Goal: Task Accomplishment & Management: Manage account settings

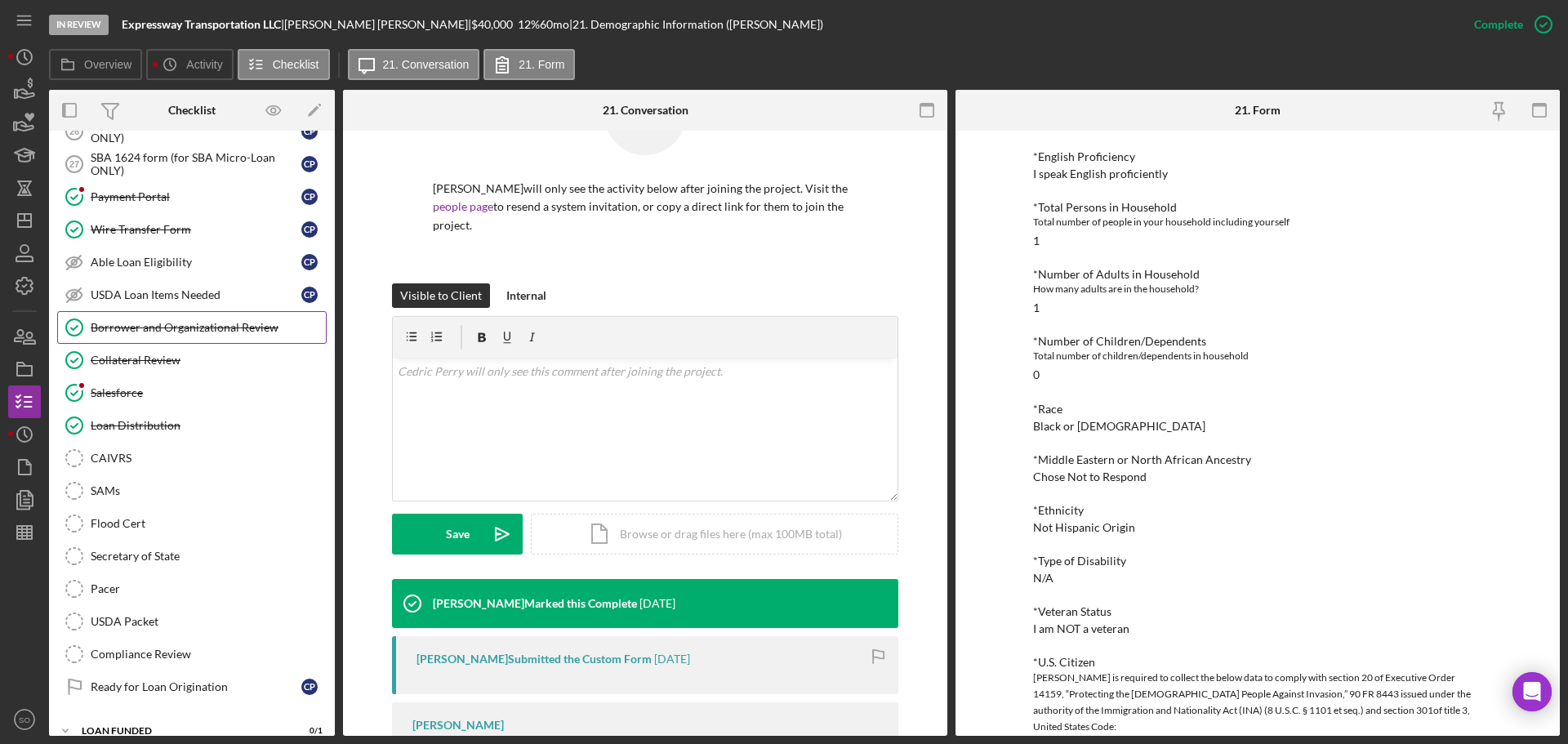
scroll to position [1472, 0]
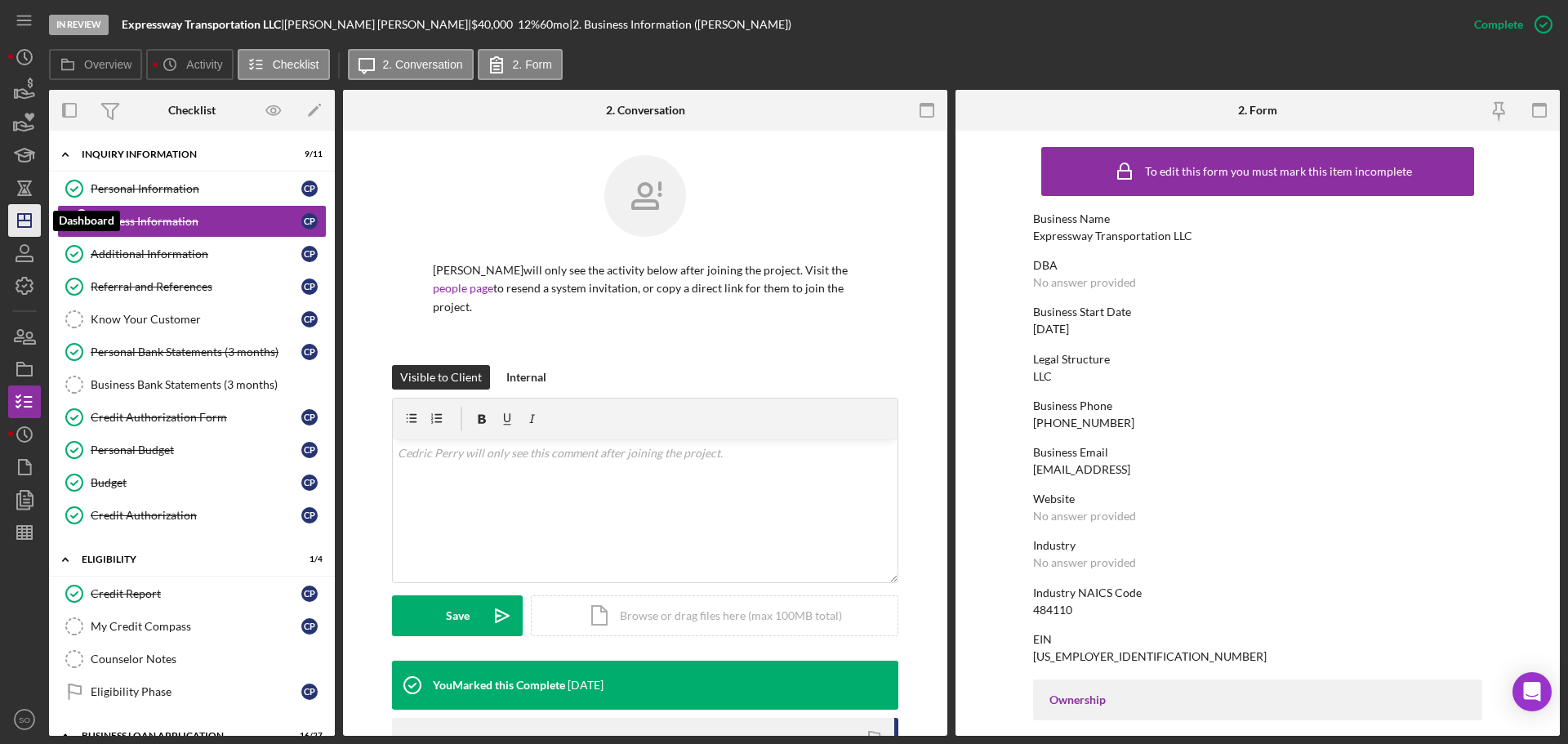
click at [21, 225] on icon "Icon/Dashboard" at bounding box center [24, 220] width 41 height 41
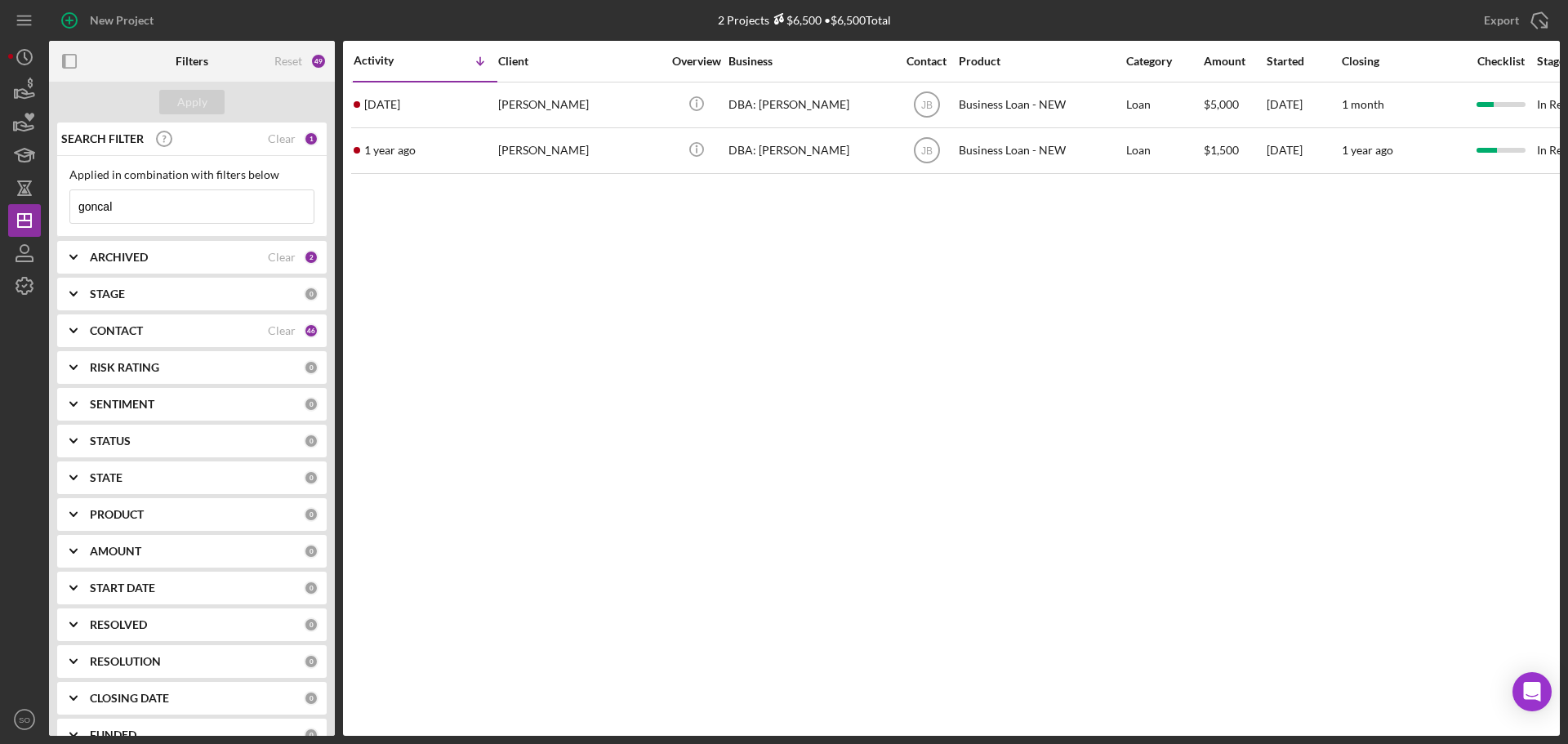
drag, startPoint x: 129, startPoint y: 211, endPoint x: -239, endPoint y: 206, distance: 368.0
click at [0, 206] on html "New Project 2 Projects $6,500 • $6,500 Total goncal Export Icon/Export Filters …" at bounding box center [784, 372] width 1568 height 744
type input "darren"
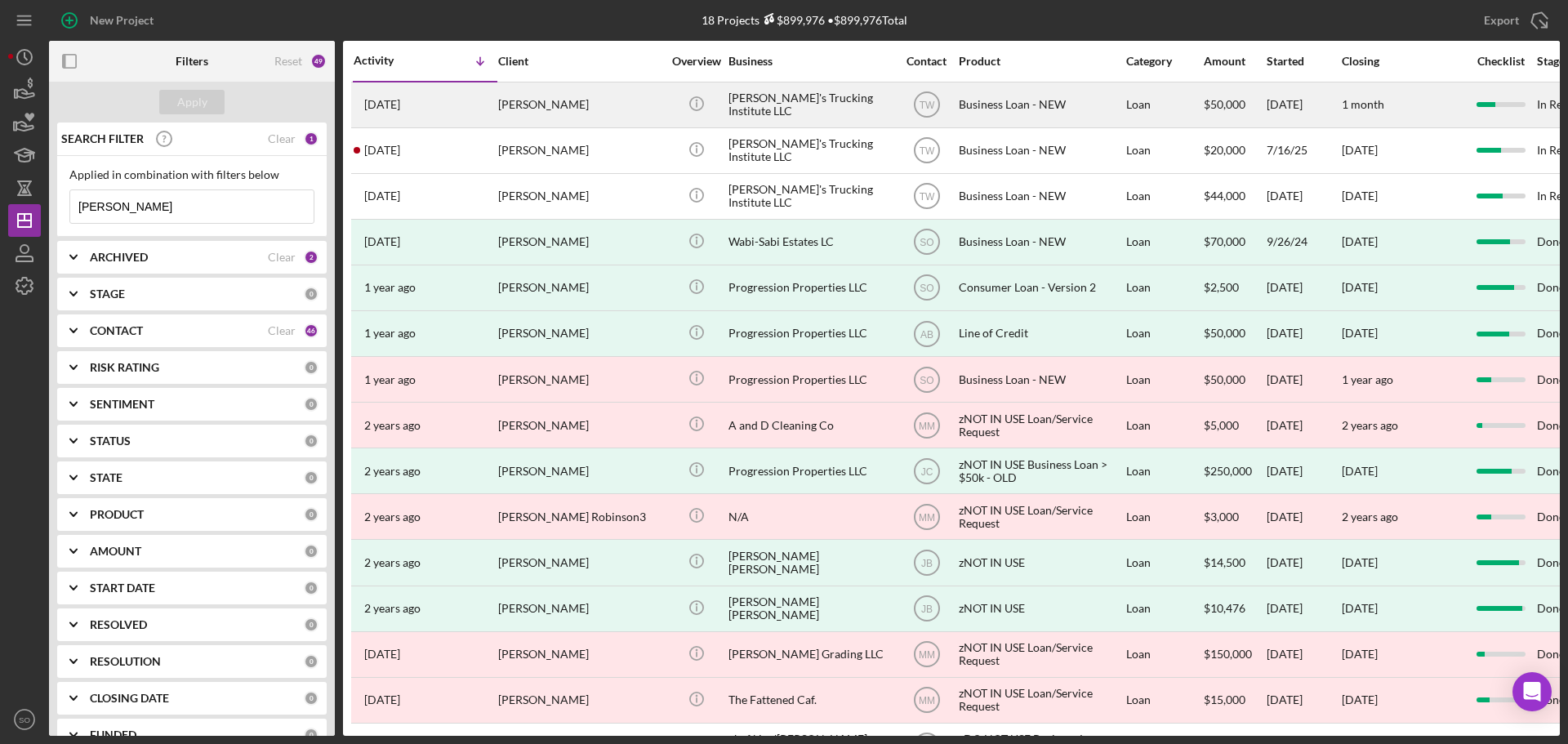
click at [525, 110] on div "[PERSON_NAME]" at bounding box center [579, 105] width 163 height 44
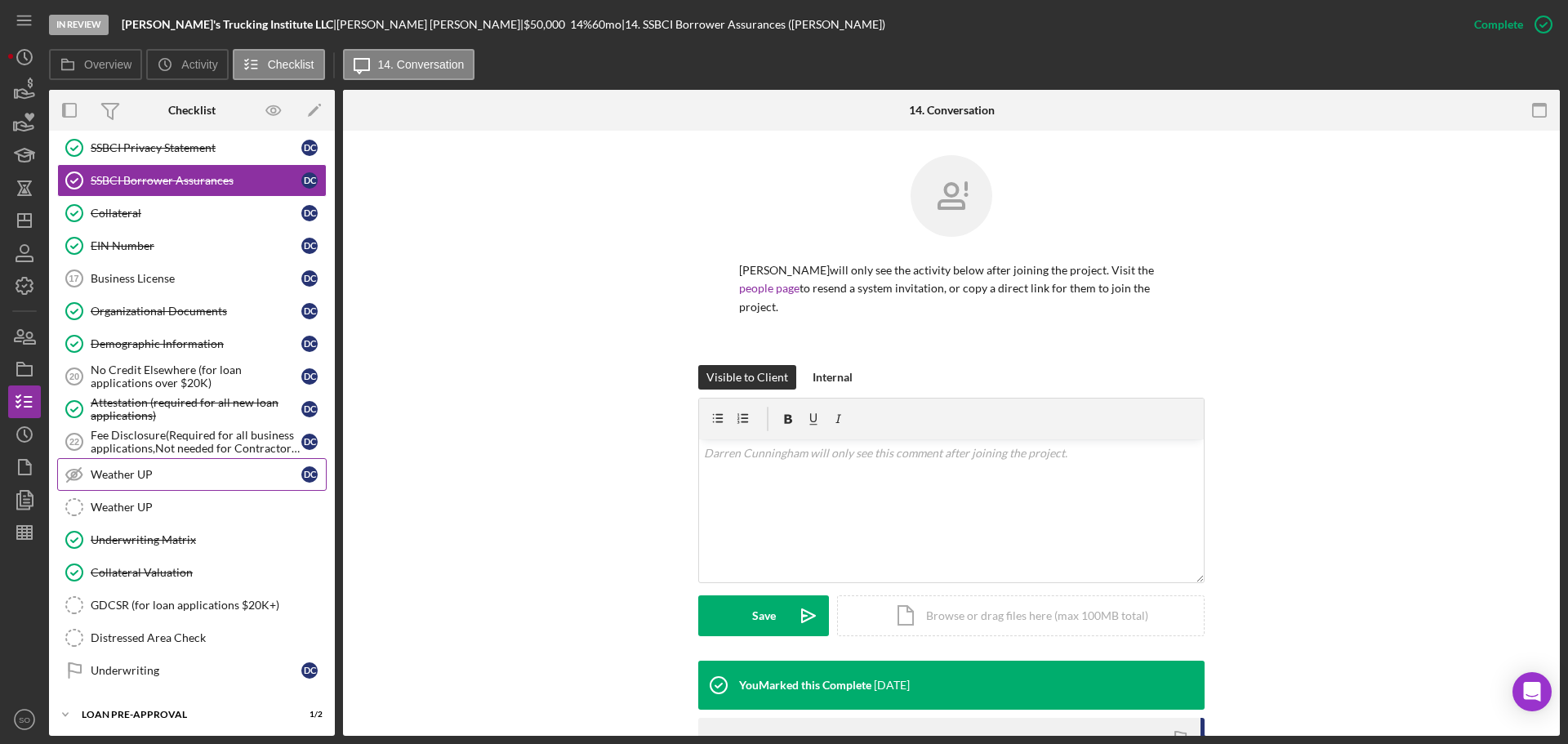
scroll to position [649, 0]
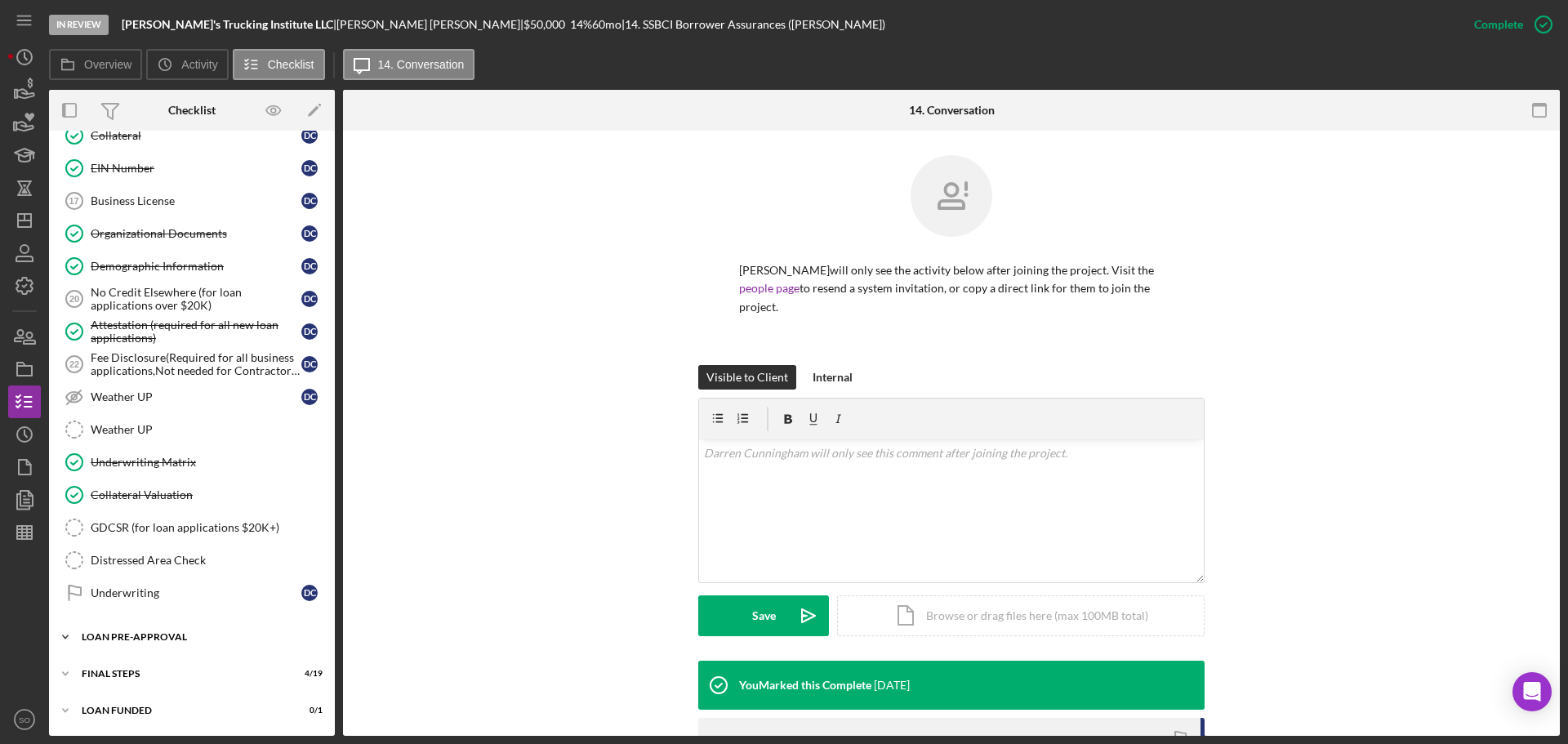
click at [171, 642] on div "Icon/Expander LOAN PRE-APPROVAL 1 / 2" at bounding box center [192, 636] width 286 height 32
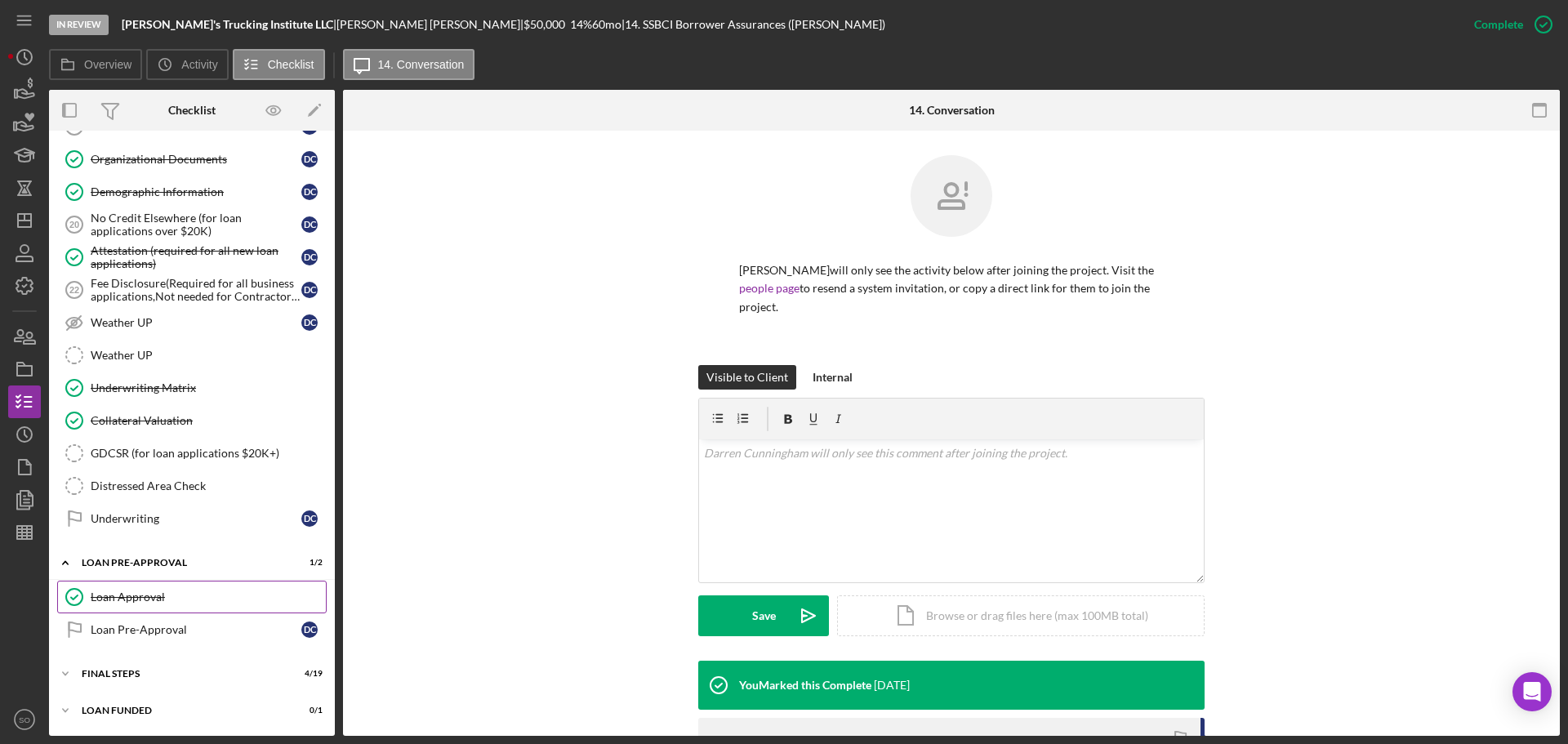
click at [157, 598] on div "Loan Approval" at bounding box center [208, 597] width 235 height 13
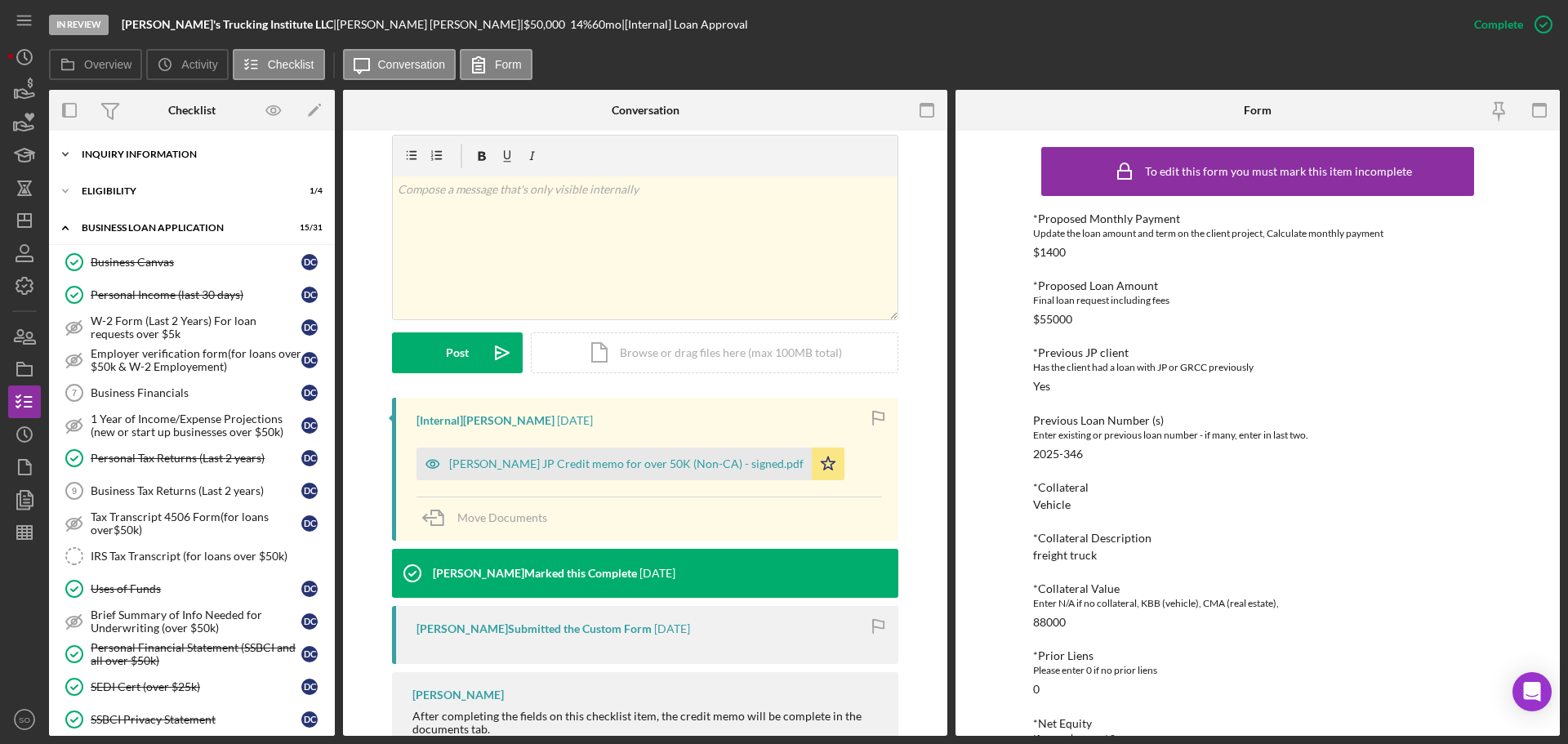
click at [140, 145] on div "Icon/Expander INQUIRY INFORMATION 6 / 11" at bounding box center [192, 154] width 286 height 32
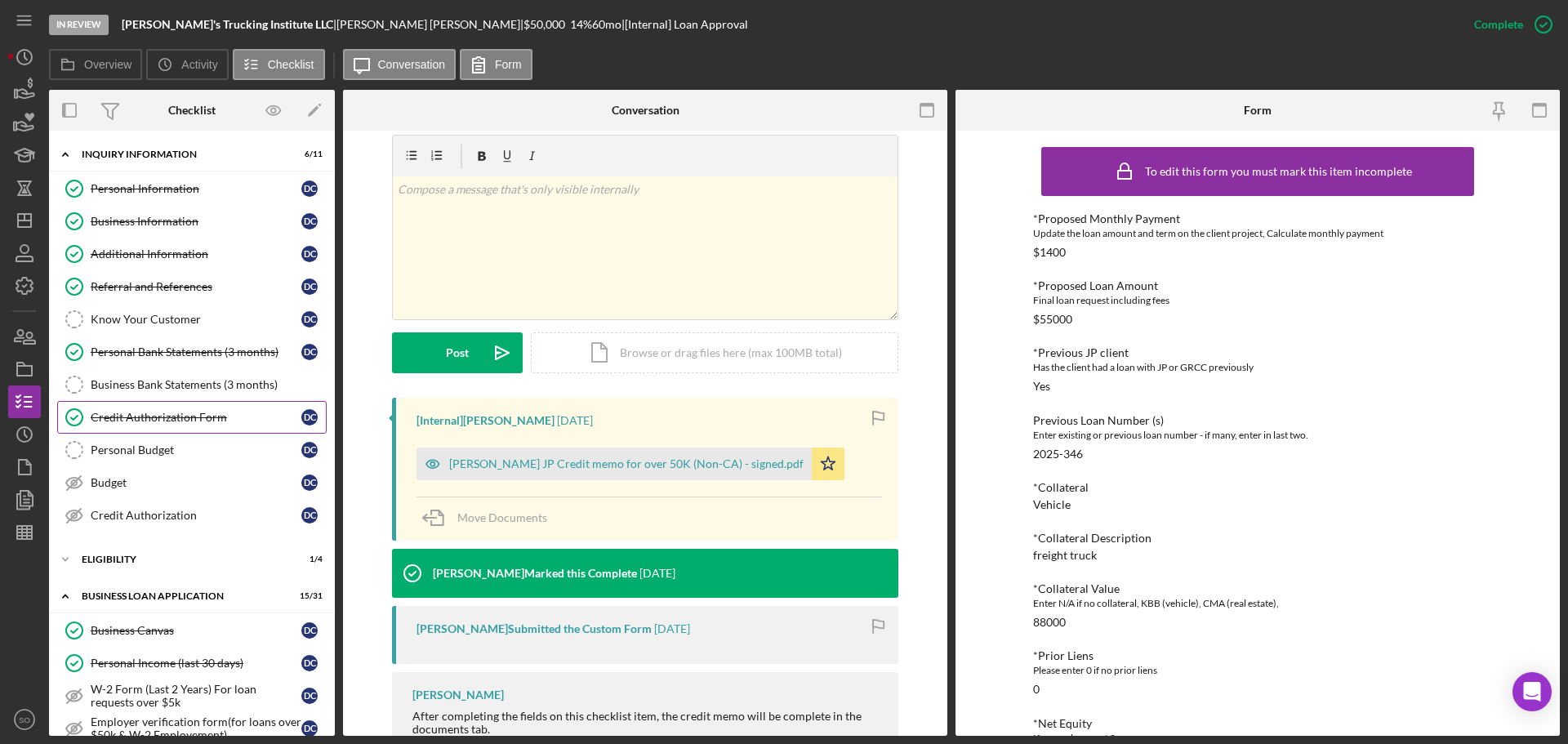
click at [217, 418] on div "Credit Authorization Form" at bounding box center [196, 417] width 211 height 13
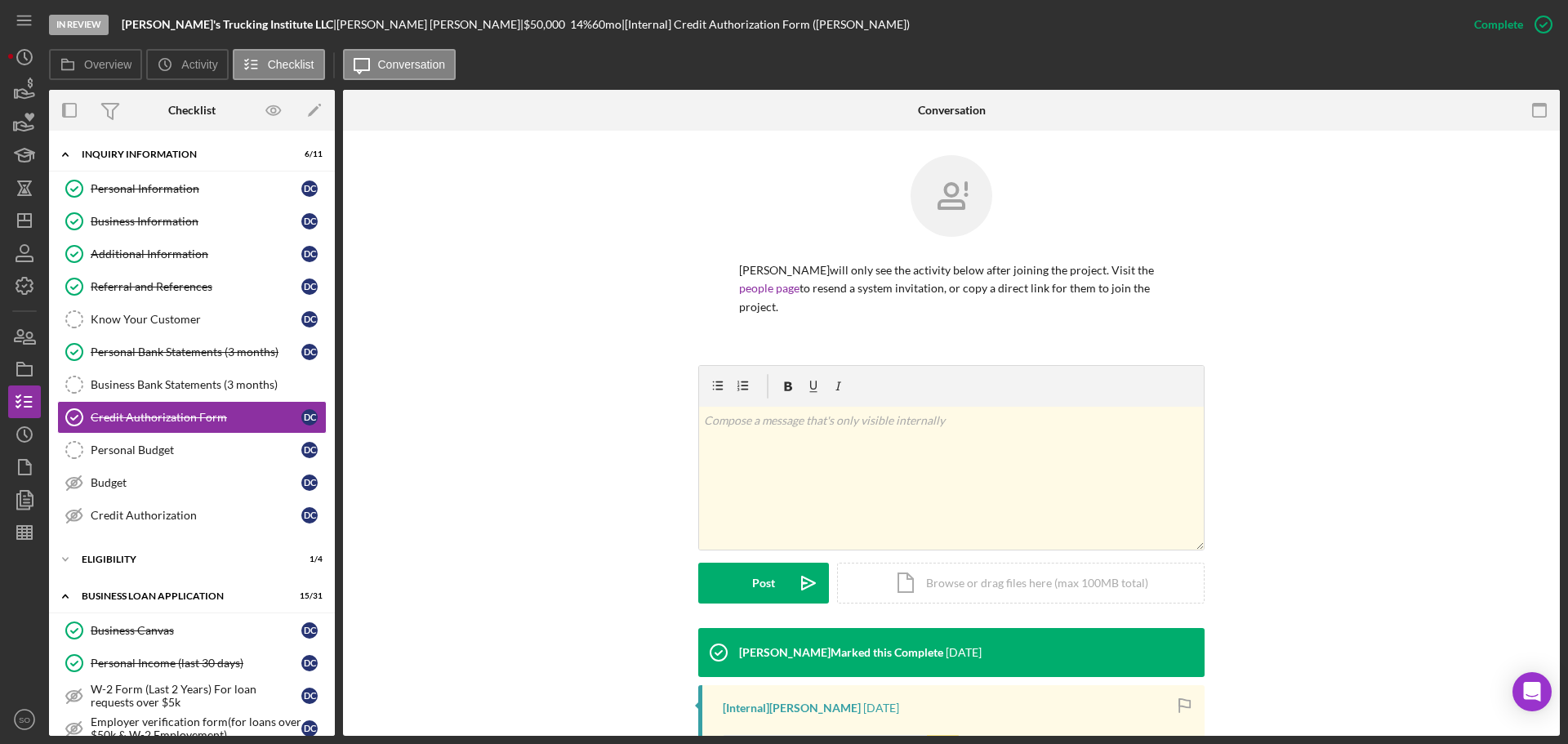
scroll to position [245, 0]
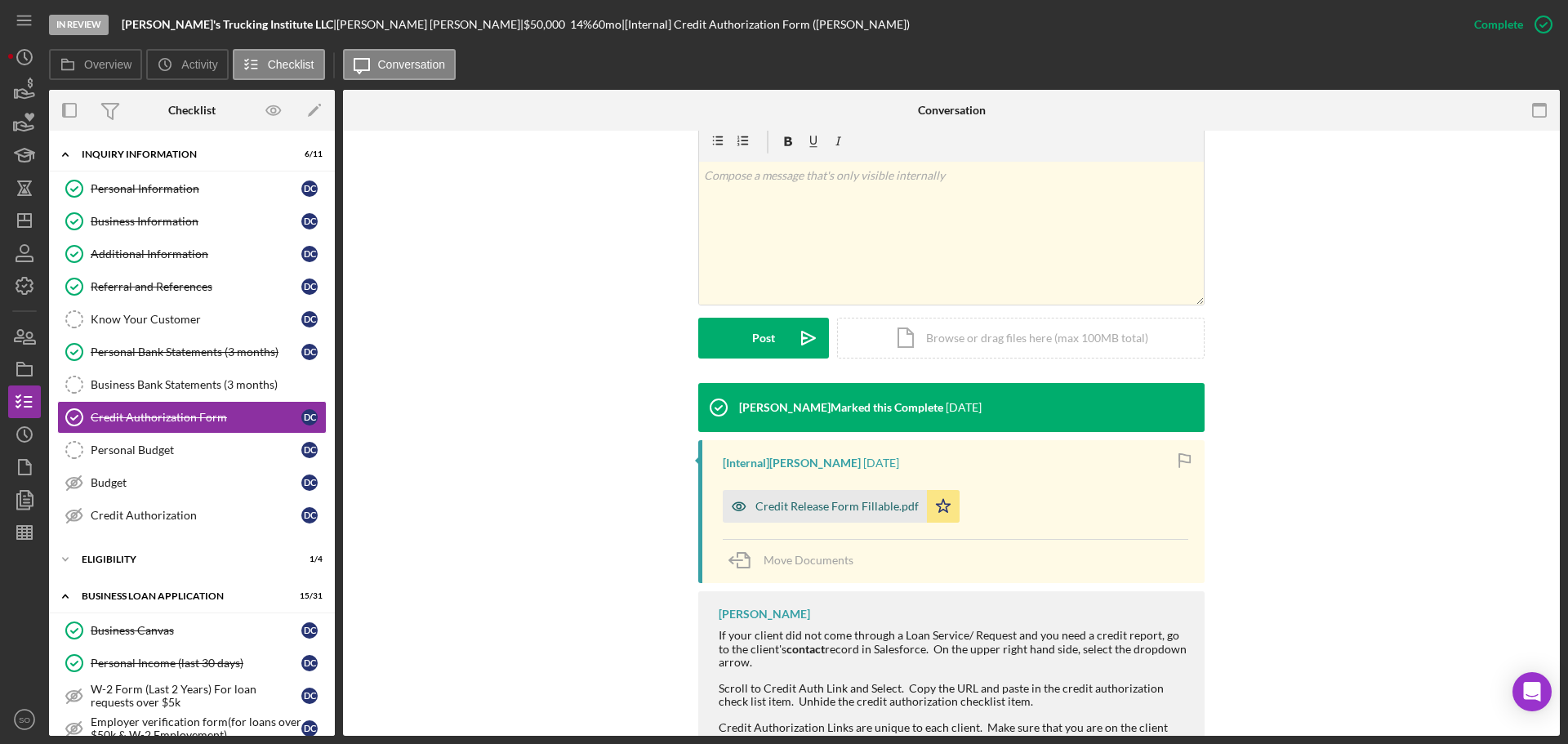
click at [829, 505] on div "Credit Release Form Fillable.pdf" at bounding box center [837, 506] width 163 height 13
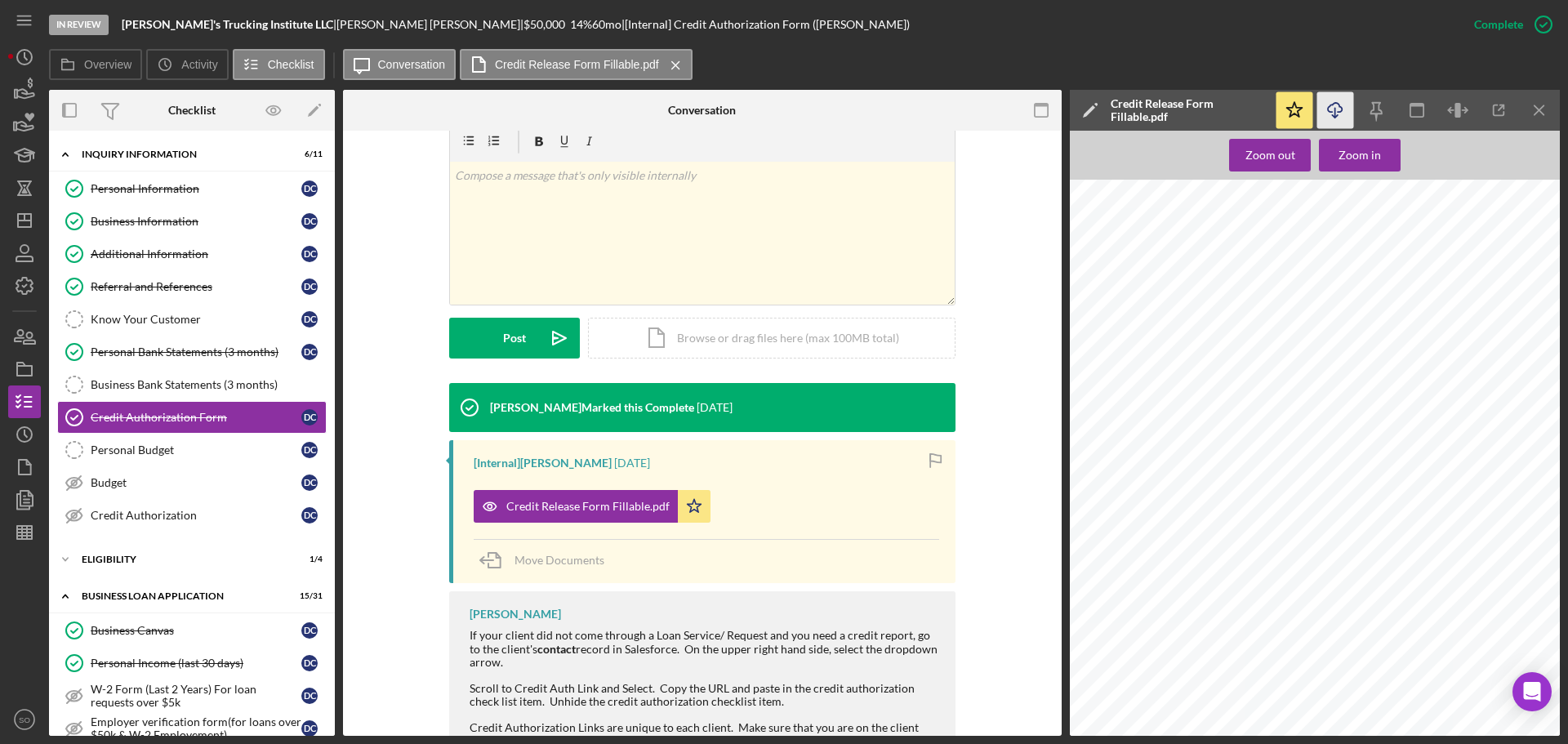
click at [1337, 113] on icon "Icon/Download" at bounding box center [1335, 110] width 37 height 37
click at [98, 508] on div "Credit Authorization" at bounding box center [196, 515] width 211 height 13
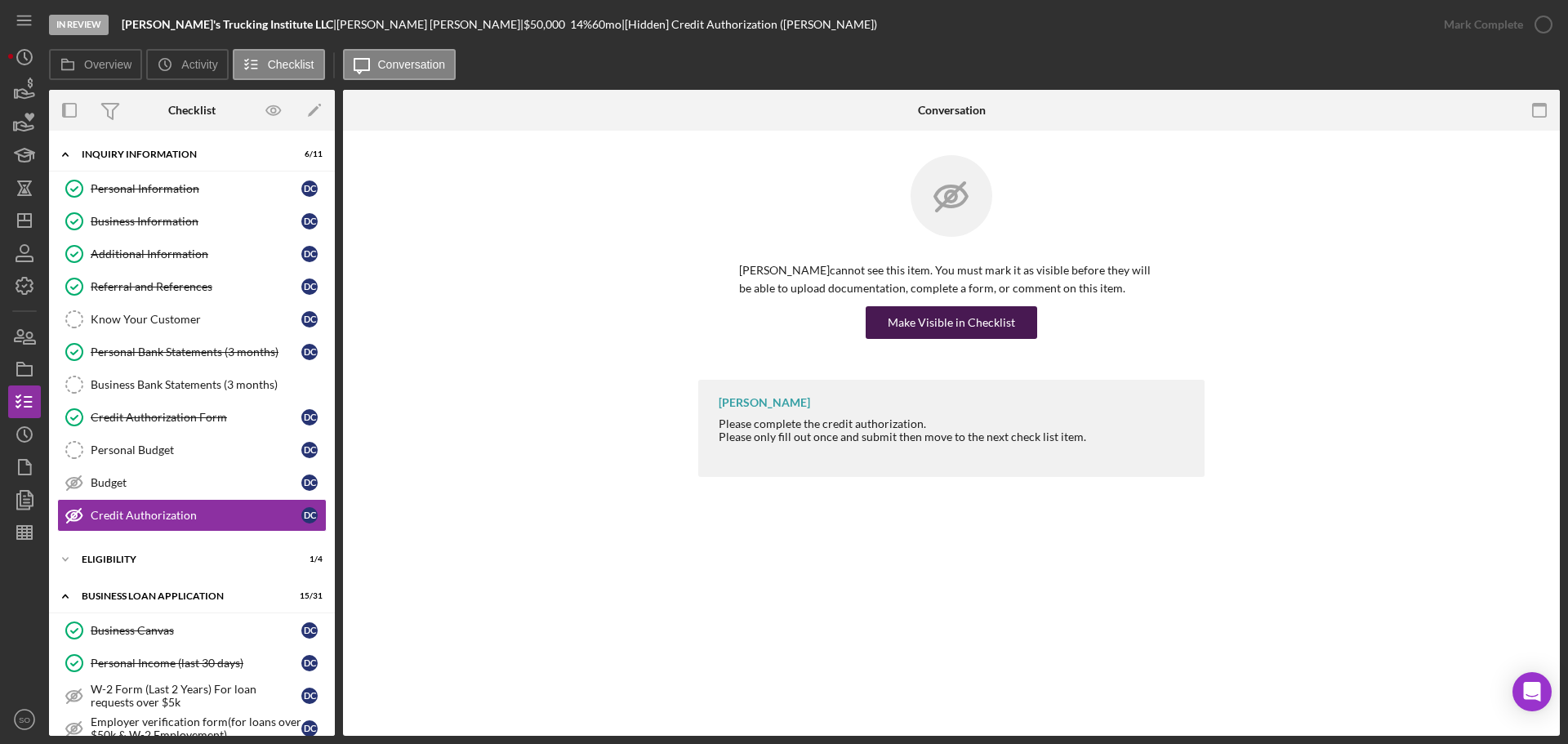
click at [1021, 321] on button "Make Visible in Checklist" at bounding box center [951, 322] width 171 height 32
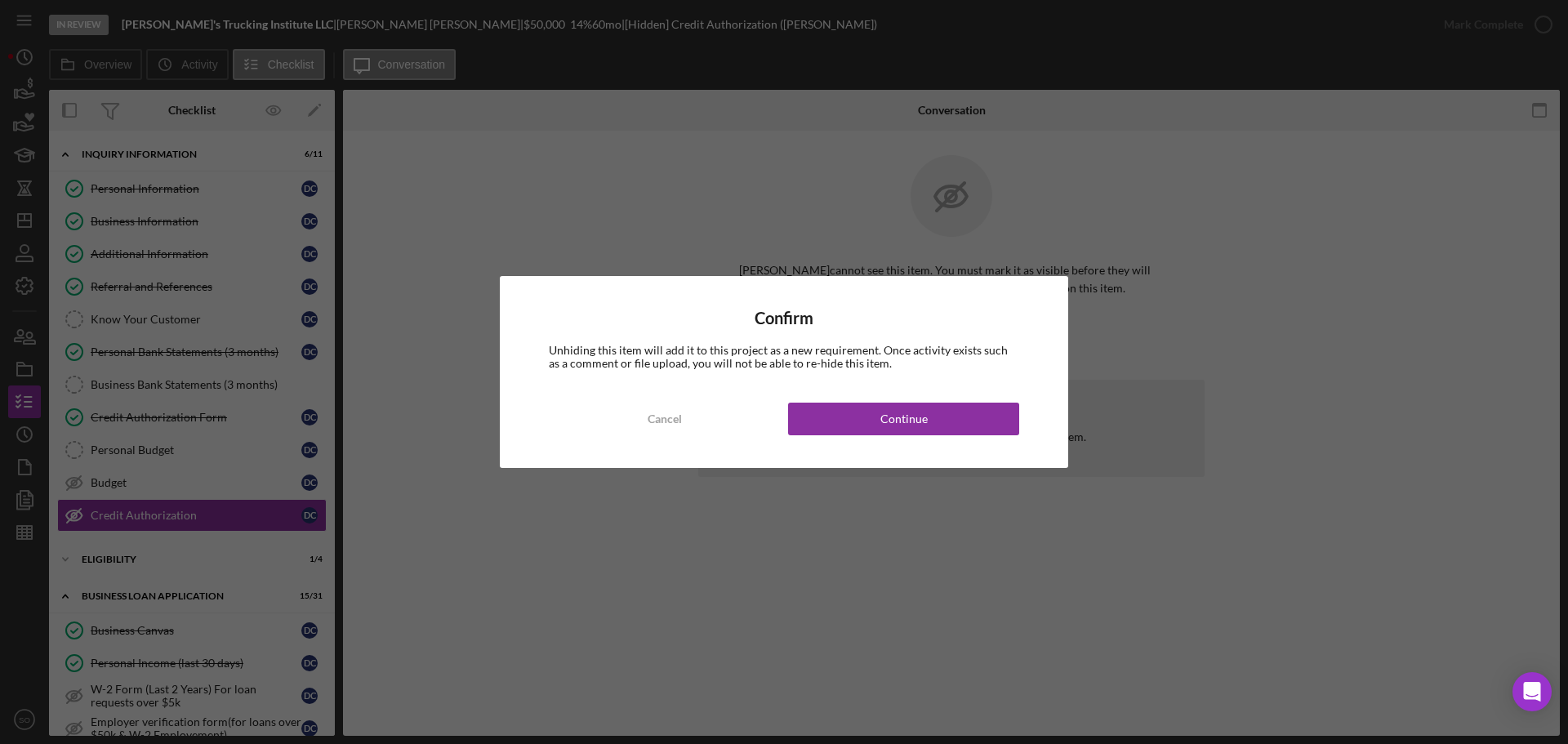
drag, startPoint x: 994, startPoint y: 417, endPoint x: 1193, endPoint y: 257, distance: 255.3
click at [995, 418] on button "Continue" at bounding box center [903, 418] width 231 height 32
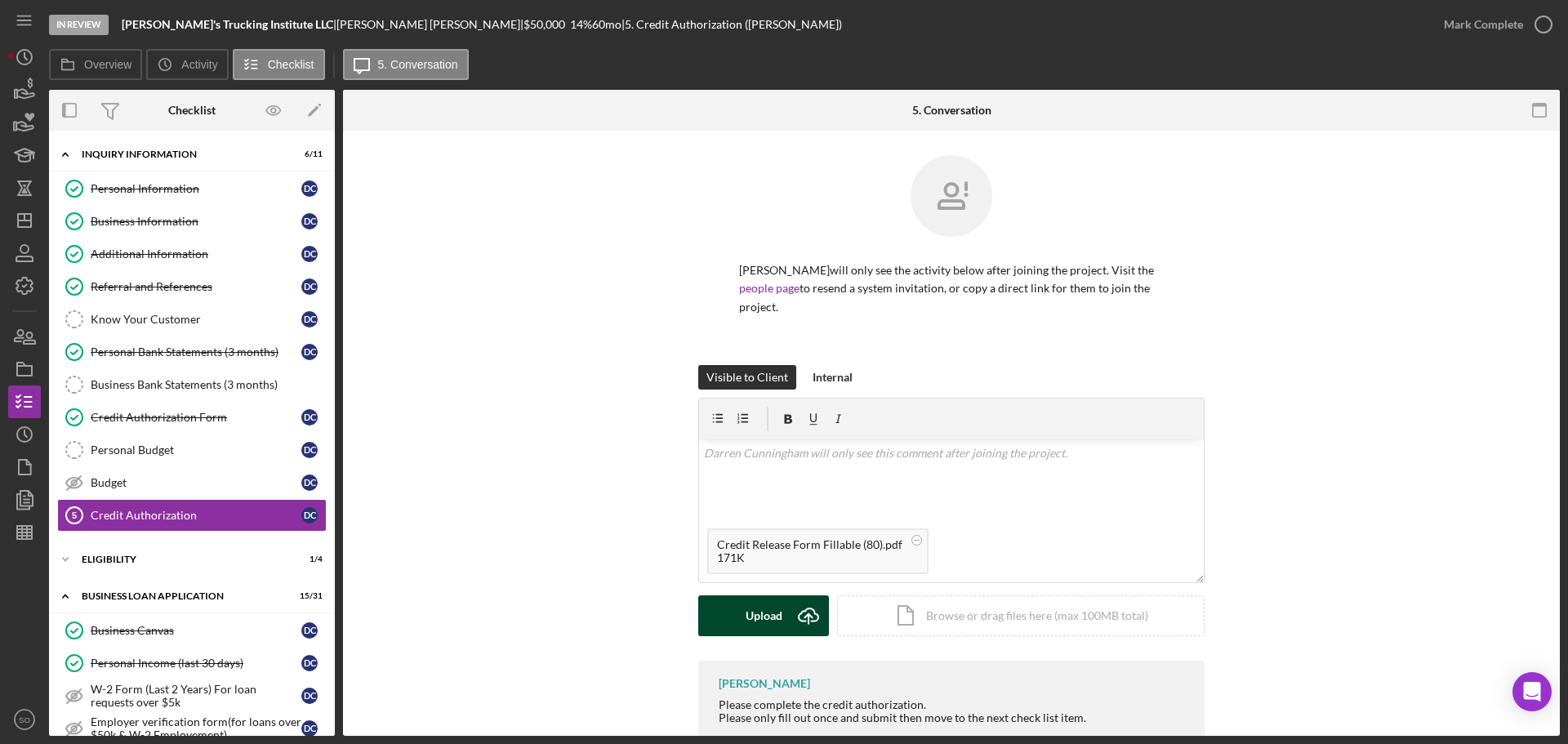
click at [775, 608] on div "Upload" at bounding box center [763, 615] width 37 height 41
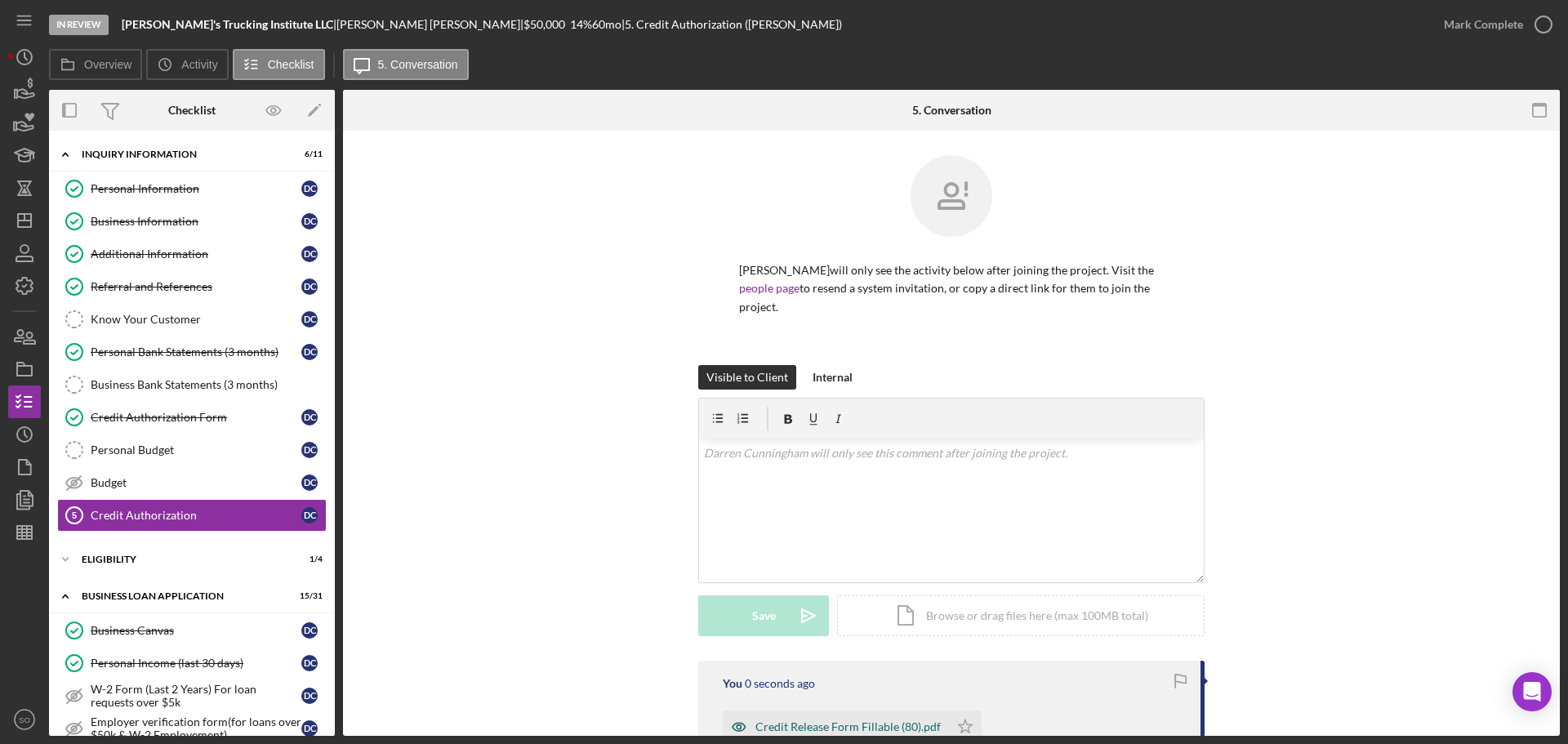
scroll to position [206, 0]
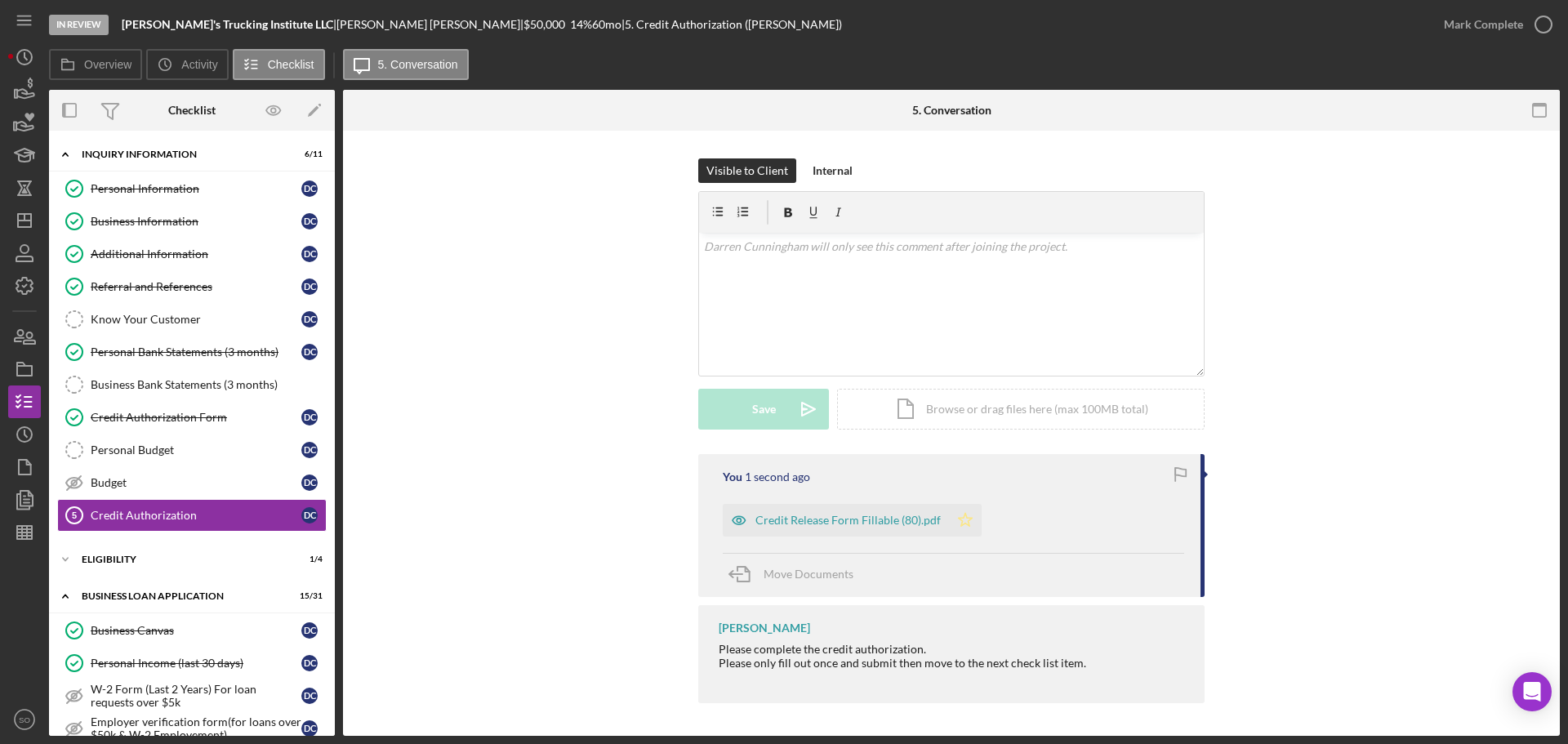
click at [965, 523] on icon "Icon/Star" at bounding box center [965, 520] width 32 height 32
click at [1498, 30] on div "Mark Complete" at bounding box center [1484, 25] width 80 height 32
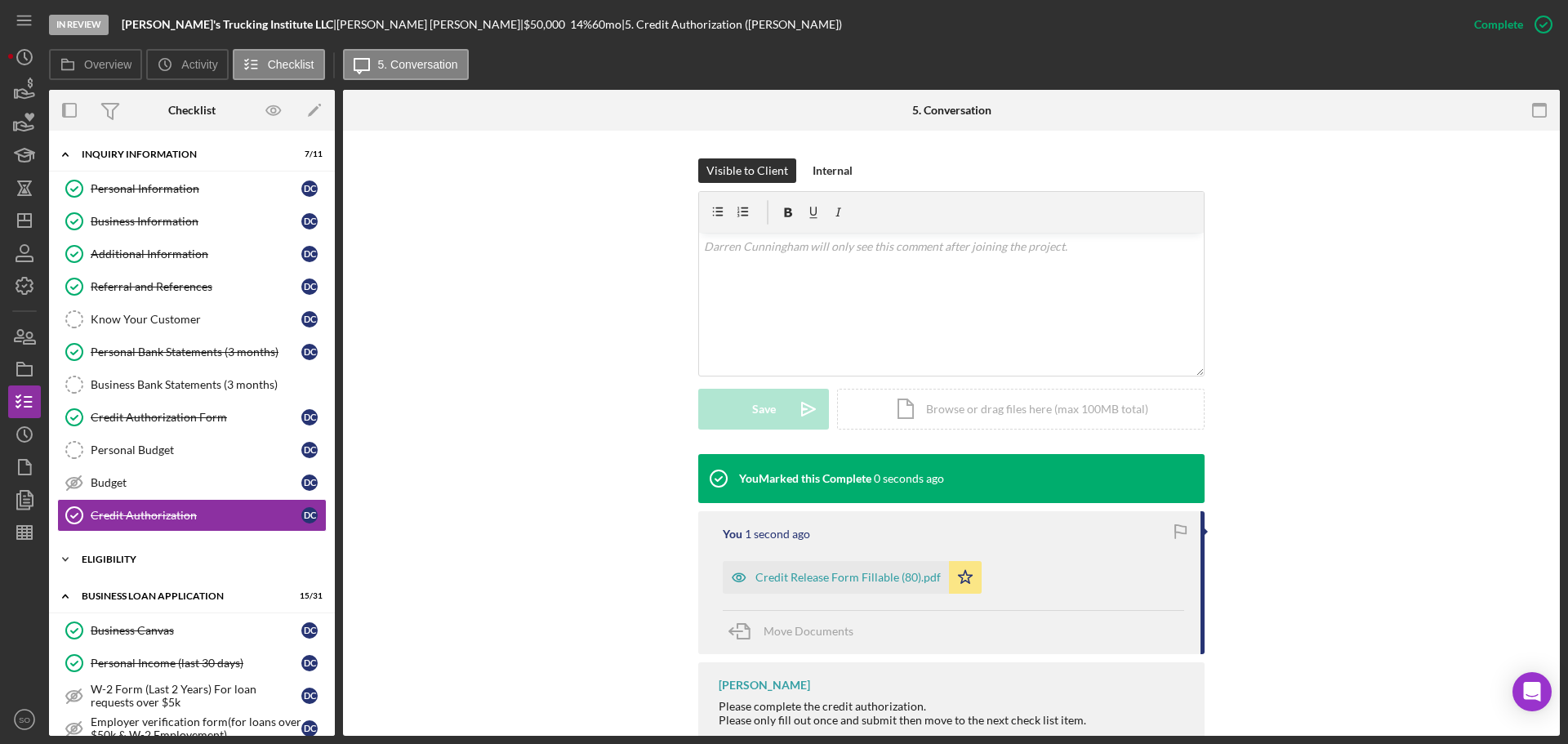
click at [171, 564] on div "Icon/Expander ELIGIBILITY 1 / 4" at bounding box center [192, 559] width 286 height 32
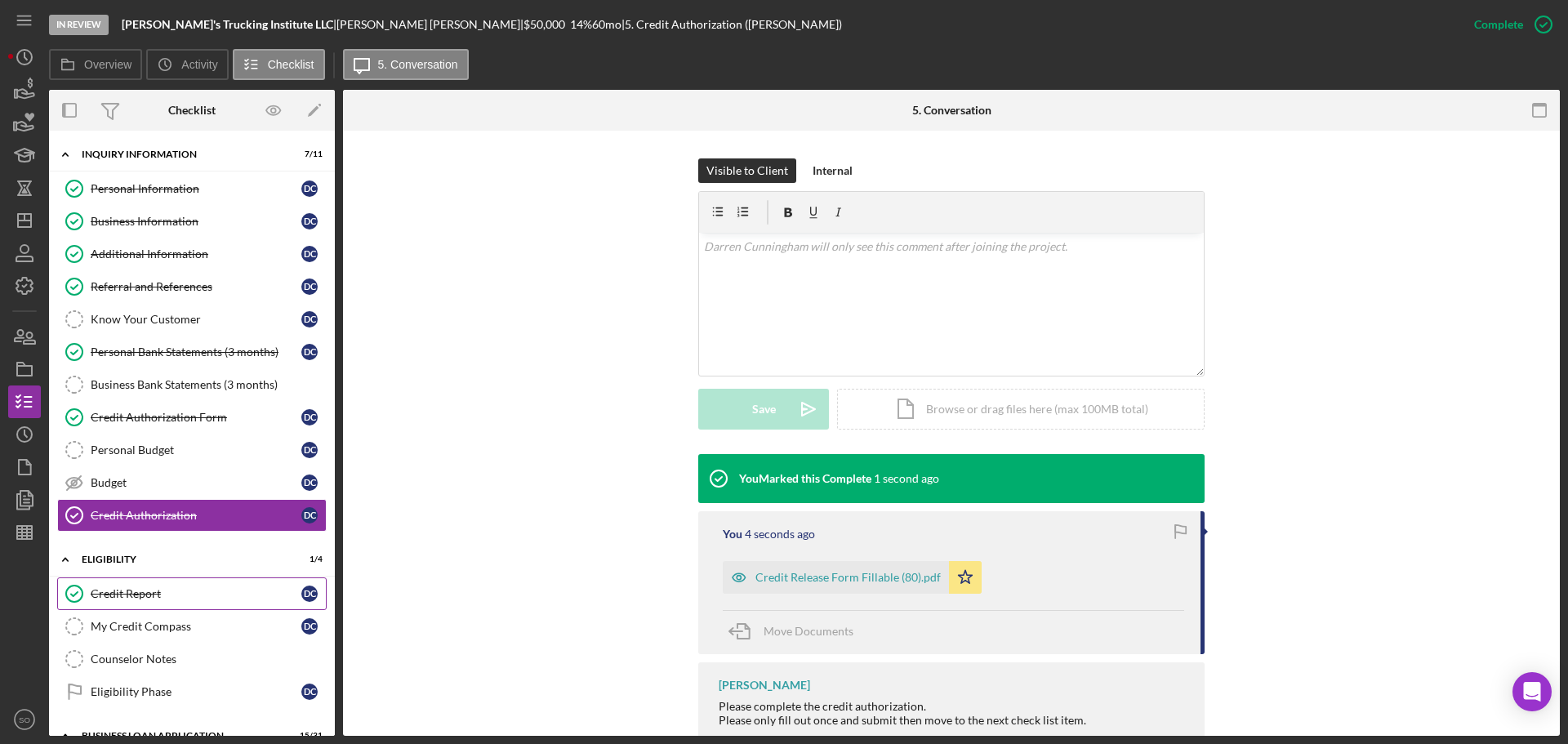
click at [160, 588] on div "Credit Report" at bounding box center [196, 593] width 211 height 13
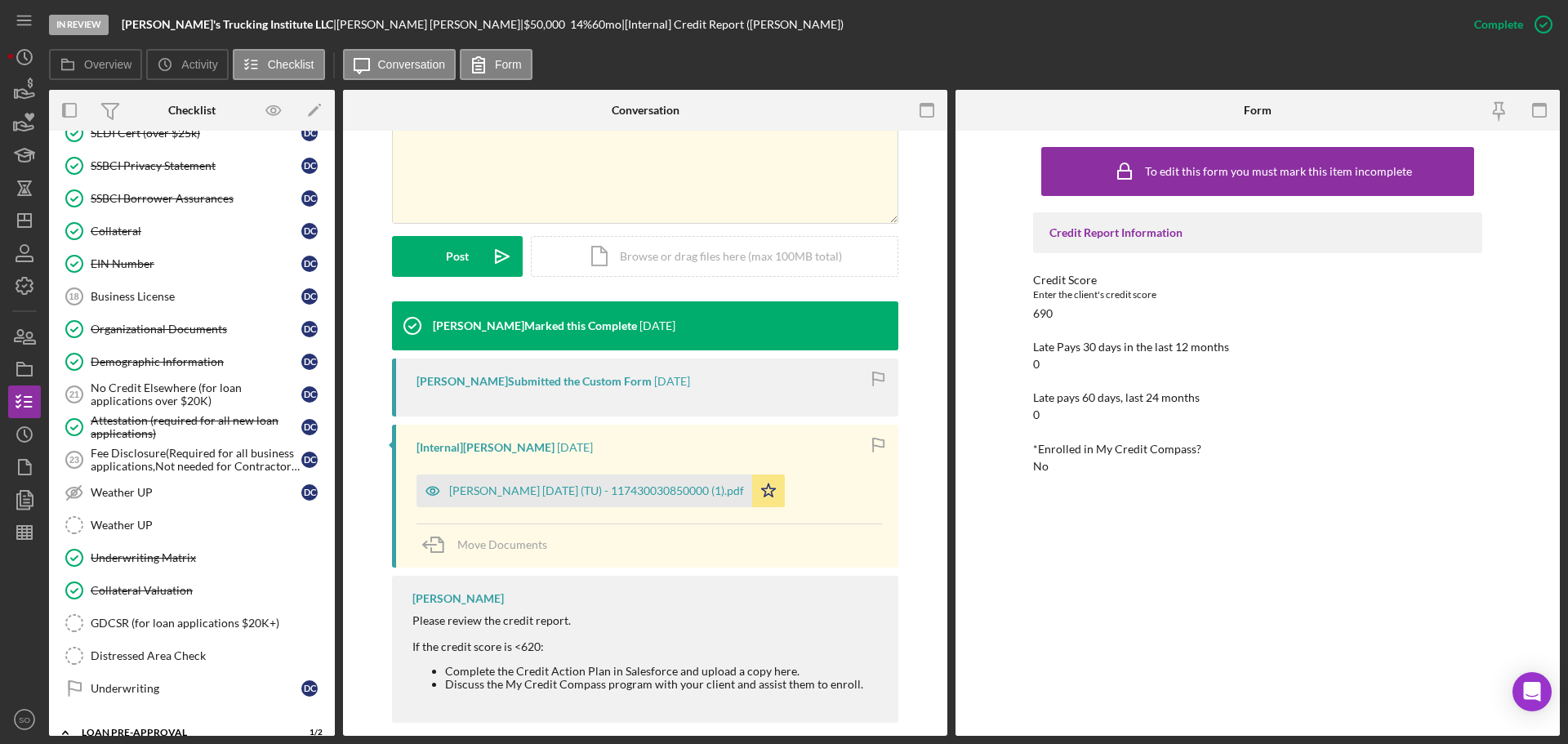
scroll to position [1231, 0]
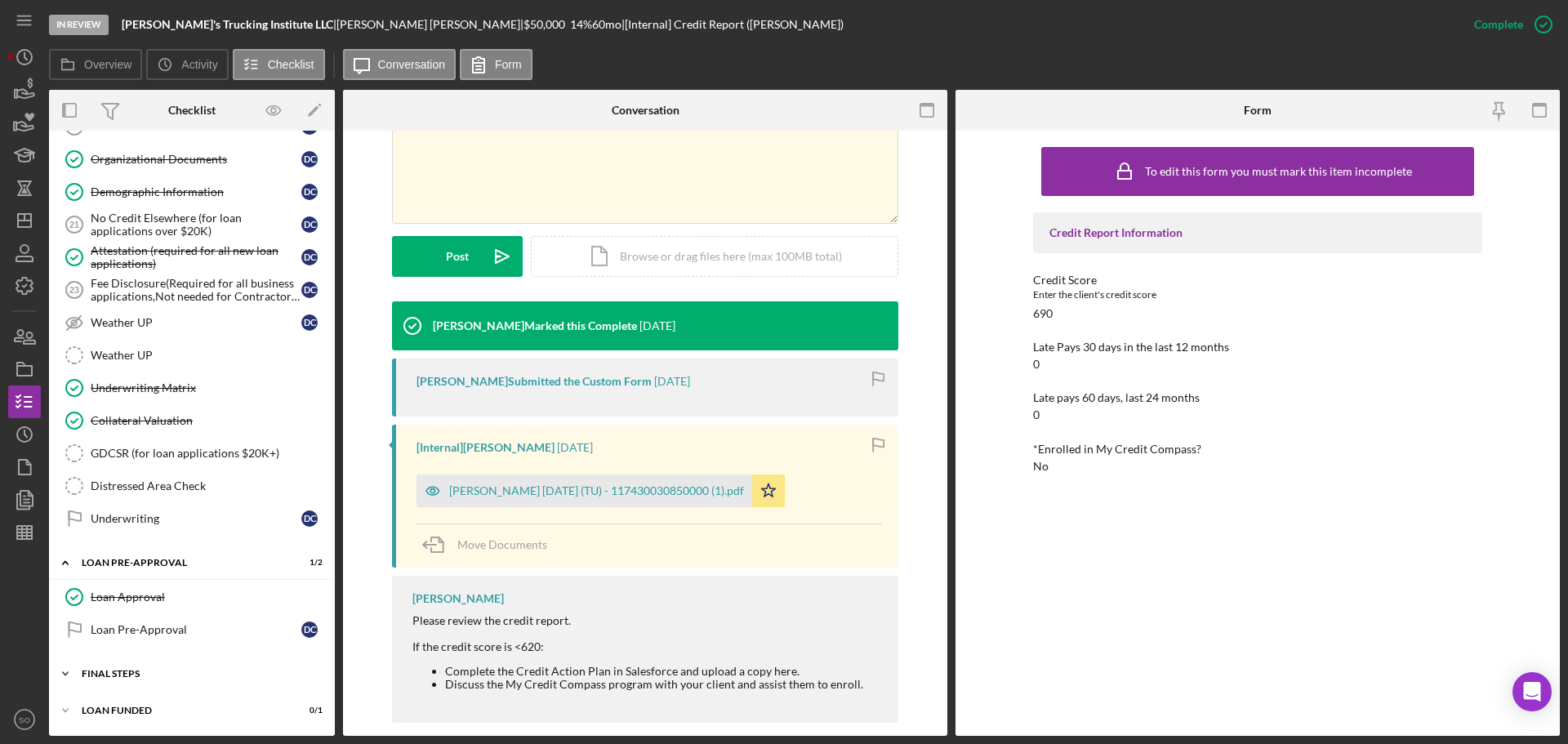
click at [163, 679] on div "Icon/Expander FINAL STEPS 4 / 19" at bounding box center [192, 673] width 286 height 32
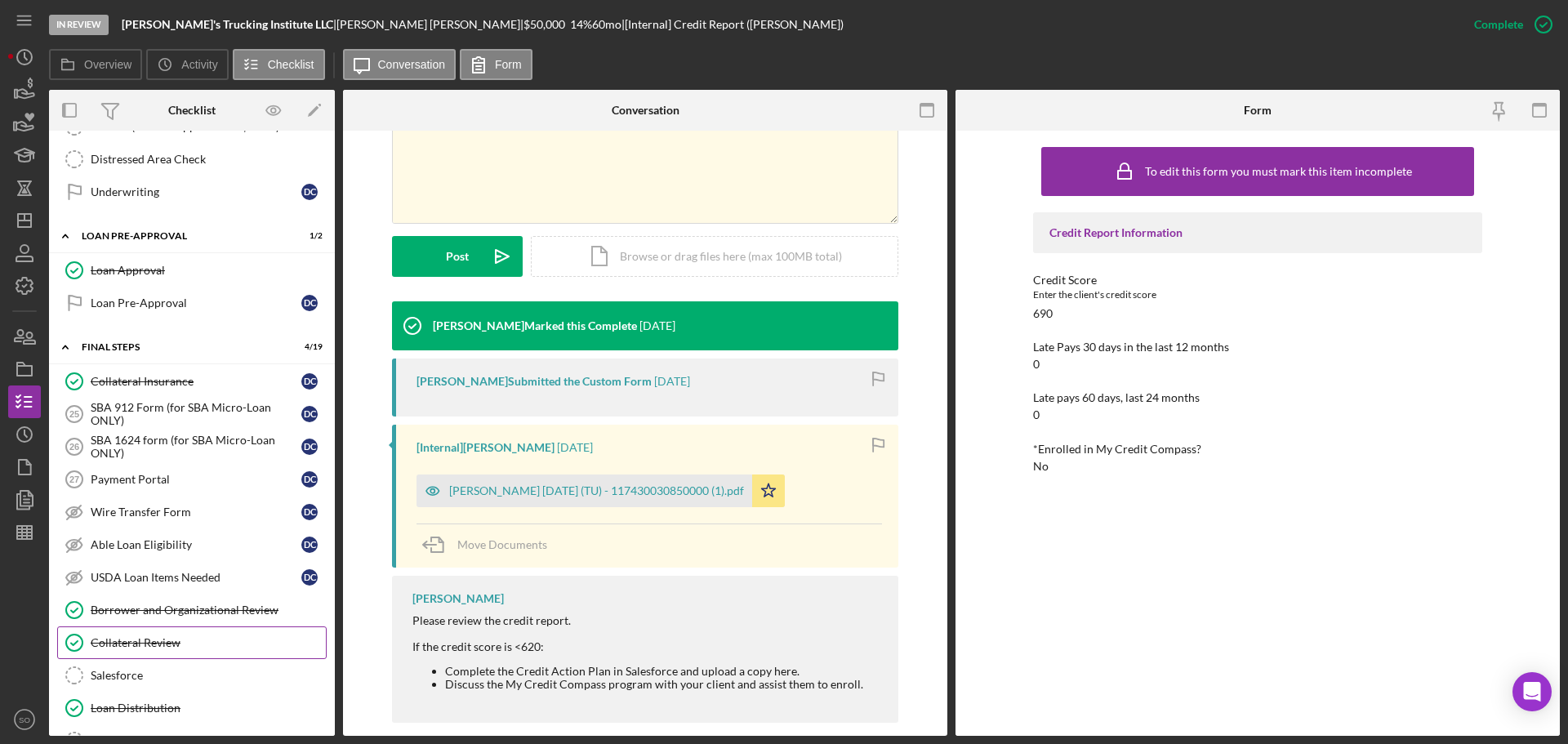
scroll to position [1639, 0]
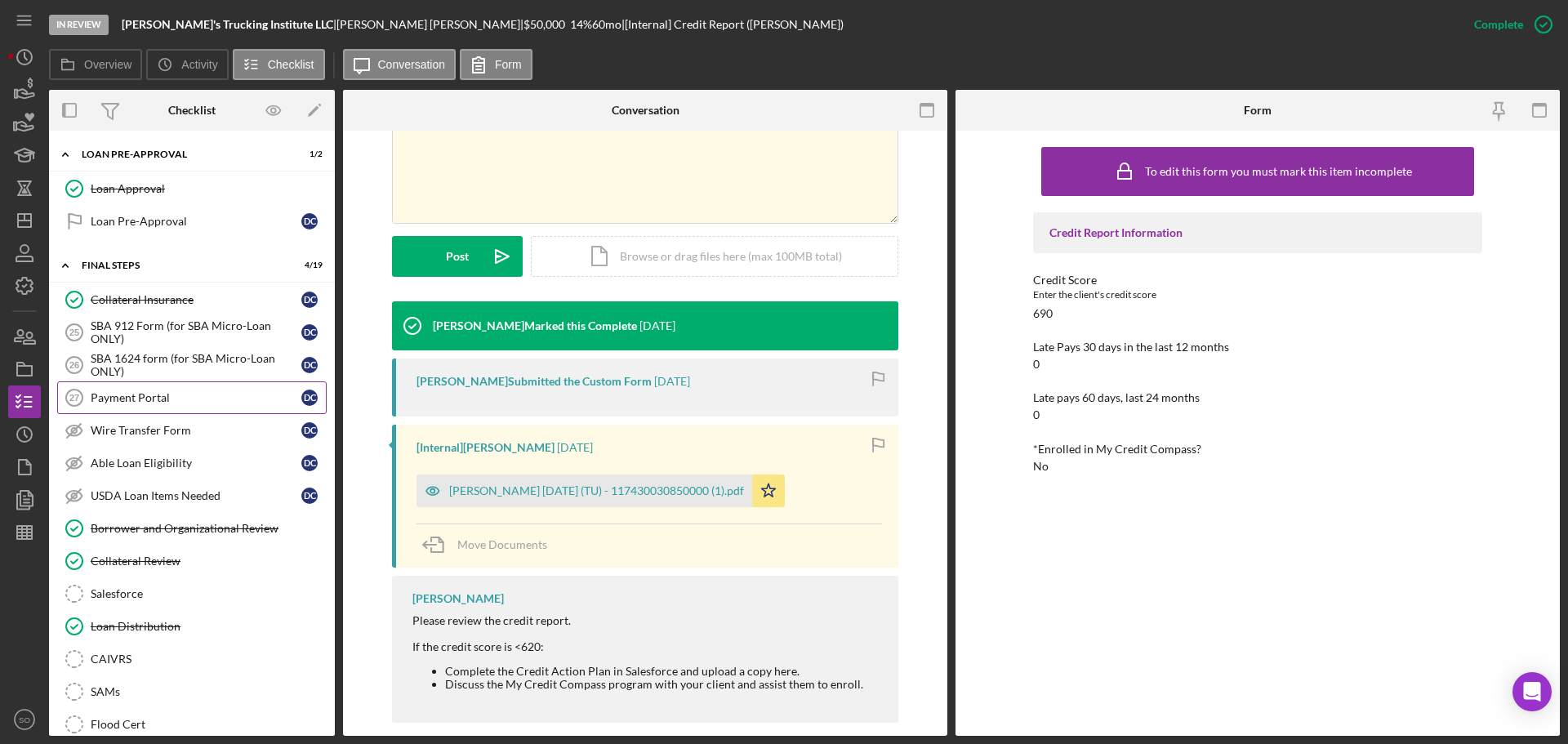
click at [168, 402] on div "Payment Portal" at bounding box center [196, 398] width 211 height 13
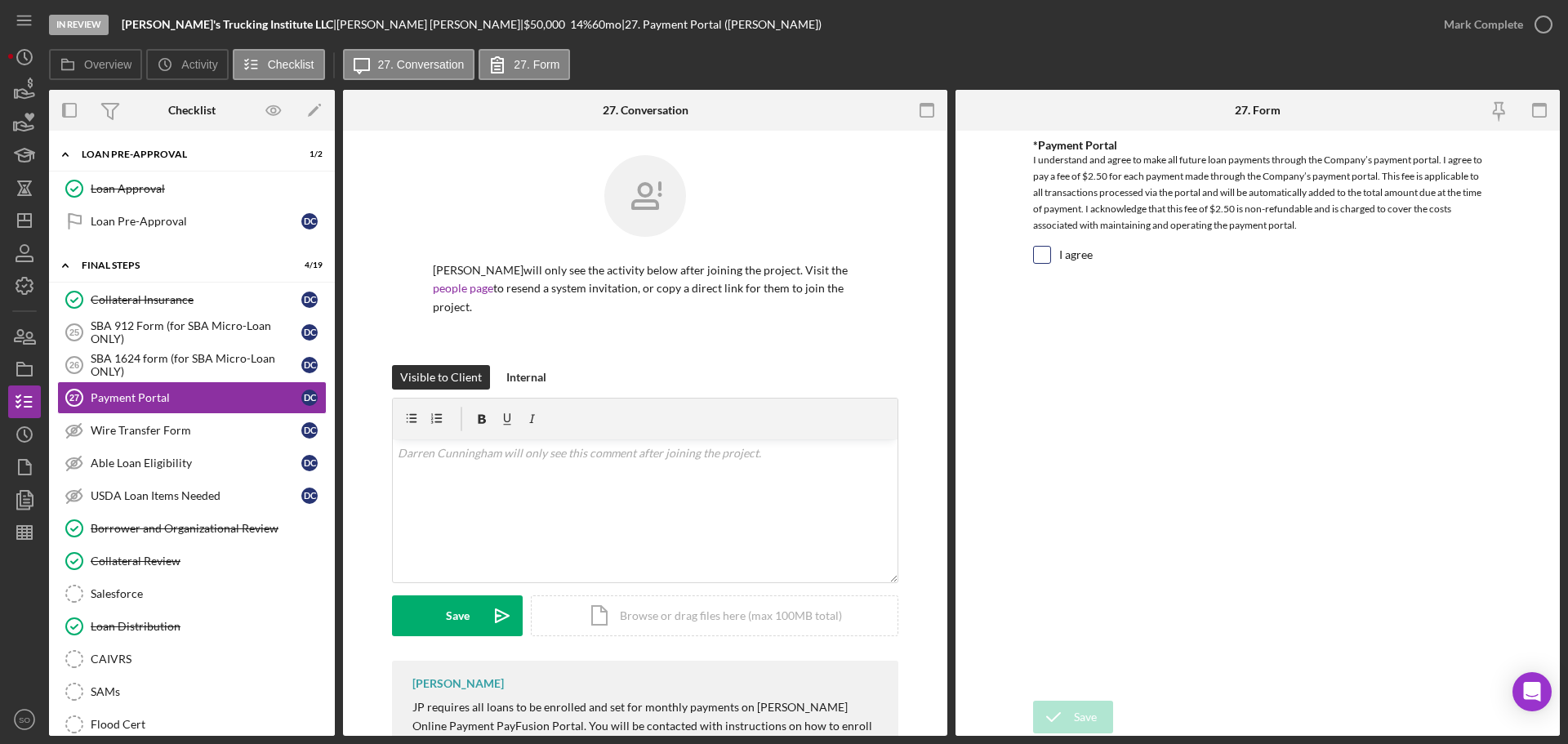
click at [1051, 246] on div "I agree" at bounding box center [1257, 259] width 449 height 27
click at [1045, 260] on input "I agree" at bounding box center [1042, 254] width 16 height 16
checkbox input "true"
click at [1073, 722] on button "Save" at bounding box center [1073, 717] width 80 height 32
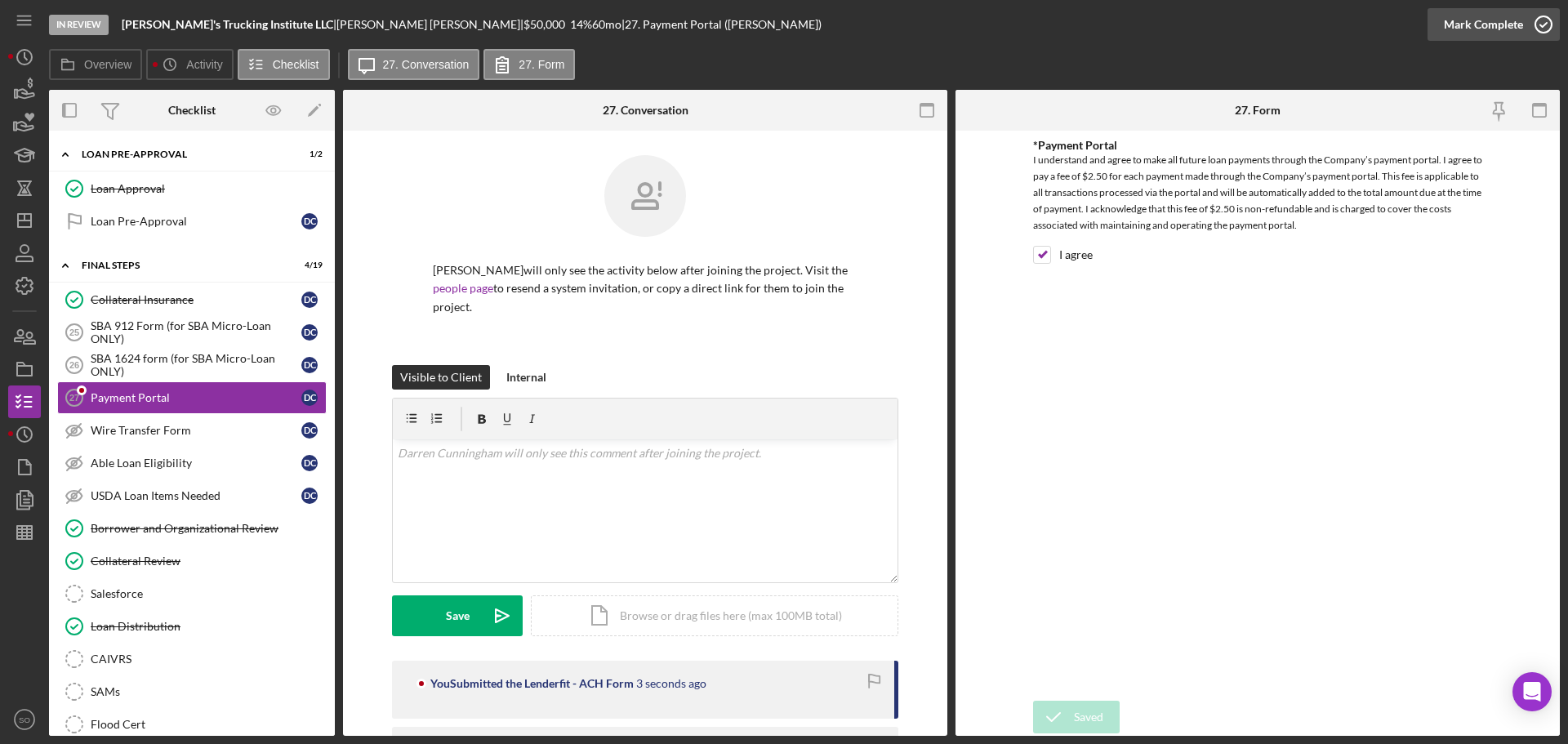
click at [1471, 27] on div "Mark Complete" at bounding box center [1484, 25] width 80 height 32
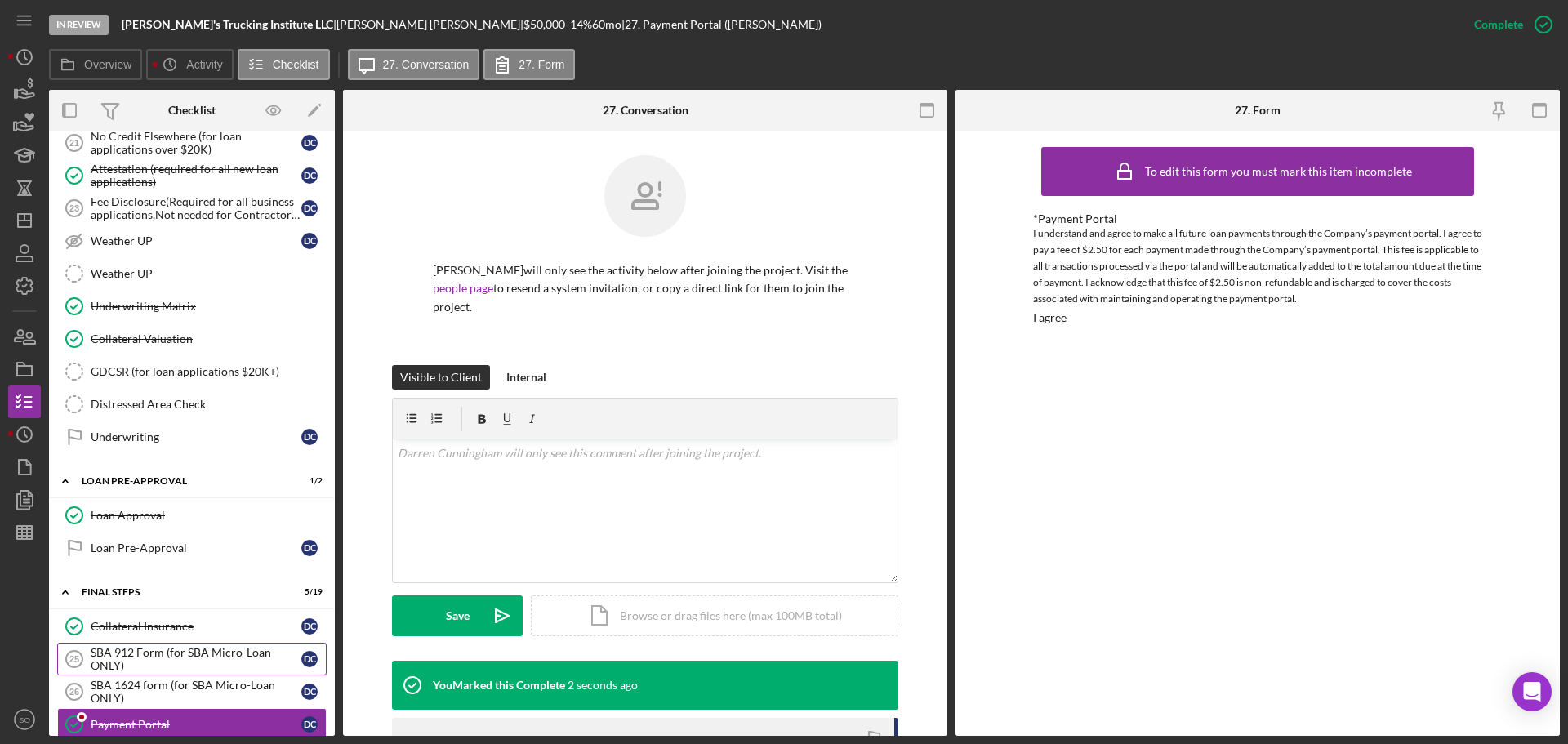
scroll to position [1231, 0]
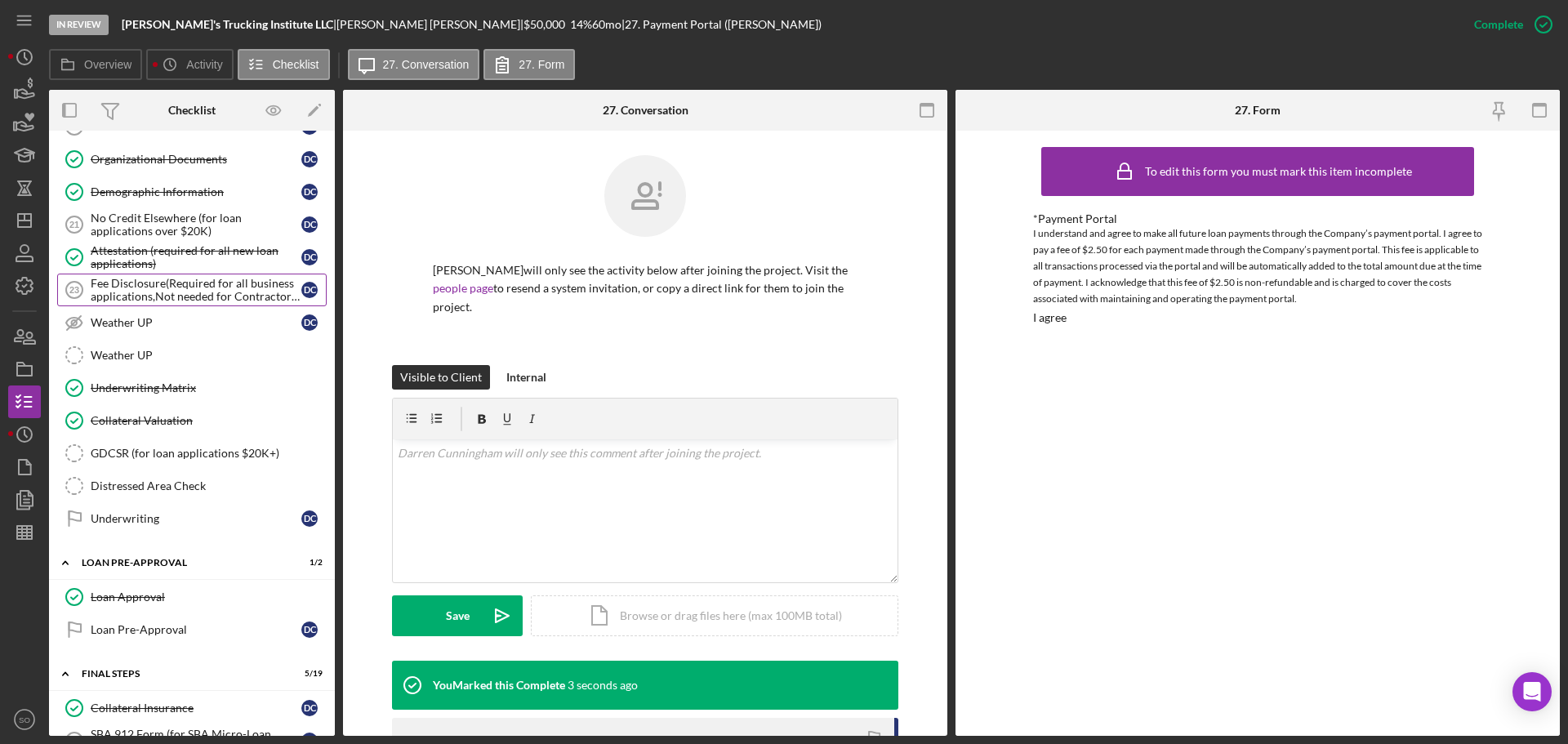
click at [175, 292] on div "Fee Disclosure(Required for all business applications,Not needed for Contractor…" at bounding box center [196, 290] width 211 height 27
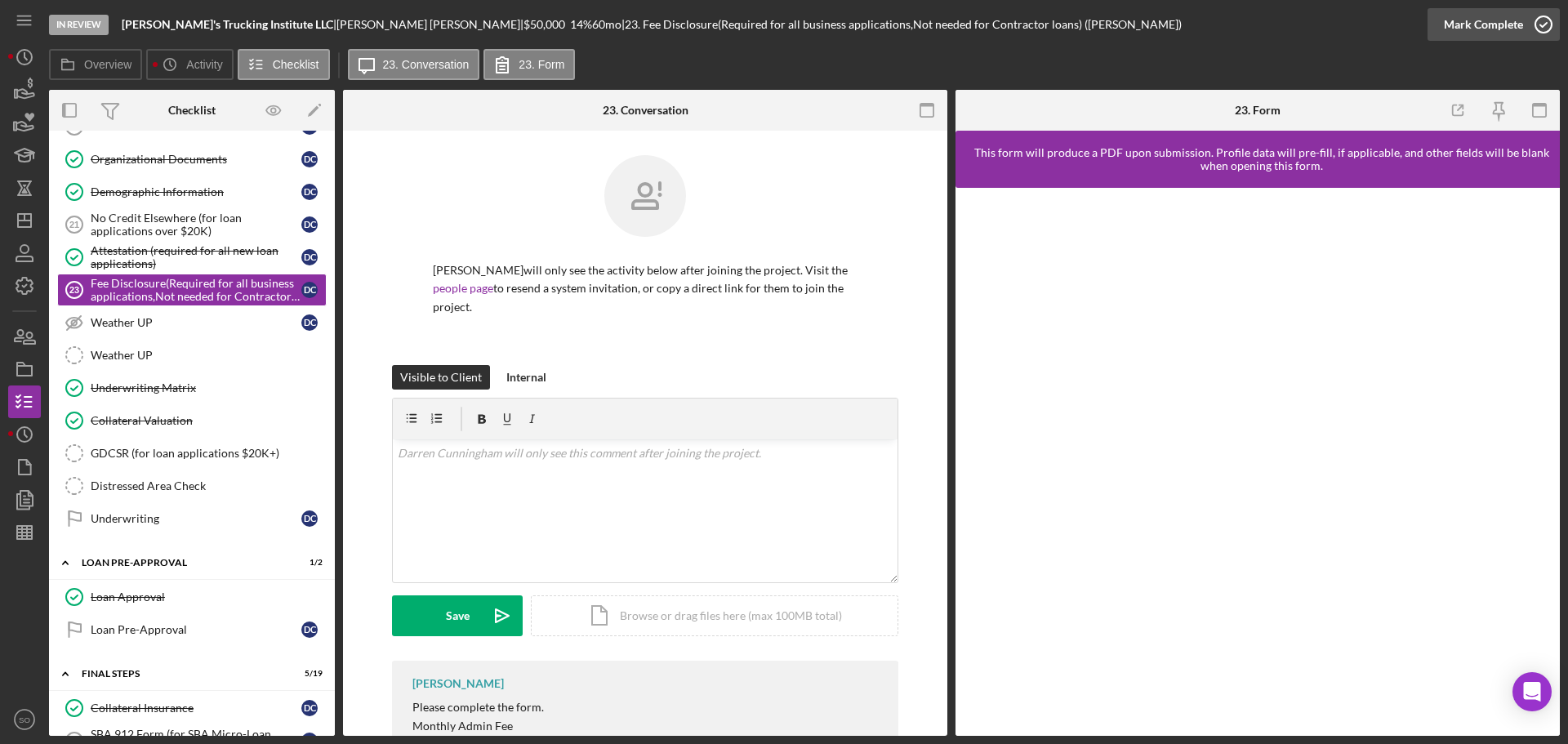
click at [1473, 28] on div "Mark Complete" at bounding box center [1484, 25] width 80 height 32
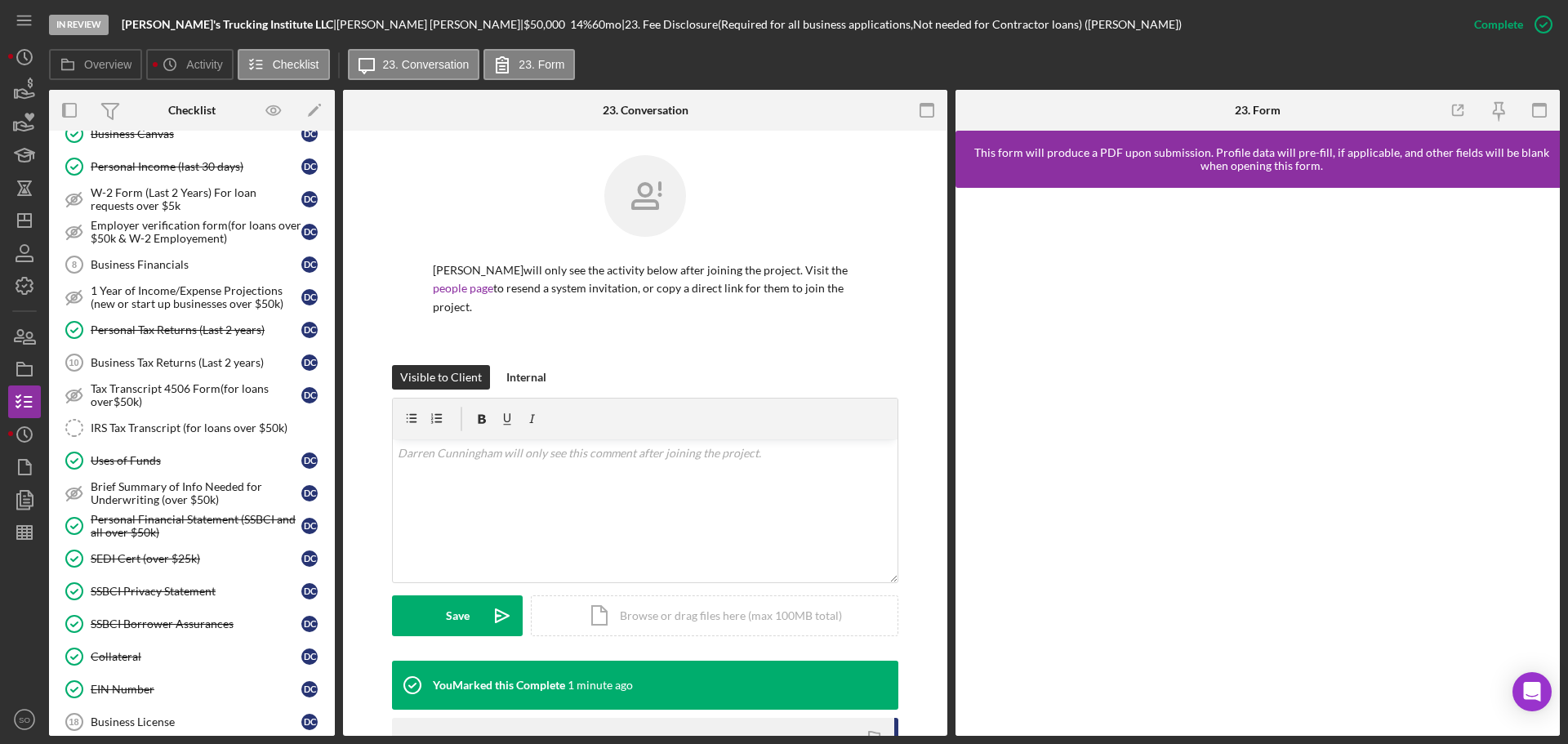
scroll to position [472, 0]
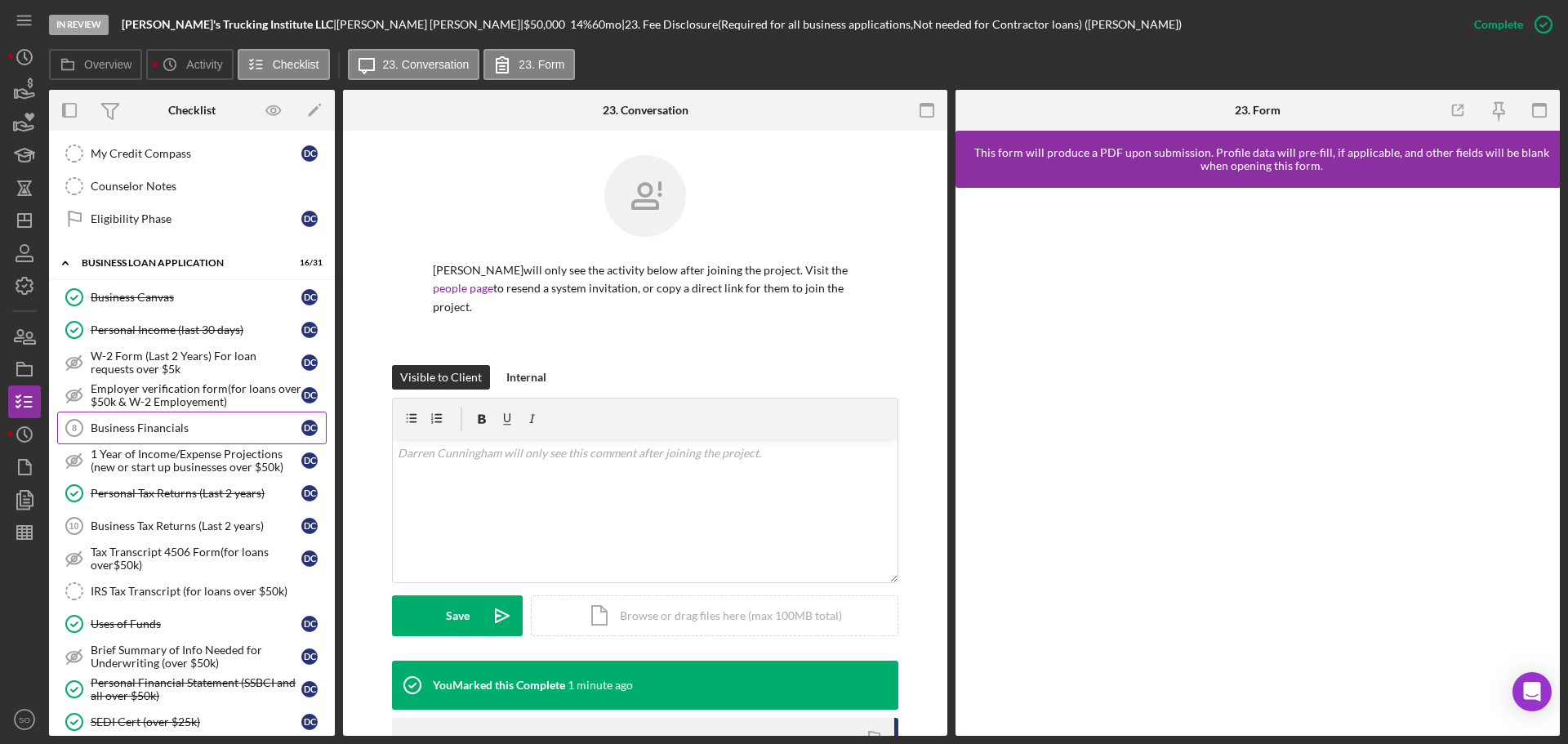
click at [168, 413] on link "Business Financials 8 Business Financials D C" at bounding box center [191, 428] width 270 height 32
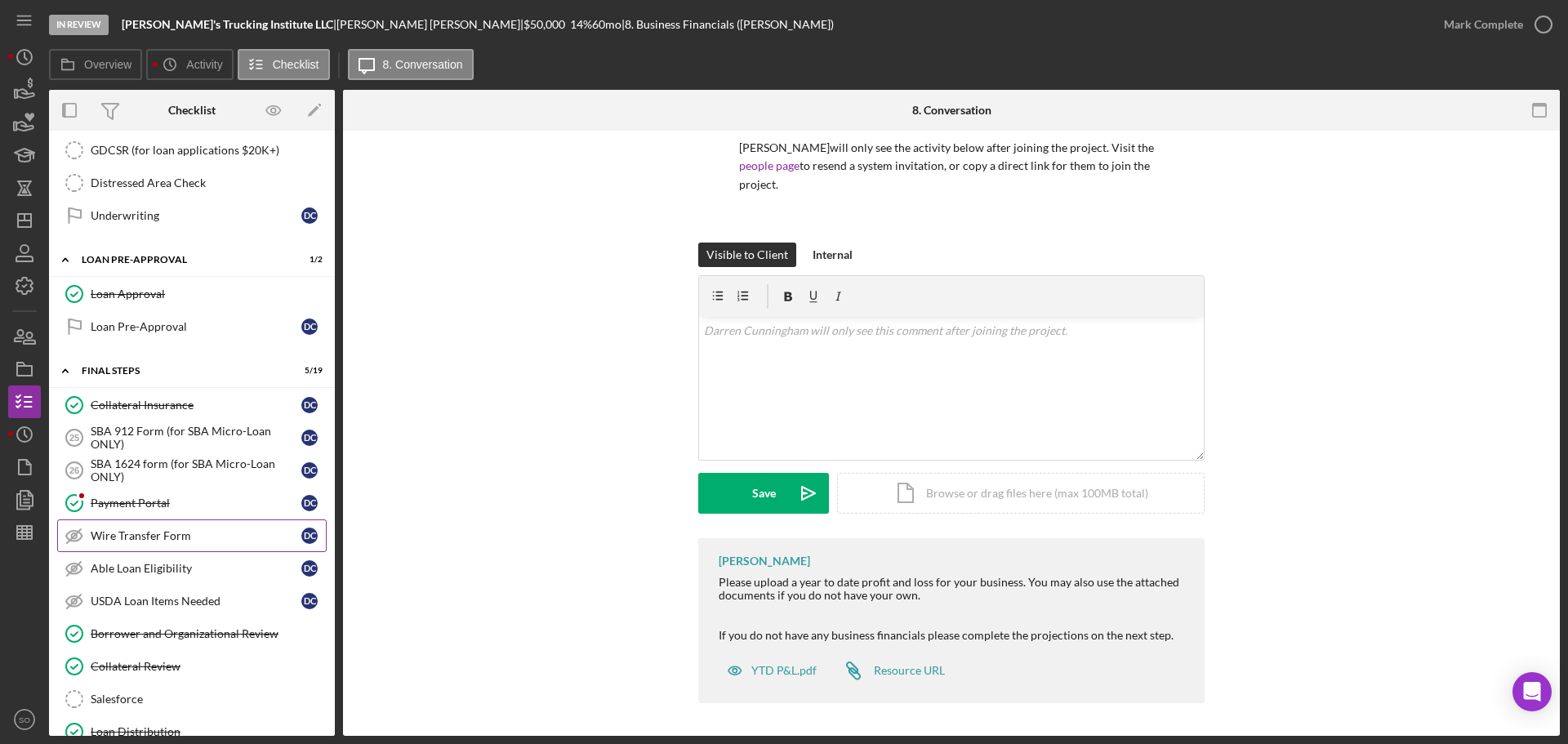
scroll to position [1616, 0]
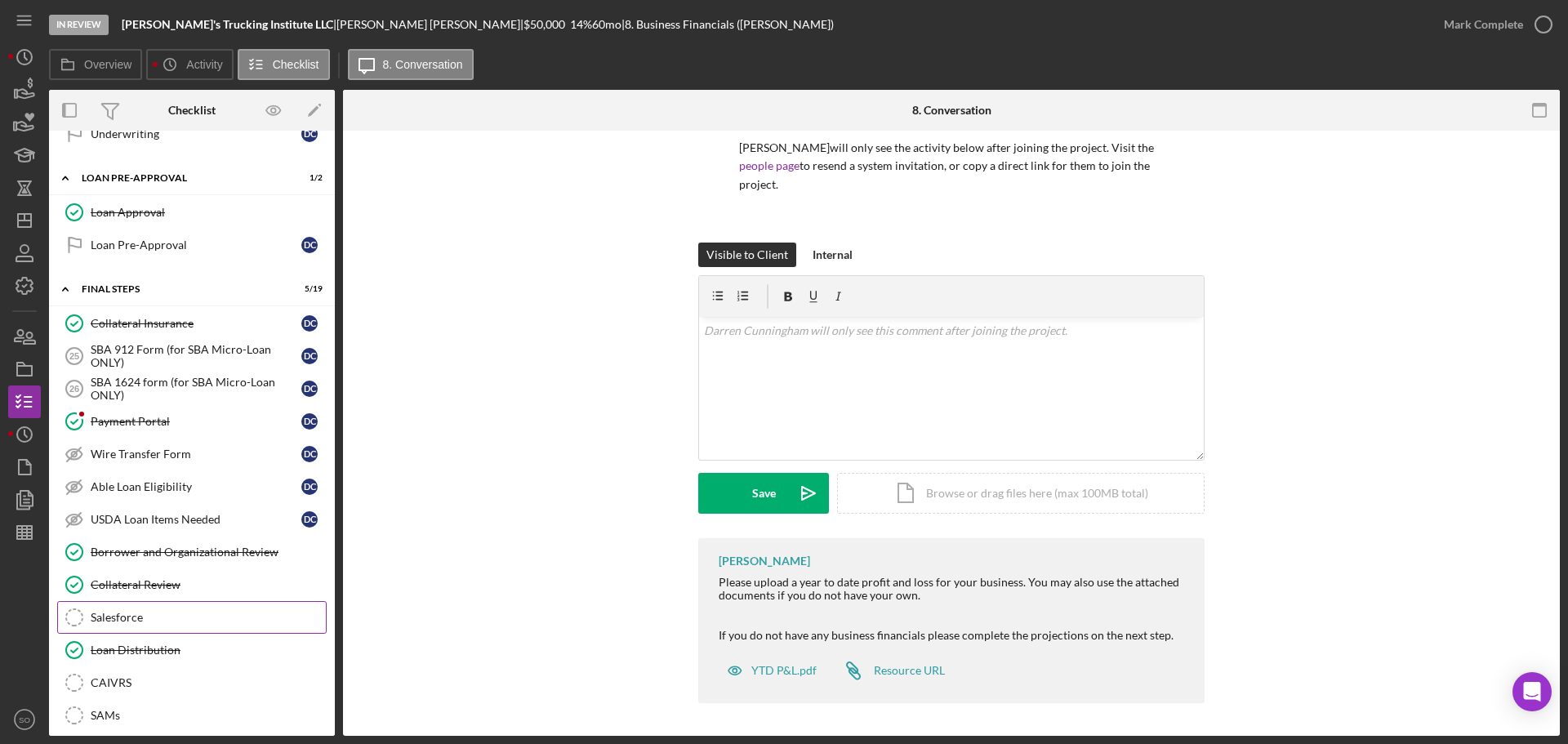
click at [187, 640] on link "Loan Distribution Loan Distribution" at bounding box center [191, 649] width 270 height 32
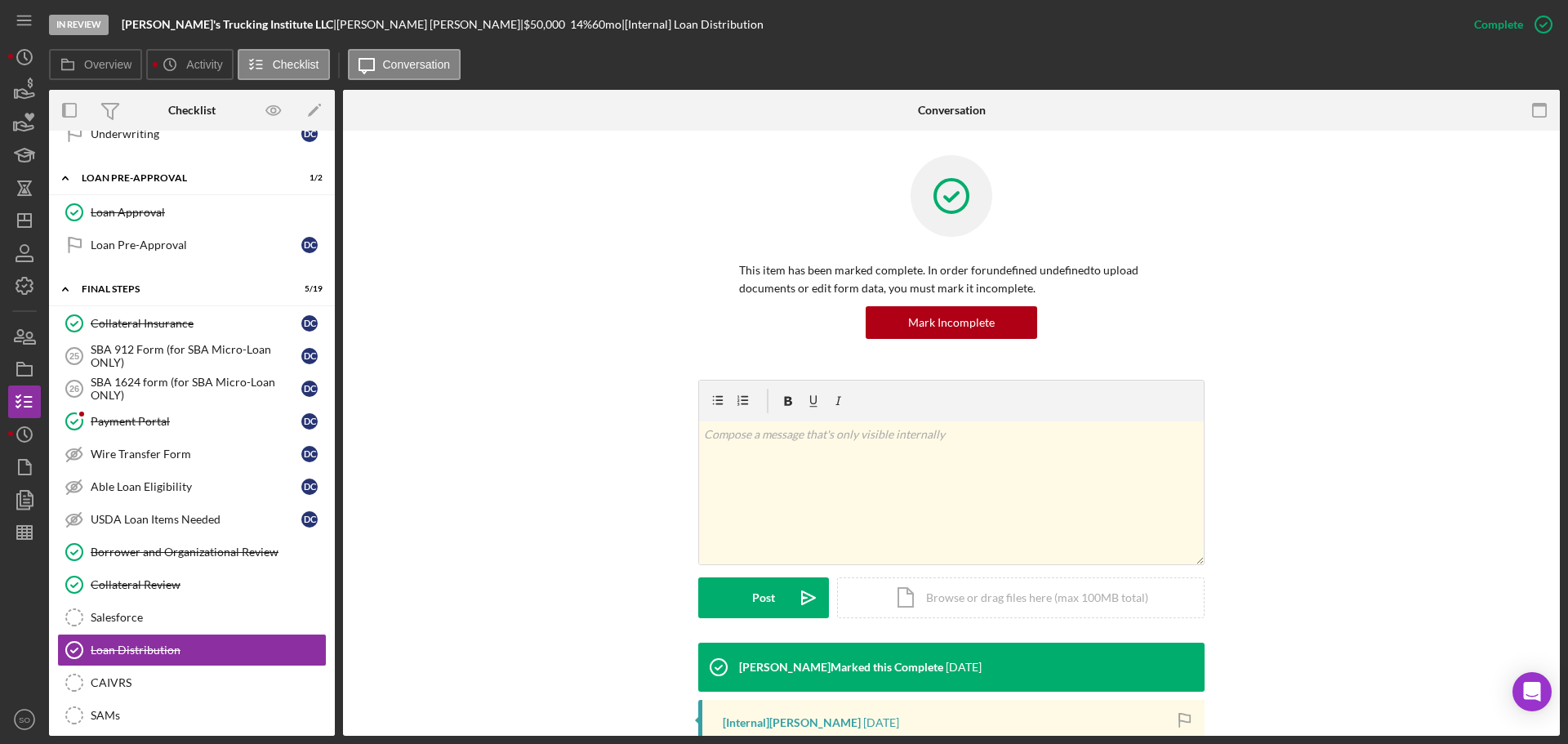
scroll to position [245, 0]
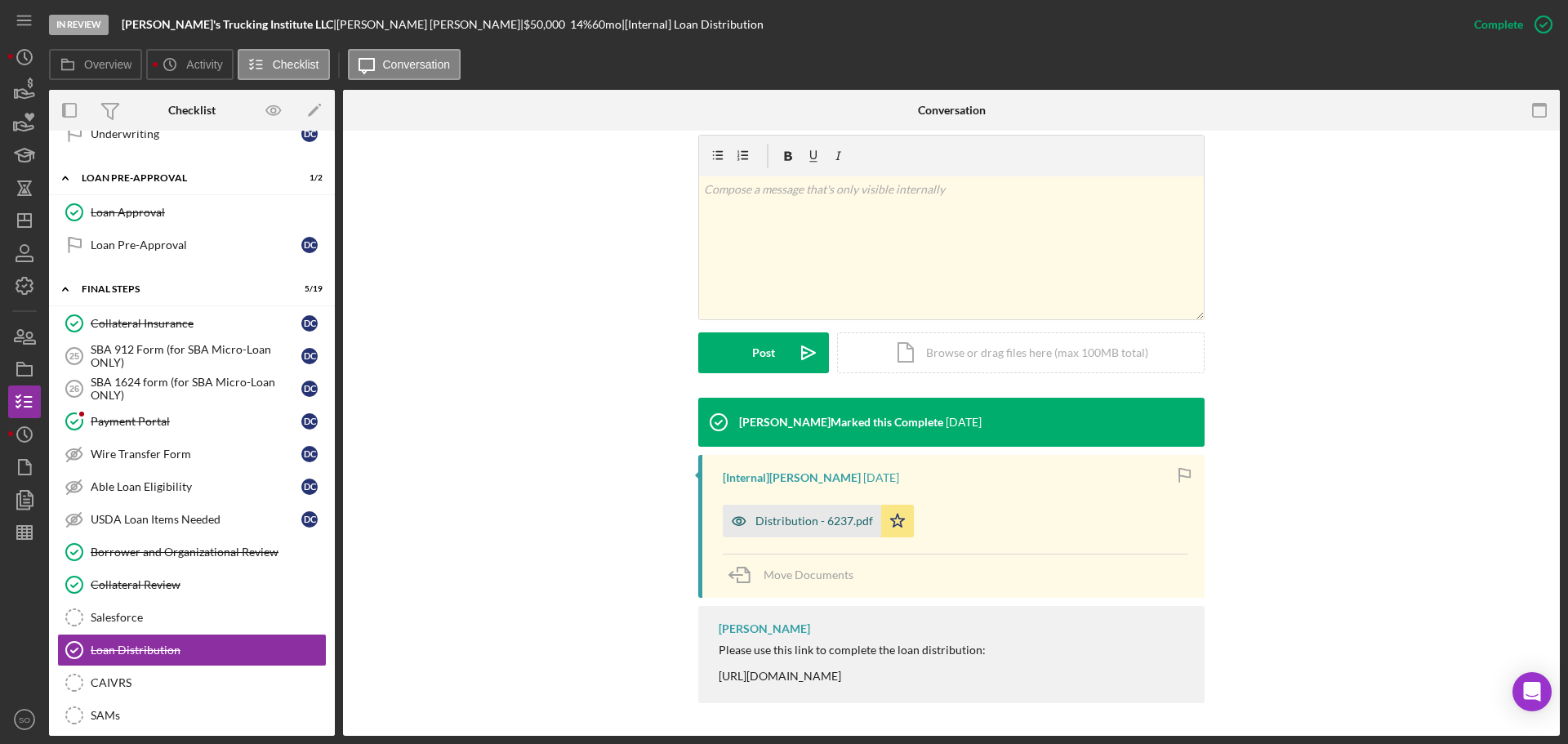
click at [872, 514] on div "Distribution - 6237.pdf" at bounding box center [801, 521] width 158 height 32
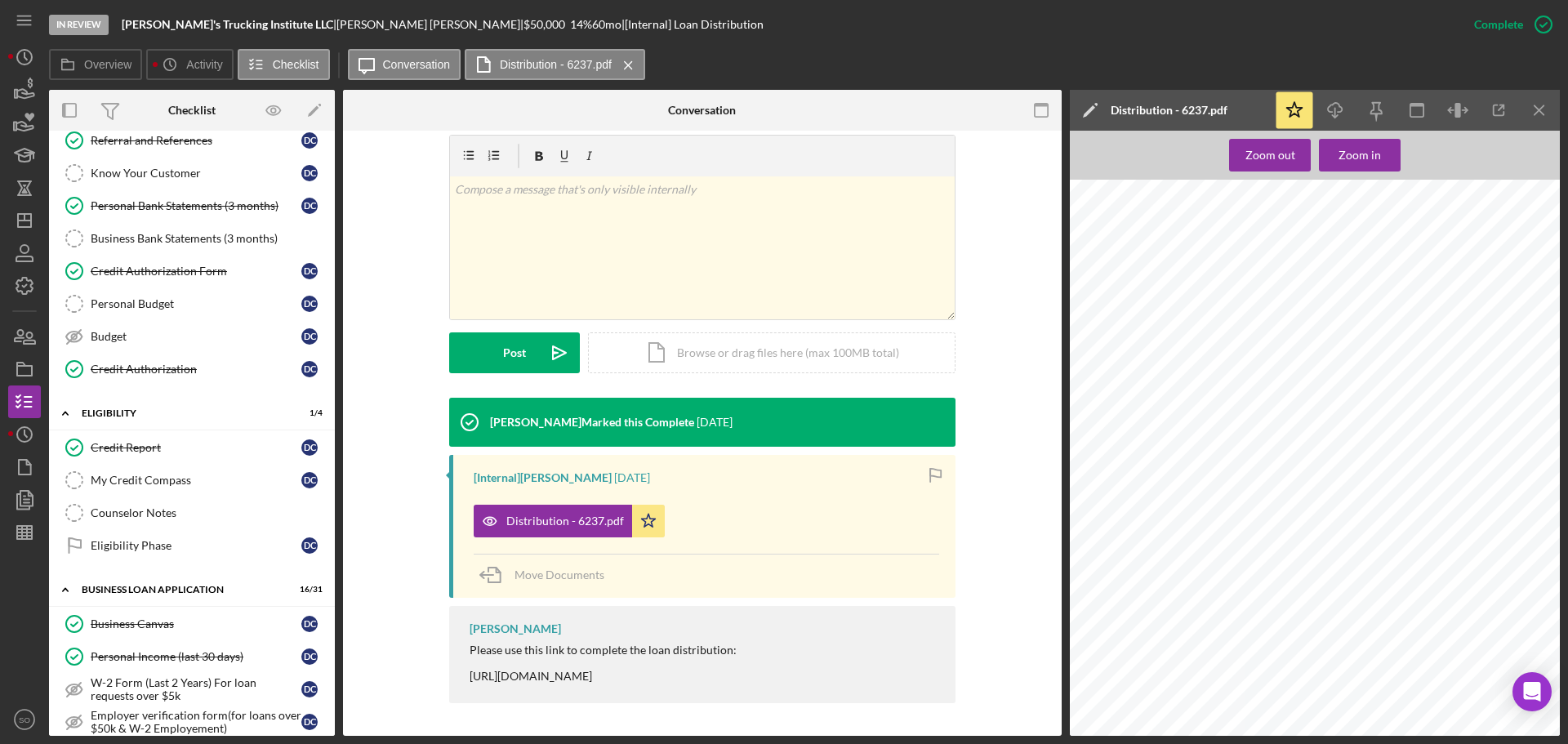
scroll to position [0, 0]
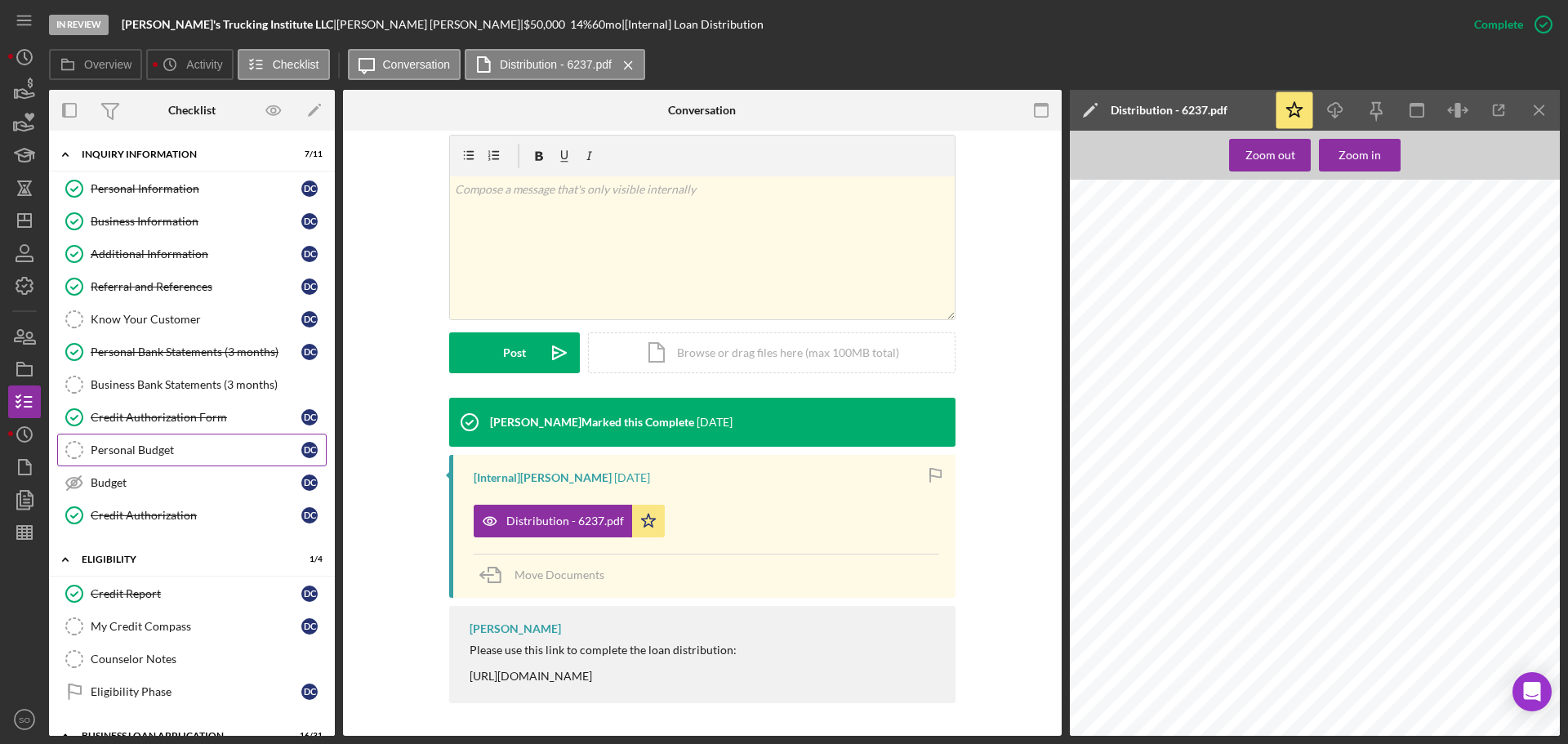
click at [168, 452] on div "Personal Budget" at bounding box center [196, 450] width 211 height 13
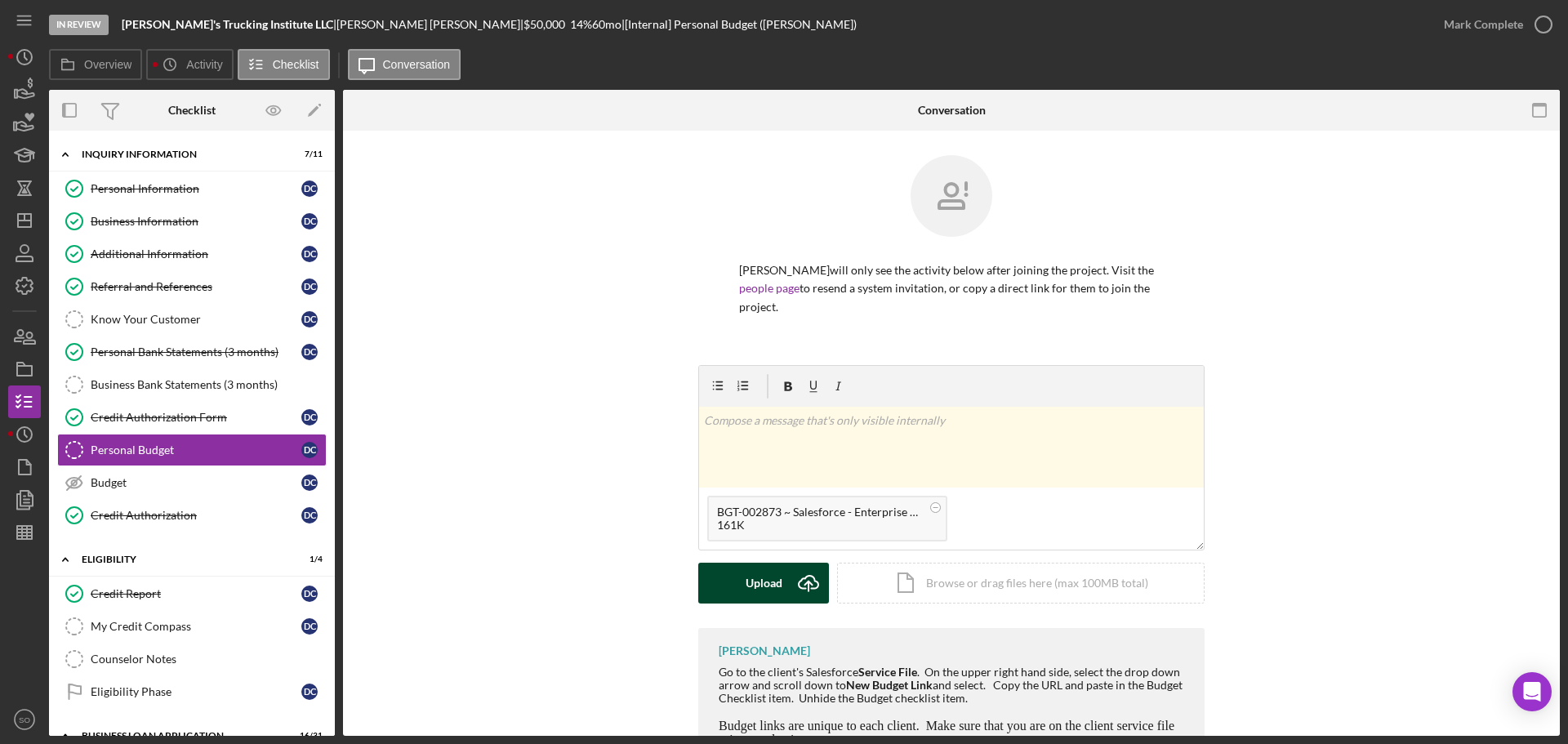
click at [794, 585] on icon "Icon/Upload" at bounding box center [808, 582] width 41 height 41
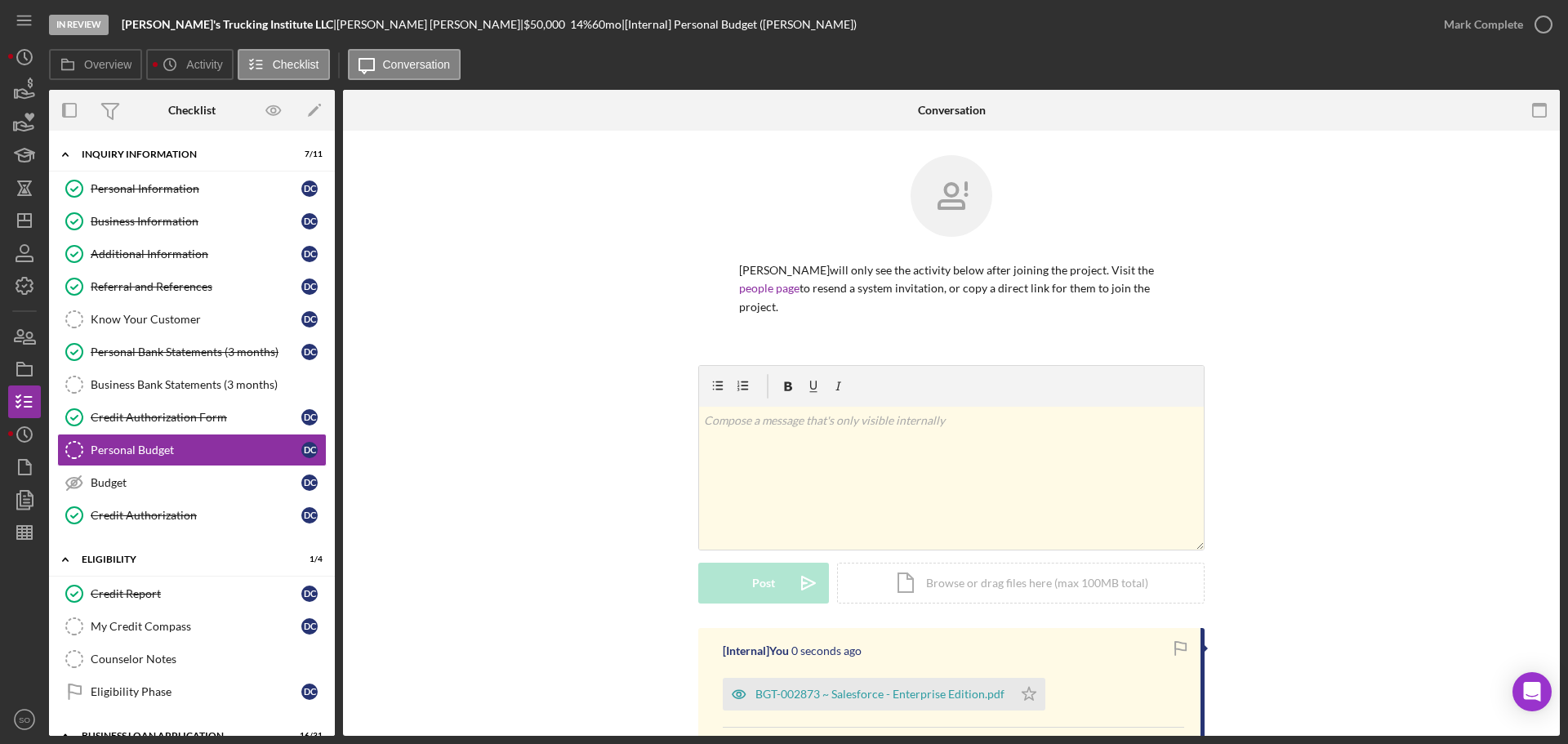
scroll to position [215, 0]
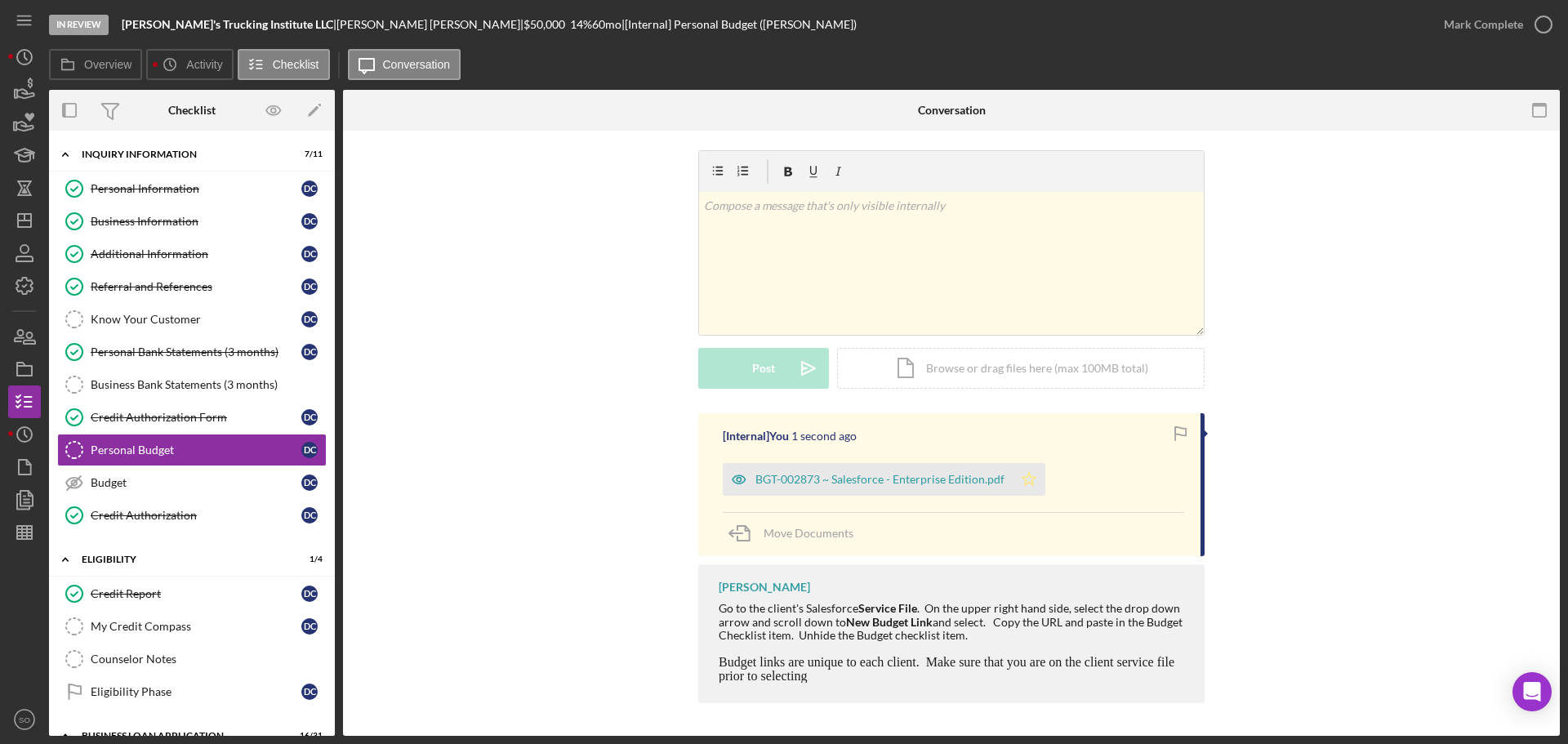
click at [1023, 479] on polygon "button" at bounding box center [1029, 478] width 14 height 13
click at [1479, 27] on div "Mark Complete" at bounding box center [1484, 25] width 80 height 32
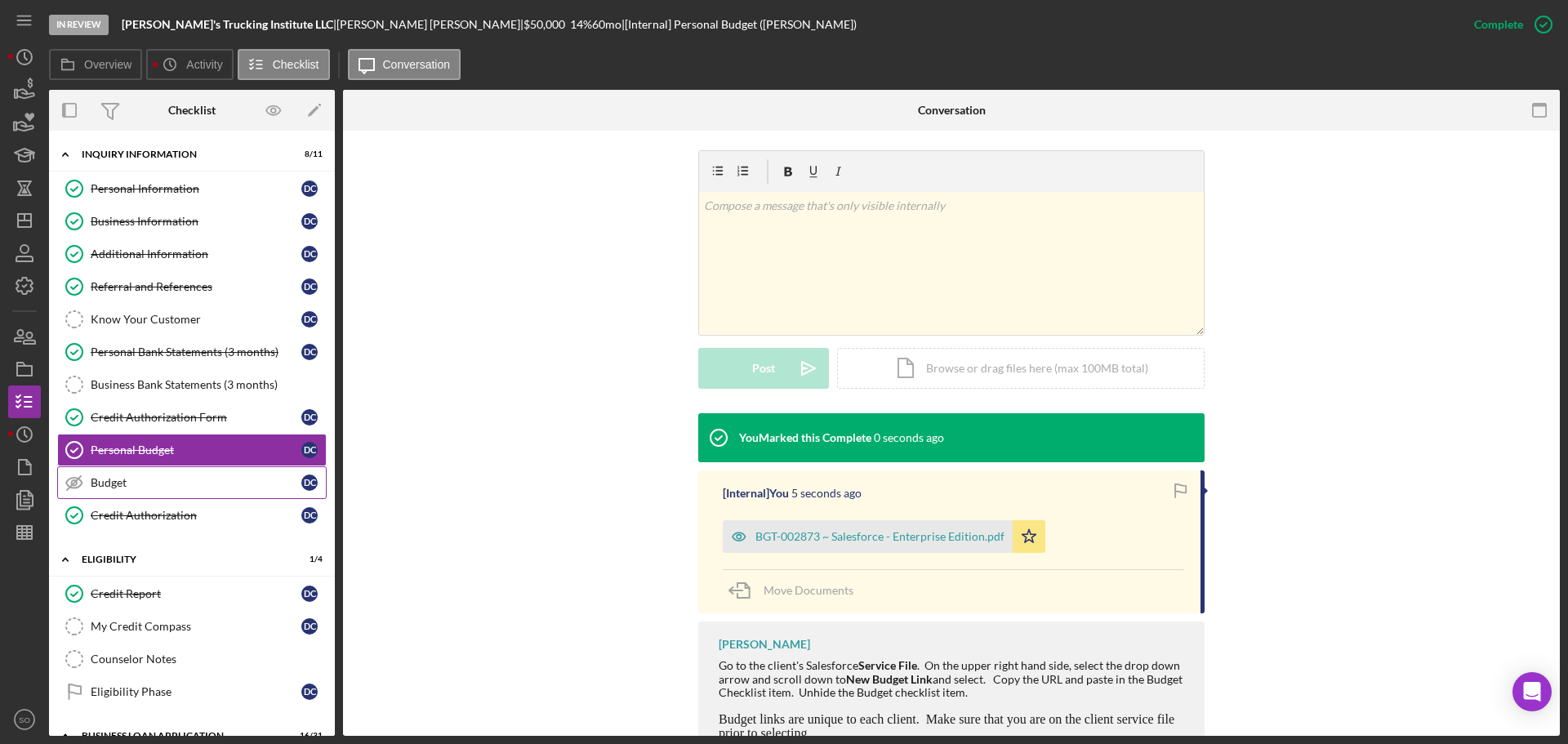
click at [139, 477] on div "Budget" at bounding box center [196, 483] width 211 height 13
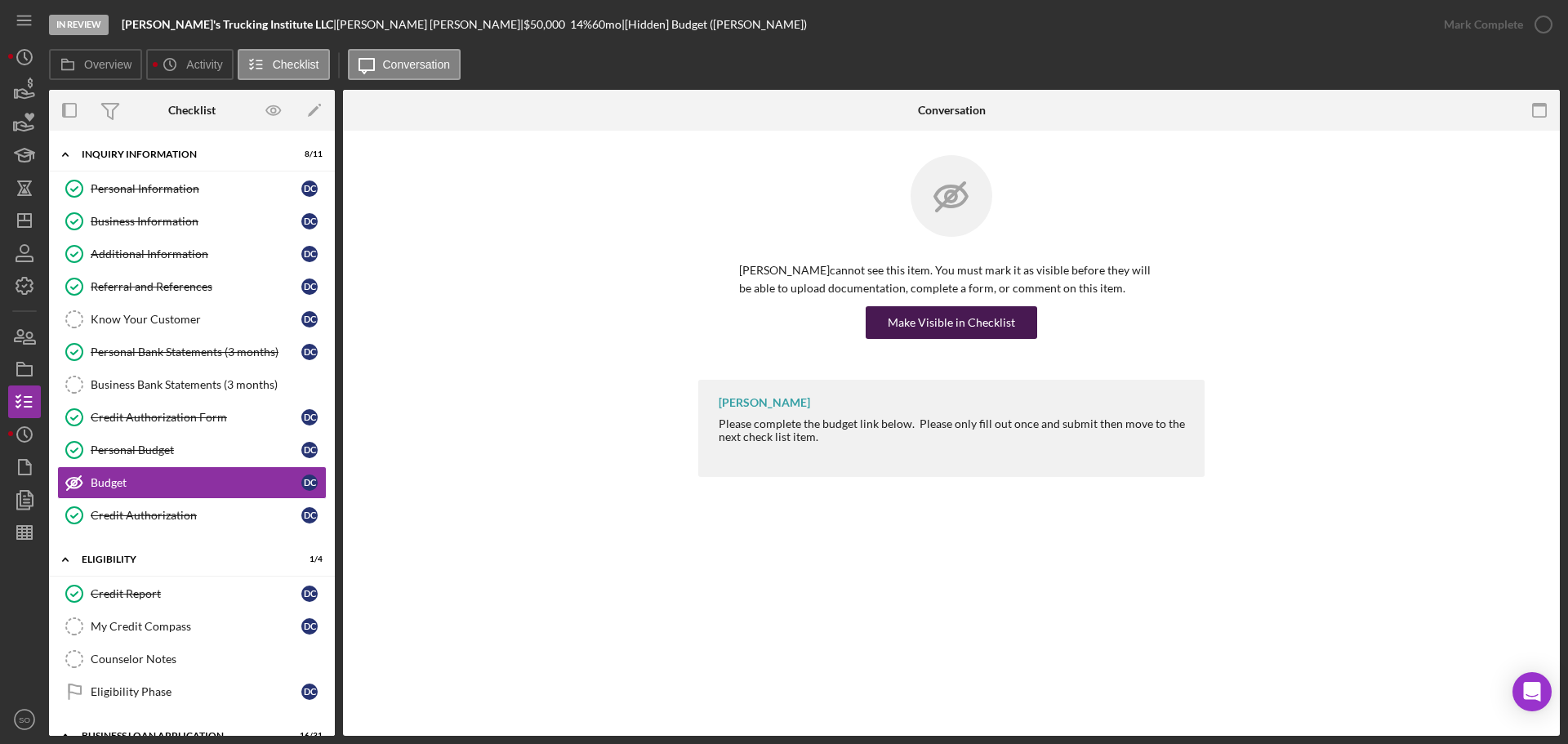
click at [979, 321] on div "Make Visible in Checklist" at bounding box center [951, 322] width 128 height 32
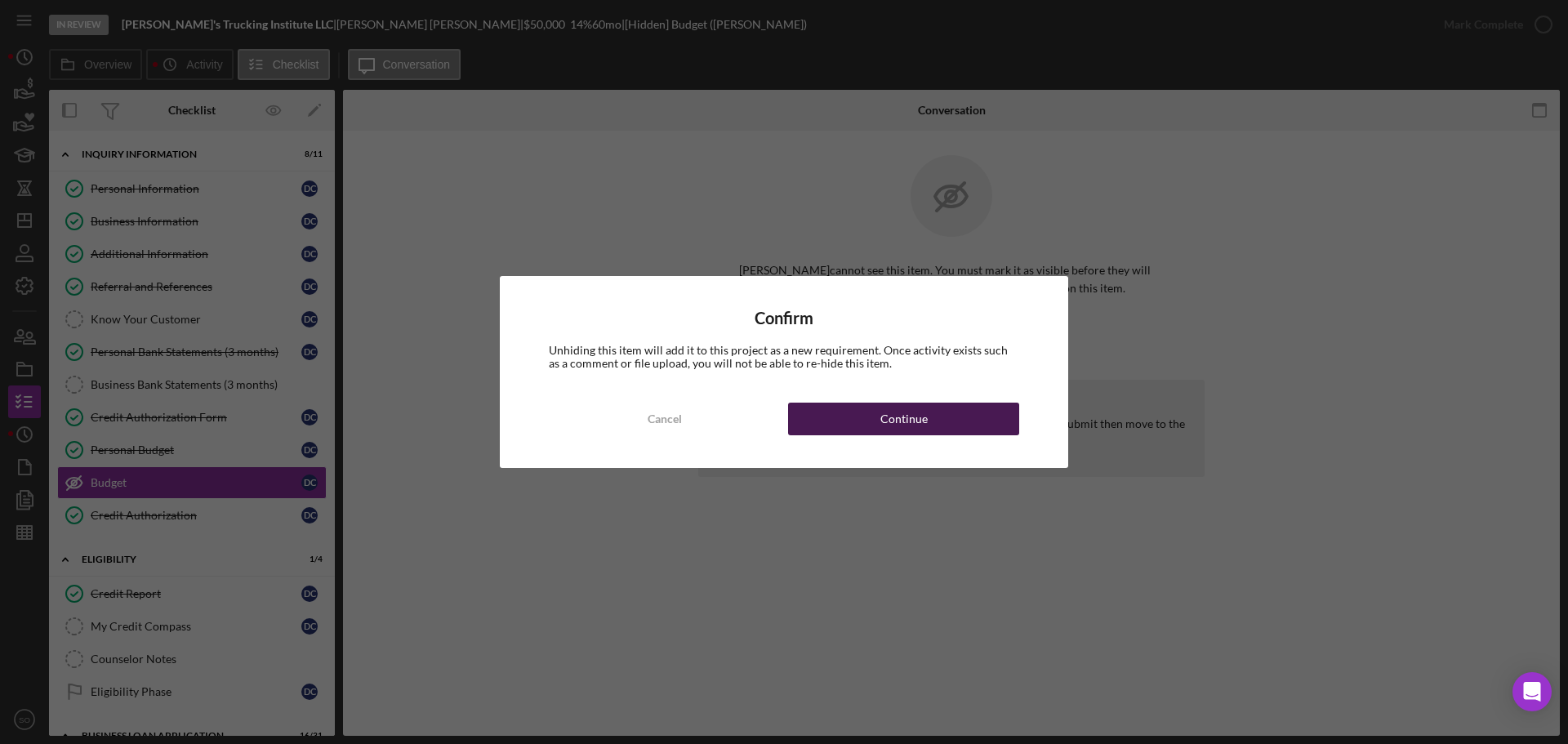
drag, startPoint x: 967, startPoint y: 425, endPoint x: 983, endPoint y: 421, distance: 16.5
click at [969, 425] on button "Continue" at bounding box center [903, 418] width 231 height 32
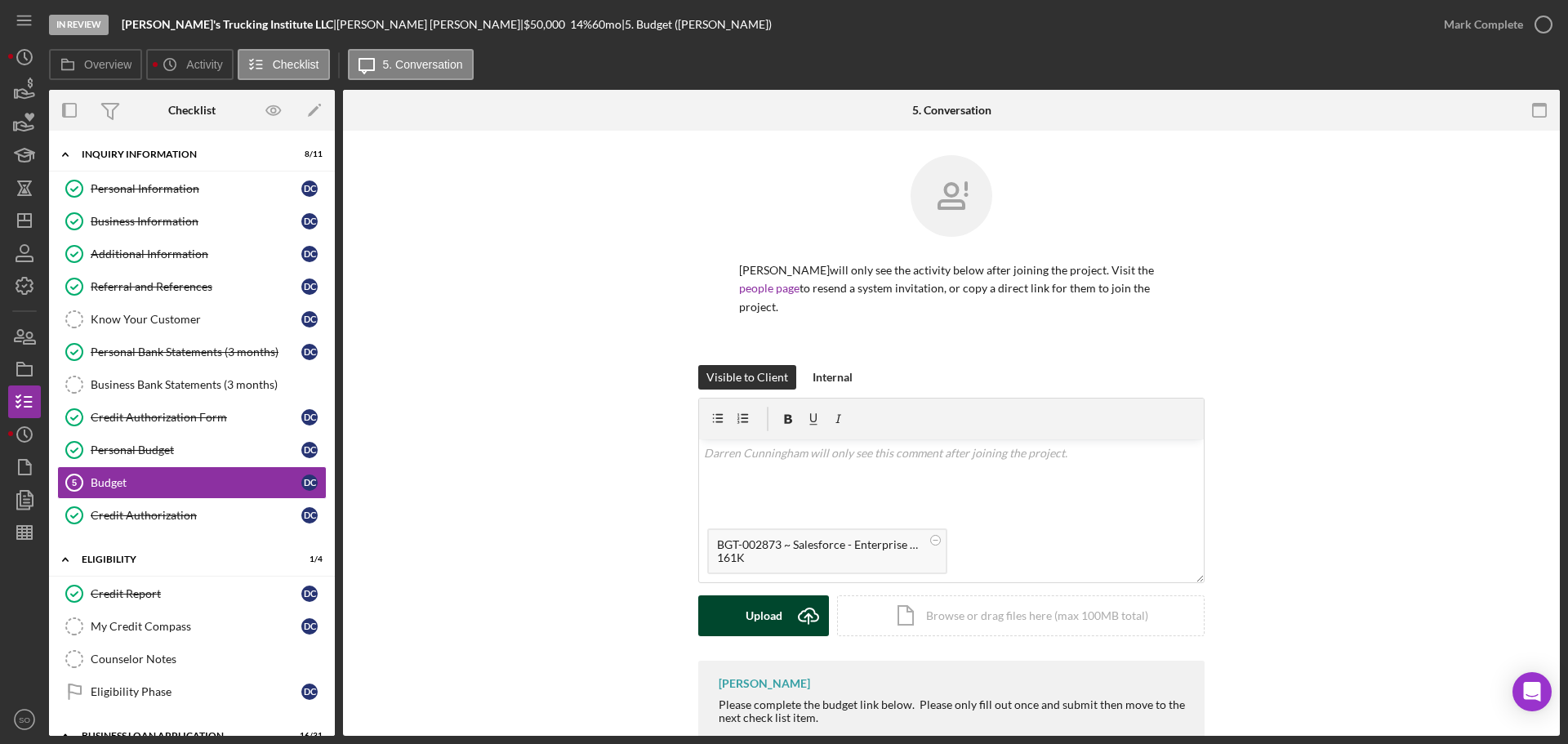
click at [739, 617] on button "Upload Icon/Upload" at bounding box center [763, 615] width 131 height 41
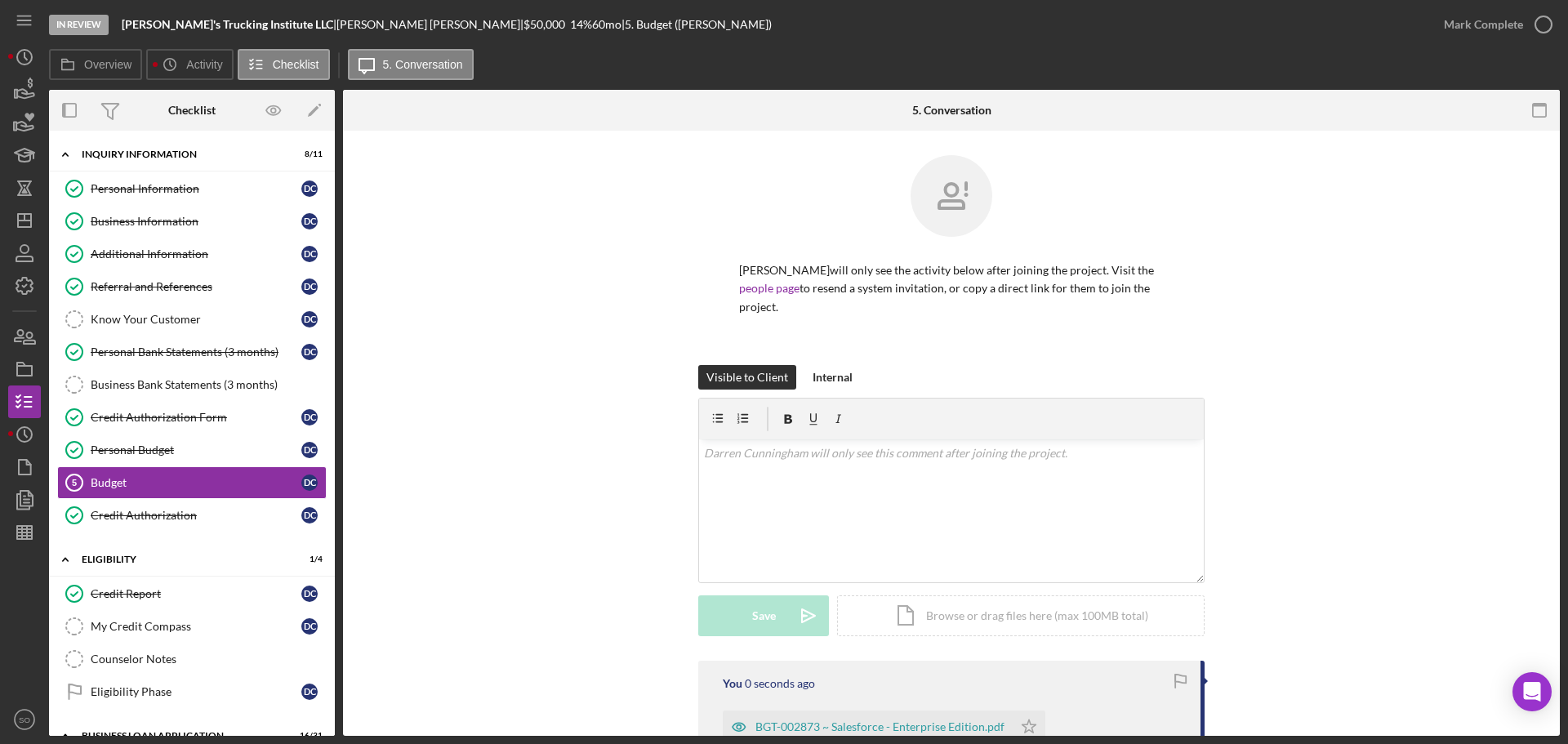
scroll to position [163, 0]
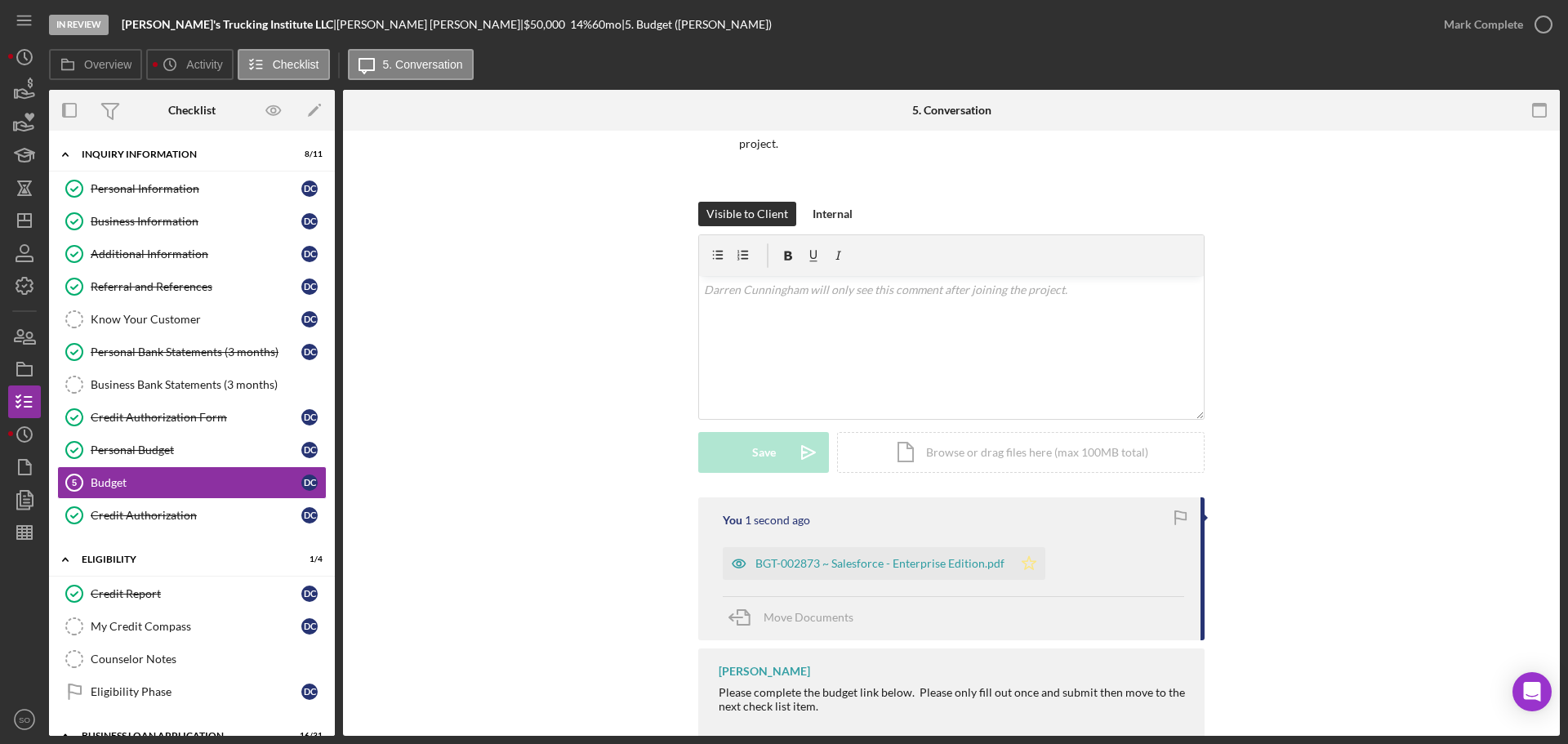
click at [1016, 558] on icon "Icon/Star" at bounding box center [1028, 563] width 32 height 32
click at [1472, 33] on div "Mark Complete" at bounding box center [1484, 25] width 80 height 32
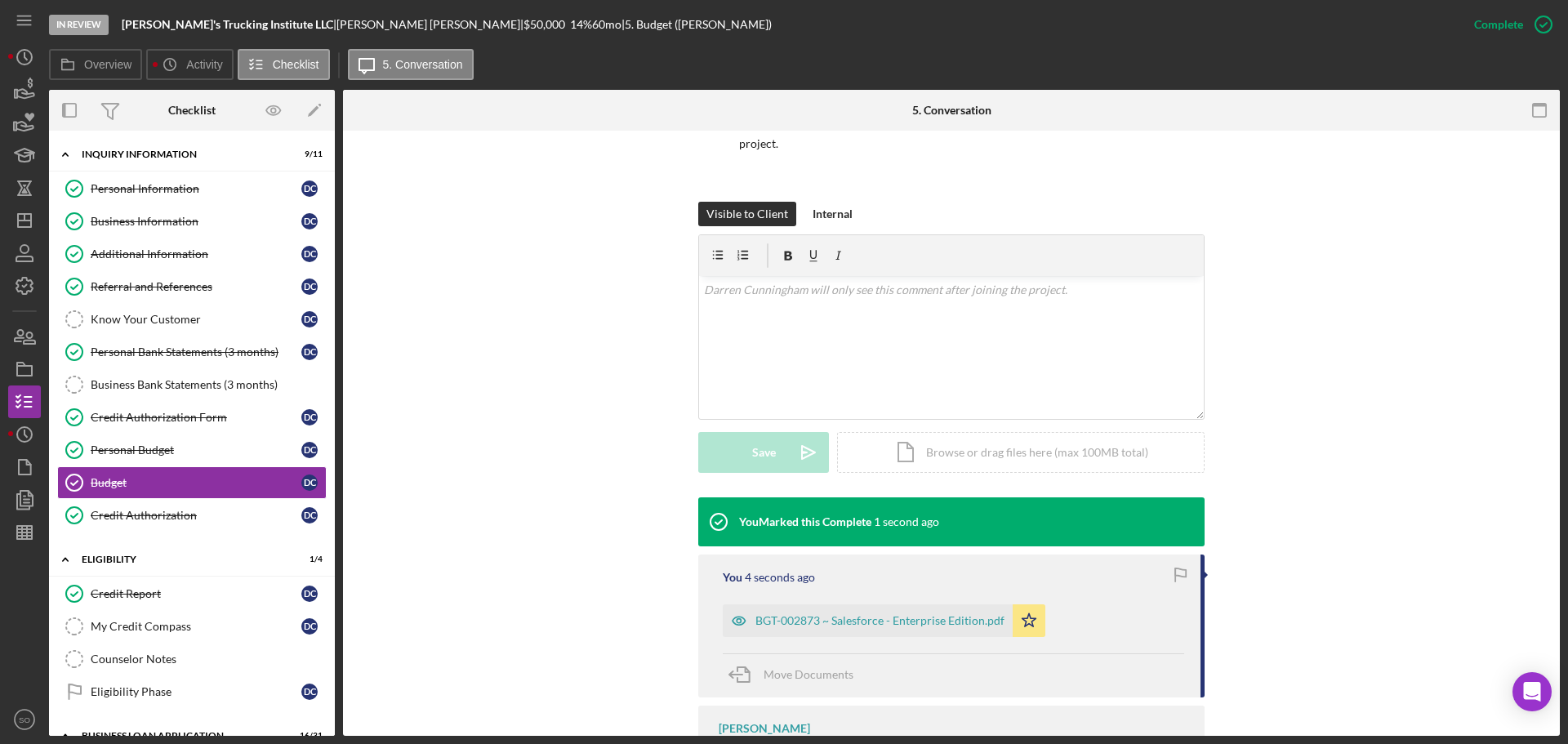
scroll to position [327, 0]
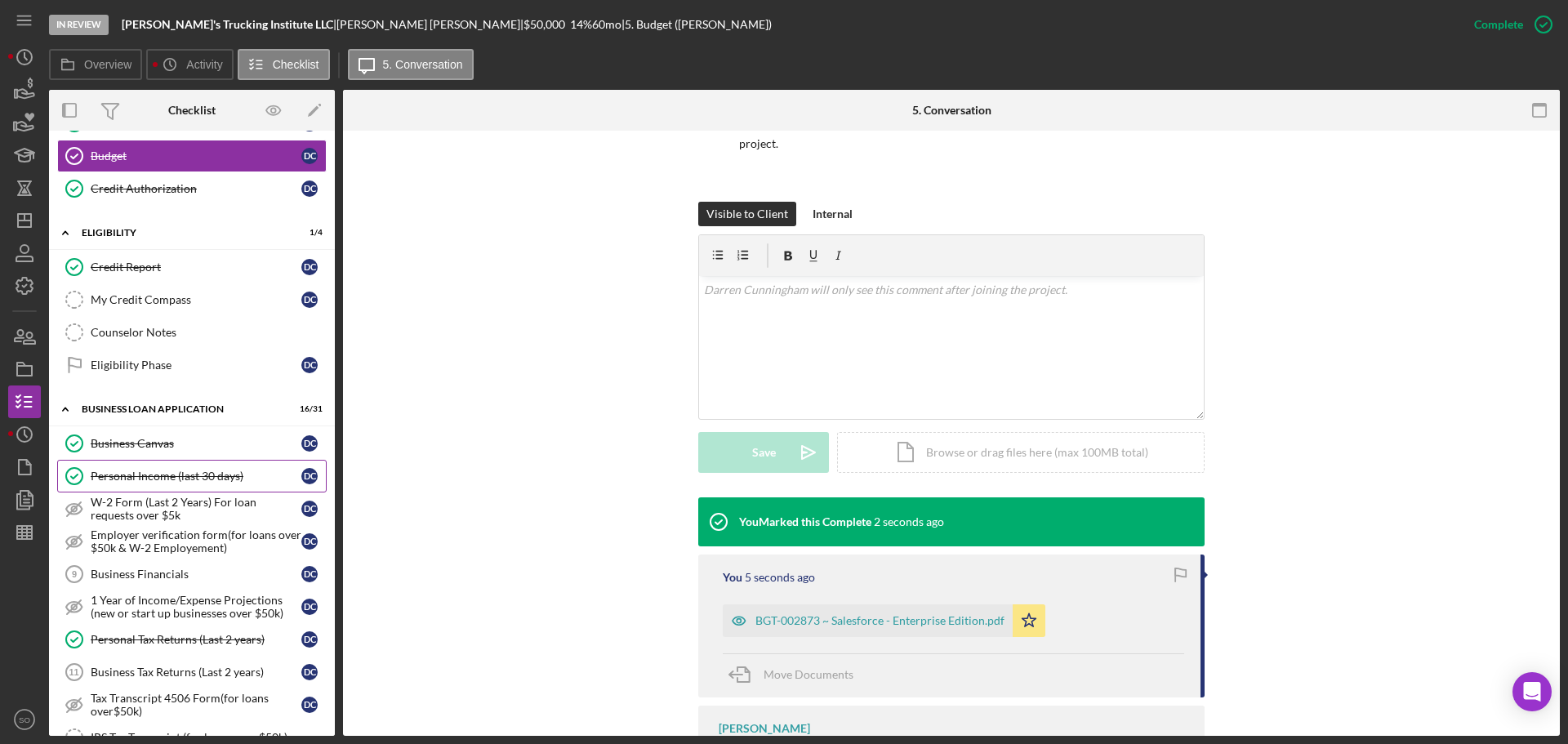
click at [223, 478] on div "Personal Income (last 30 days)" at bounding box center [196, 476] width 211 height 13
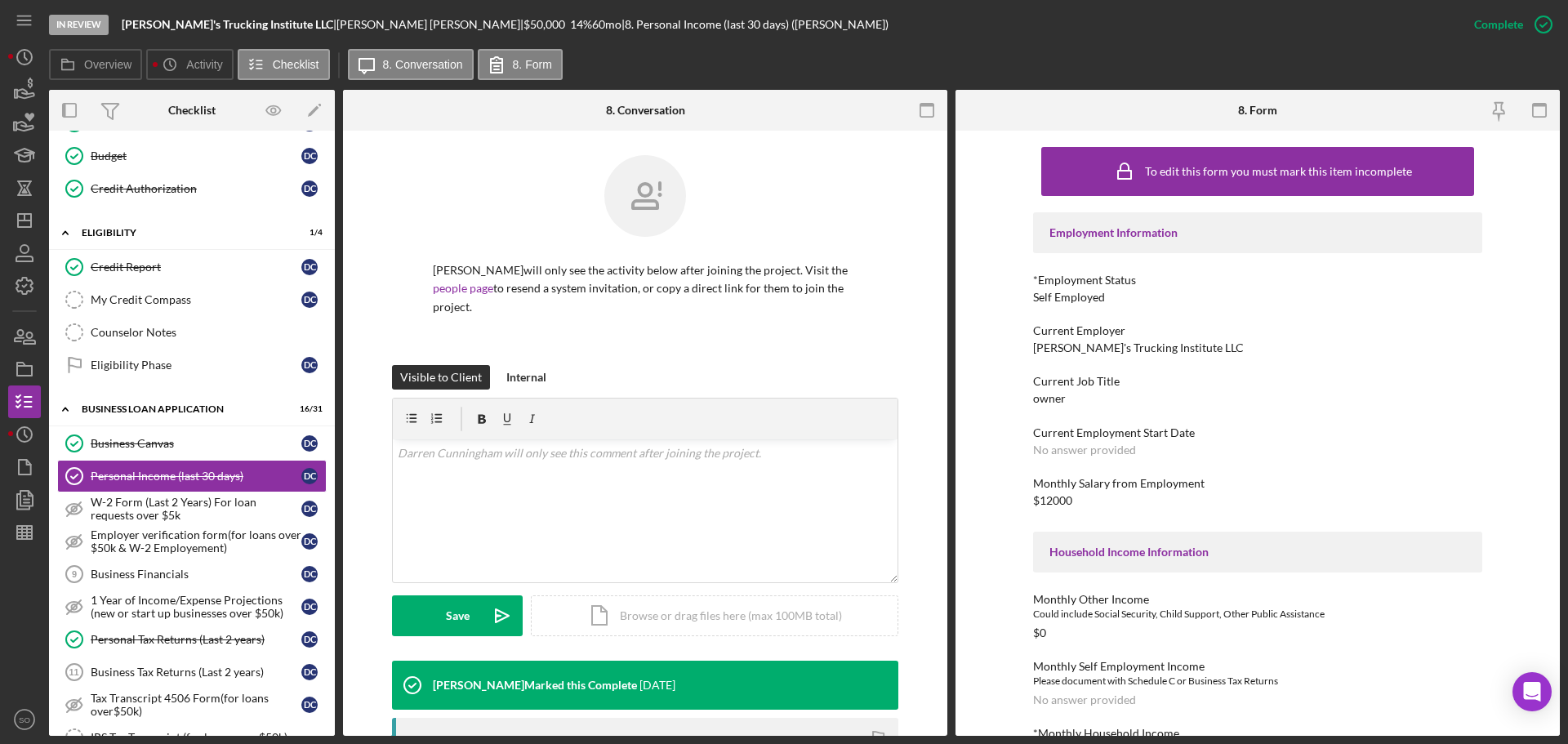
scroll to position [245, 0]
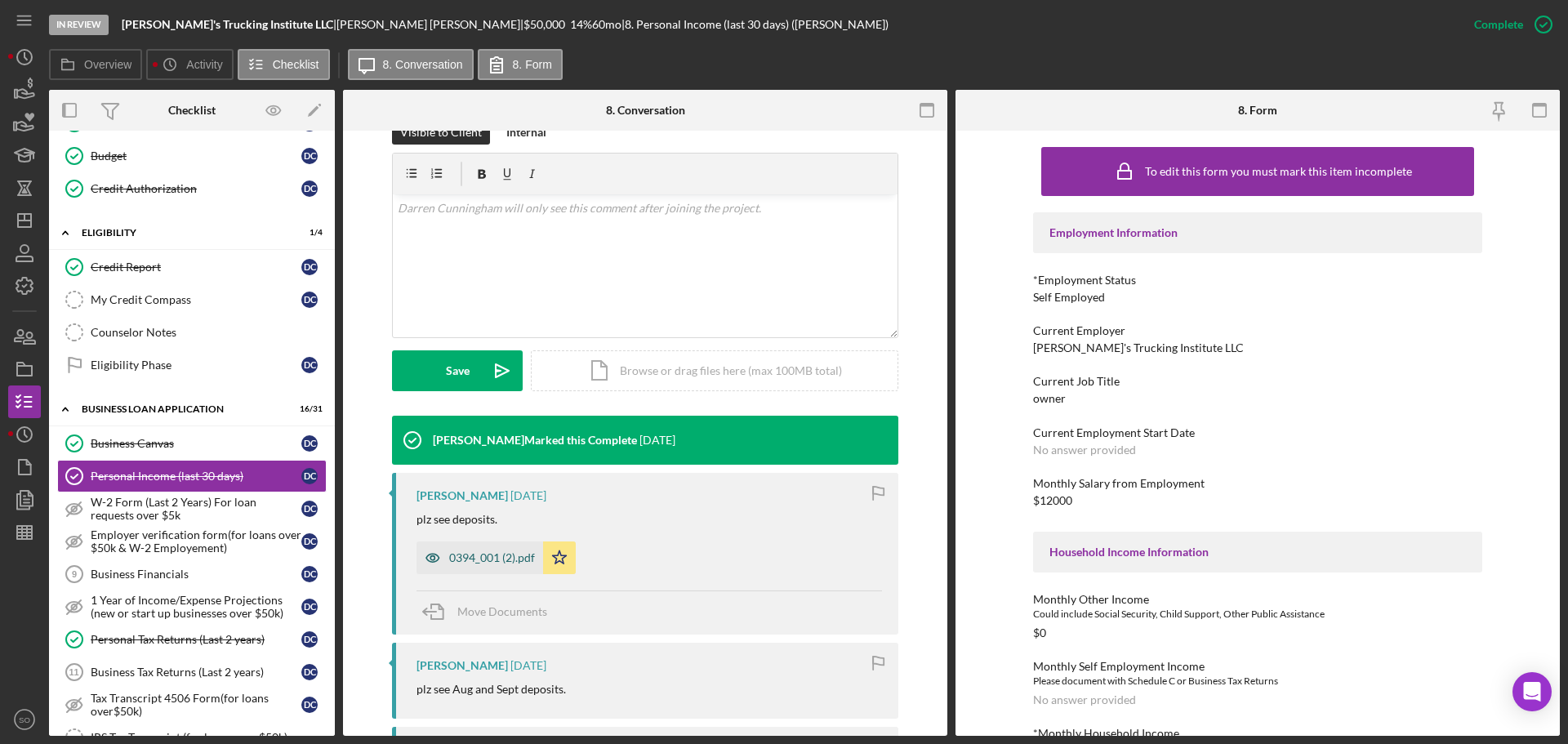
click at [497, 550] on div "0394_001 (2).pdf" at bounding box center [480, 558] width 127 height 32
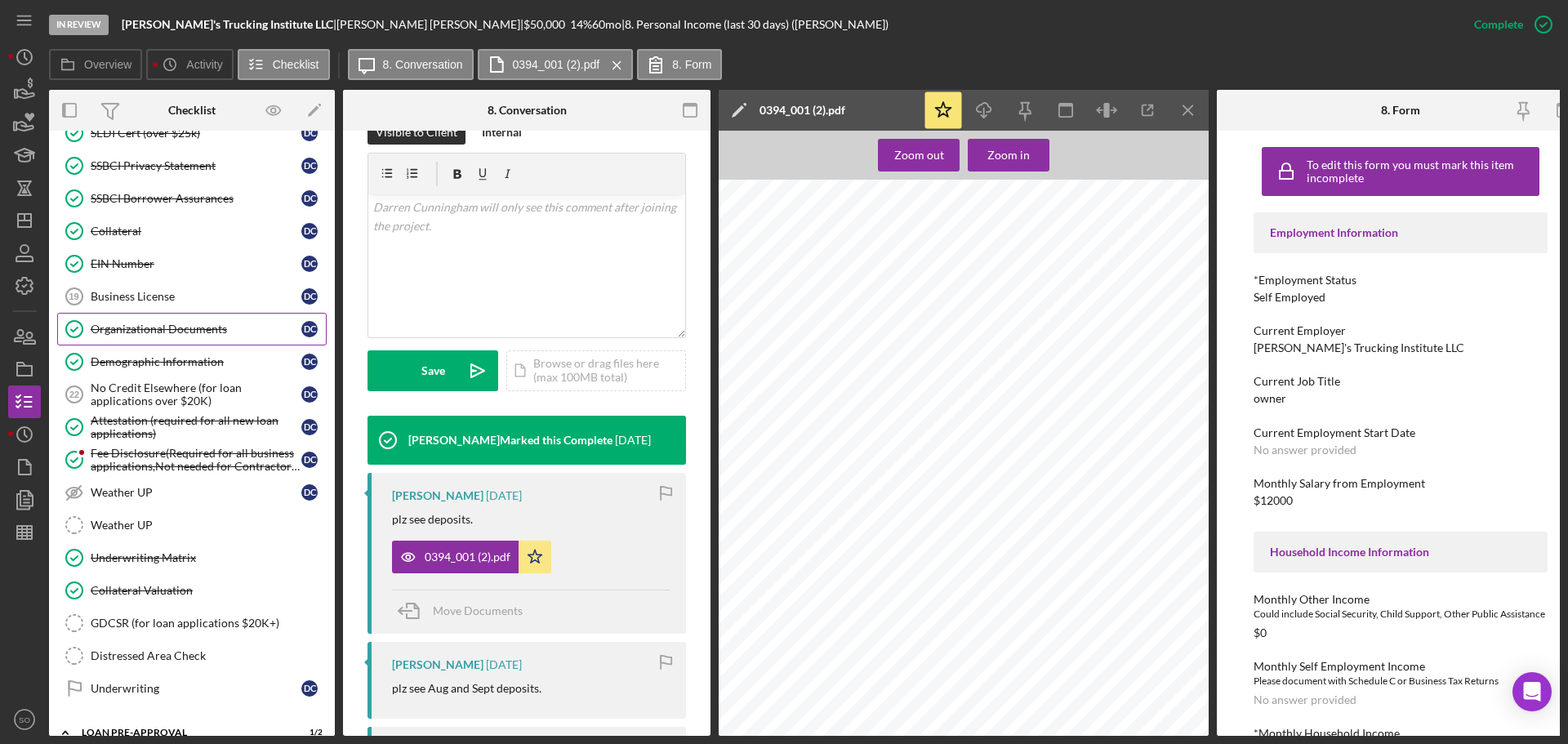
scroll to position [1143, 0]
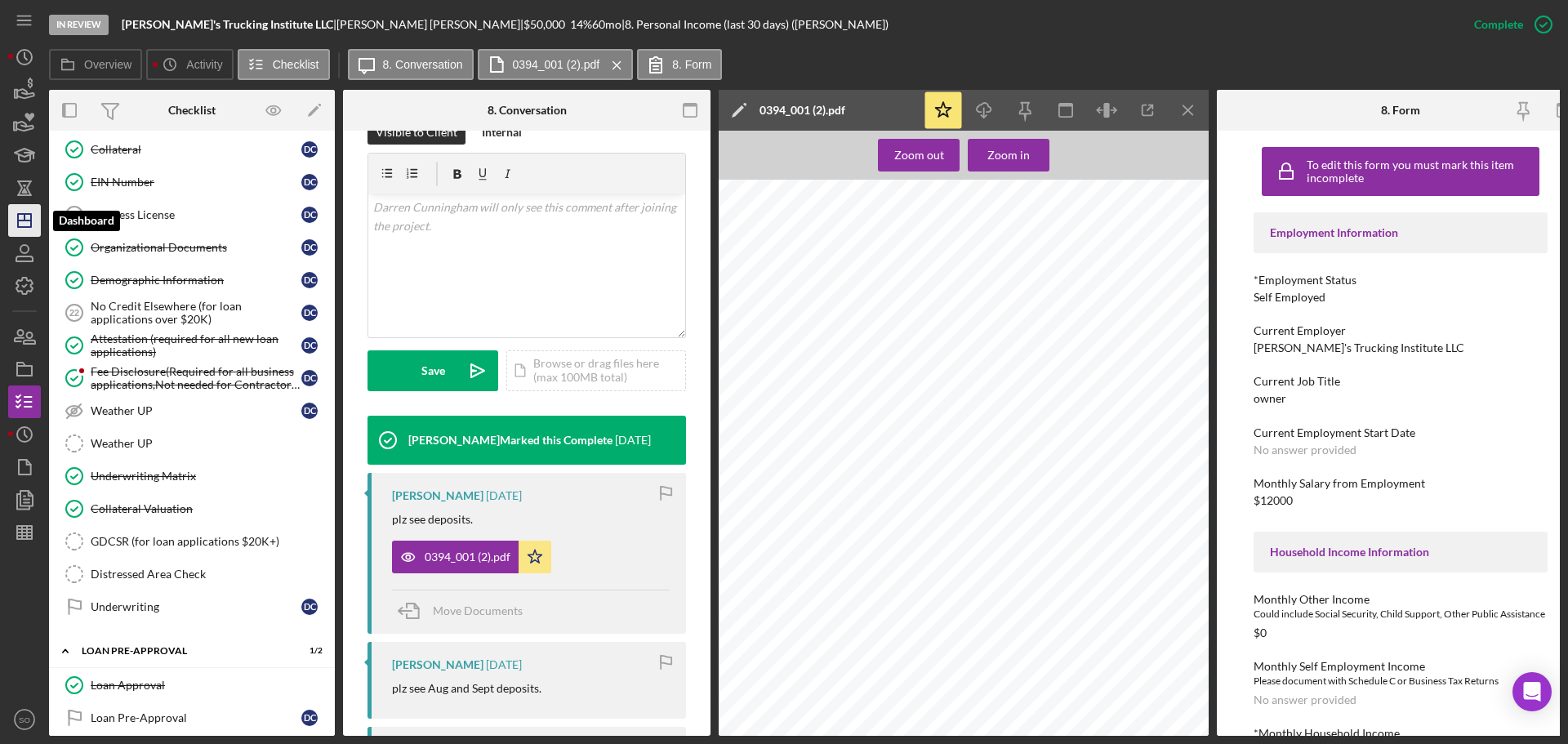
click at [23, 222] on icon "Icon/Dashboard" at bounding box center [24, 220] width 41 height 41
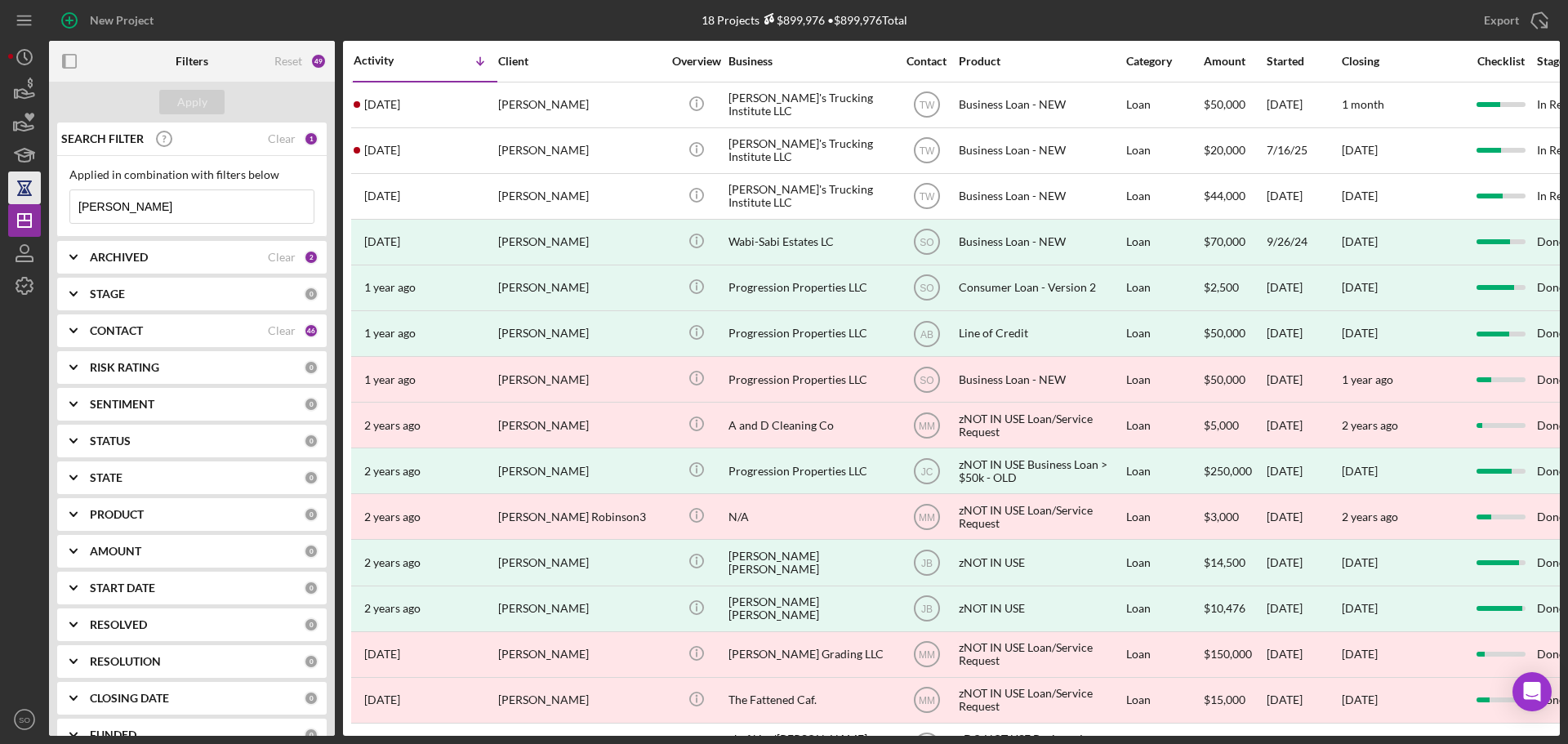
drag, startPoint x: 153, startPoint y: 216, endPoint x: 30, endPoint y: 199, distance: 124.2
click at [30, 199] on div "New Project 18 Projects $899,976 • $899,976 Total darren Export Icon/Export Fil…" at bounding box center [784, 367] width 1552 height 735
type input "hatcher"
drag, startPoint x: 186, startPoint y: 94, endPoint x: 202, endPoint y: 116, distance: 27.2
click at [186, 95] on div "Apply" at bounding box center [192, 102] width 30 height 25
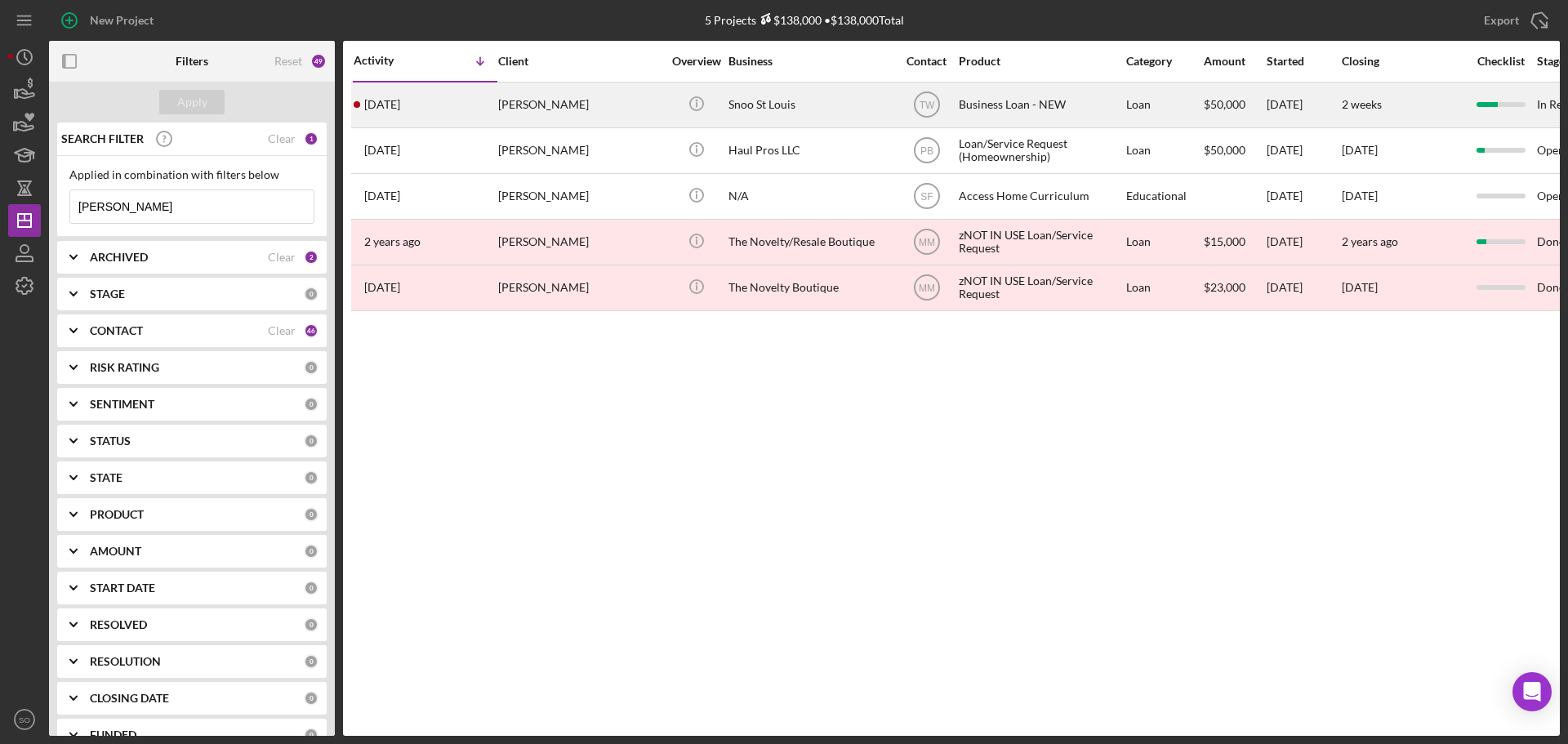
click at [552, 106] on div "[PERSON_NAME]" at bounding box center [579, 105] width 163 height 44
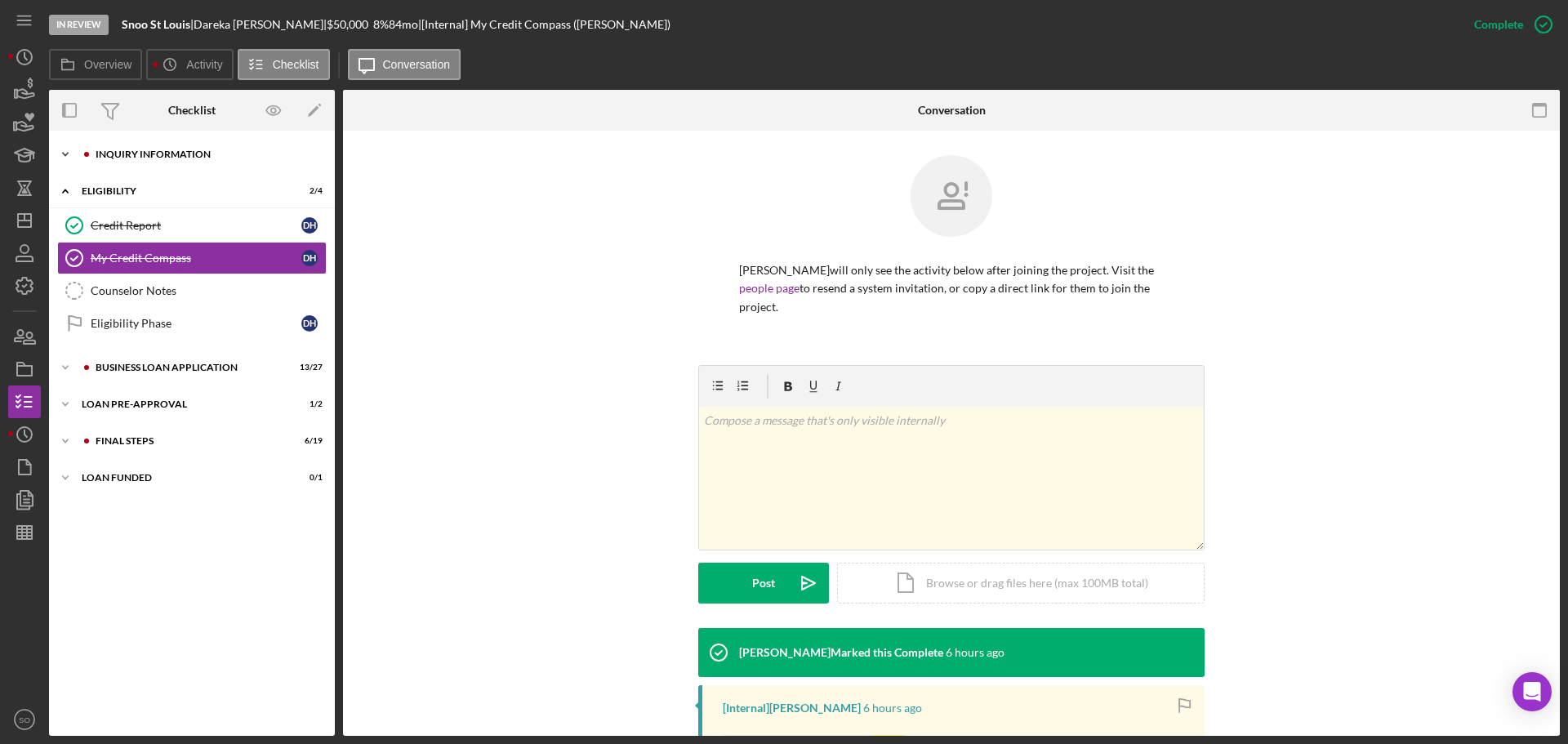
click at [114, 153] on div "INQUIRY INFORMATION" at bounding box center [205, 154] width 219 height 9
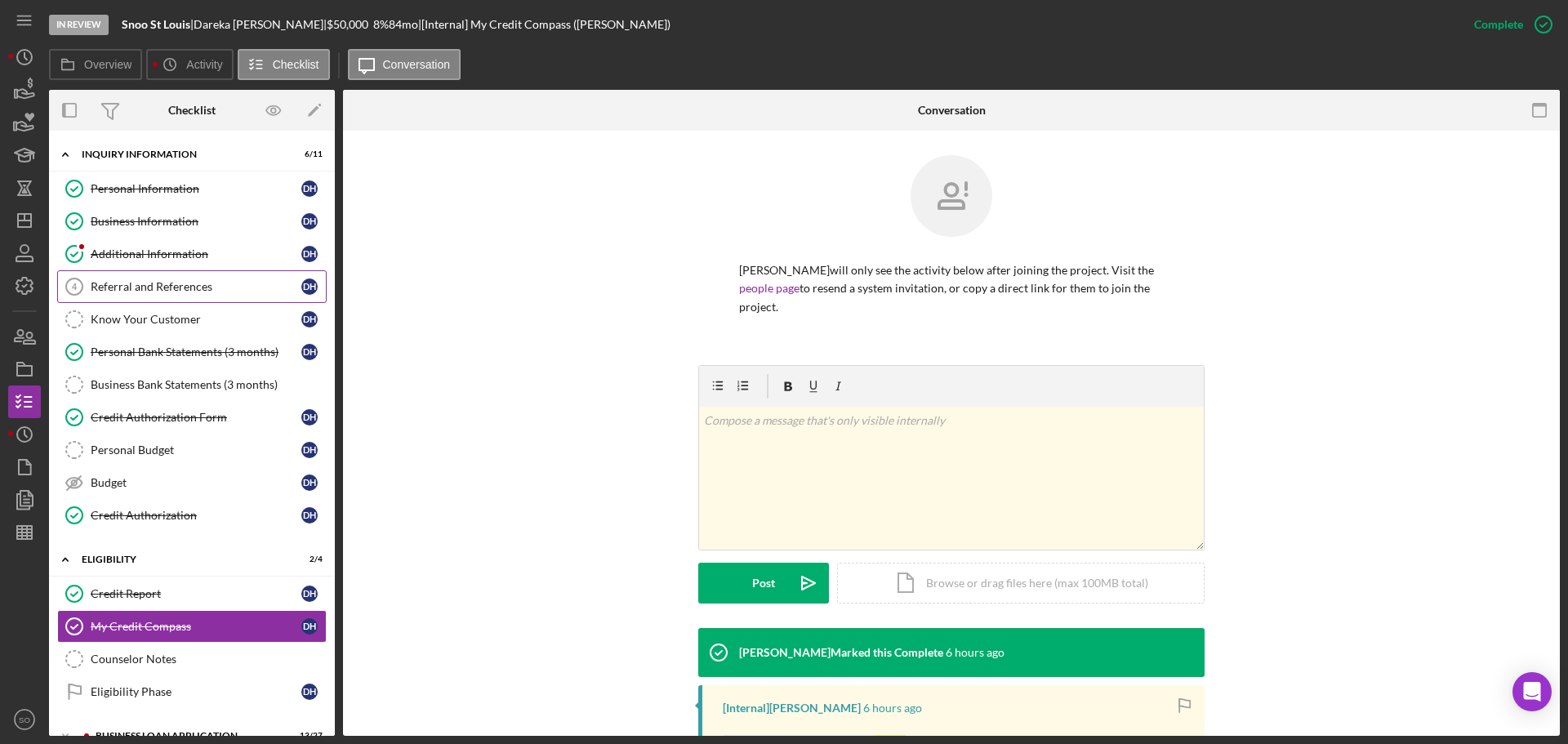
drag, startPoint x: 151, startPoint y: 285, endPoint x: 163, endPoint y: 289, distance: 12.6
click at [161, 288] on div "Referral and References" at bounding box center [196, 287] width 211 height 13
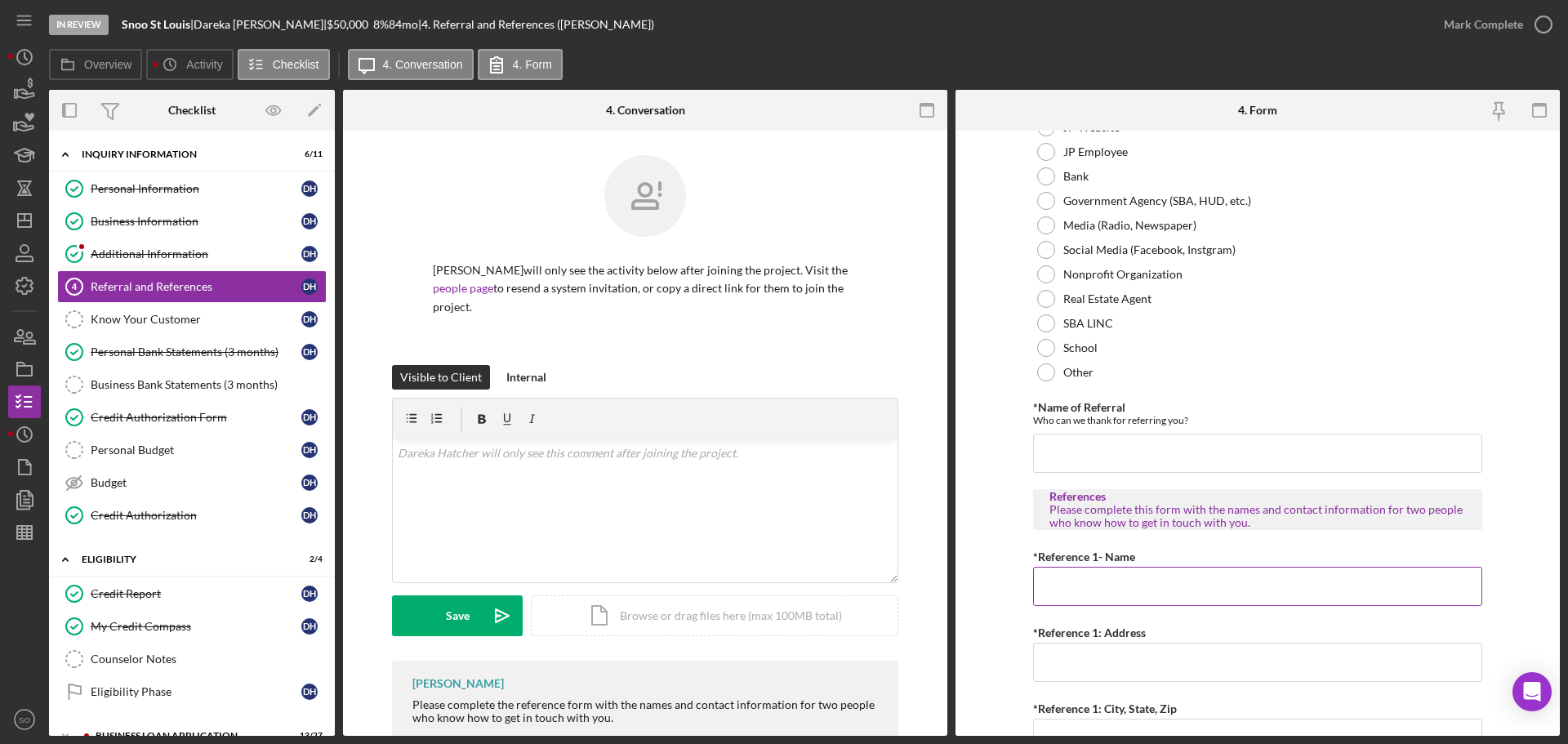
scroll to position [327, 0]
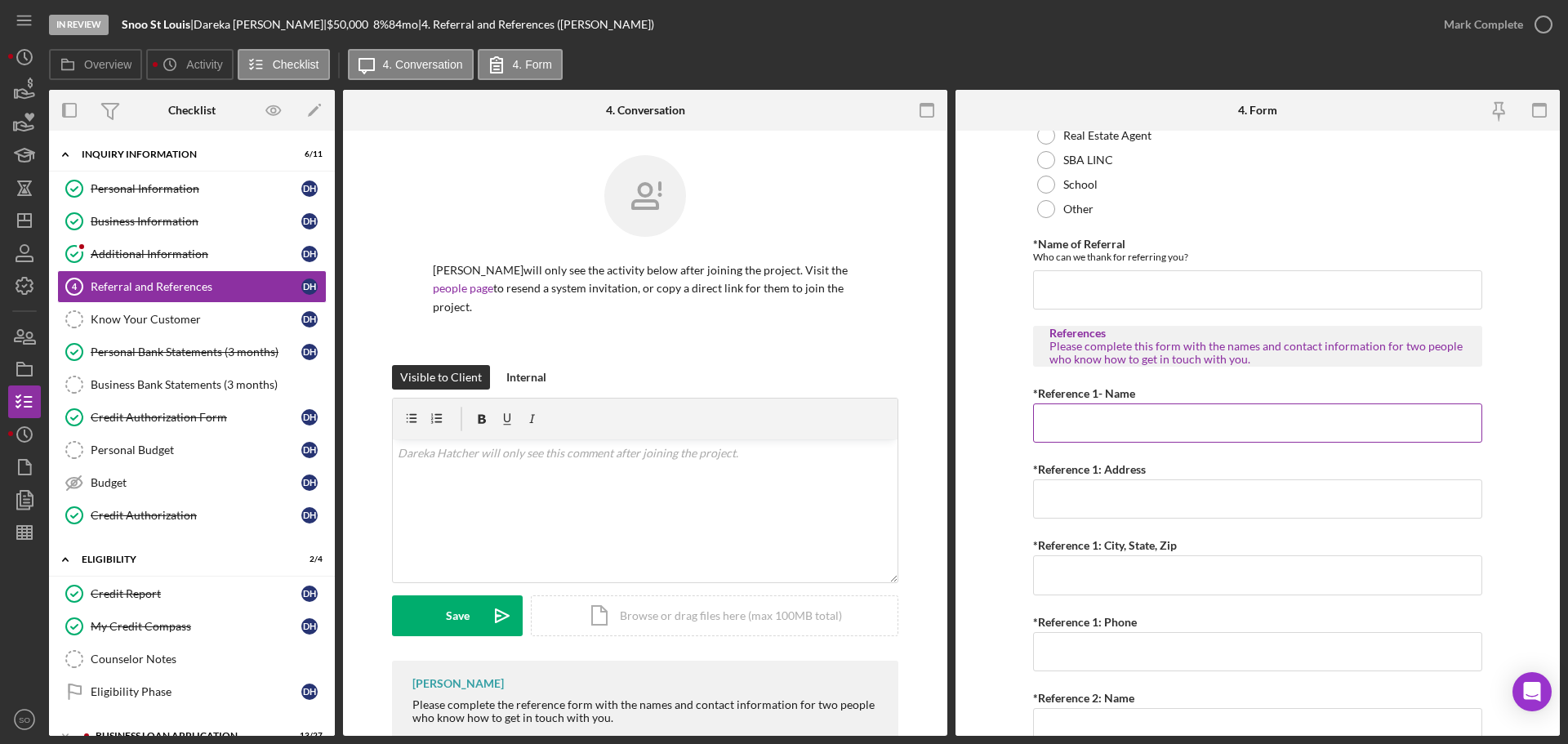
click at [1119, 427] on input "*Reference 1- Name" at bounding box center [1257, 422] width 449 height 39
paste input "Theresa Jackson"
type input "Theresa Jackson"
click at [1128, 502] on input "*Reference 1: Address" at bounding box center [1257, 498] width 449 height 39
paste input "20 Huburn Dr"
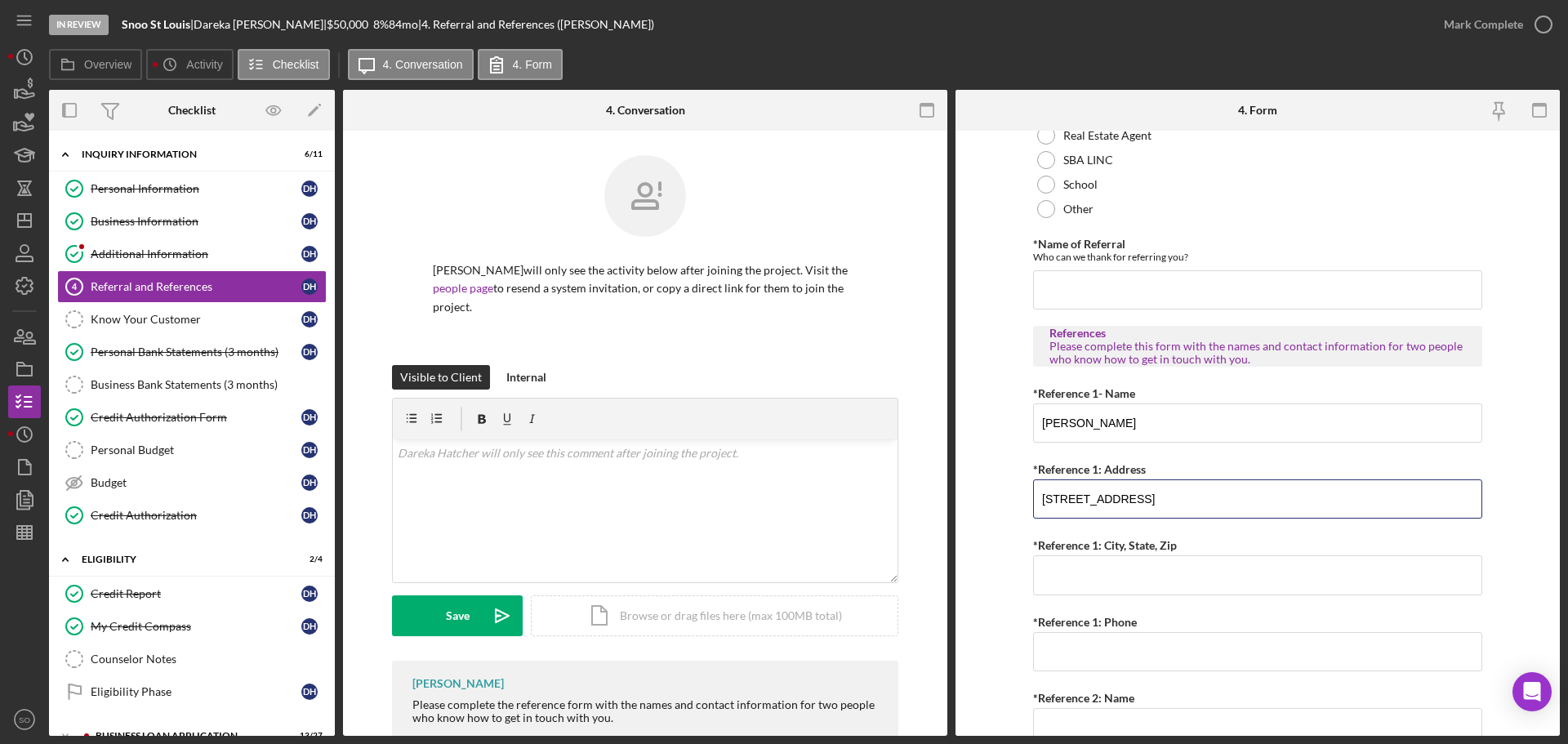
type input "20 Huburn Dr"
click at [1073, 561] on input "*Reference 1: City, State, Zip" at bounding box center [1257, 574] width 449 height 39
paste input "St. Louis, MO 63136"
type input "St. Louis, MO 63136"
click at [1111, 649] on input "*Reference 1: Phone" at bounding box center [1257, 651] width 449 height 39
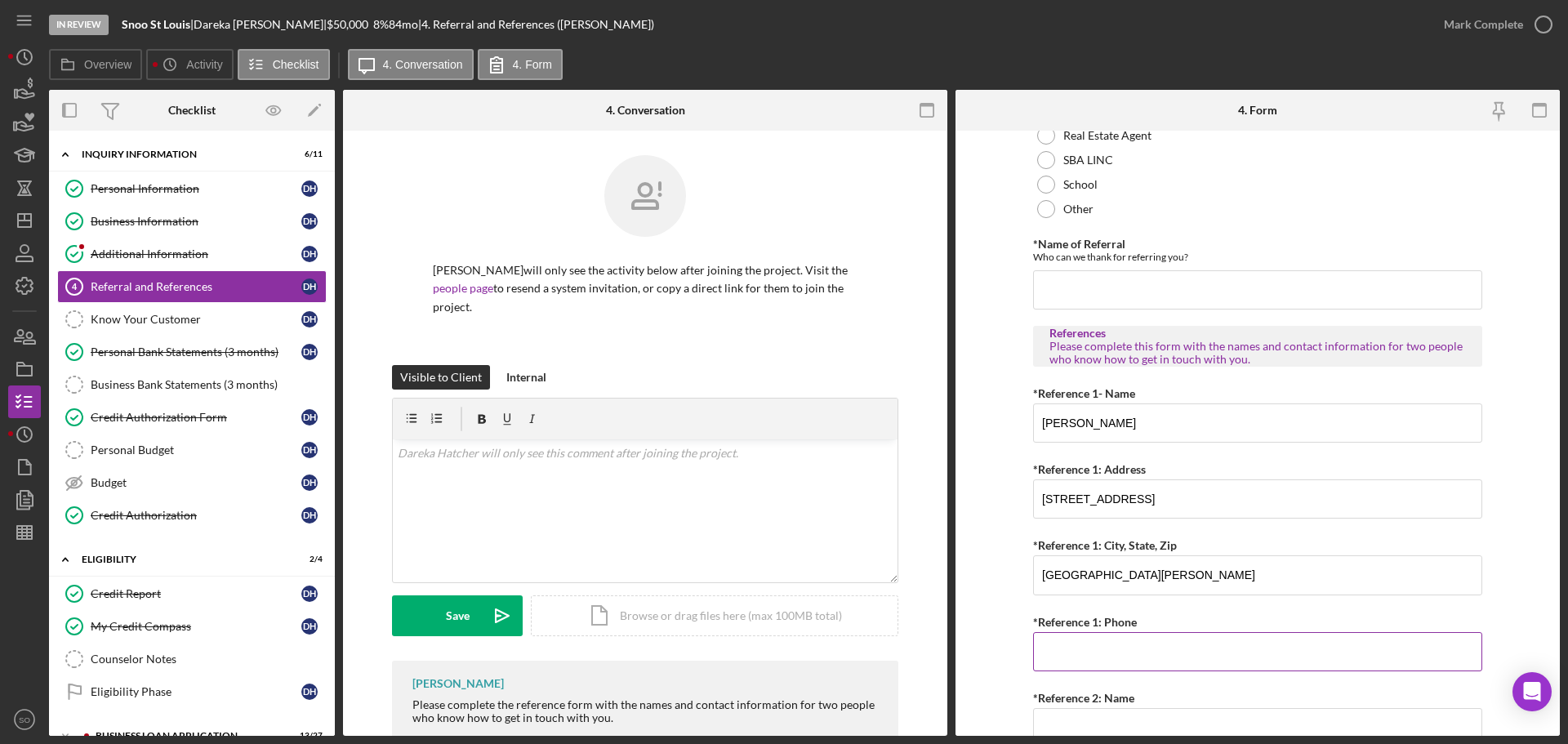
paste input "(314) 518-4809"
type input "(314) 518-4809"
click at [1002, 557] on form "Referral *Referral Type How did you hear about Justine PETERSEN? JP Client JP P…" at bounding box center [1257, 433] width 604 height 605
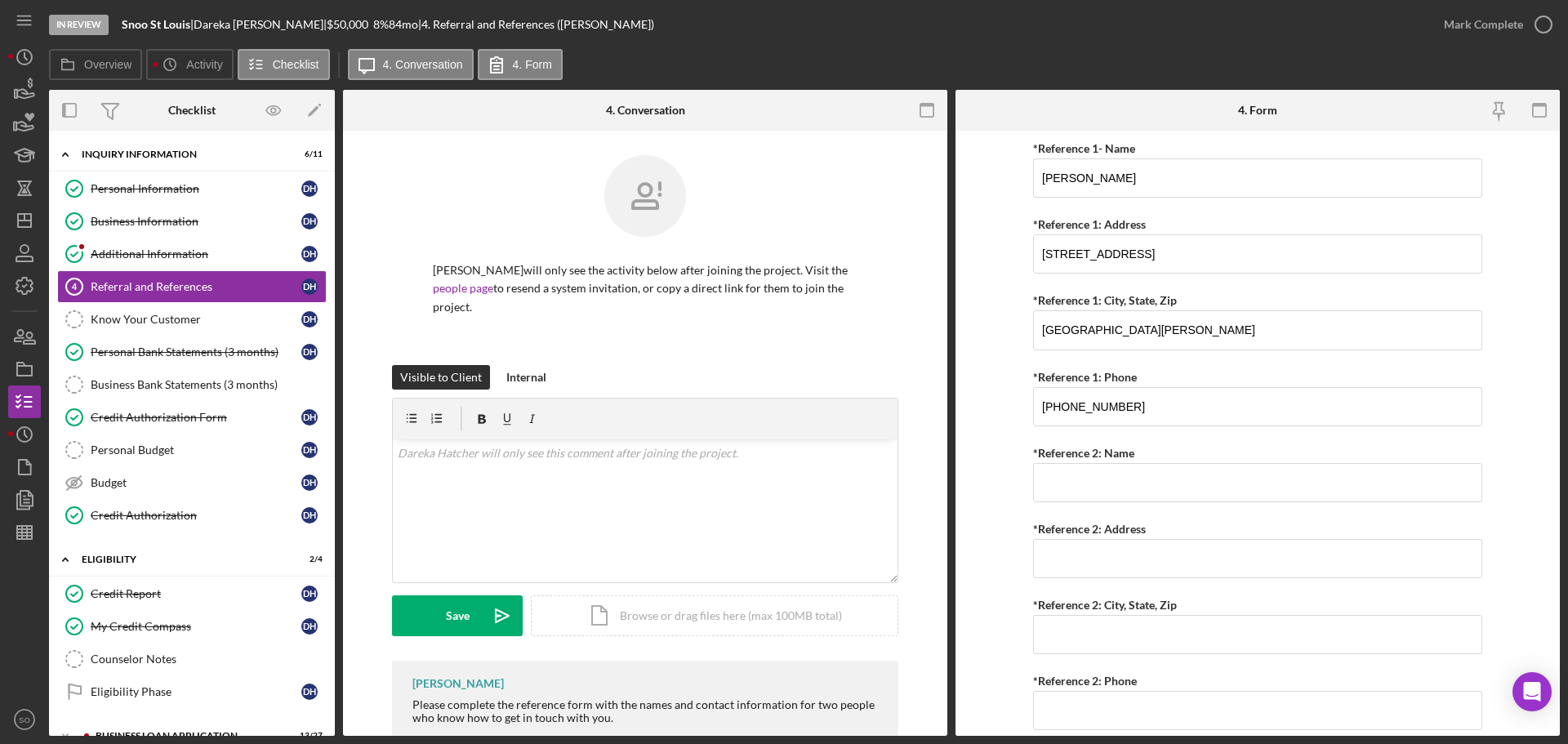
scroll to position [626, 0]
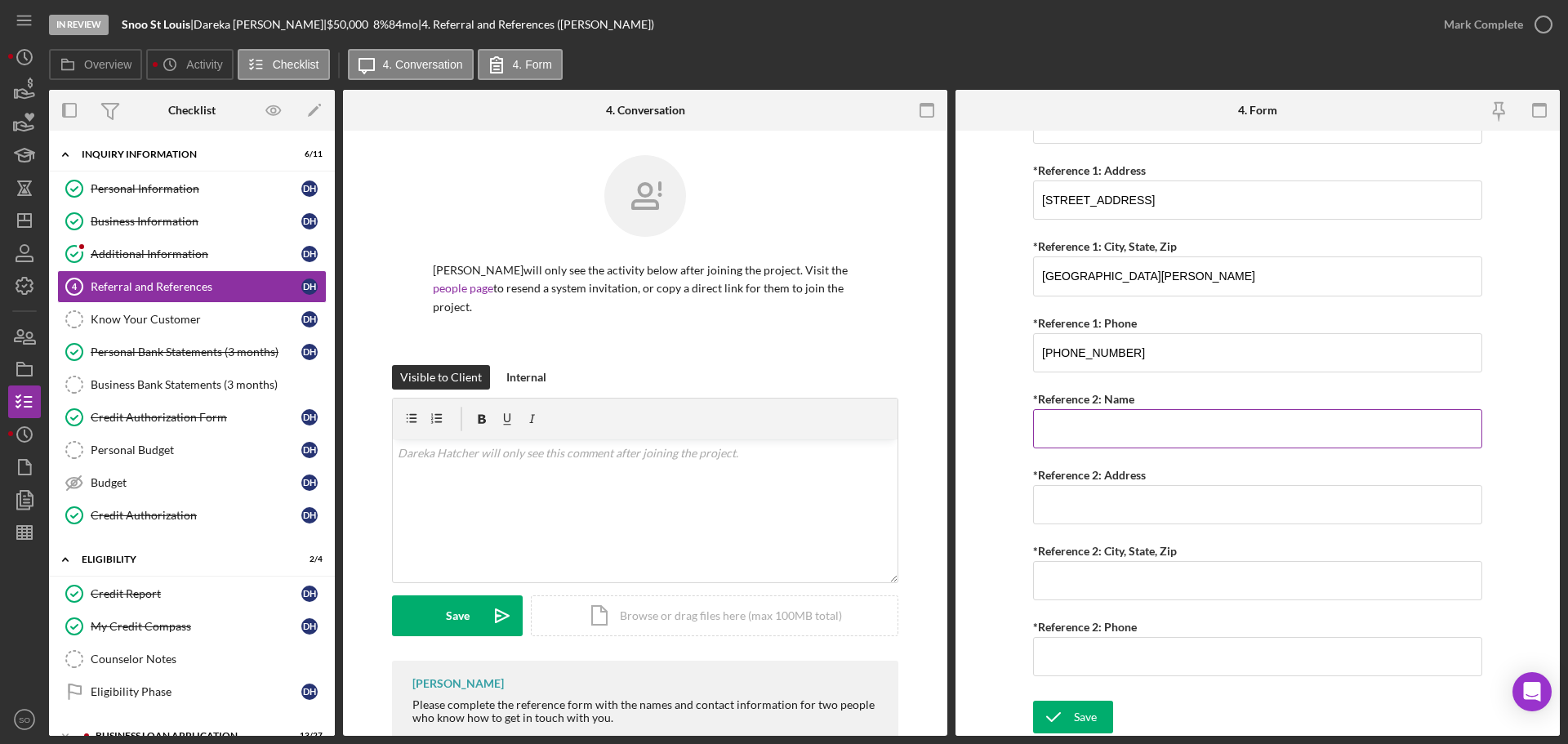
click at [1096, 431] on input "*Reference 2: Name" at bounding box center [1257, 428] width 449 height 39
paste input "Ella Rogers"
type input "Ella Rogers"
click at [1063, 506] on input "*Reference 2: Address" at bounding box center [1257, 504] width 449 height 39
paste input "3830 Park ave."
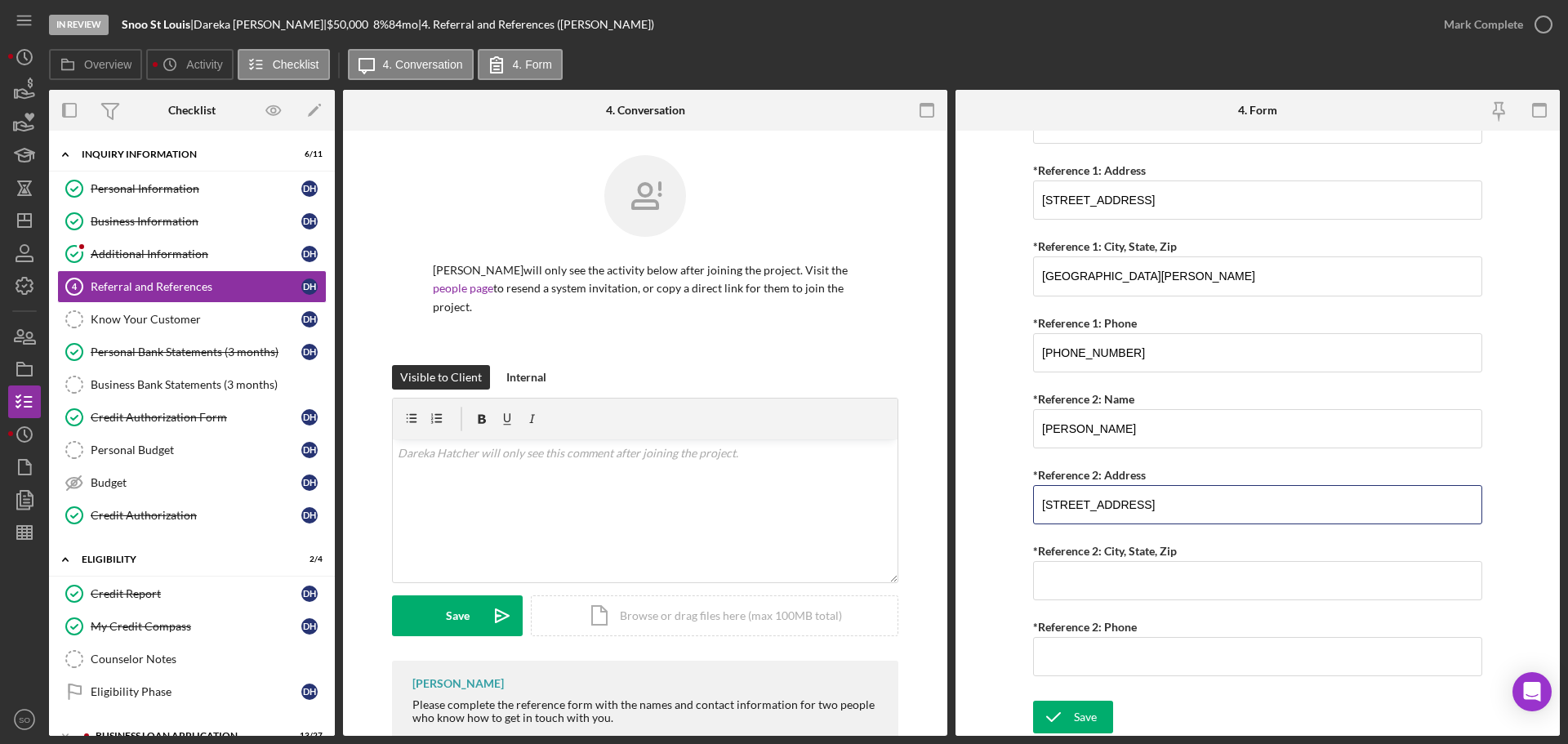
type input "3830 Park ave."
click at [1099, 593] on input "*Reference 2: City, State, Zip" at bounding box center [1257, 580] width 449 height 39
paste input "St. louis MO 63110"
type input "St. louis MO 63110"
click at [1141, 653] on input "*Reference 2: Phone" at bounding box center [1257, 656] width 449 height 39
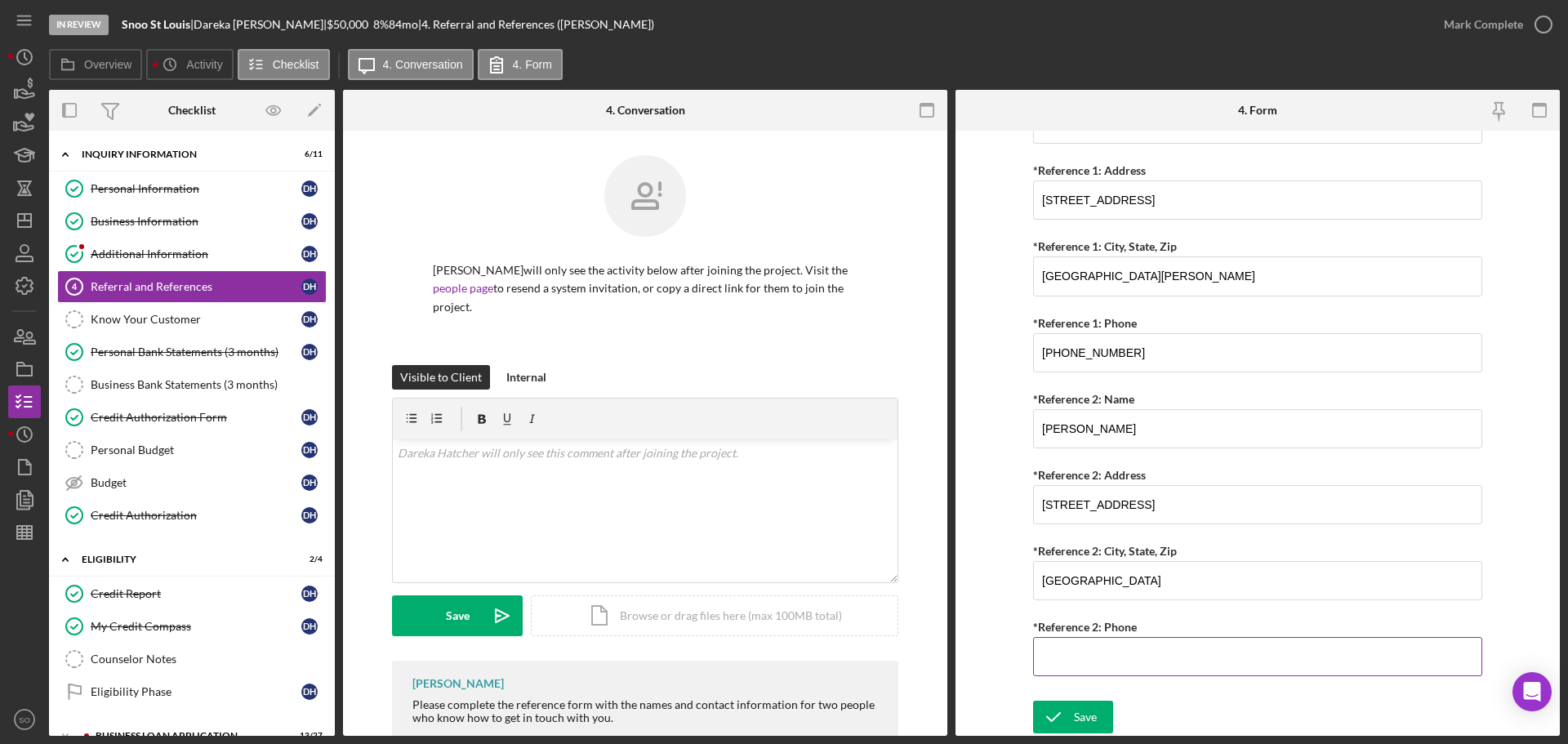
paste input "(314) 283-1087"
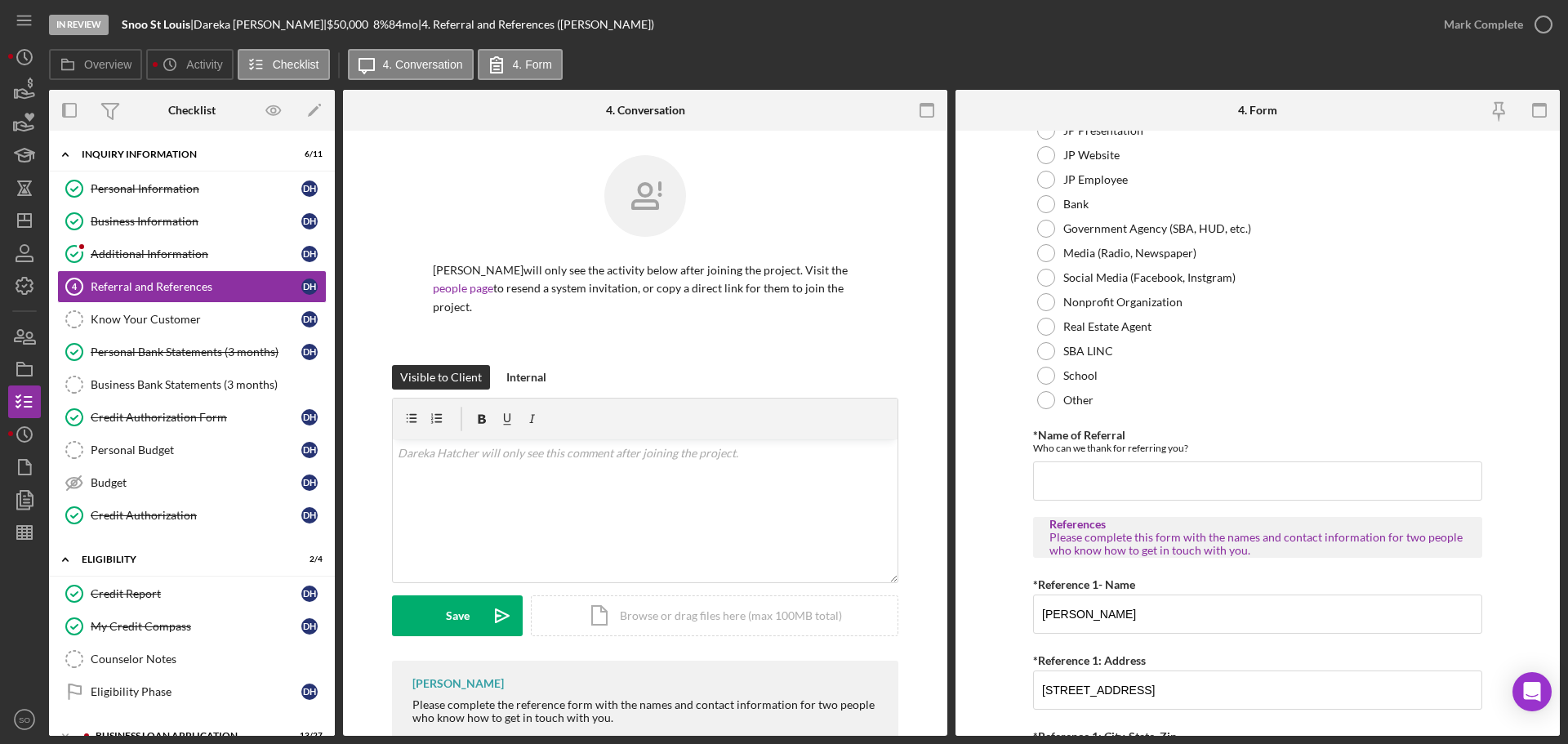
scroll to position [0, 0]
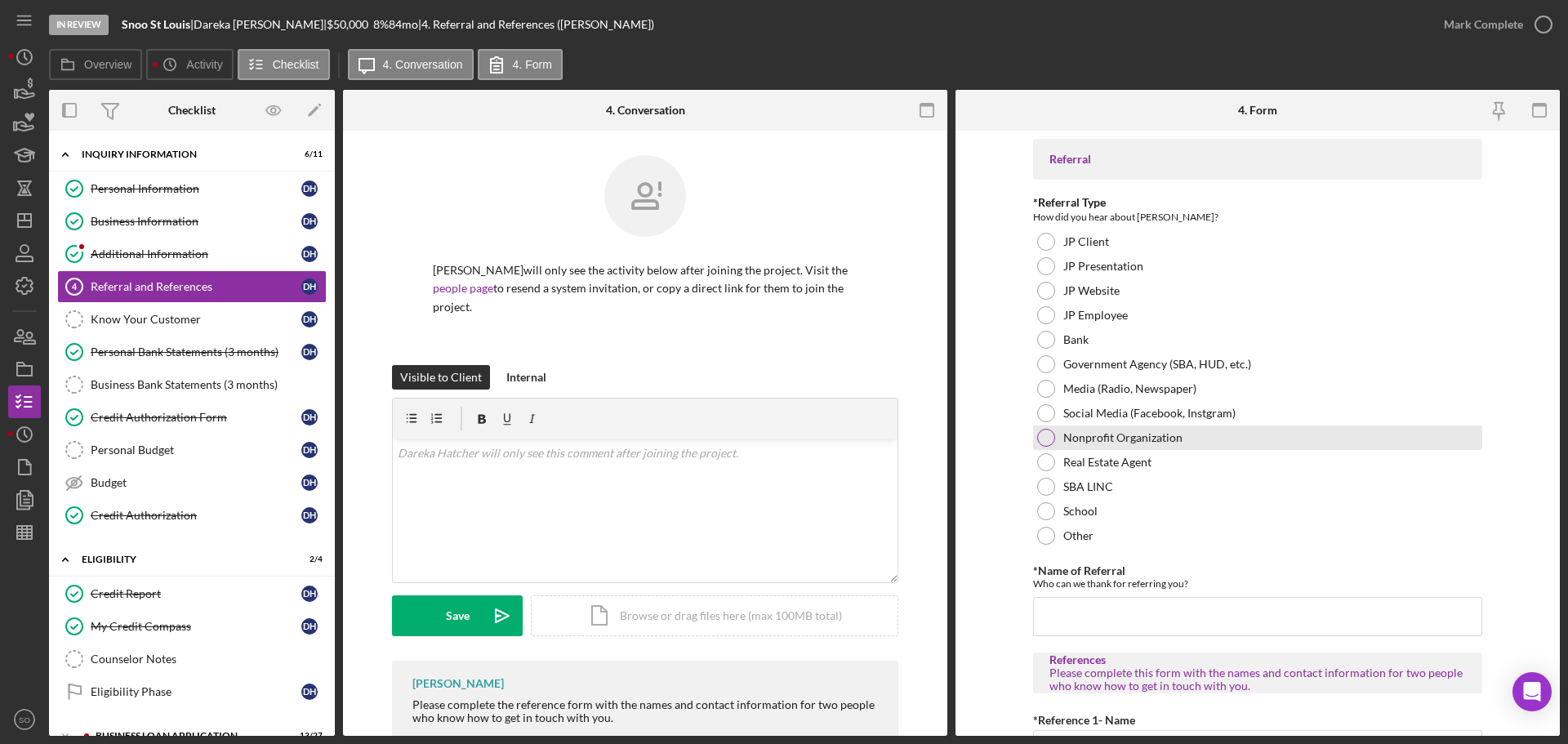
type input "(314) 283-1087"
click at [1039, 434] on div at bounding box center [1045, 437] width 18 height 18
click at [1069, 611] on input "*Name of Referral" at bounding box center [1257, 615] width 449 height 39
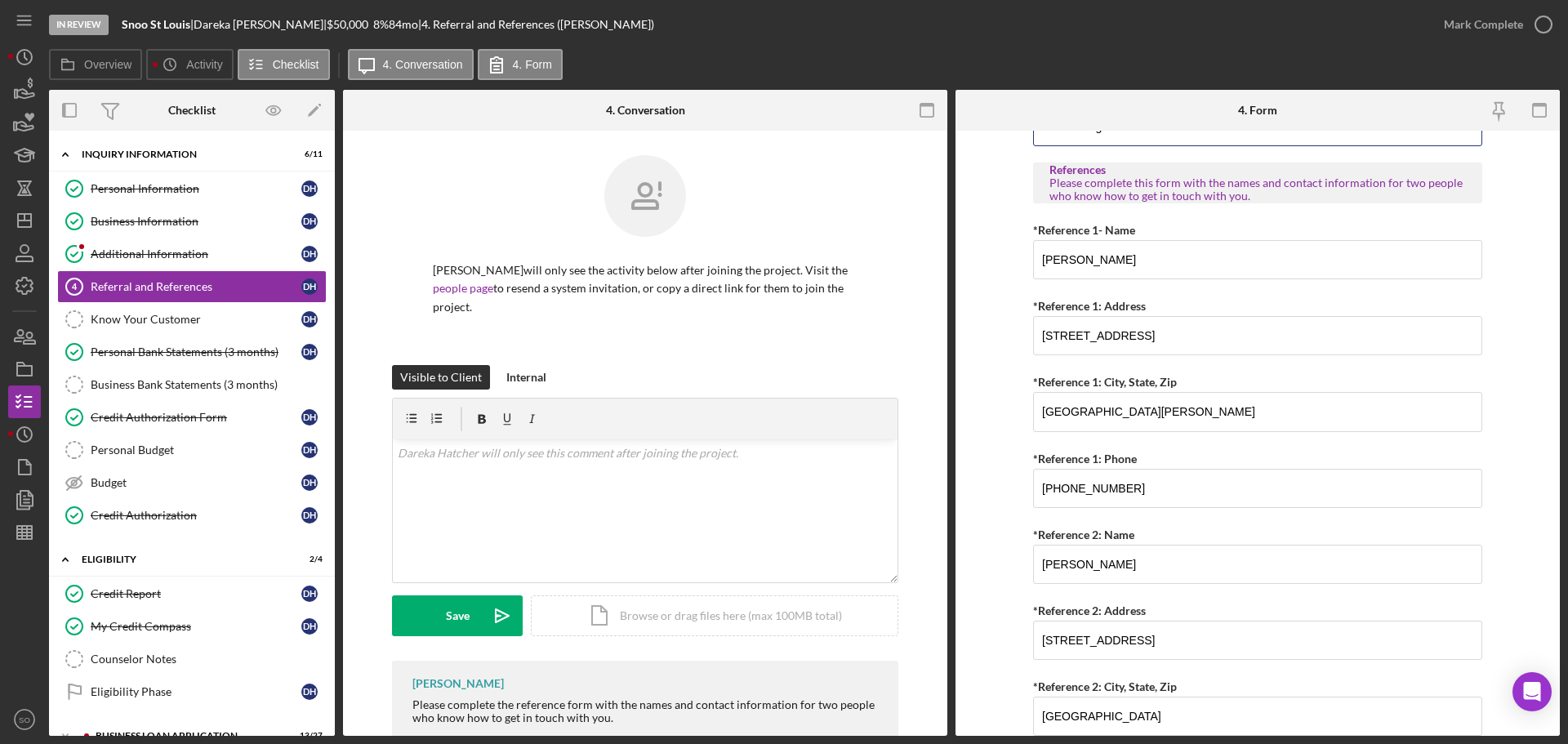
scroll to position [626, 0]
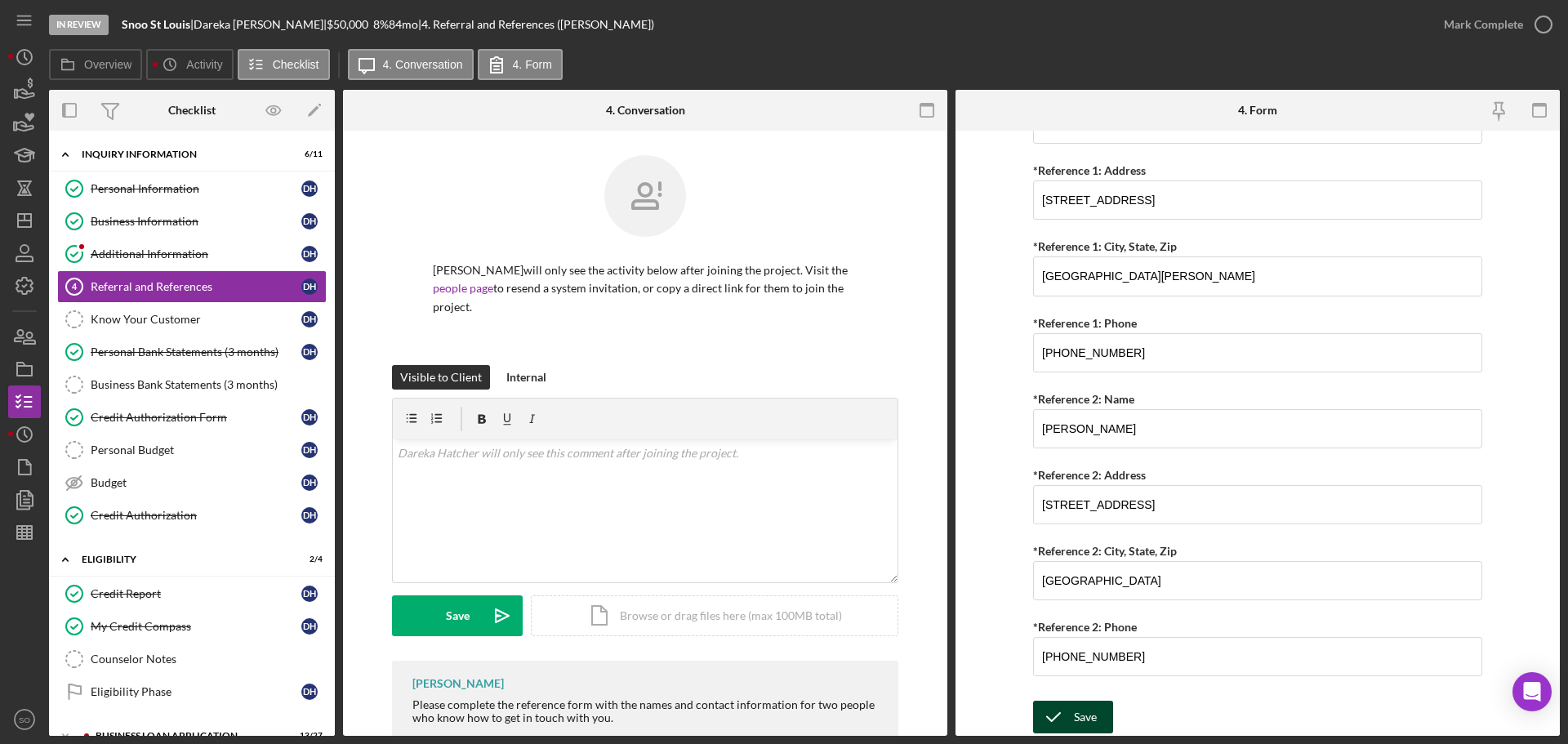
type input "Urban League"
click at [1085, 717] on div "Save" at bounding box center [1085, 717] width 23 height 32
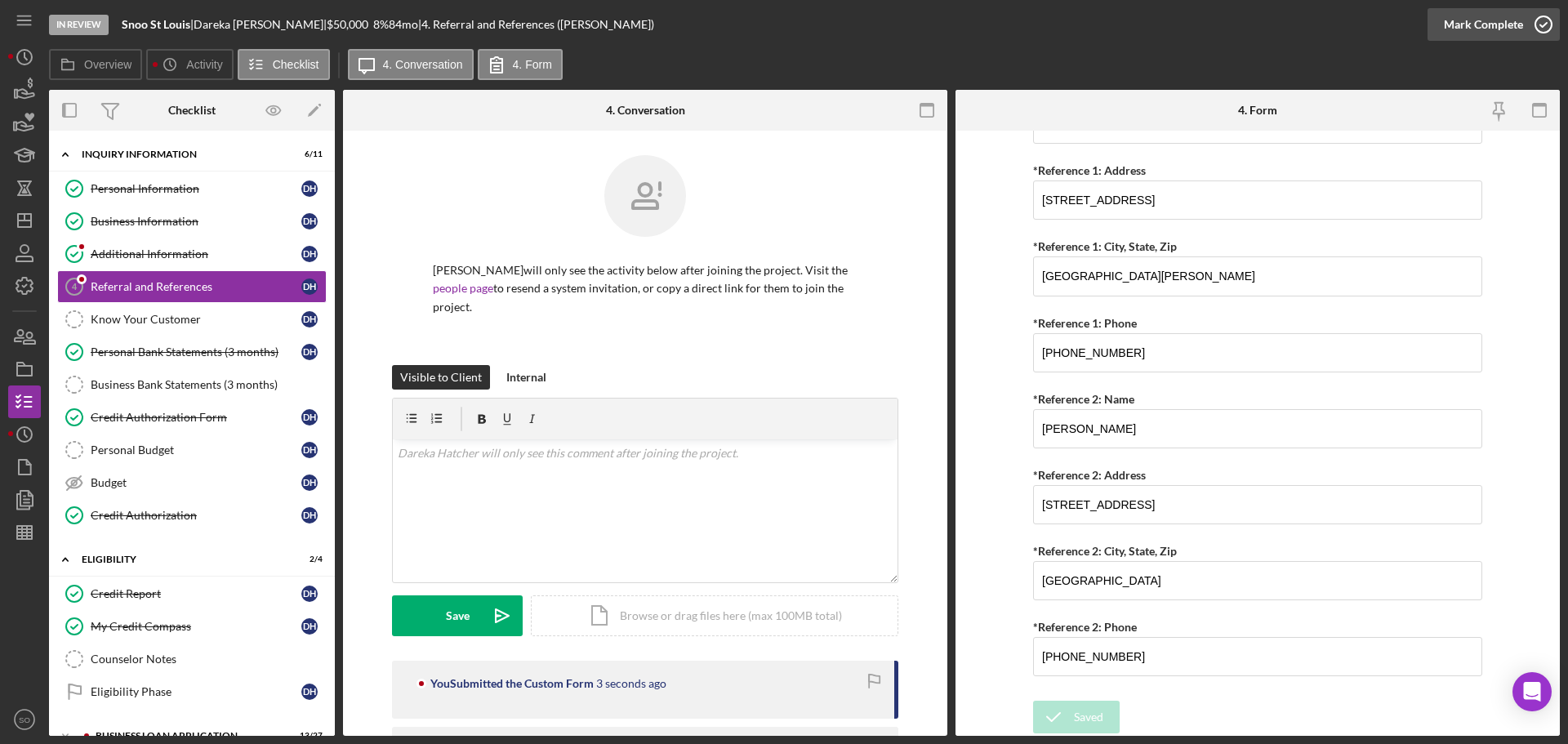
click at [1465, 26] on div "Mark Complete" at bounding box center [1484, 25] width 80 height 32
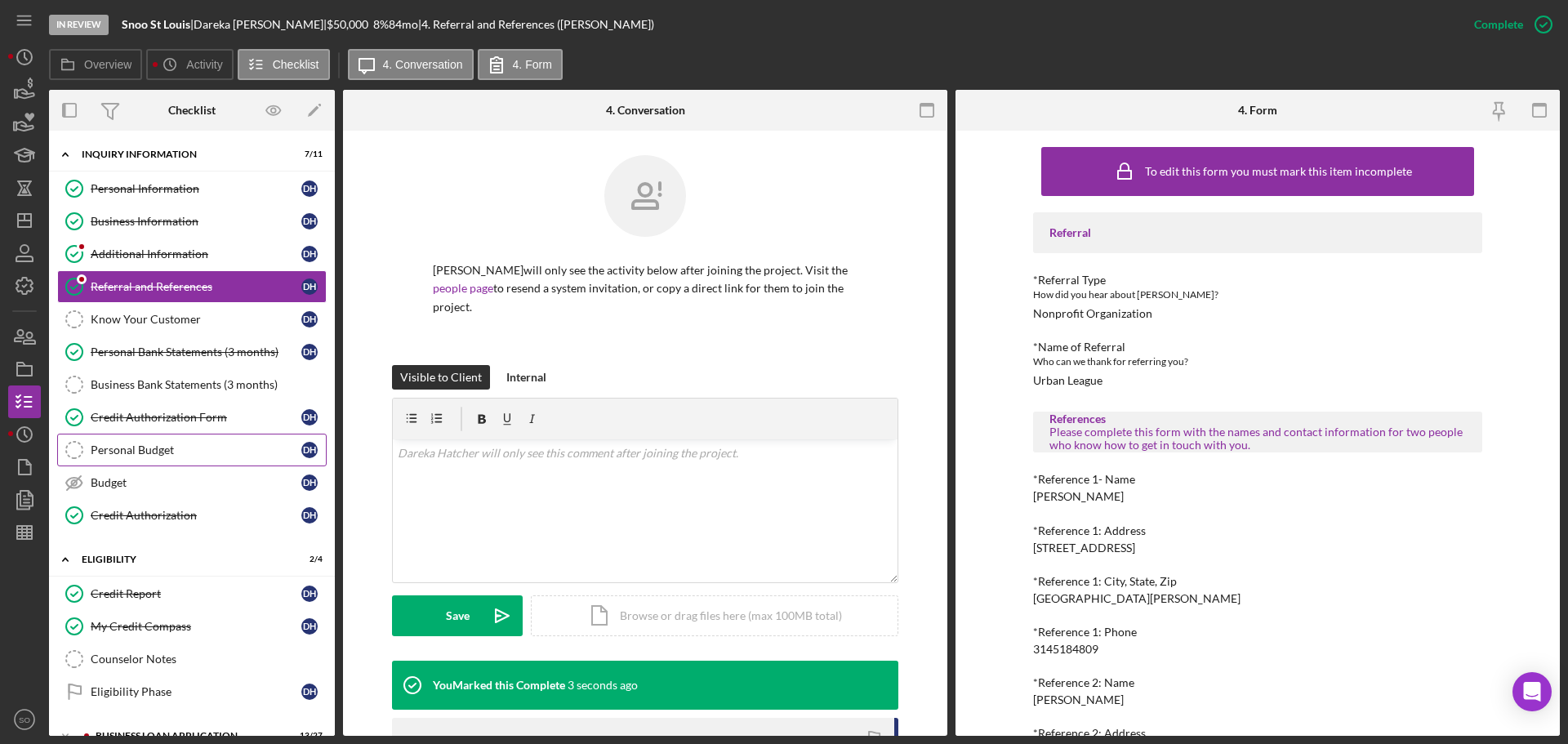
scroll to position [135, 0]
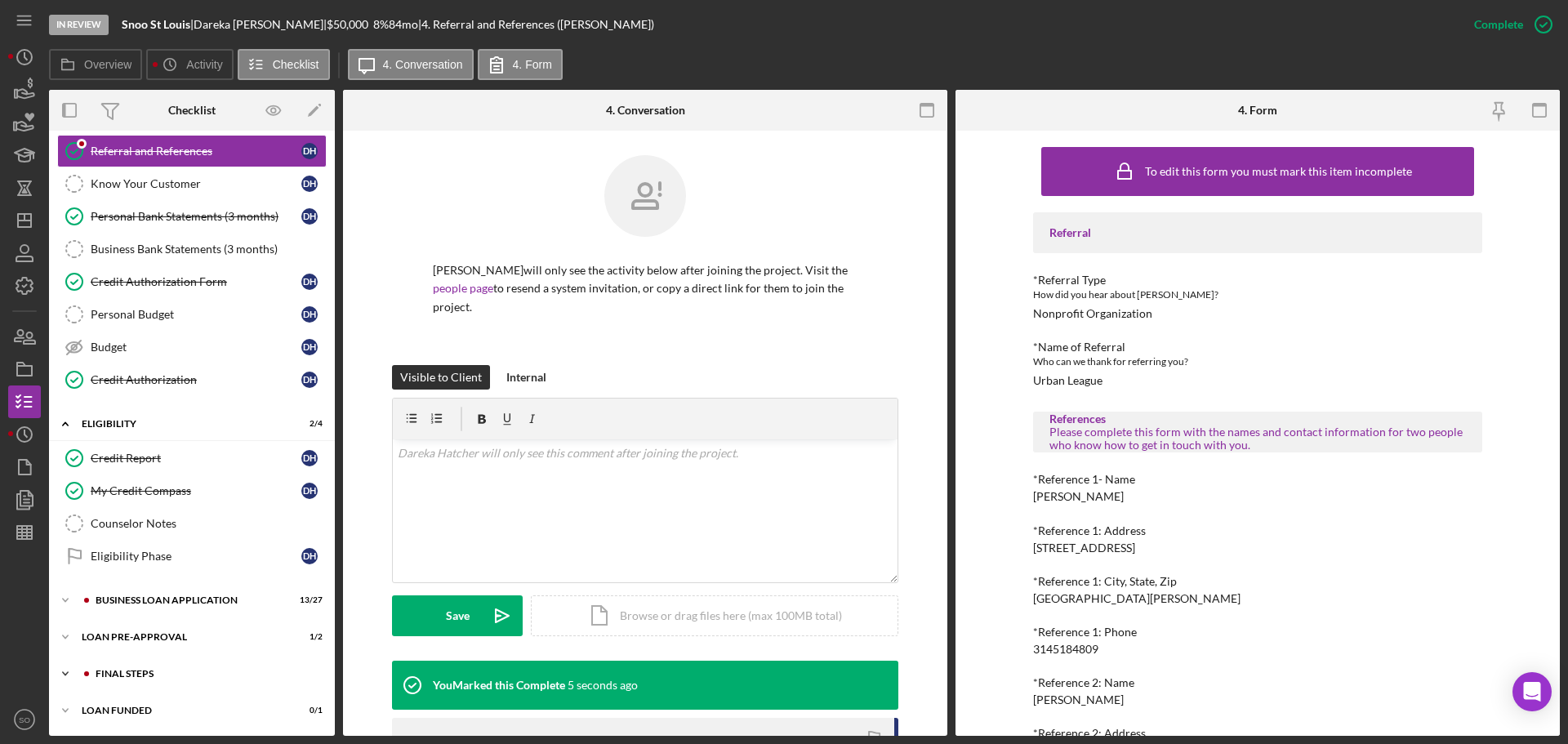
click at [162, 672] on div "FINAL STEPS" at bounding box center [205, 673] width 219 height 9
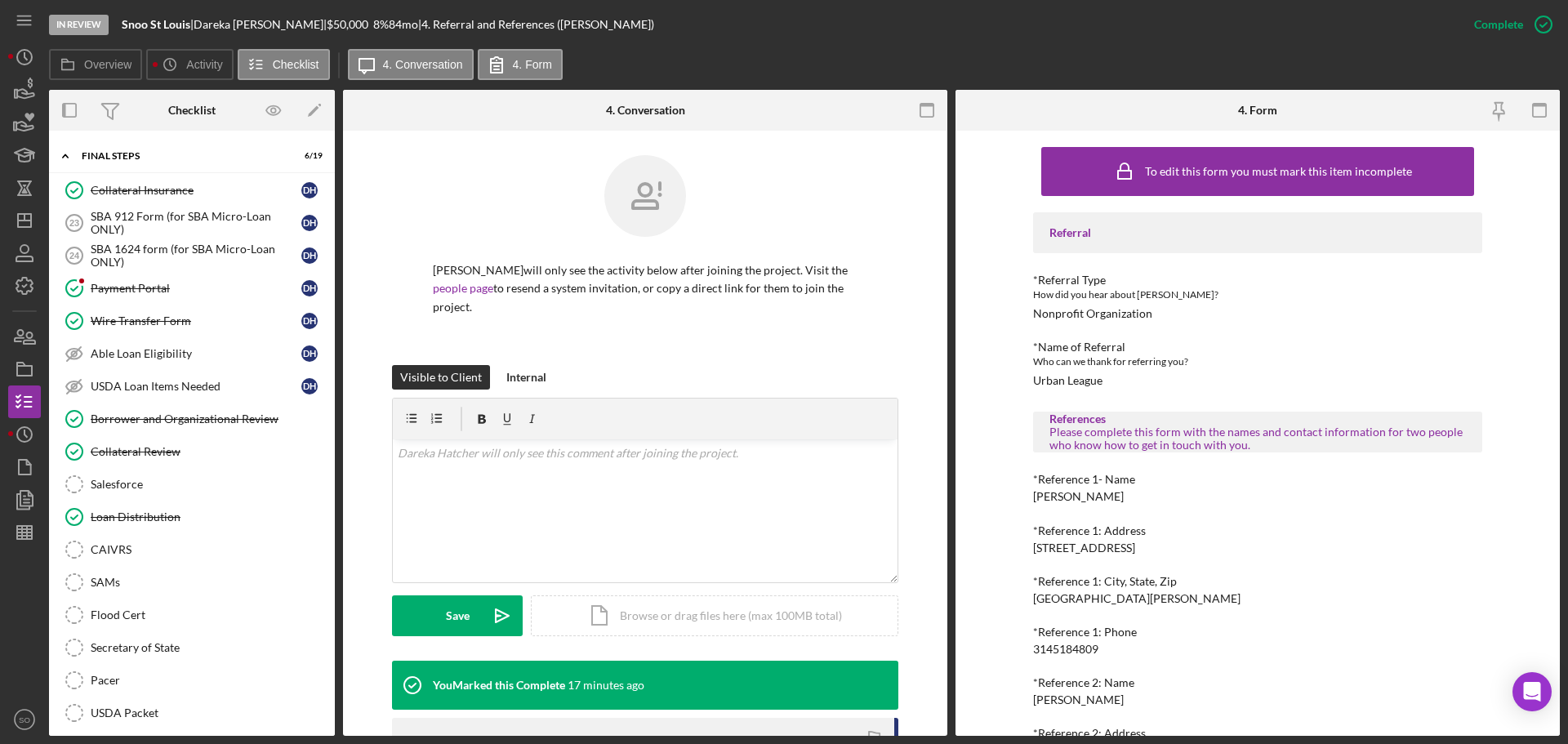
scroll to position [765, 0]
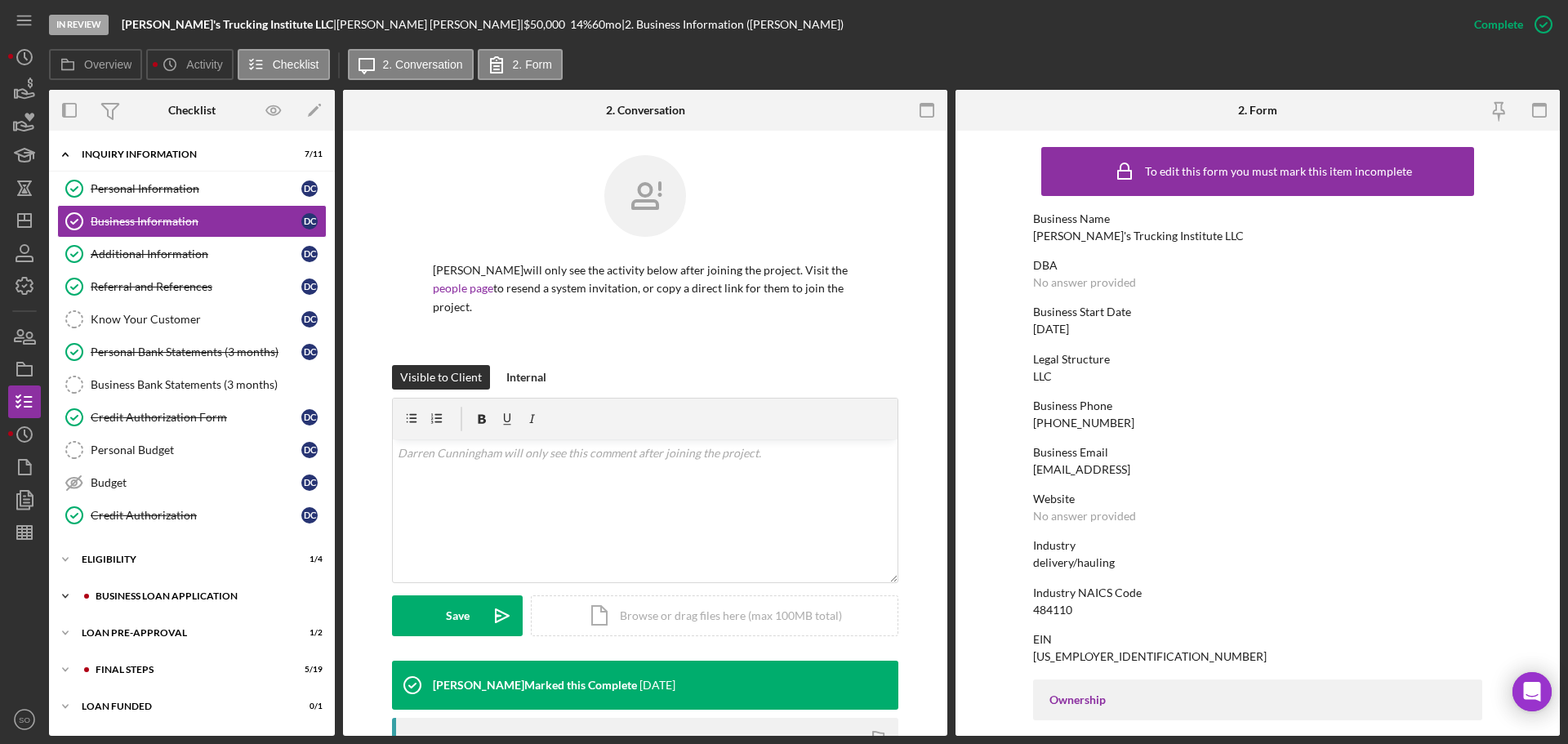
click at [187, 588] on div "Icon/Expander BUSINESS LOAN APPLICATION 16 / 31" at bounding box center [192, 595] width 286 height 32
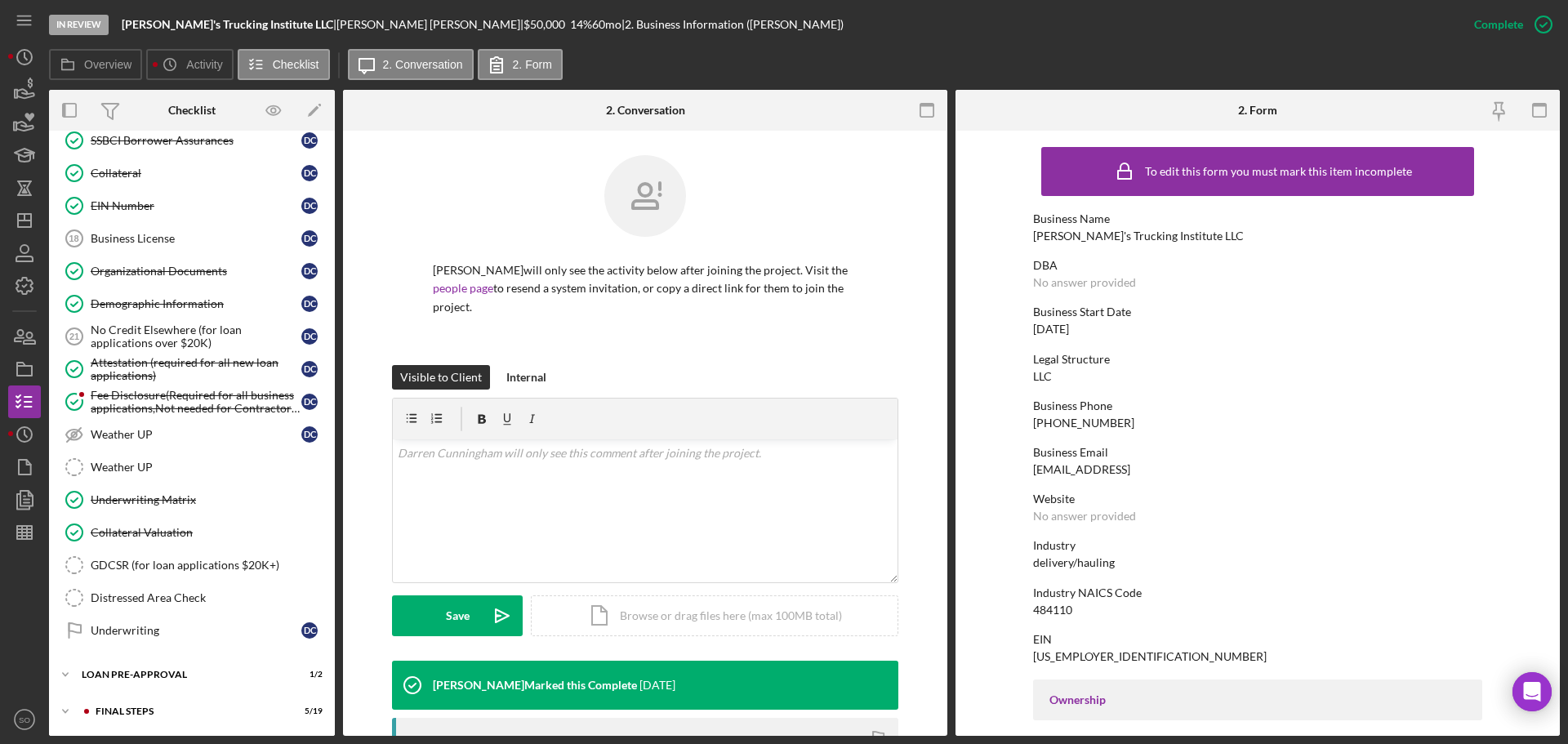
scroll to position [1018, 0]
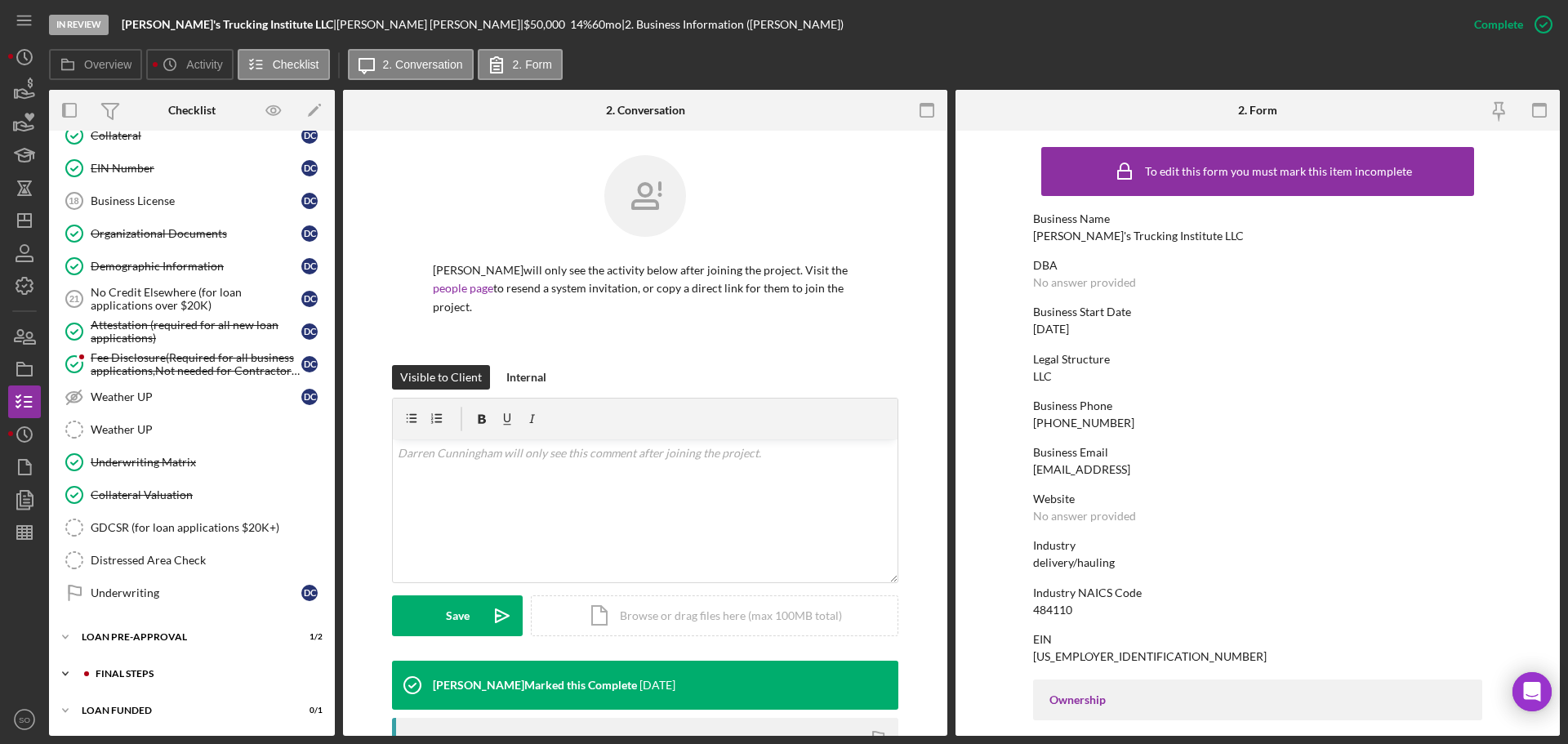
click at [149, 675] on div "FINAL STEPS" at bounding box center [205, 673] width 219 height 9
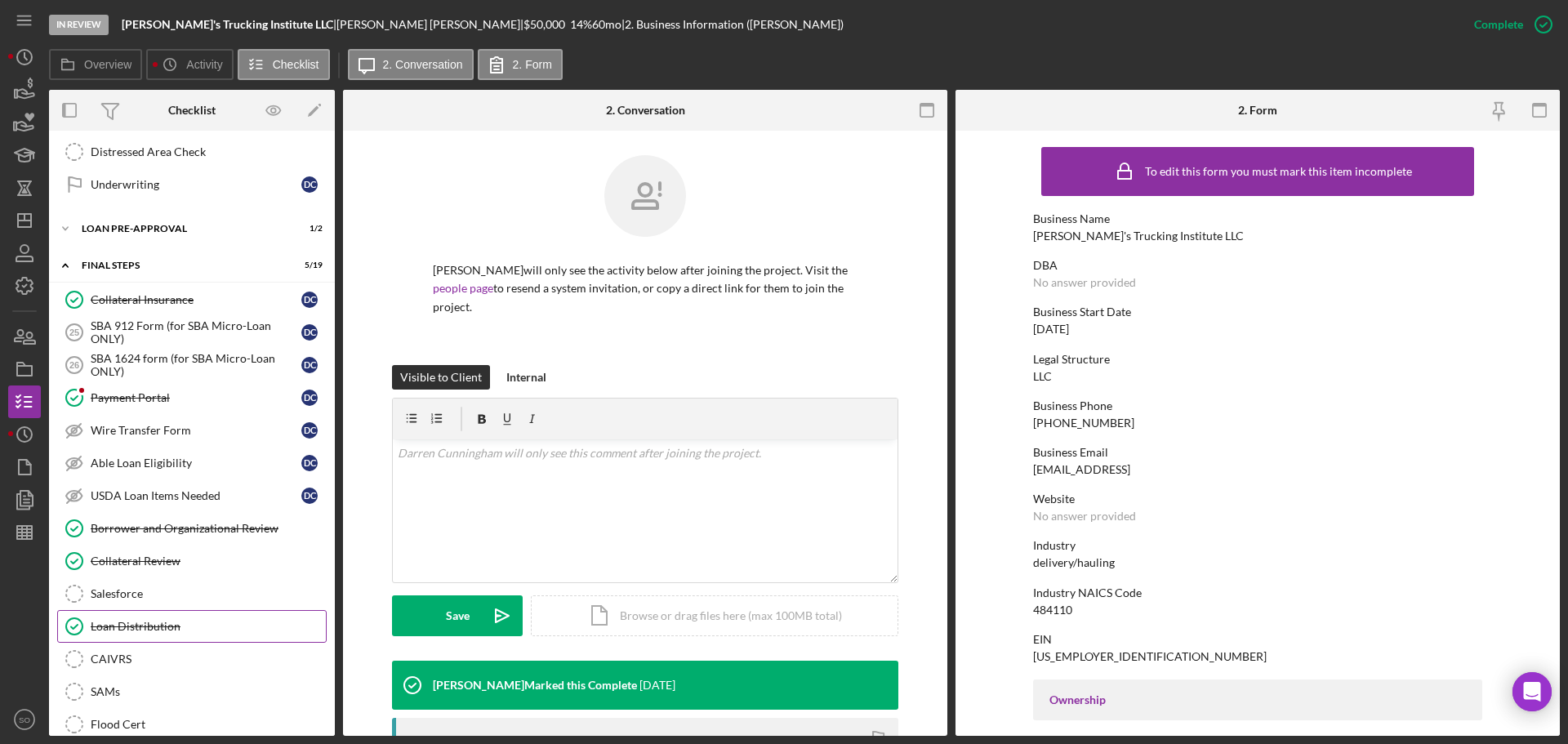
click at [174, 620] on div "Loan Distribution" at bounding box center [208, 627] width 235 height 13
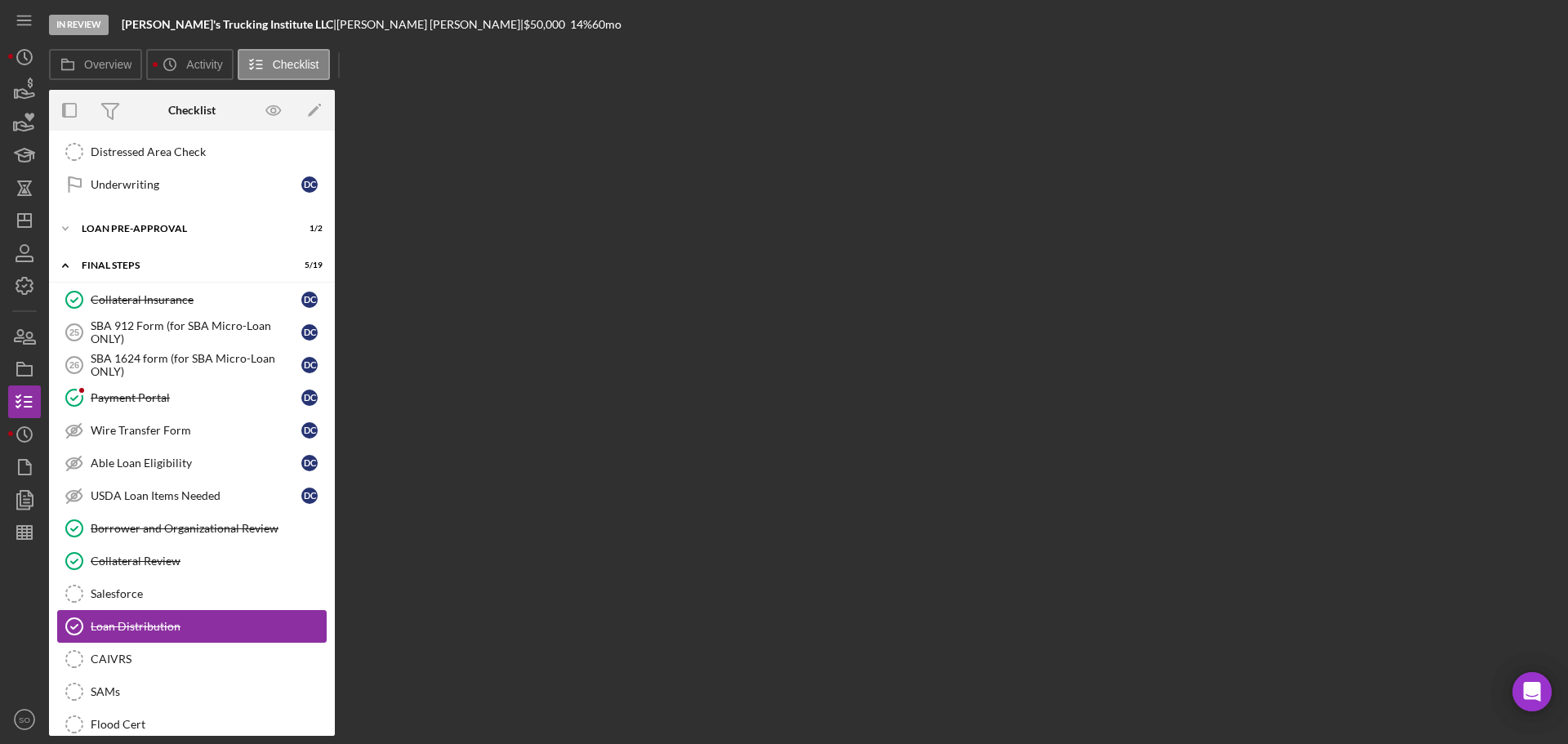
click at [175, 620] on div "Loan Distribution" at bounding box center [208, 627] width 235 height 13
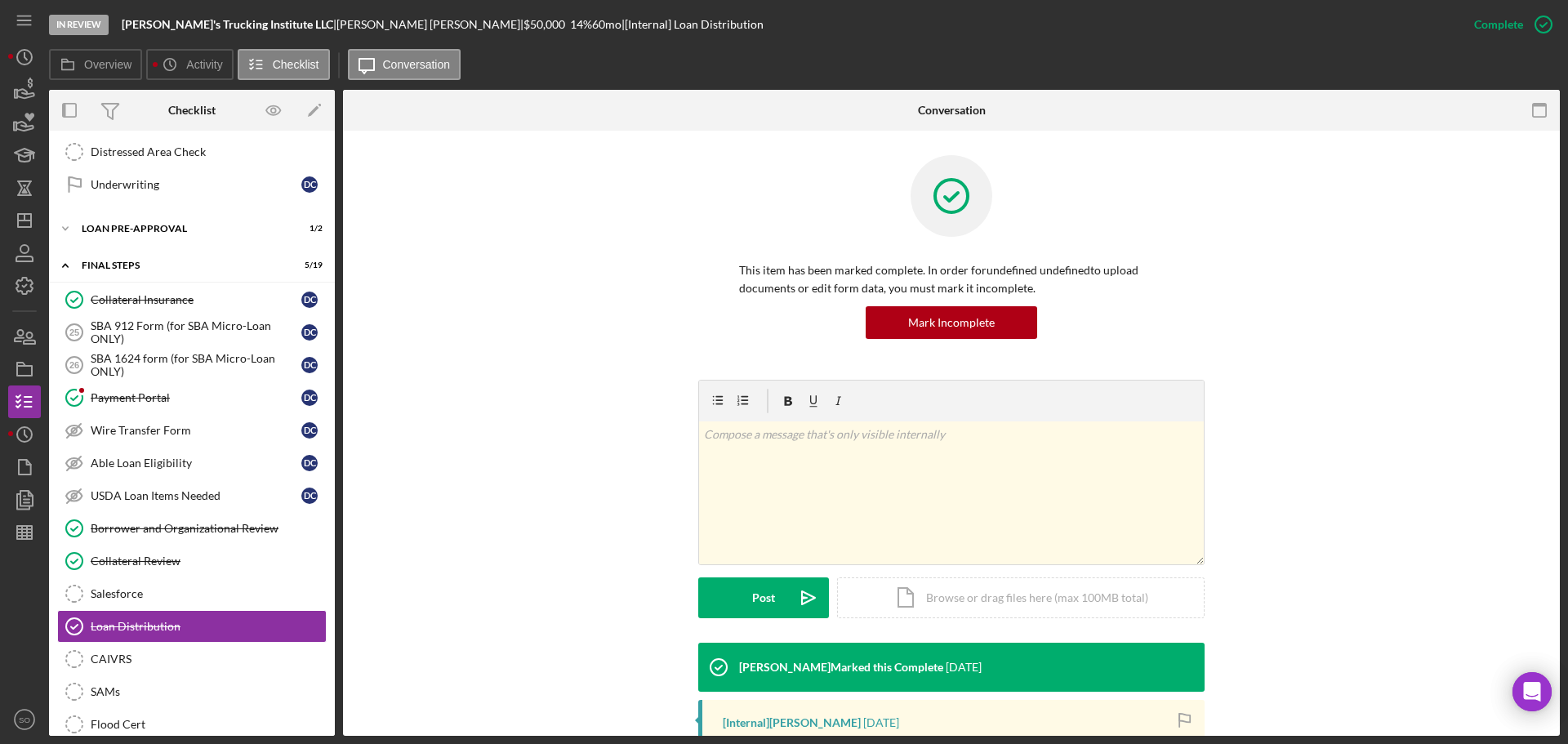
scroll to position [245, 0]
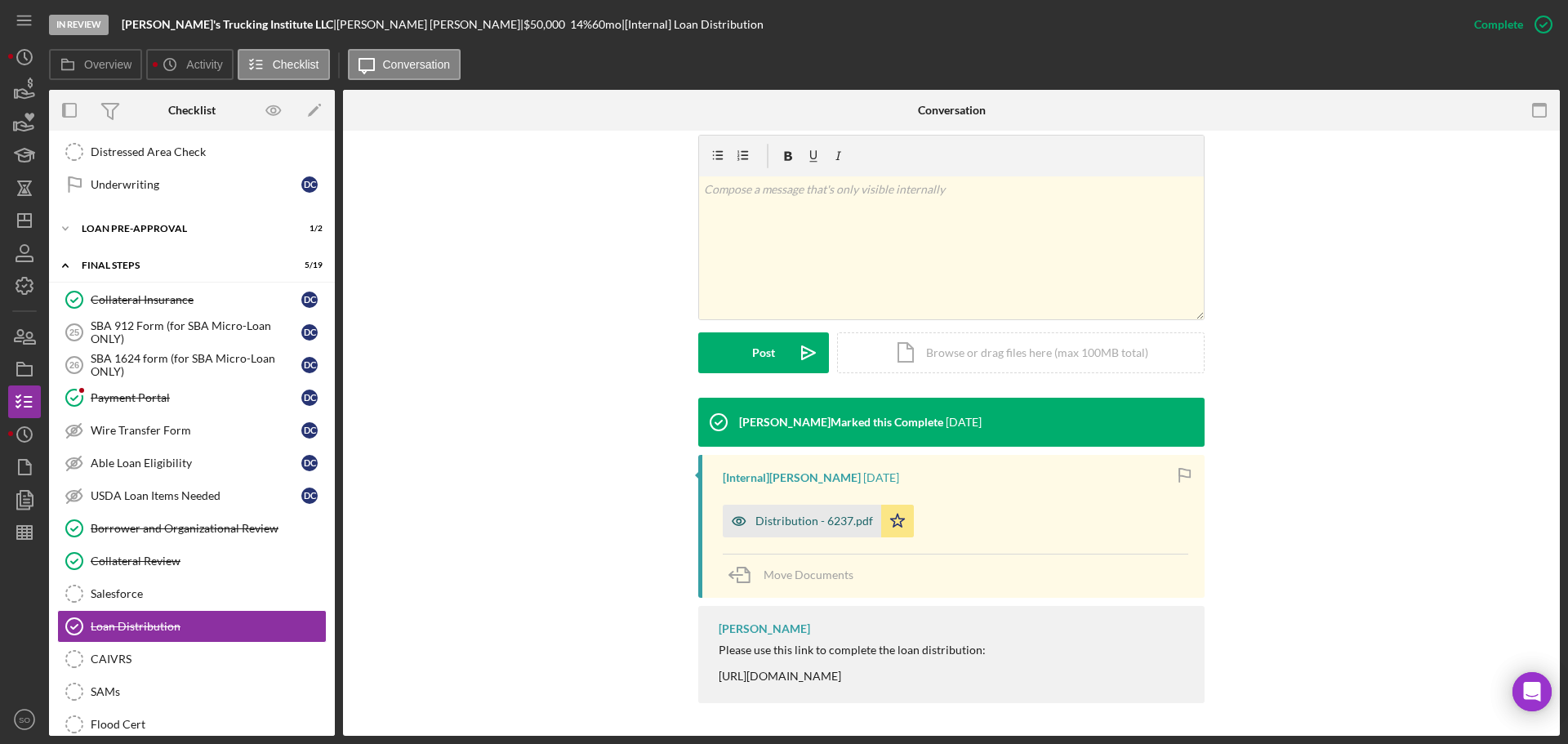
click at [840, 526] on div "Distribution - 6237.pdf" at bounding box center [814, 521] width 117 height 13
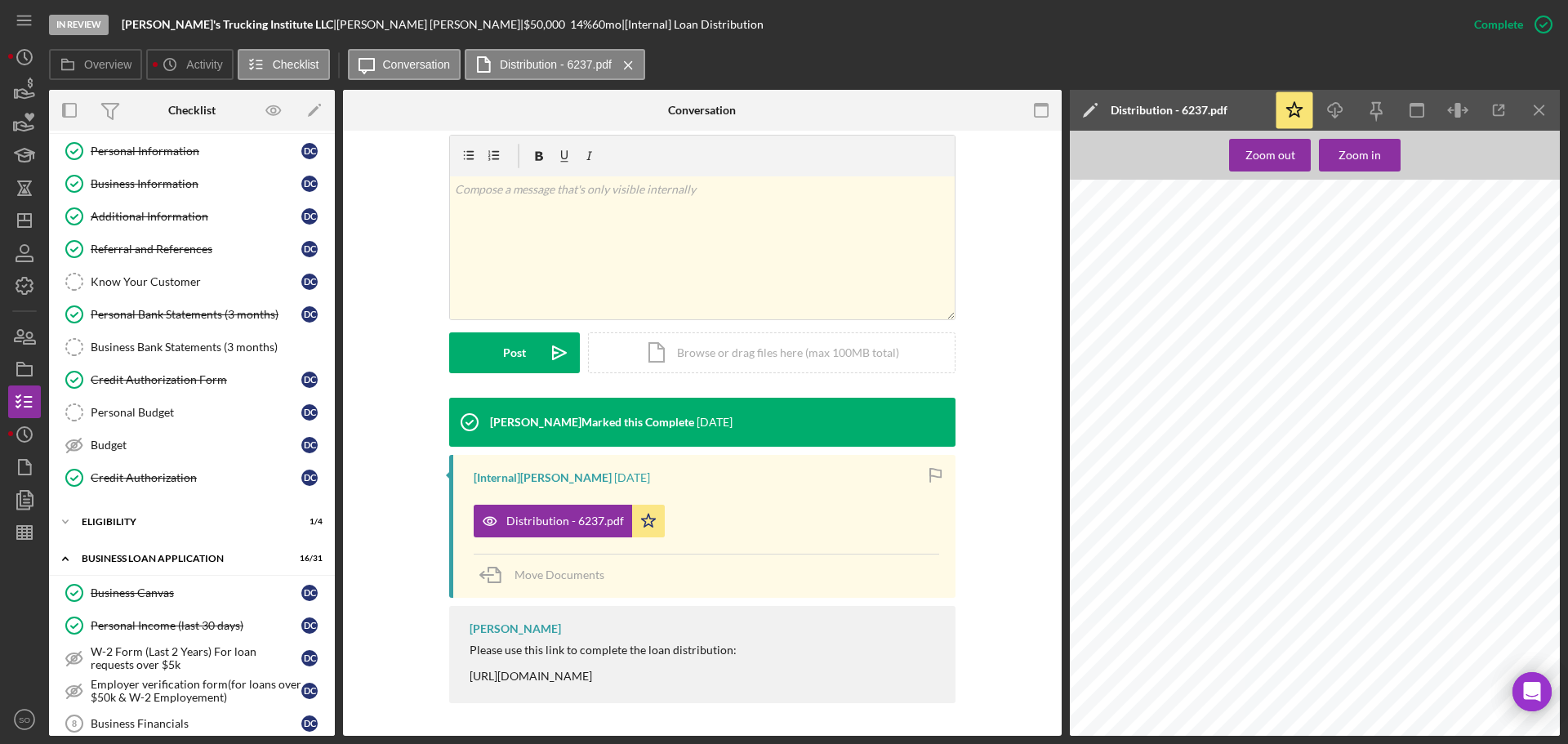
scroll to position [0, 0]
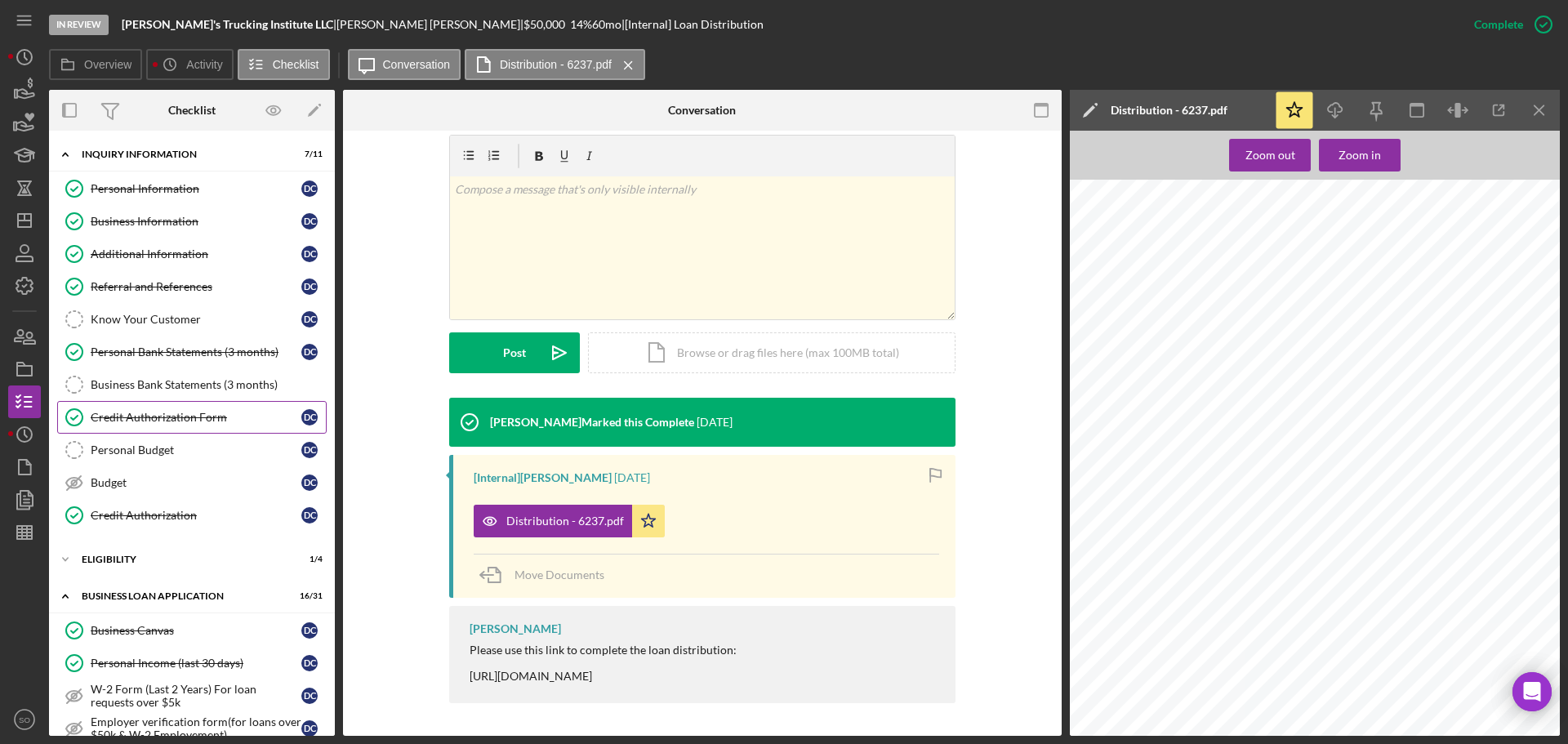
click at [170, 413] on div "Credit Authorization Form" at bounding box center [196, 417] width 211 height 13
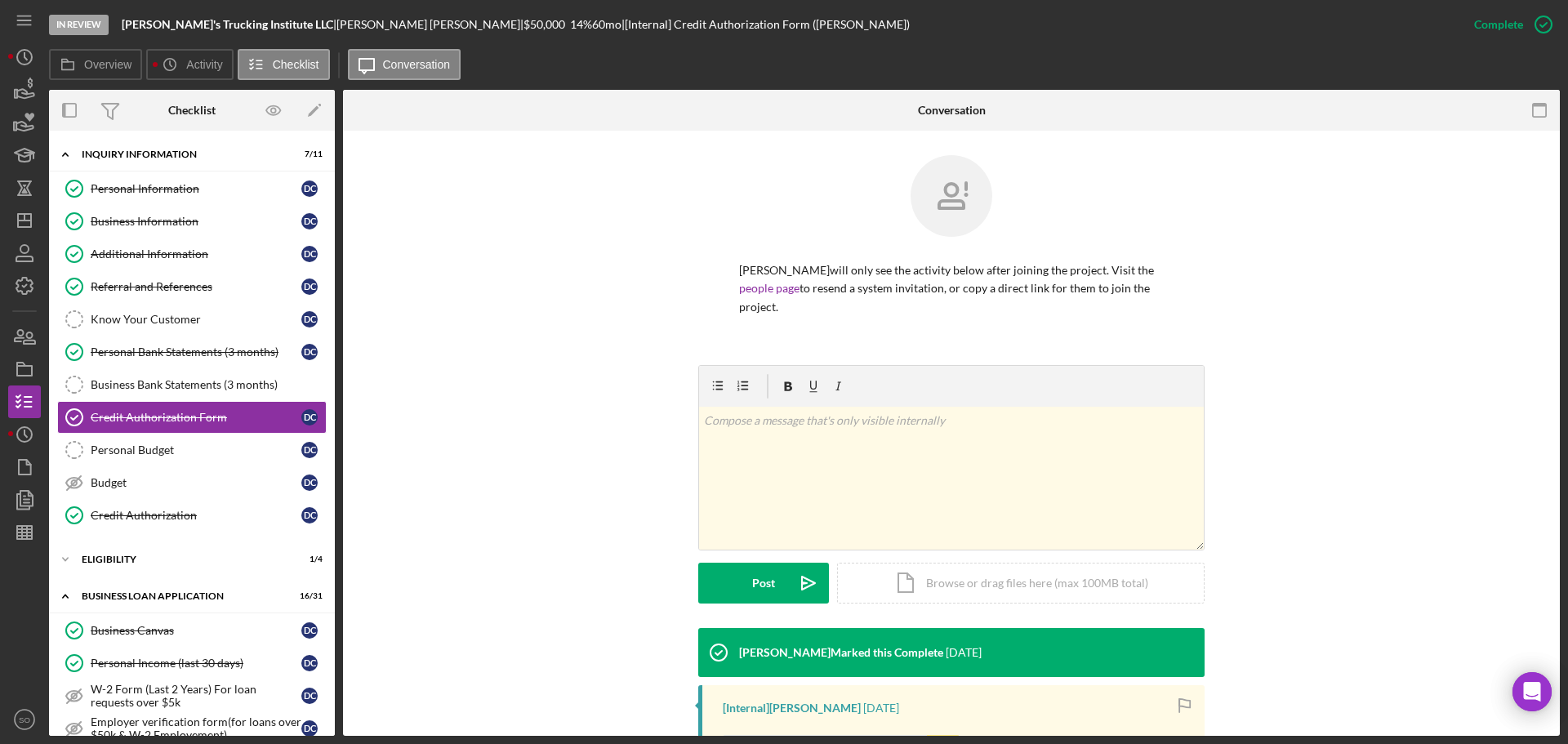
scroll to position [245, 0]
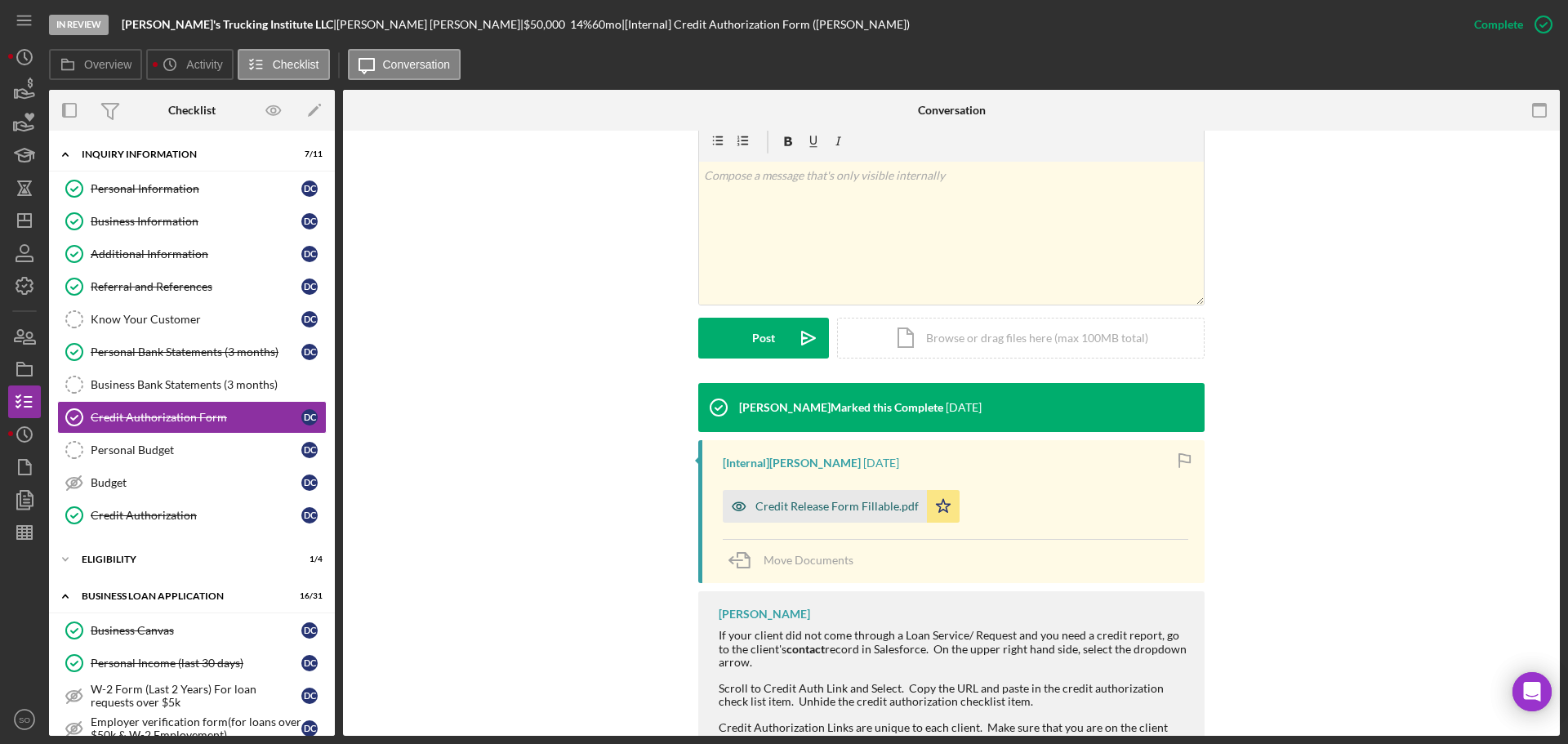
click at [863, 507] on div "Credit Release Form Fillable.pdf" at bounding box center [837, 506] width 163 height 13
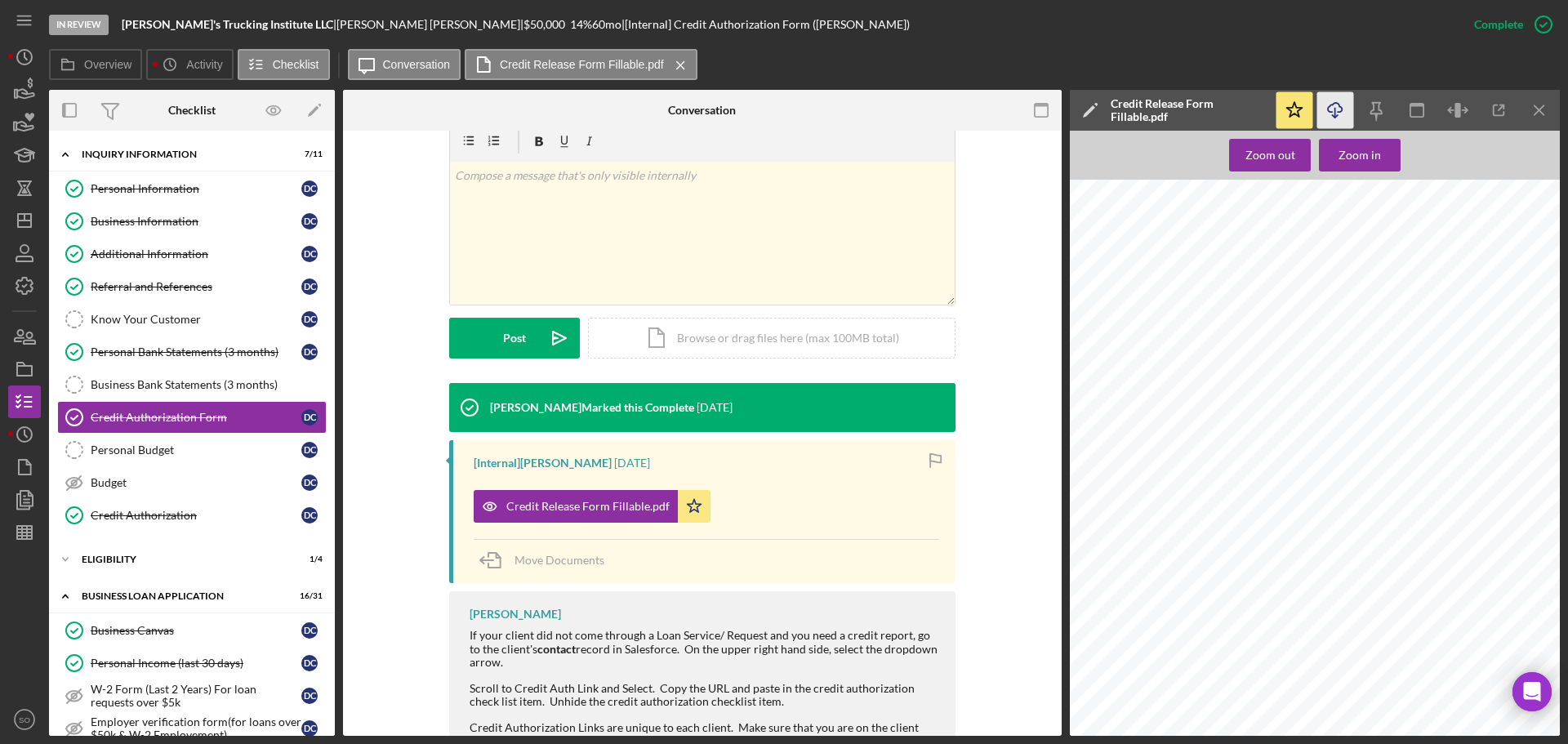
click at [1337, 112] on icon "Icon/Download" at bounding box center [1335, 110] width 37 height 37
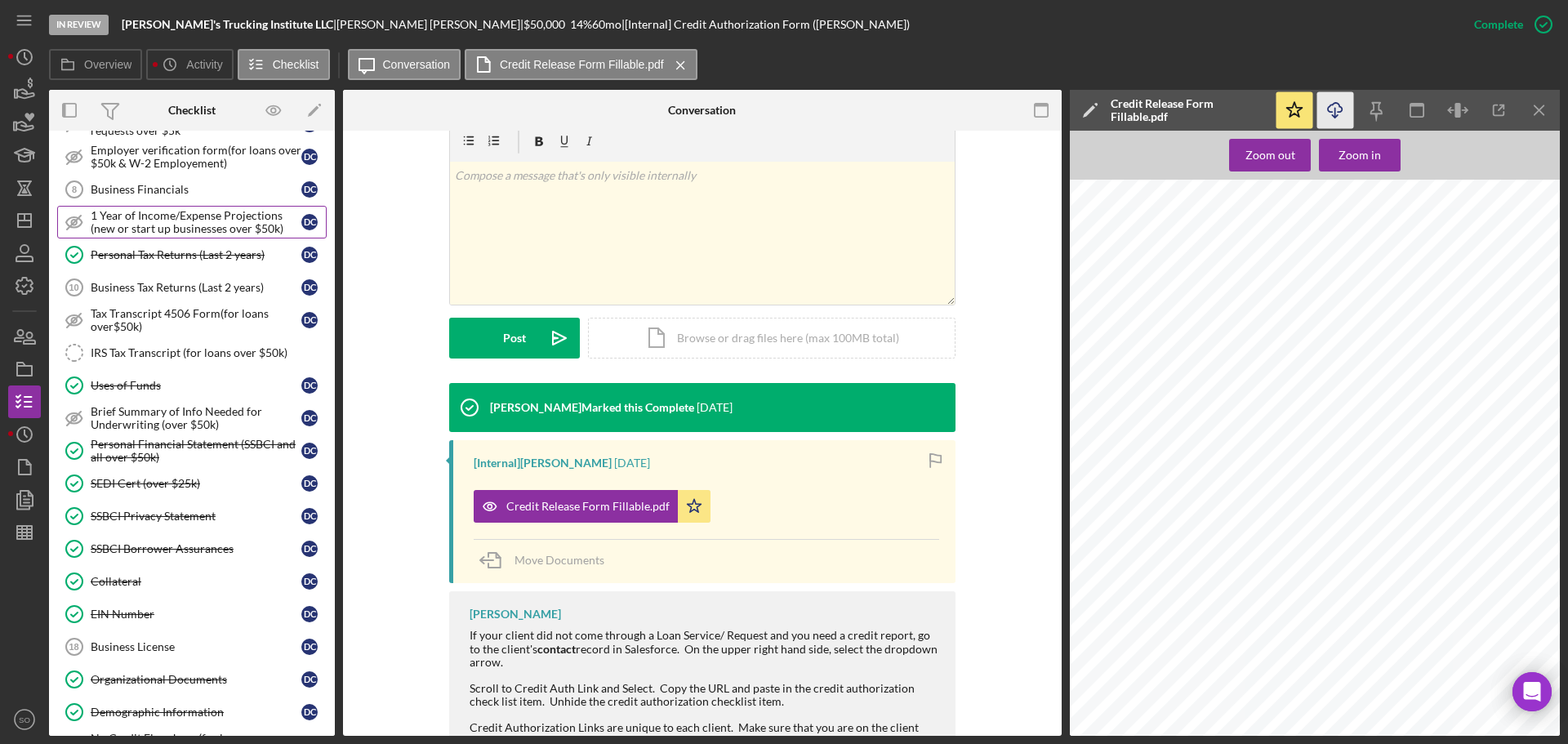
scroll to position [653, 0]
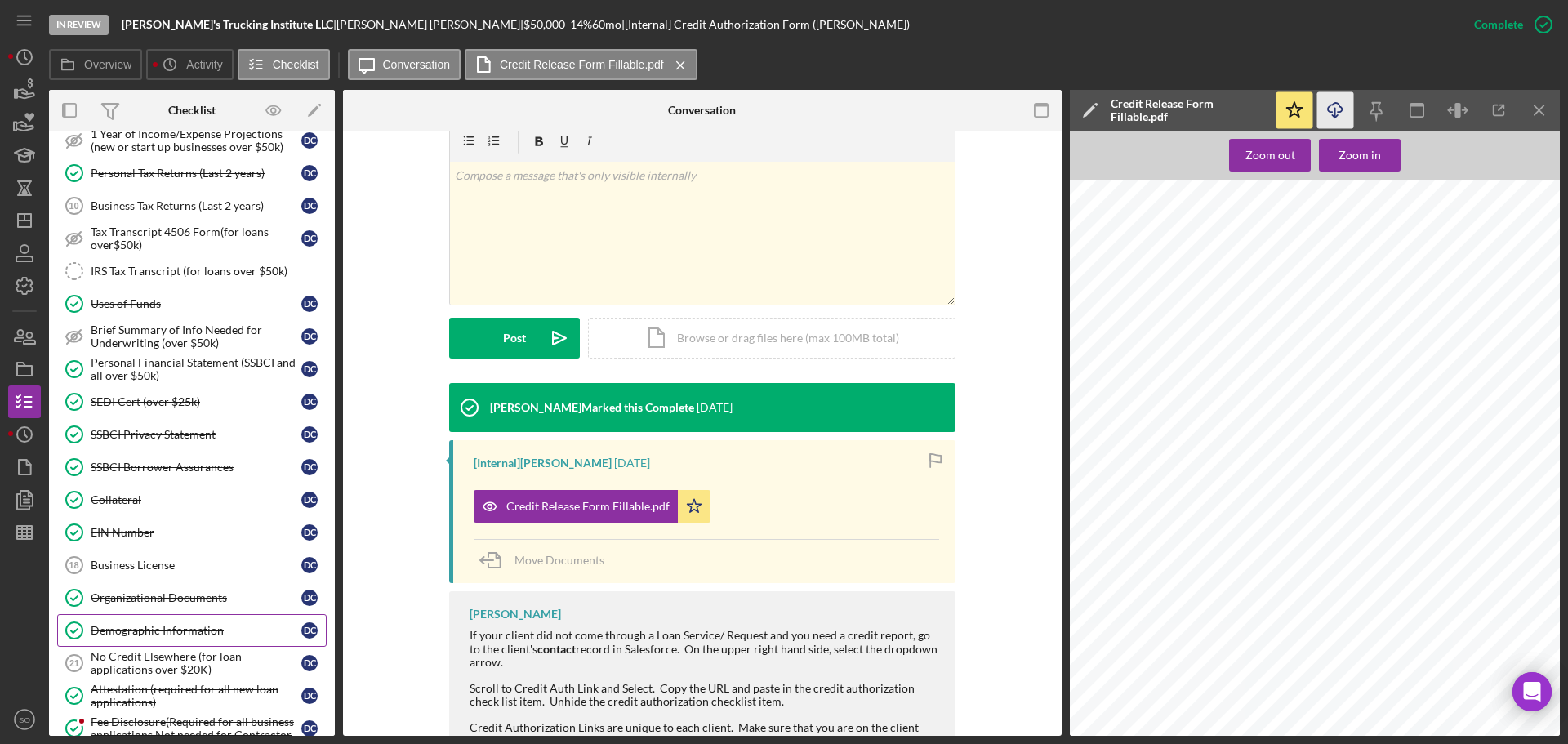
click at [174, 617] on link "Demographic Information Demographic Information D C" at bounding box center [191, 630] width 270 height 32
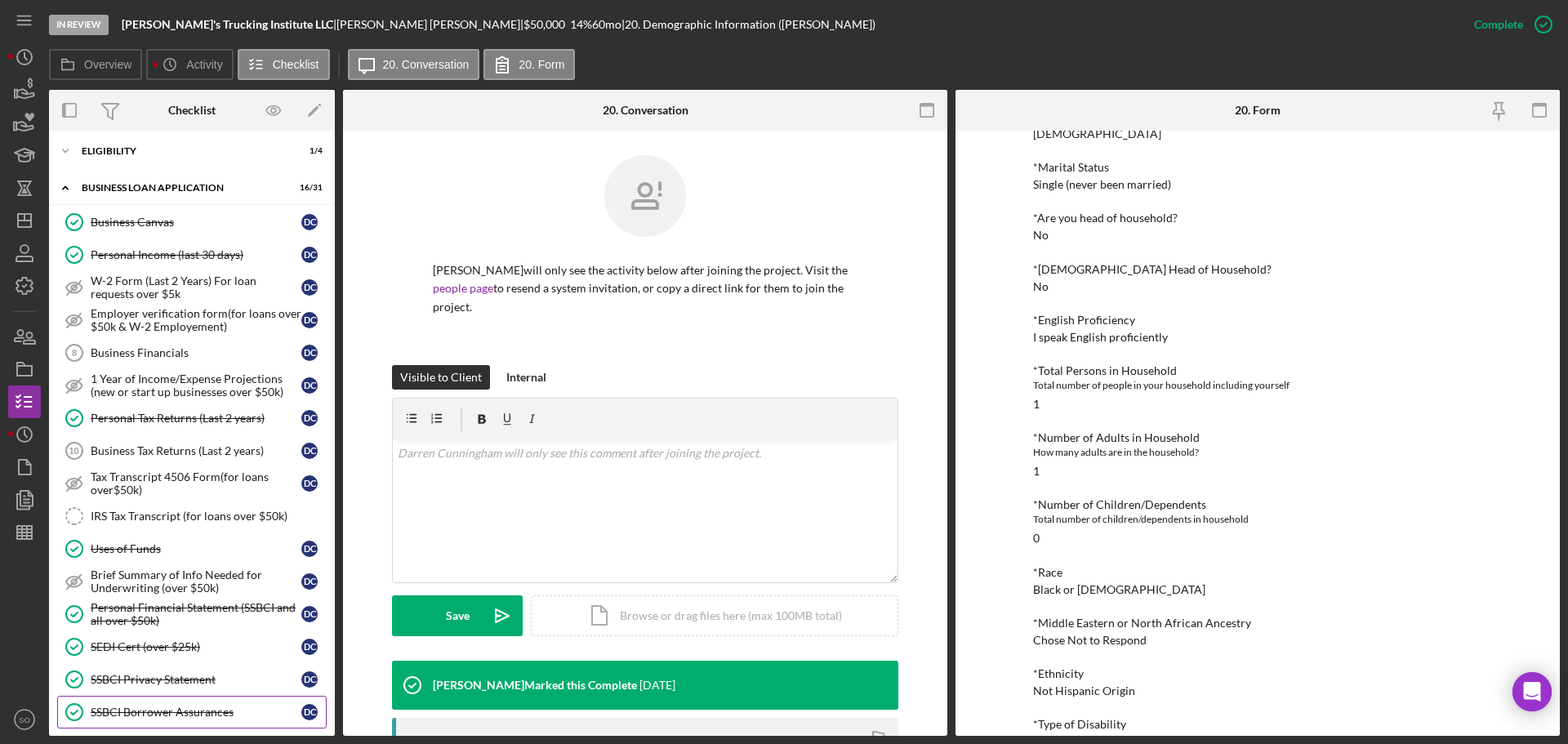
scroll to position [245, 0]
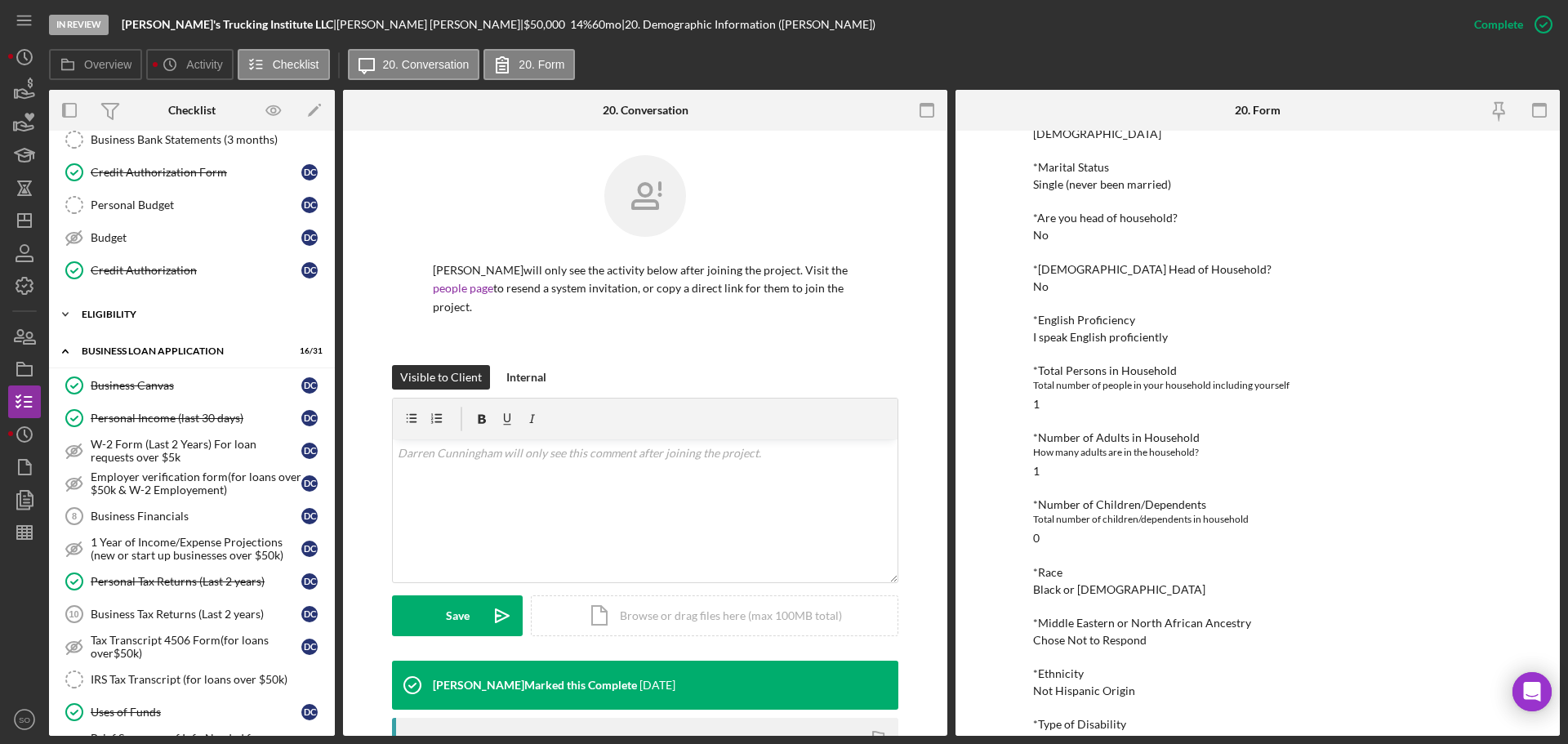
click at [141, 317] on div "ELIGIBILITY" at bounding box center [198, 314] width 233 height 9
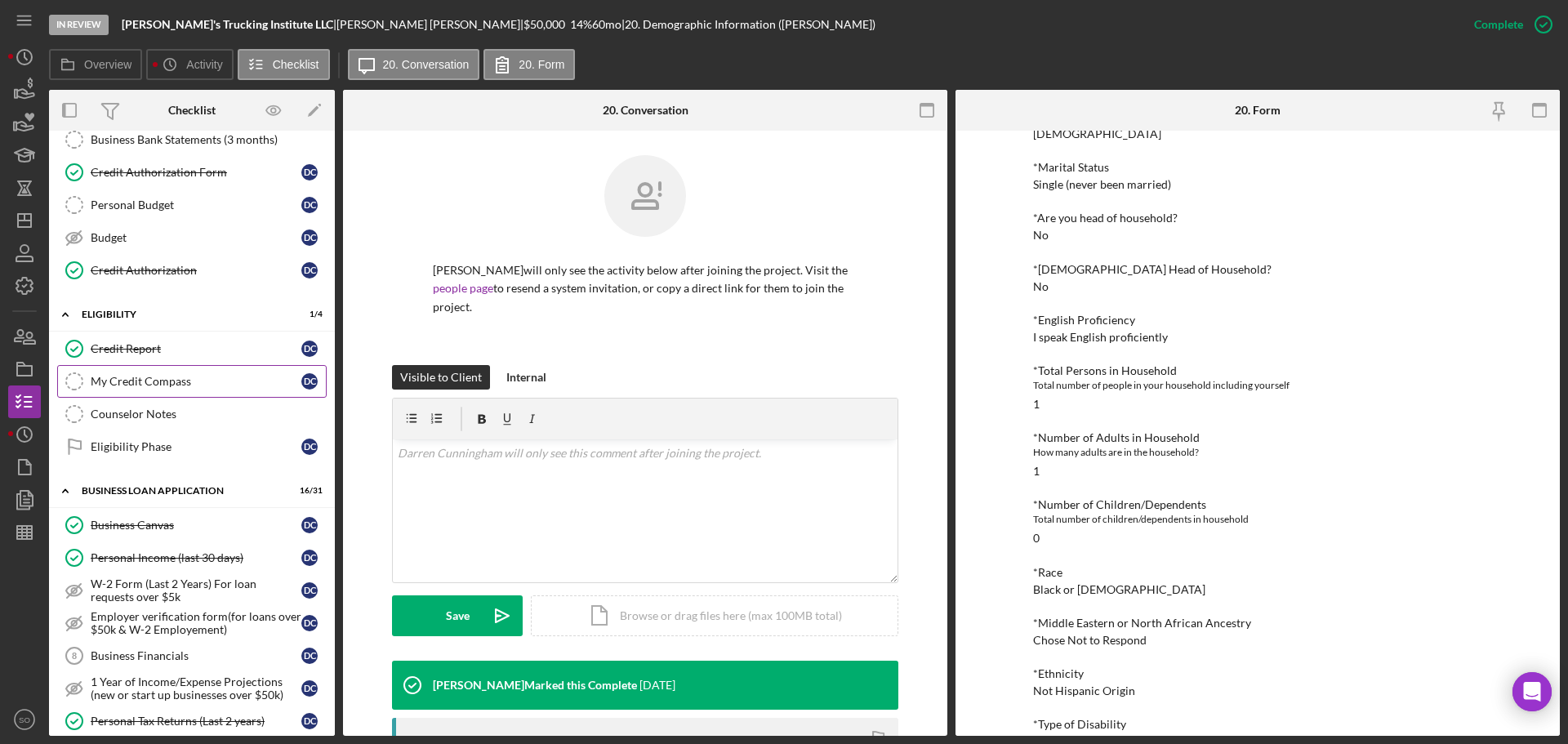
click at [132, 365] on link "My Credit Compass My Credit Compass D C" at bounding box center [191, 381] width 270 height 32
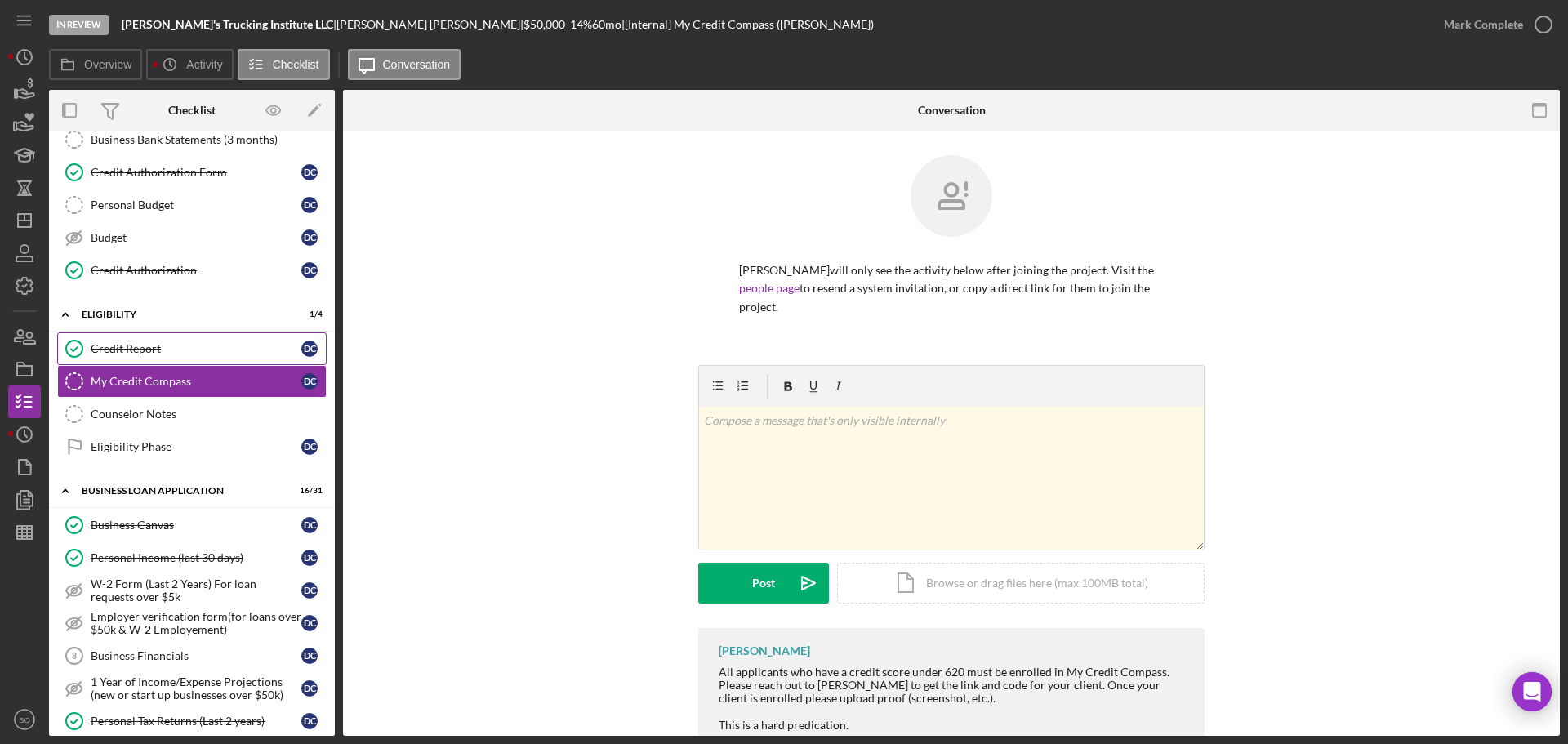
click at [147, 357] on link "Credit Report Credit Report D C" at bounding box center [191, 348] width 270 height 32
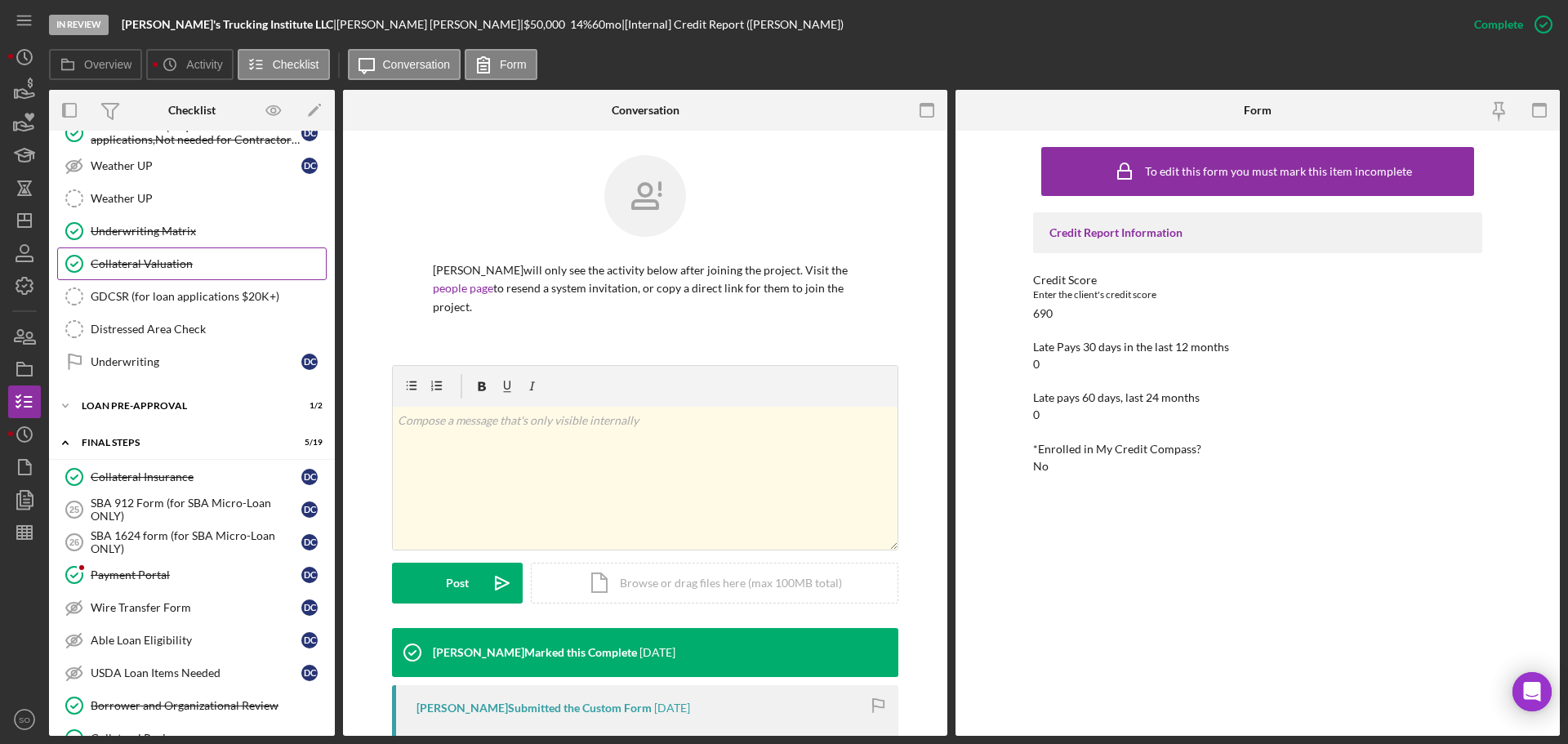
scroll to position [1551, 0]
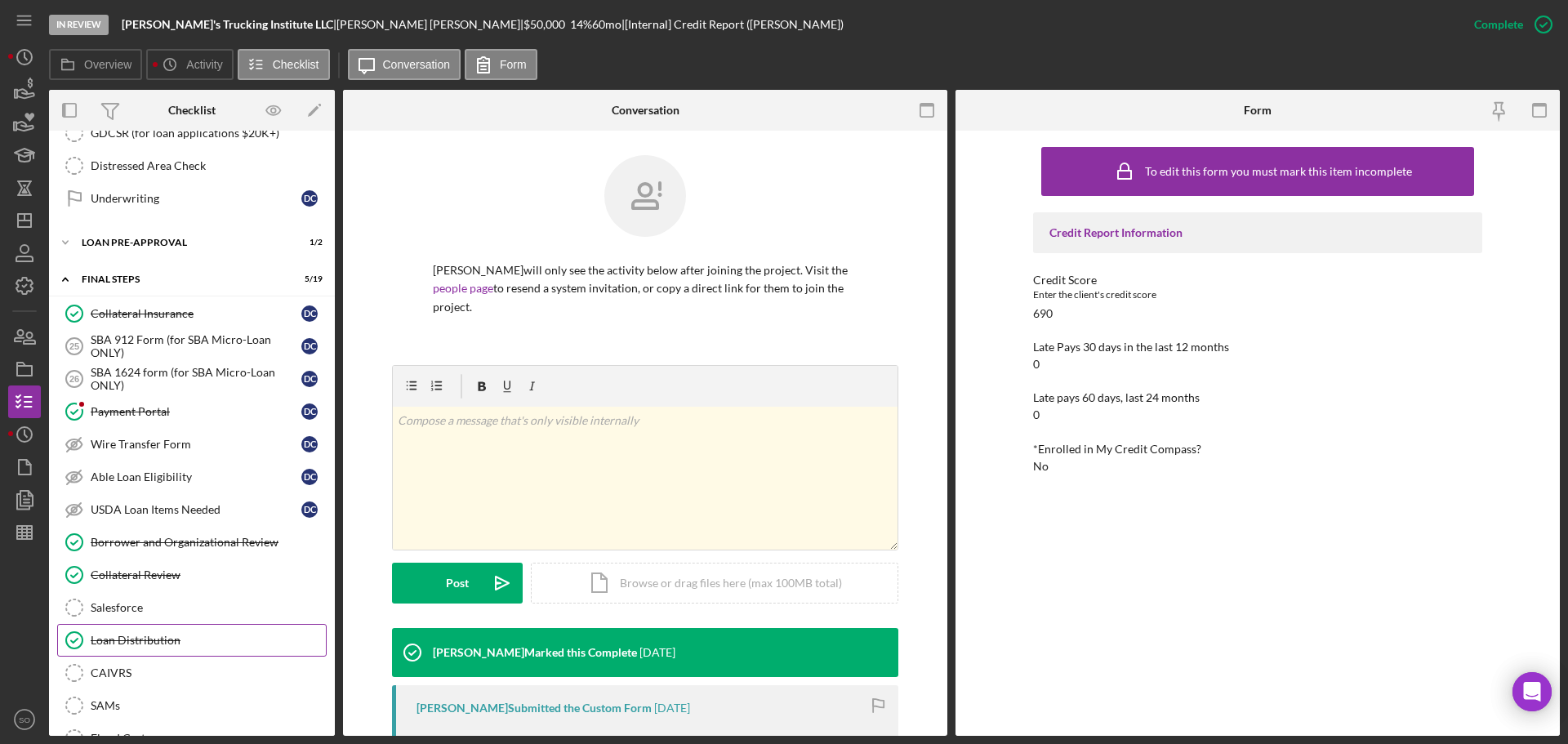
click at [180, 636] on div "Loan Distribution" at bounding box center [208, 640] width 235 height 13
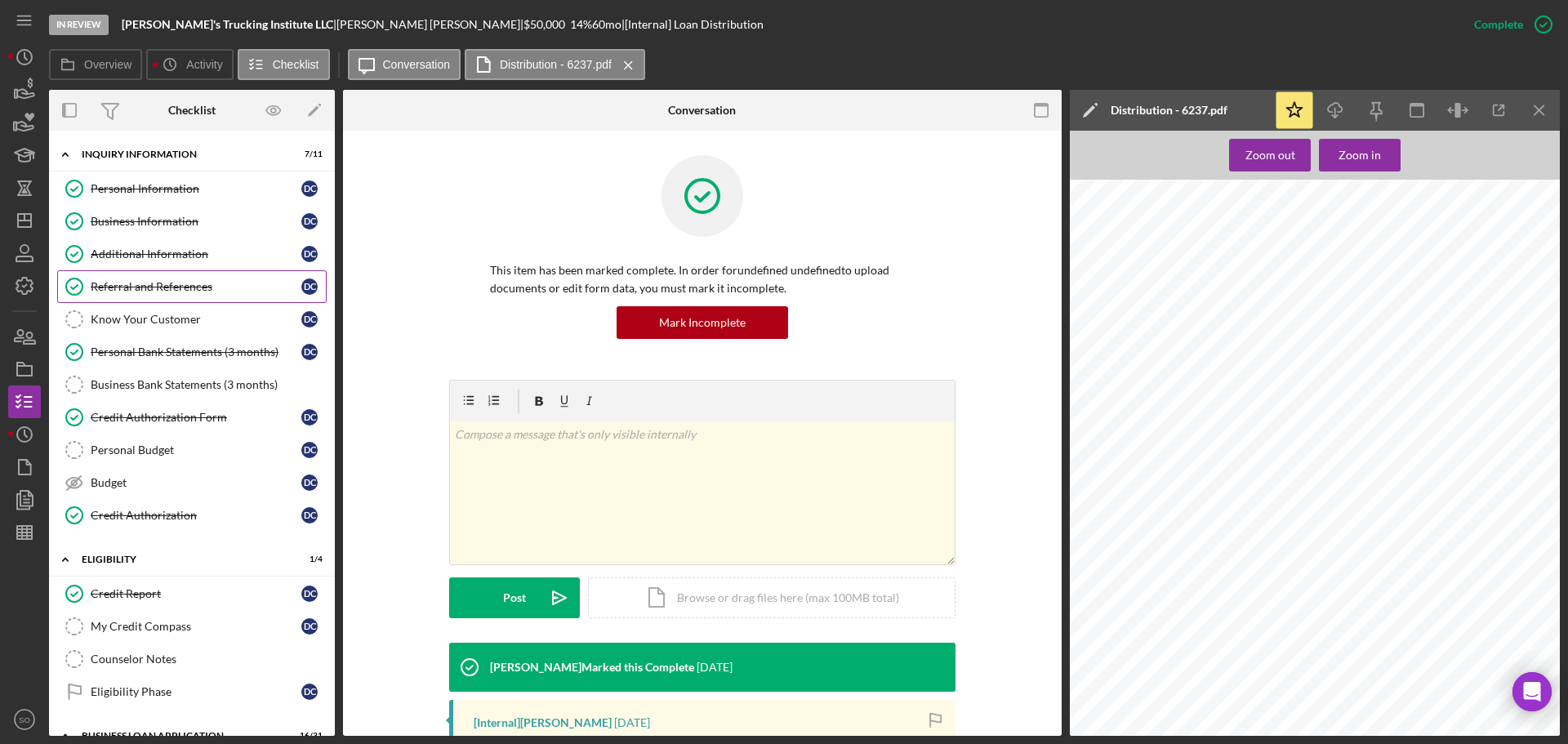
click at [168, 292] on div "Referral and References" at bounding box center [196, 287] width 211 height 13
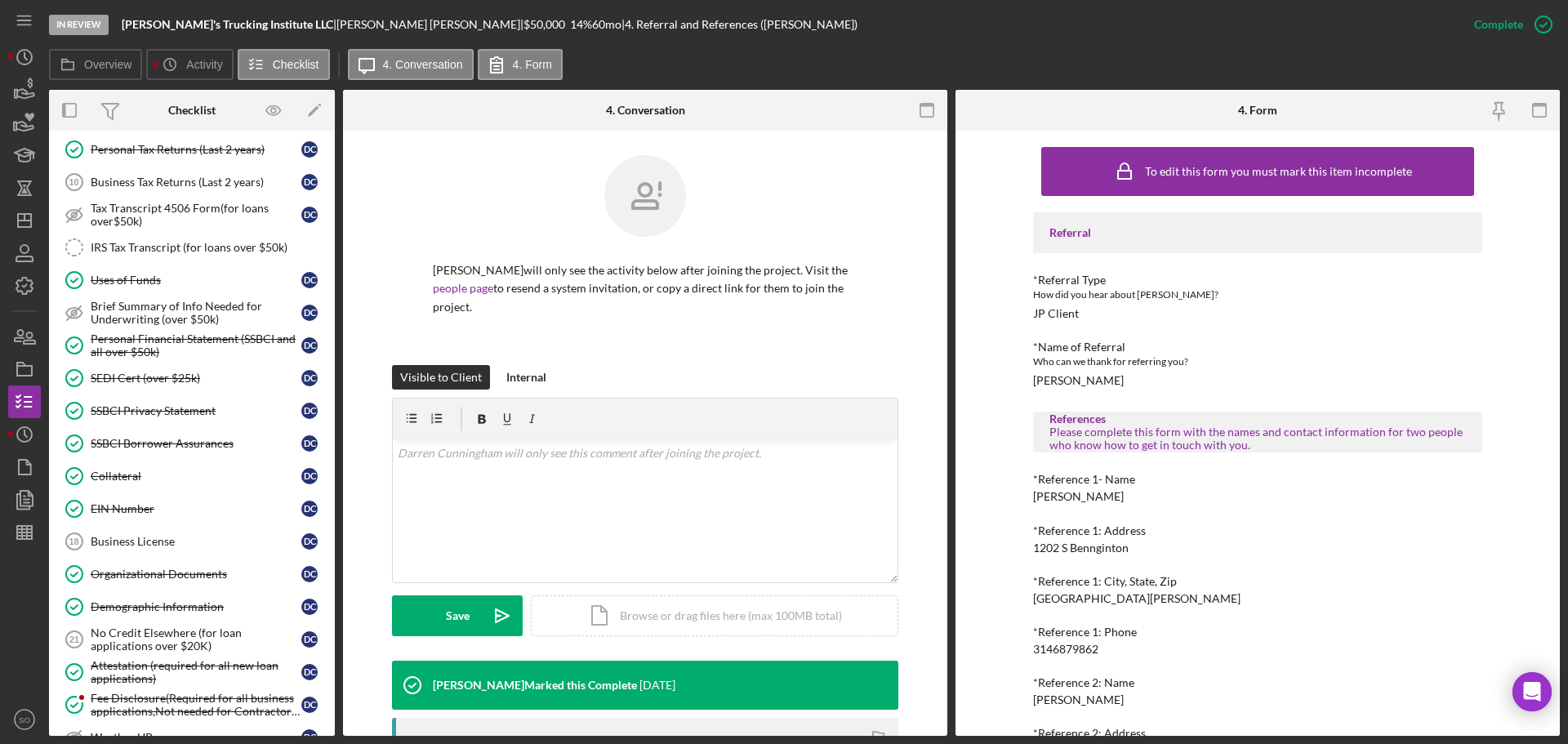
scroll to position [1143, 0]
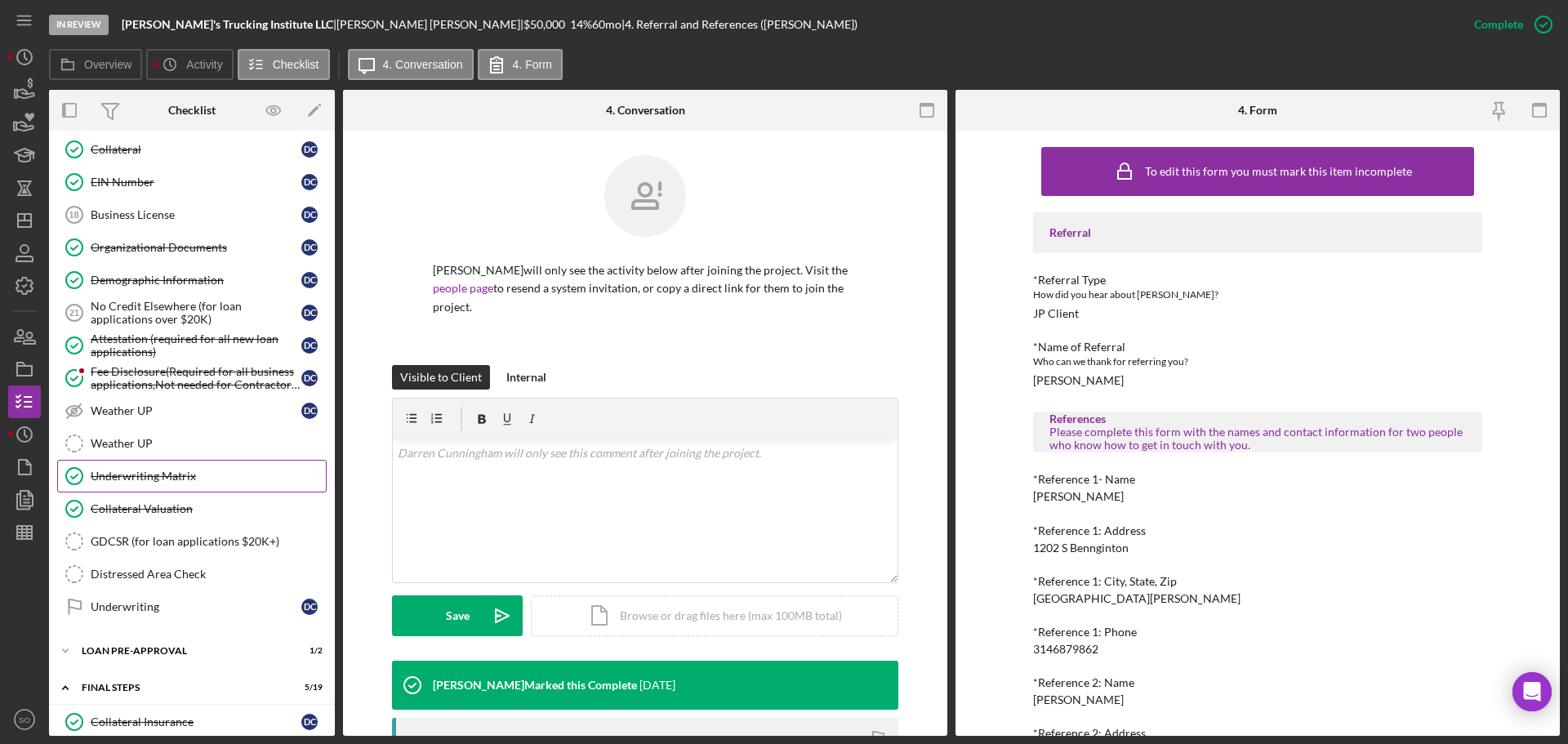
click at [139, 472] on div "Underwriting Matrix" at bounding box center [208, 476] width 235 height 13
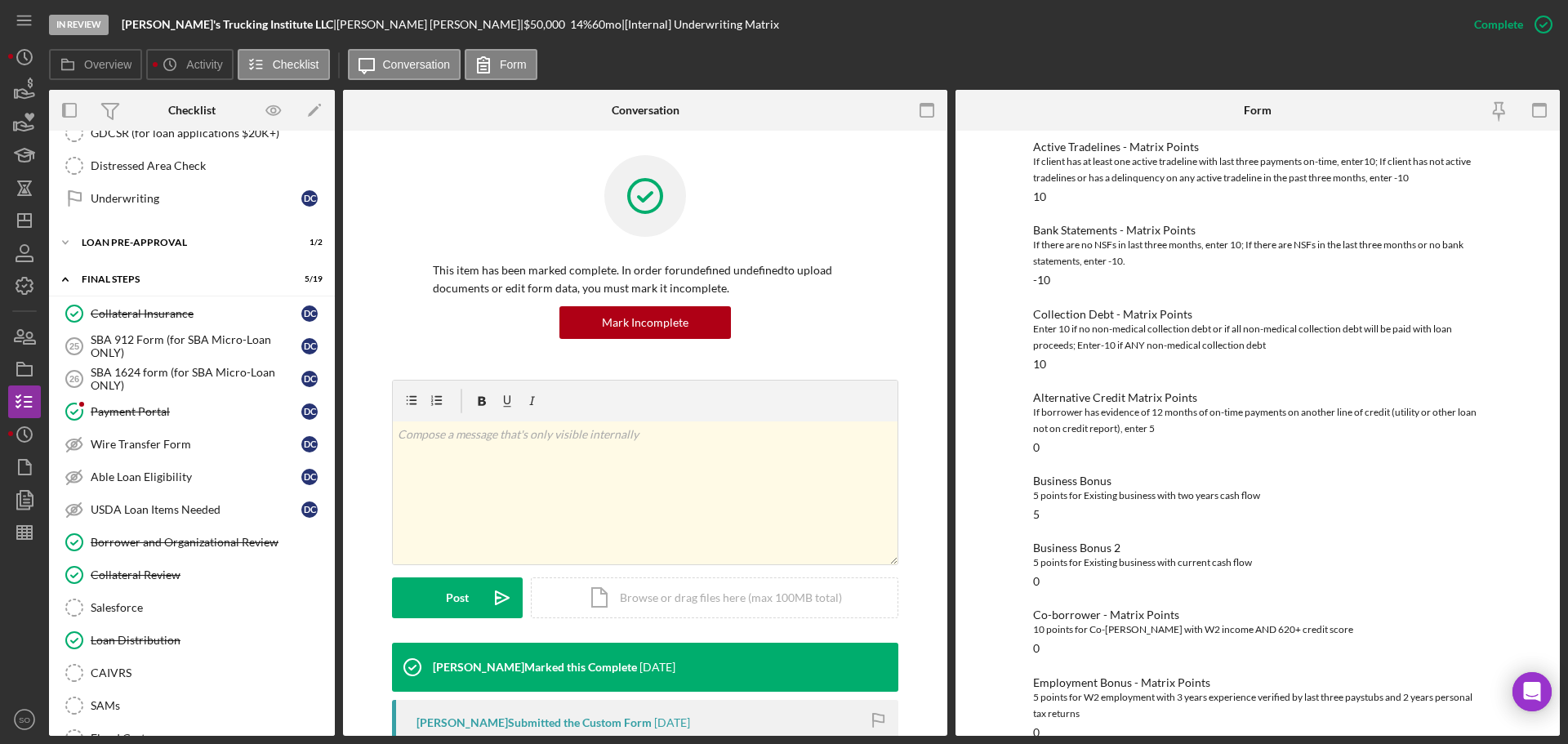
scroll to position [1633, 0]
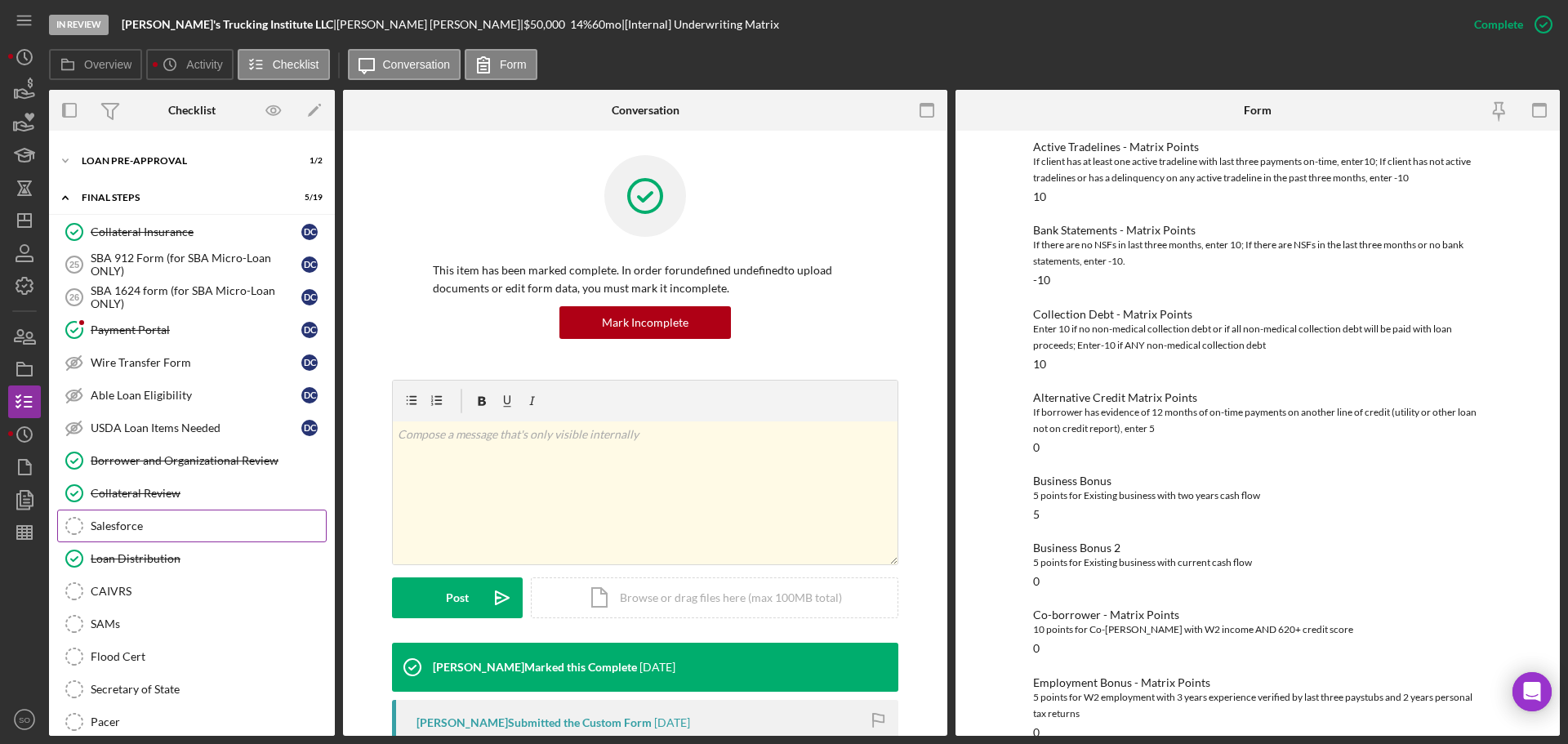
drag, startPoint x: 114, startPoint y: 528, endPoint x: 122, endPoint y: 527, distance: 8.1
click at [115, 528] on div "Salesforce" at bounding box center [208, 526] width 235 height 13
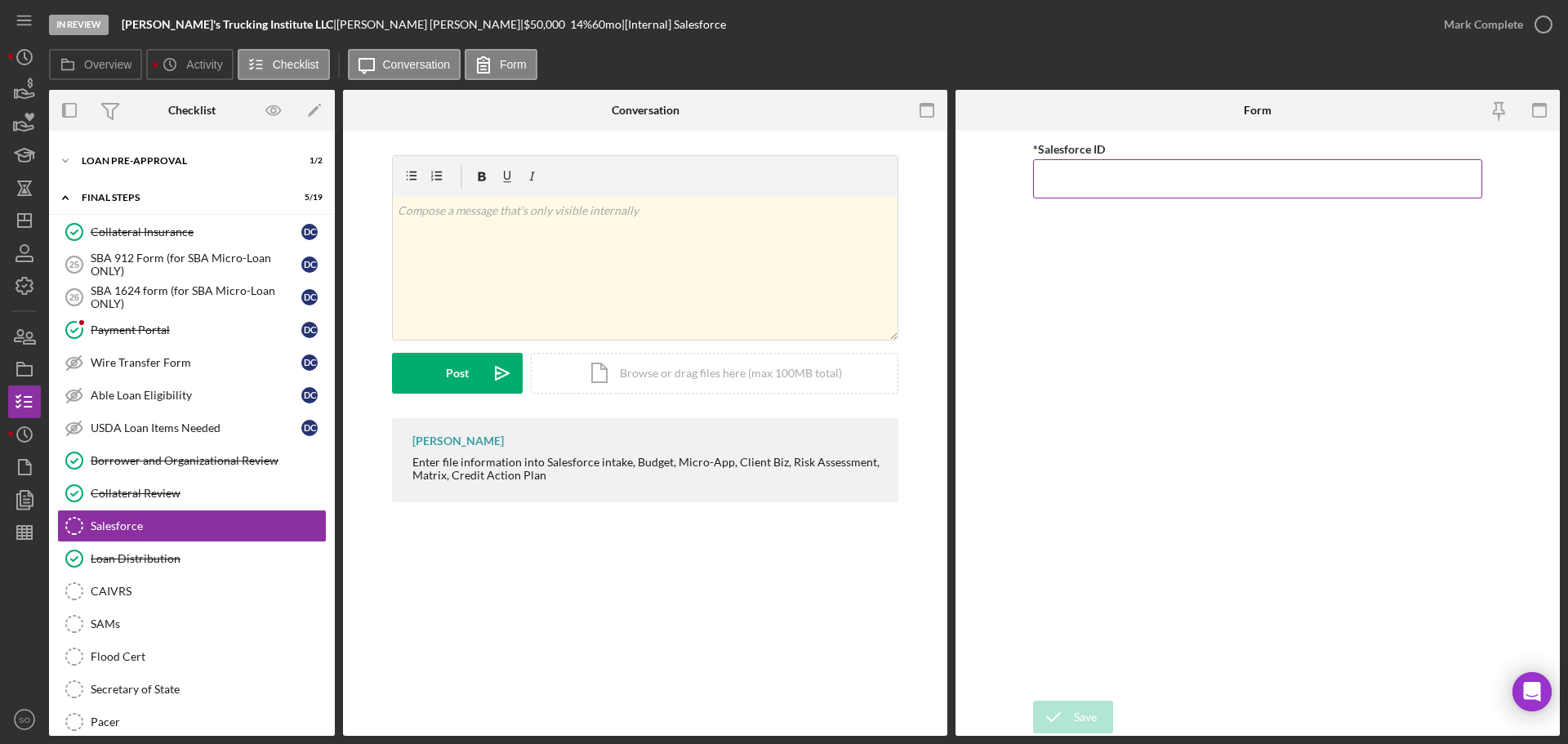
click at [1054, 169] on input "*Salesforce ID" at bounding box center [1257, 178] width 449 height 39
paste input "a0wPC000002Ky25YAC"
type input "a0wPC000002Ky25YAC"
click at [1069, 715] on icon "submit" at bounding box center [1053, 717] width 41 height 41
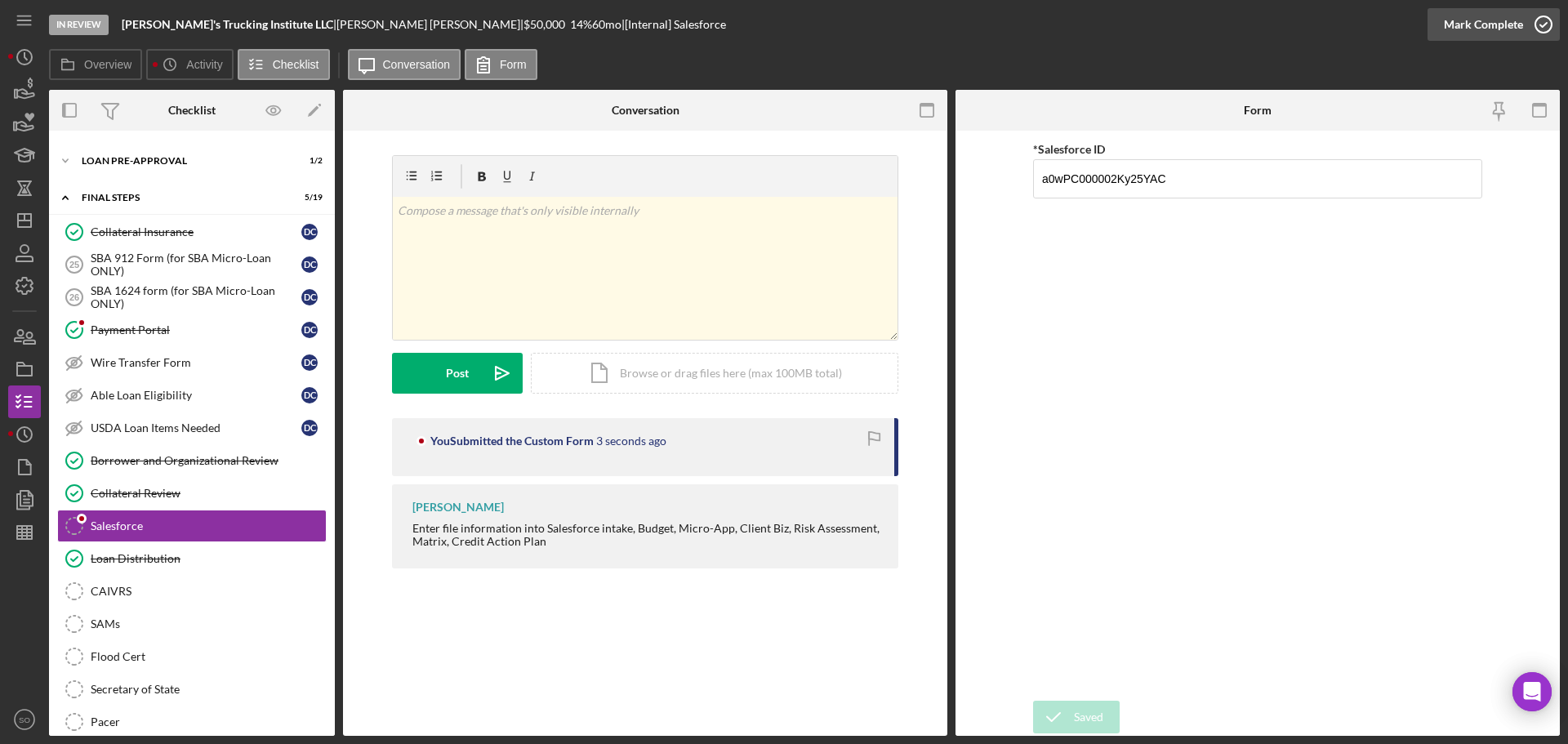
click at [1460, 25] on div "Mark Complete" at bounding box center [1484, 25] width 80 height 32
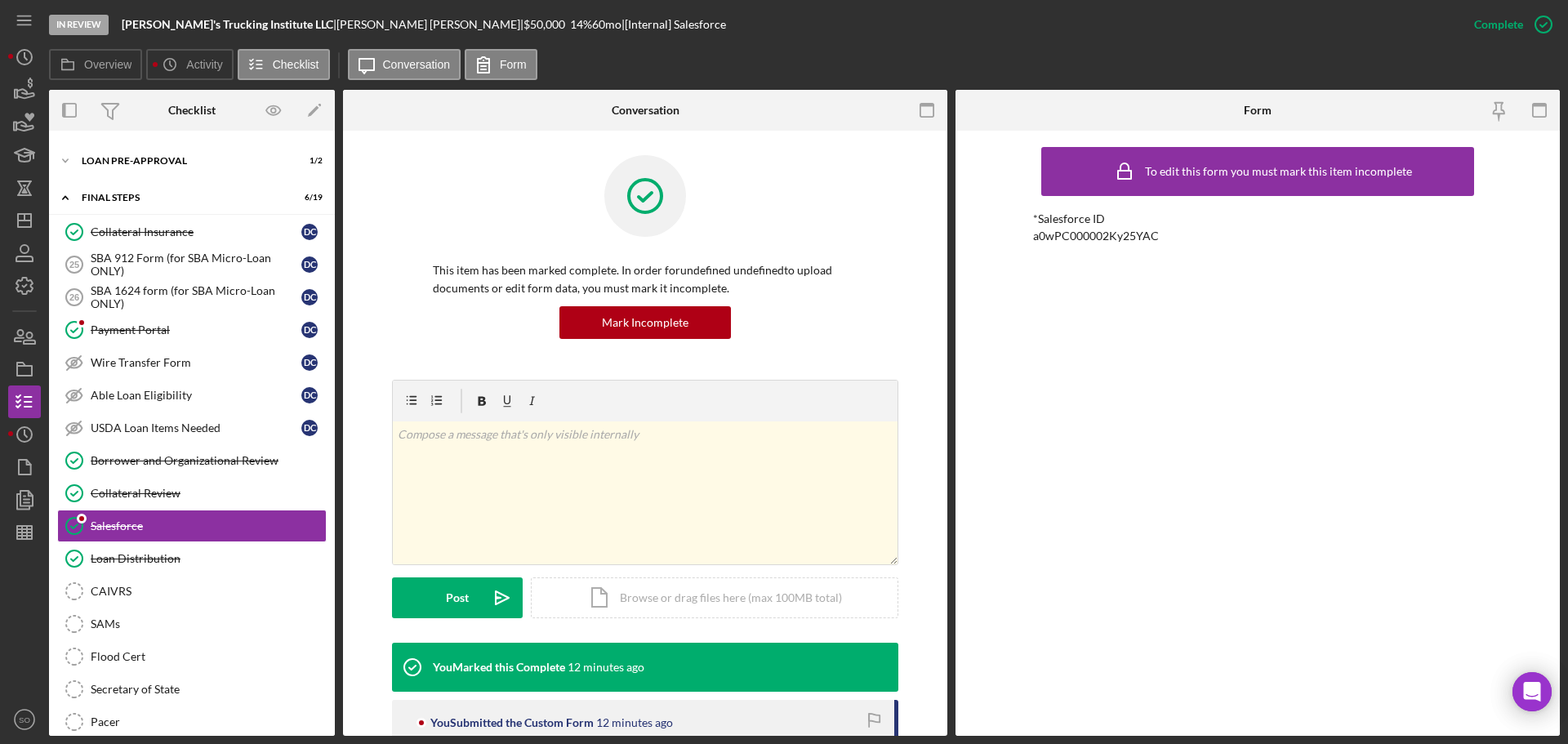
click at [41, 218] on nav "Icon/Menu Icon/Dashboard Dashboard Navigation Divider Mobile Checklist Navigati…" at bounding box center [28, 367] width 41 height 735
click at [27, 227] on polygon "button" at bounding box center [25, 221] width 13 height 13
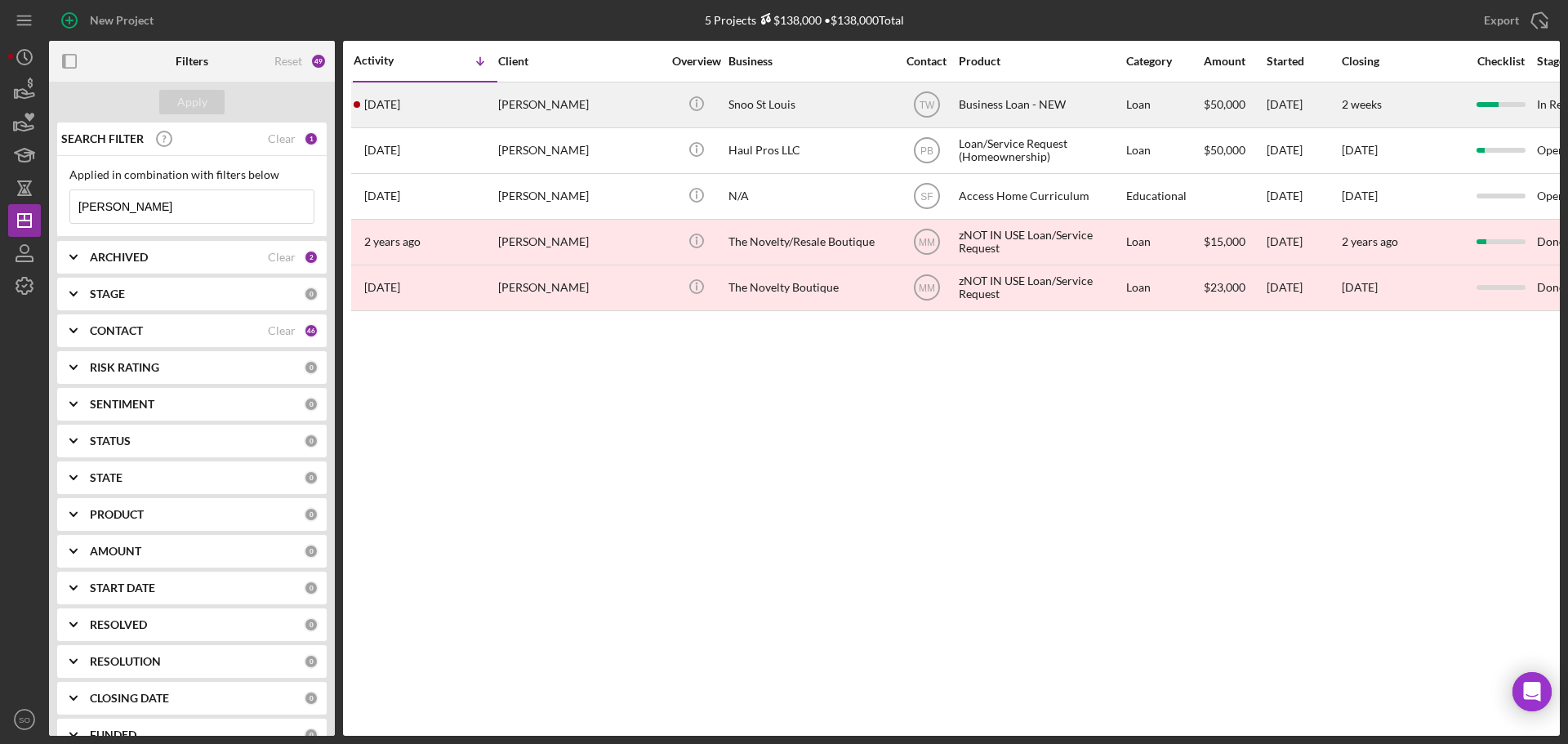
click at [513, 119] on div "[PERSON_NAME]" at bounding box center [579, 105] width 163 height 44
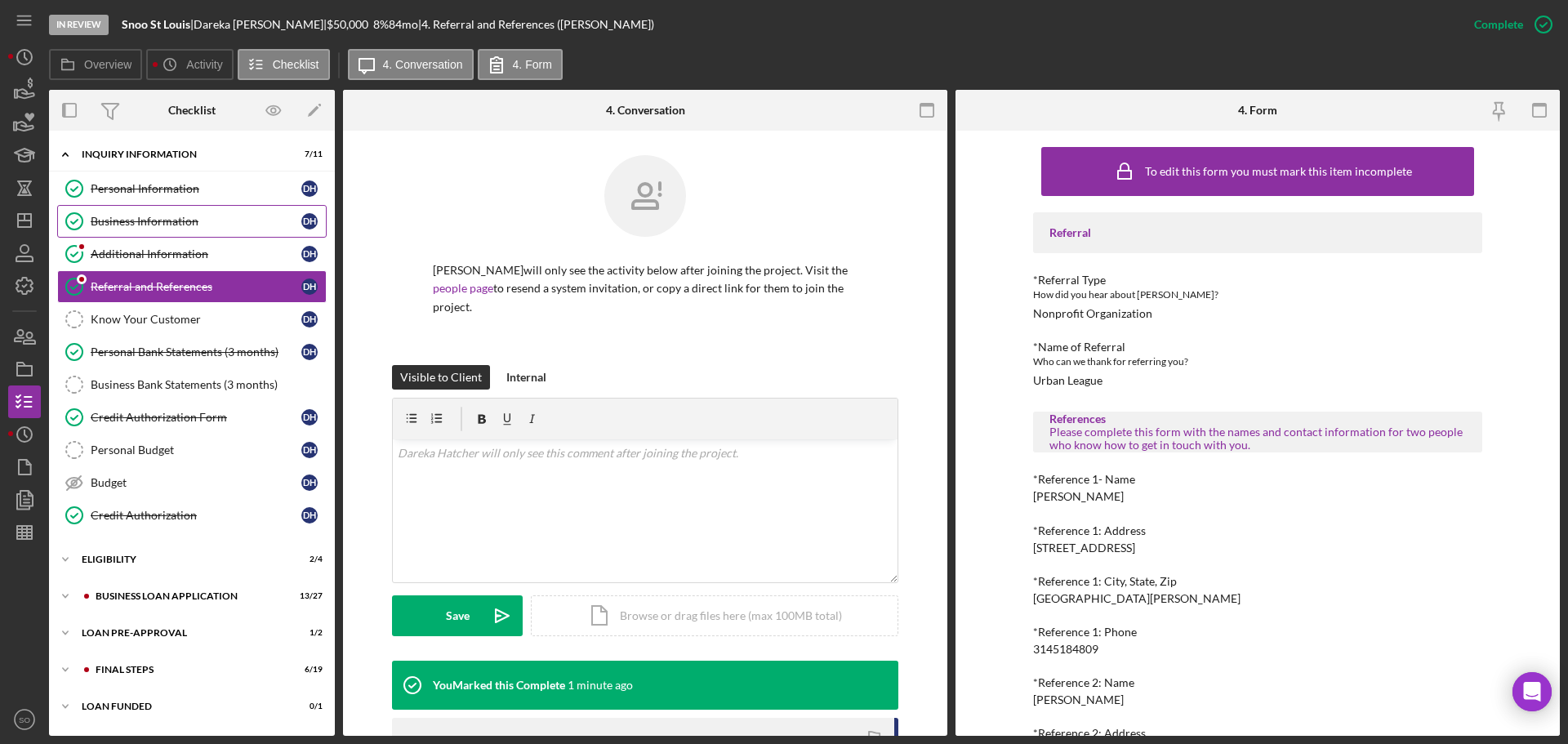
click at [151, 228] on div "Business Information" at bounding box center [196, 221] width 211 height 13
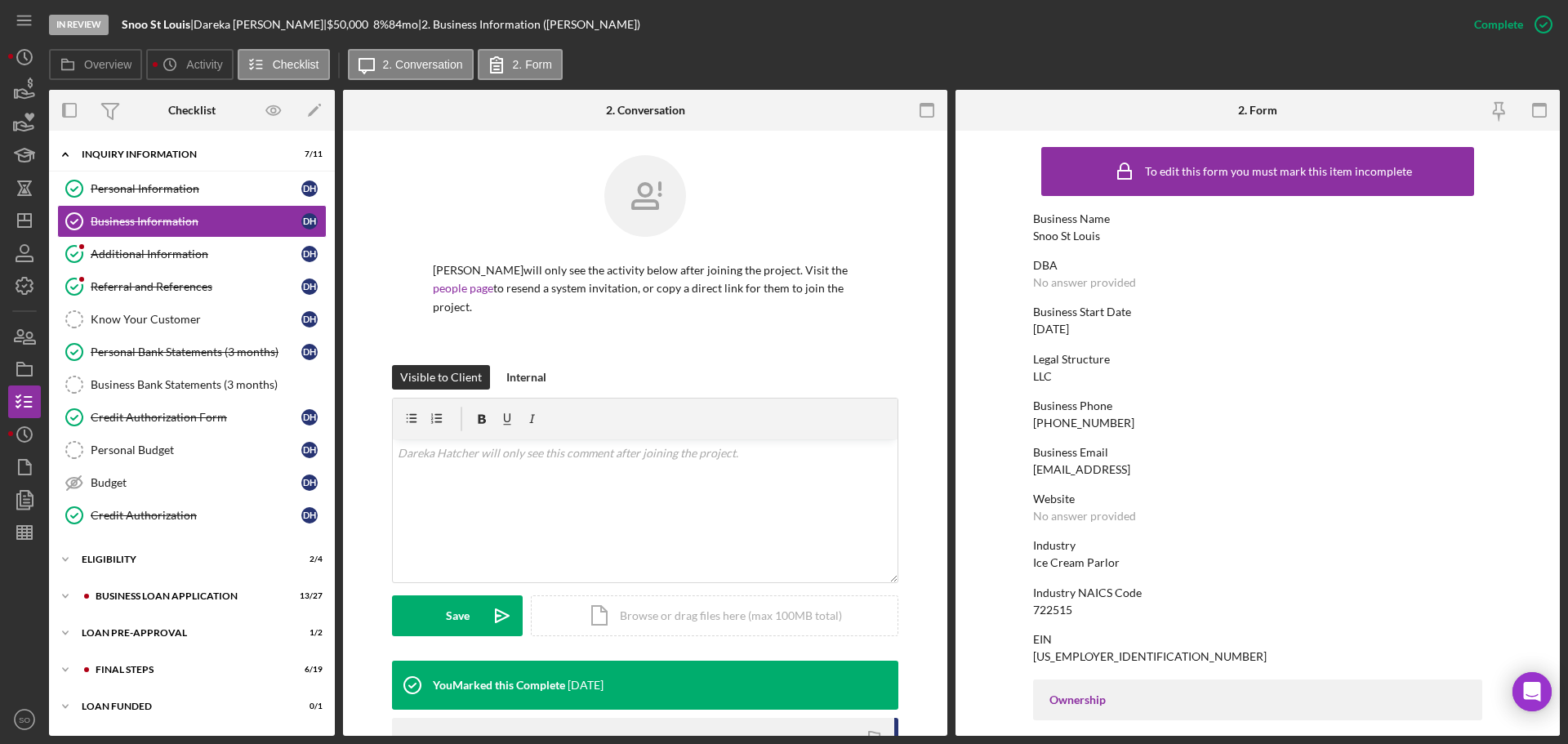
click at [1085, 426] on div "(636) 579-6409" at bounding box center [1083, 423] width 101 height 13
copy div "(636) 579-6409"
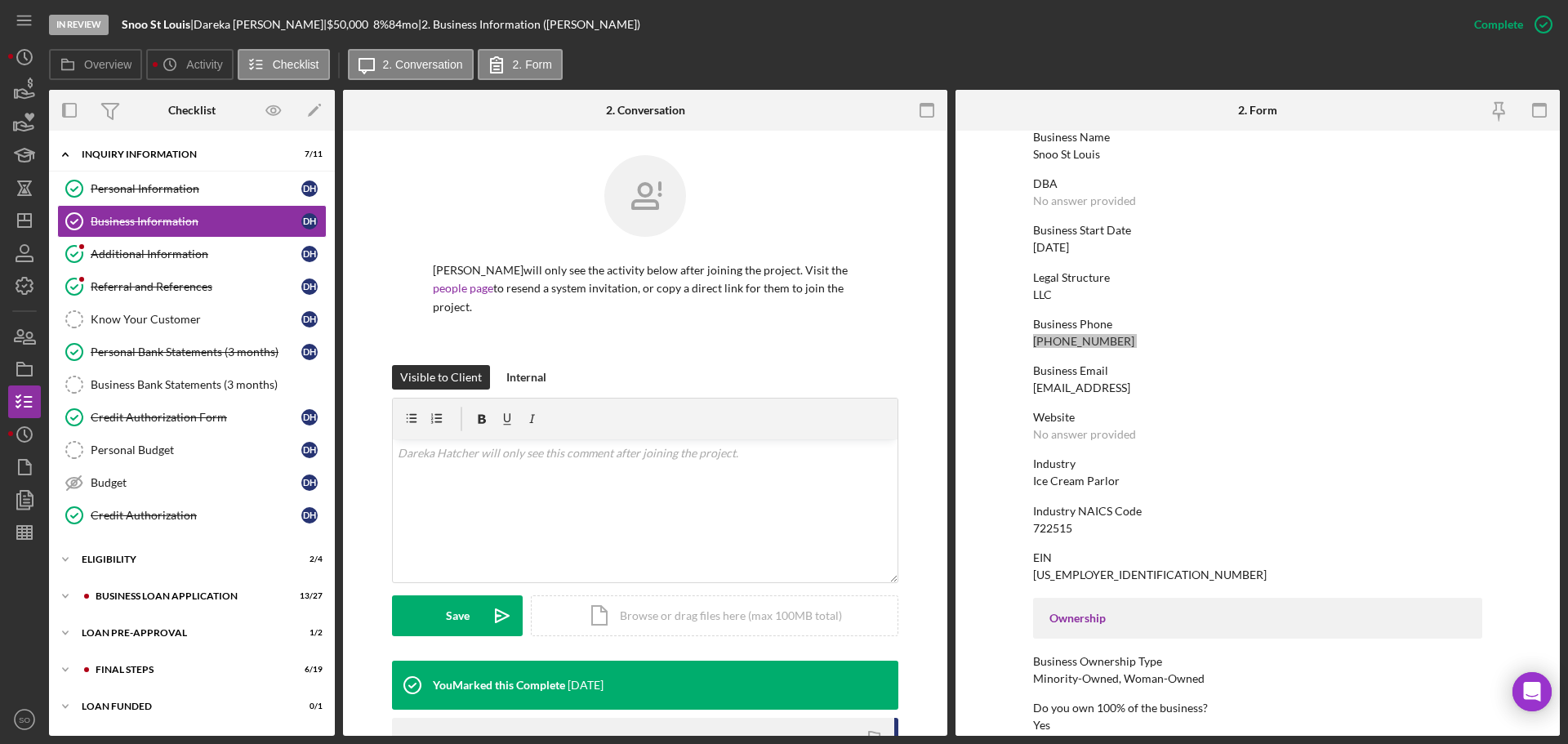
scroll to position [245, 0]
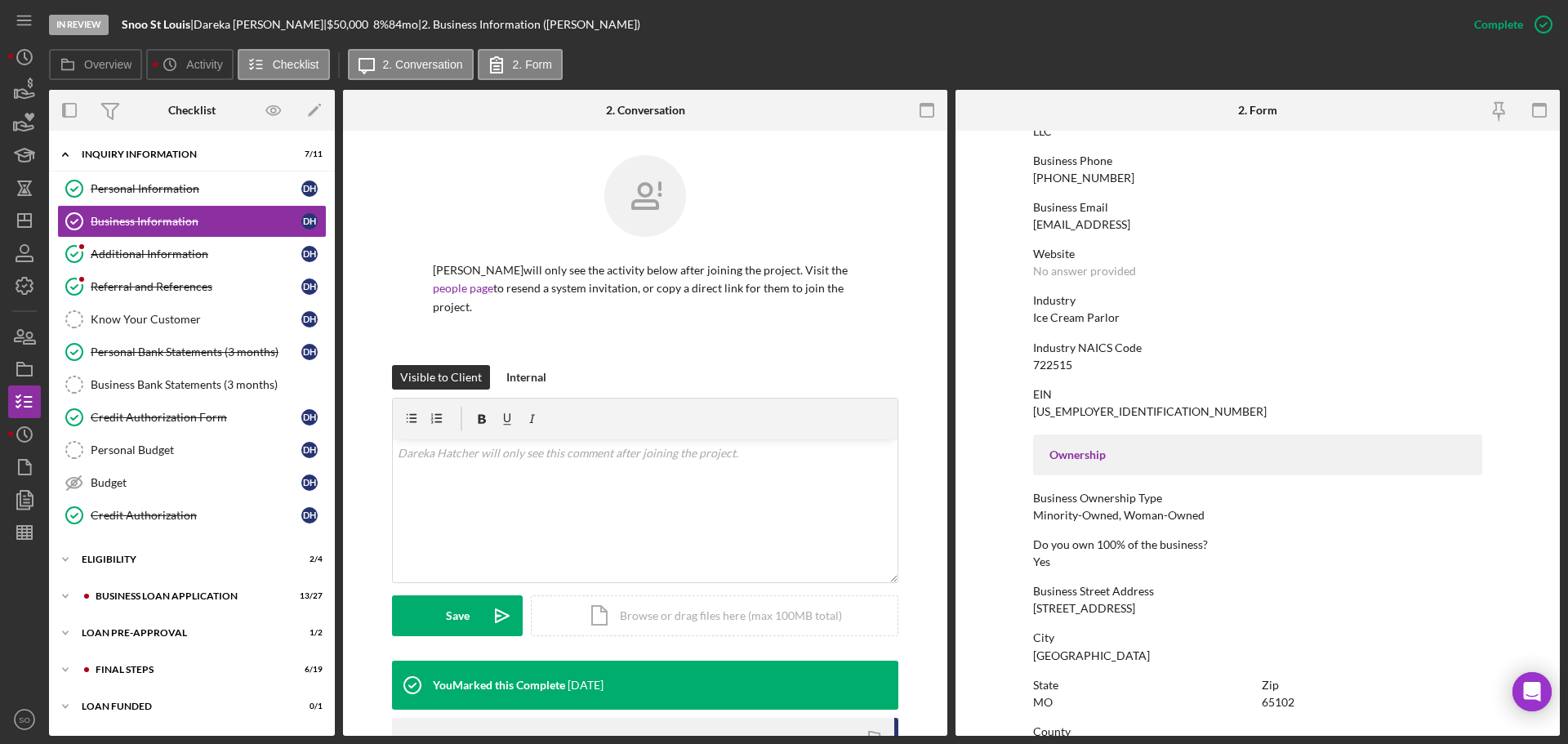
click at [1056, 612] on div "131 W High St" at bounding box center [1084, 609] width 102 height 13
click at [1057, 612] on div "131 W High St" at bounding box center [1084, 609] width 102 height 13
copy div "131 W High St"
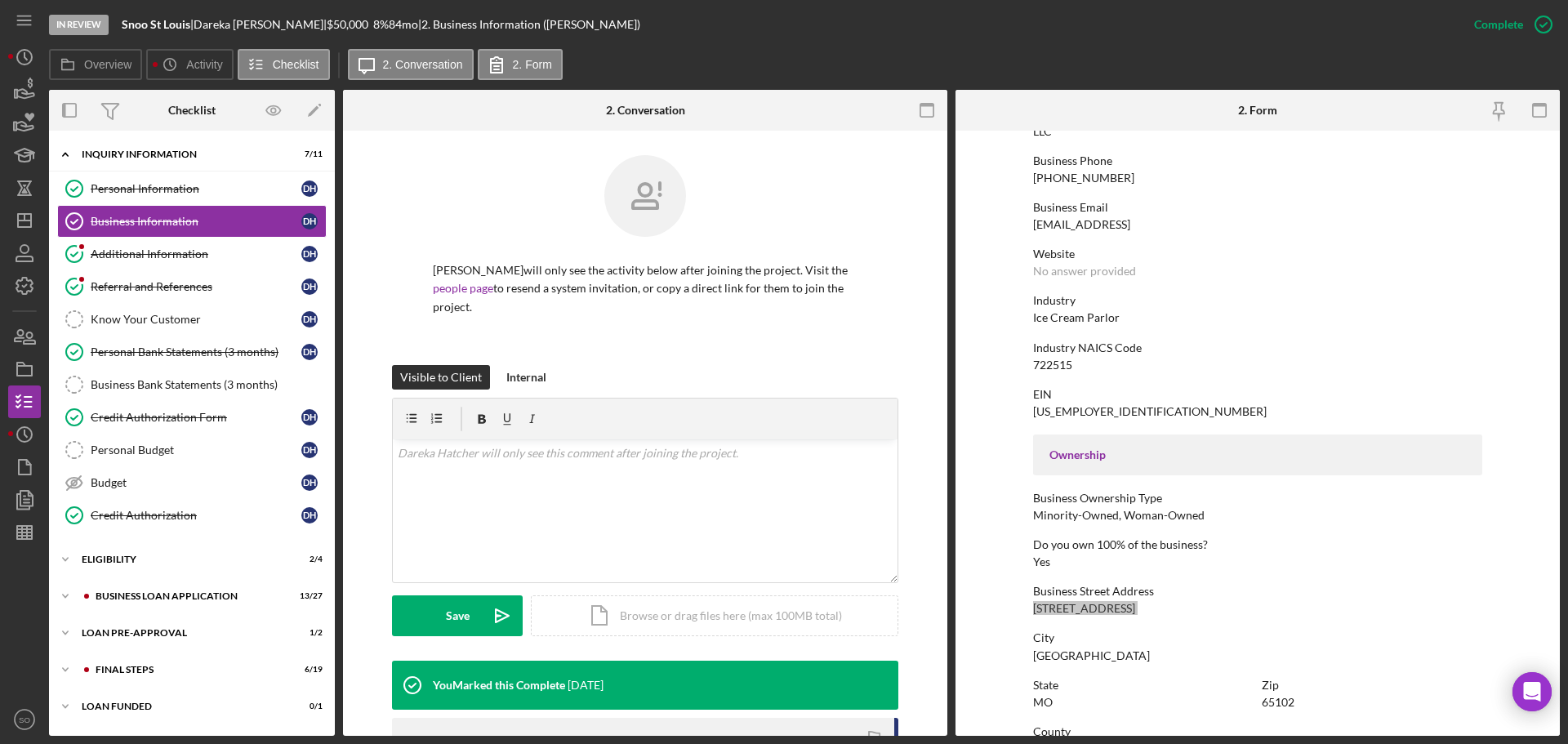
scroll to position [408, 0]
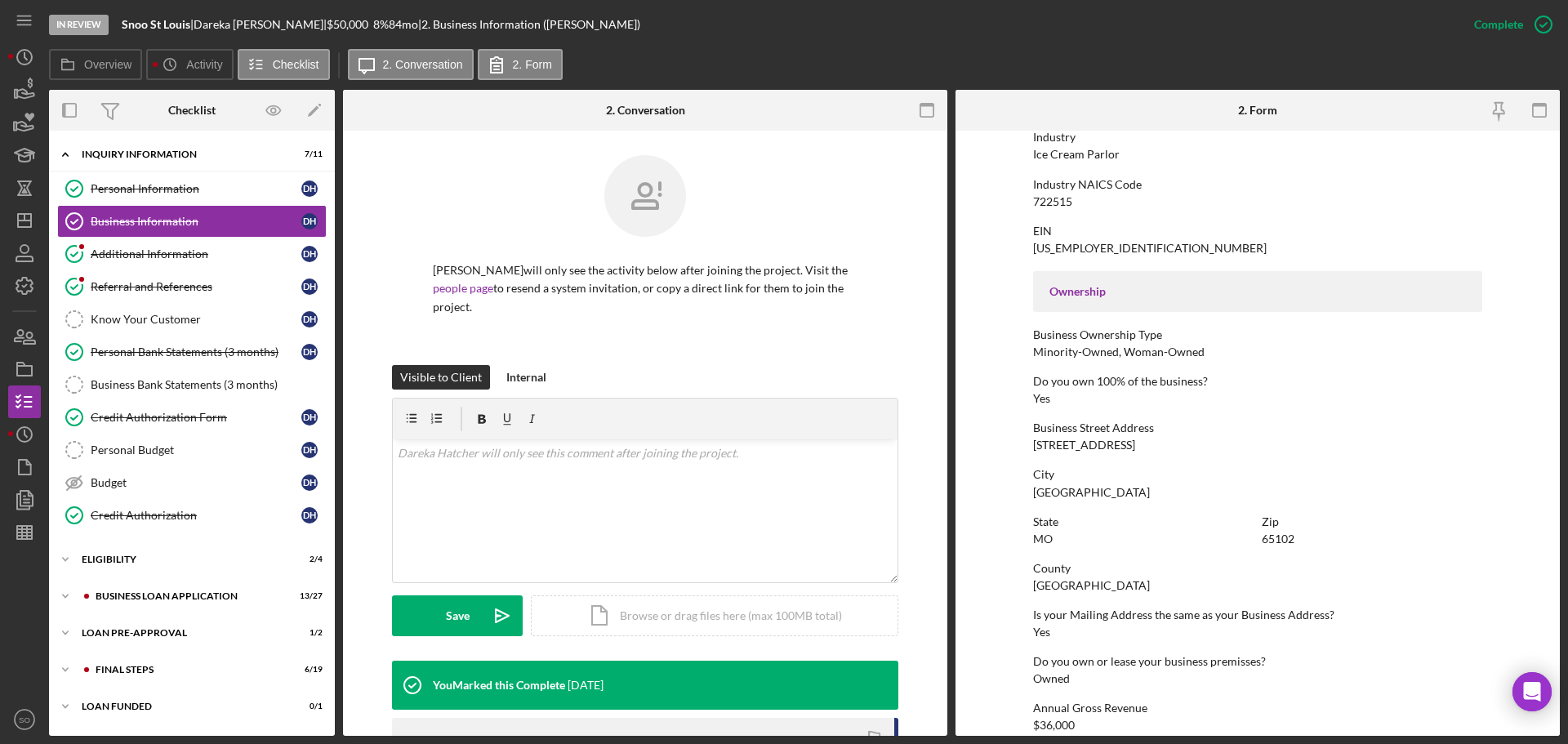
click at [1072, 577] on div "County Cole County" at bounding box center [1257, 576] width 449 height 30
click at [1074, 581] on div "Cole County" at bounding box center [1091, 585] width 116 height 13
copy div "Cole County"
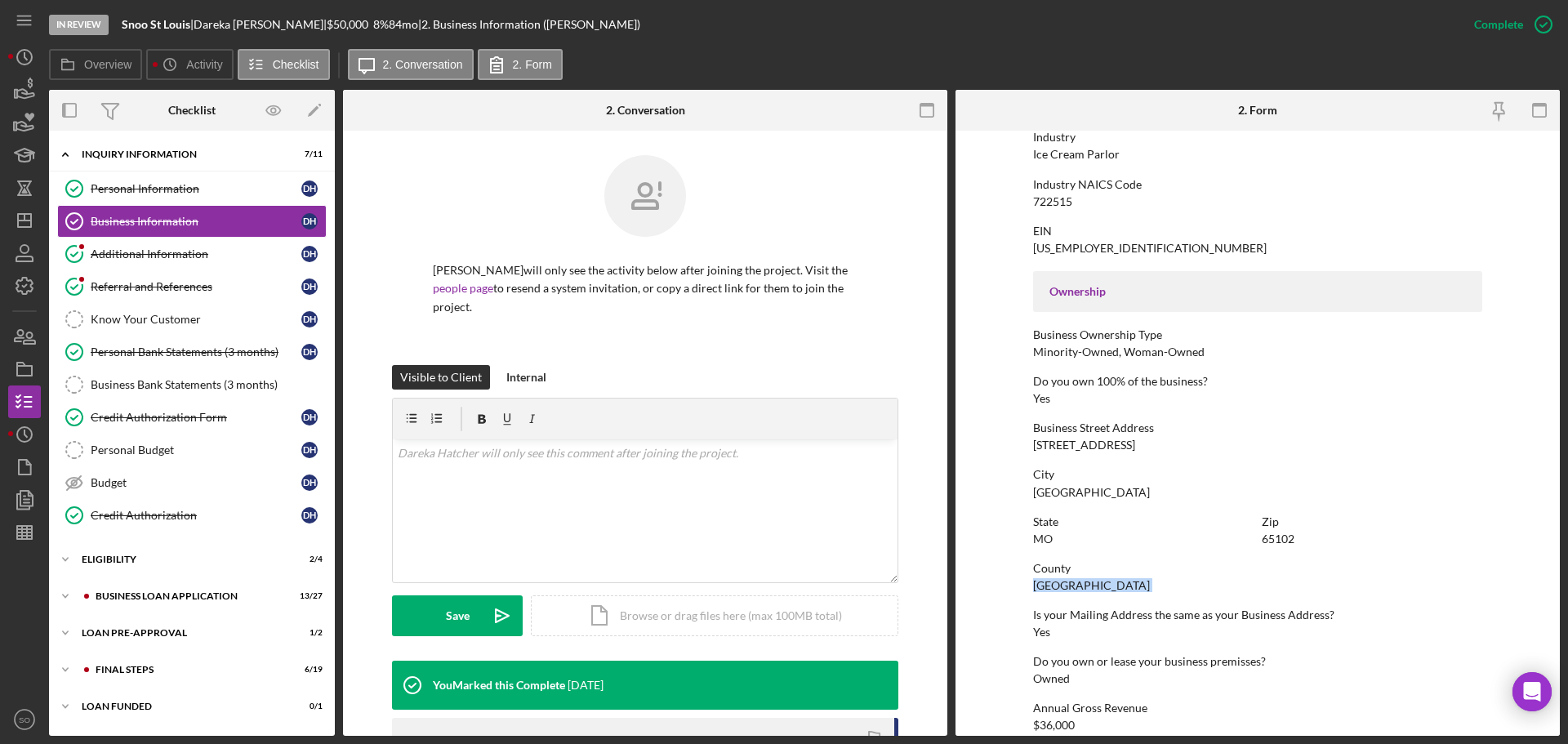
click at [1084, 246] on div "93-4233013" at bounding box center [1149, 248] width 234 height 13
copy div "93-4233013"
click at [1051, 198] on div "722515" at bounding box center [1052, 202] width 39 height 13
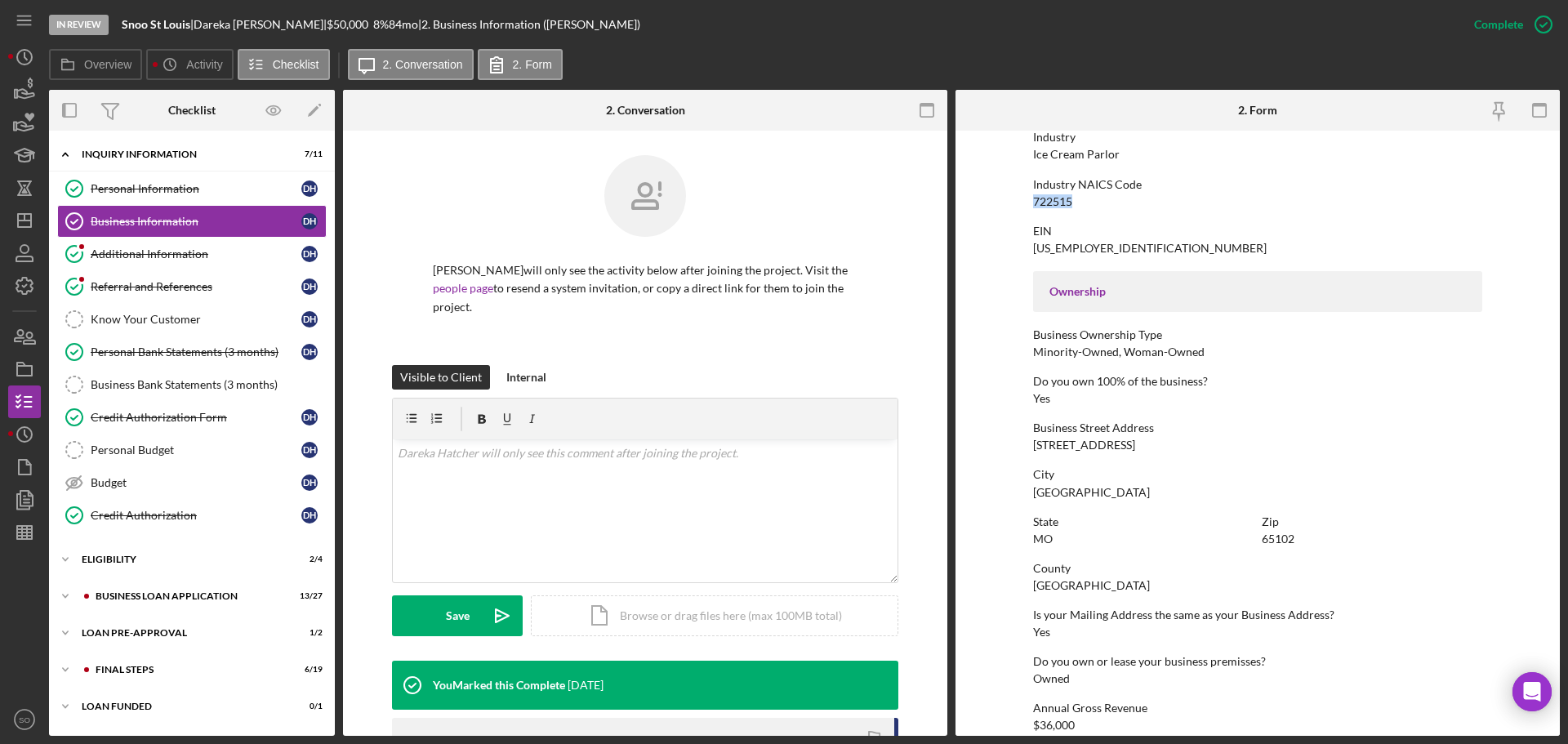
click at [1049, 198] on div "722515" at bounding box center [1052, 202] width 39 height 13
copy div "722515"
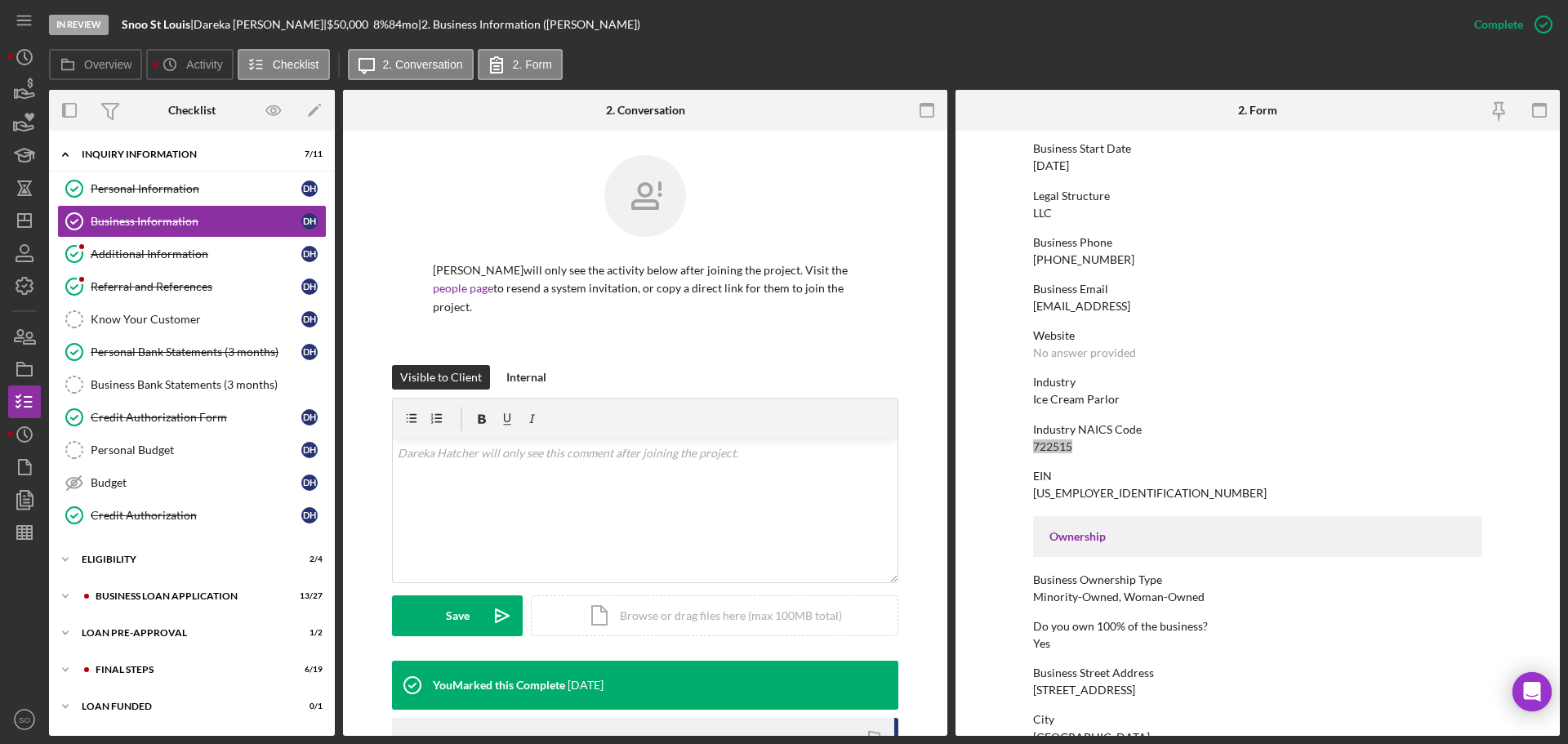
scroll to position [0, 0]
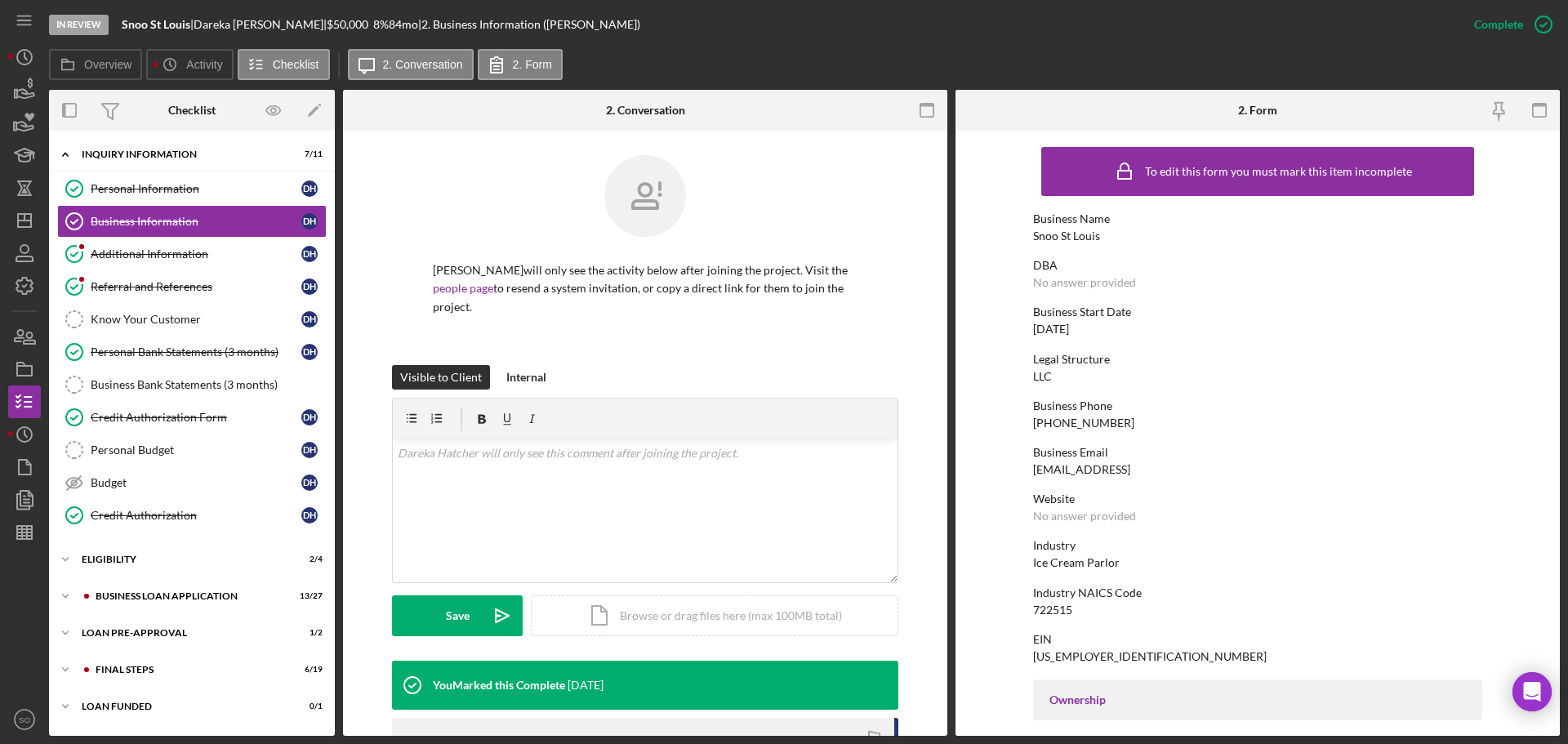
click at [1064, 331] on div "11/02/2023" at bounding box center [1051, 329] width 36 height 13
copy div "11/02/2023"
click at [1106, 557] on div "Ice Cream Parlor" at bounding box center [1076, 562] width 86 height 13
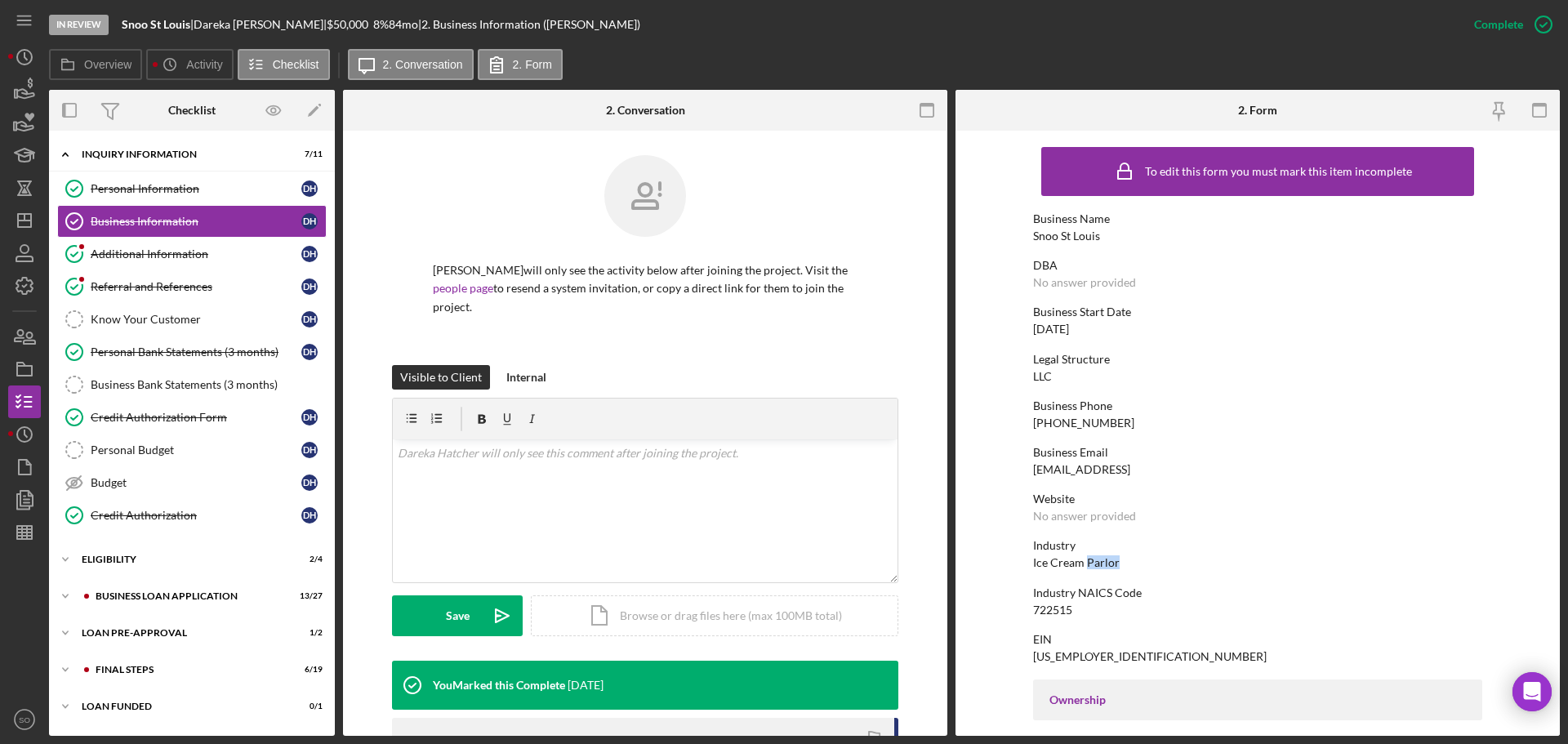
click at [1106, 557] on div "Ice Cream Parlor" at bounding box center [1076, 562] width 86 height 13
copy div "Ice Cream Parlor"
click at [204, 254] on div "Additional Information" at bounding box center [196, 254] width 211 height 13
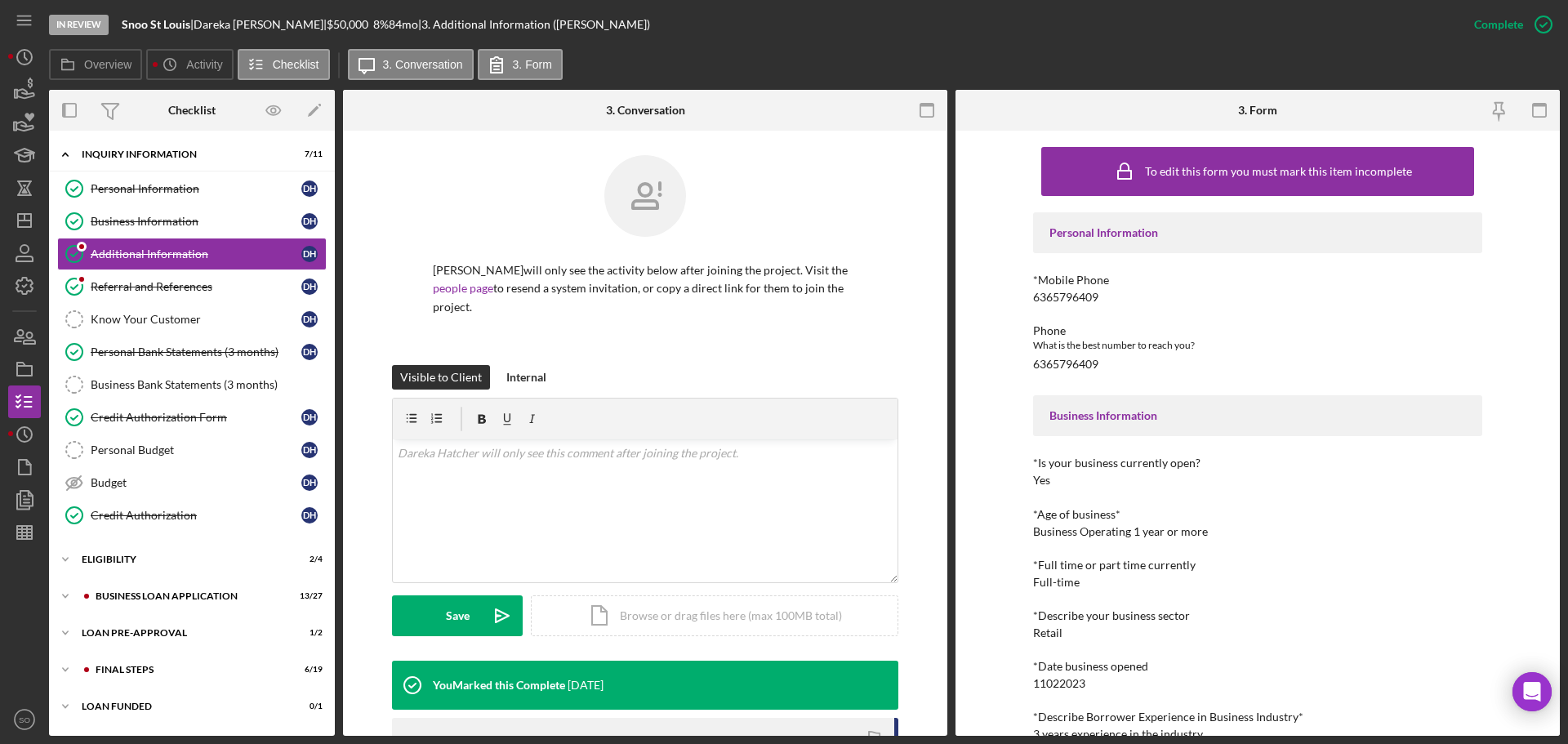
scroll to position [163, 0]
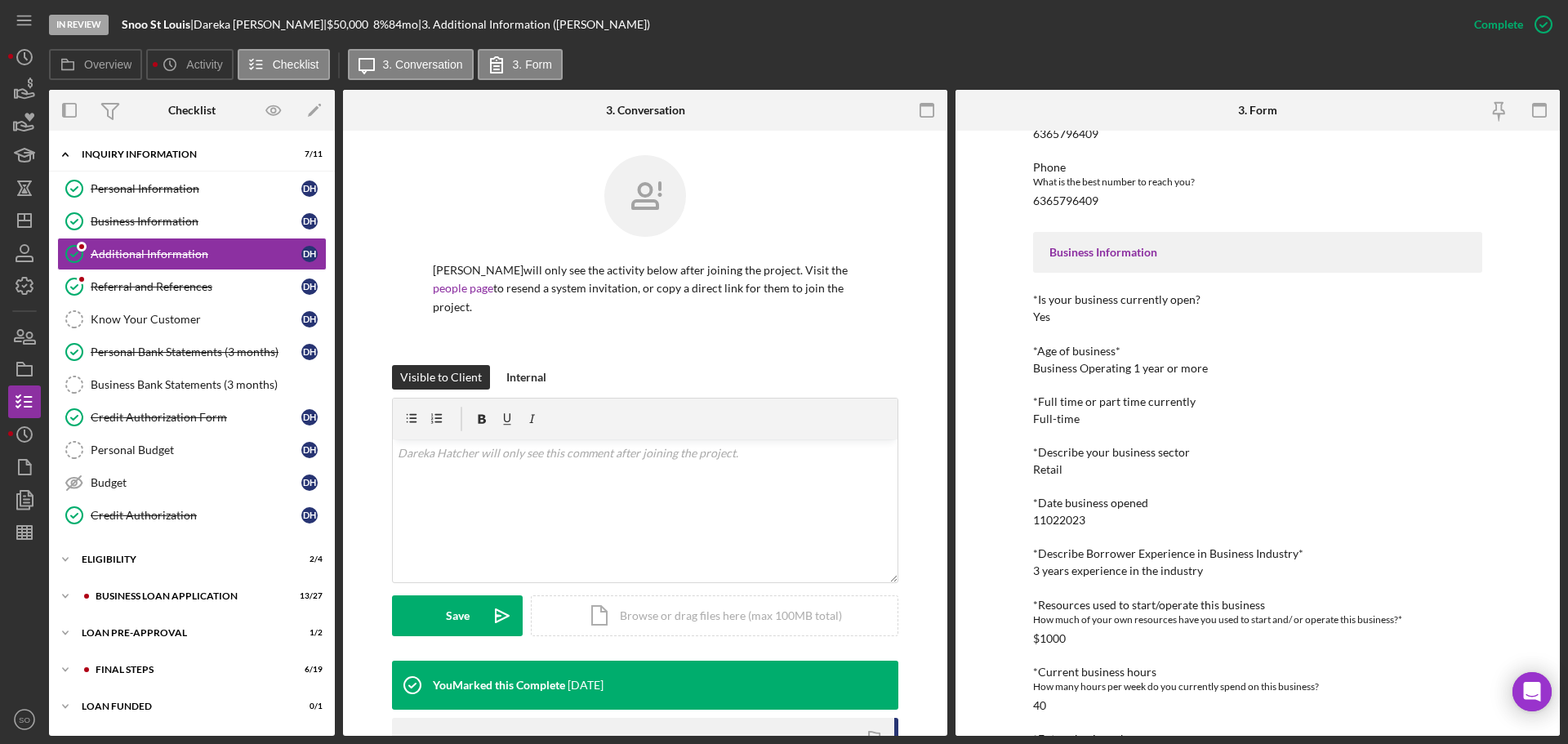
click at [1082, 576] on div "3 years experience in the industry" at bounding box center [1117, 571] width 169 height 13
copy div "3 years experience in the industry"
click at [155, 216] on div "Business Information" at bounding box center [196, 221] width 211 height 13
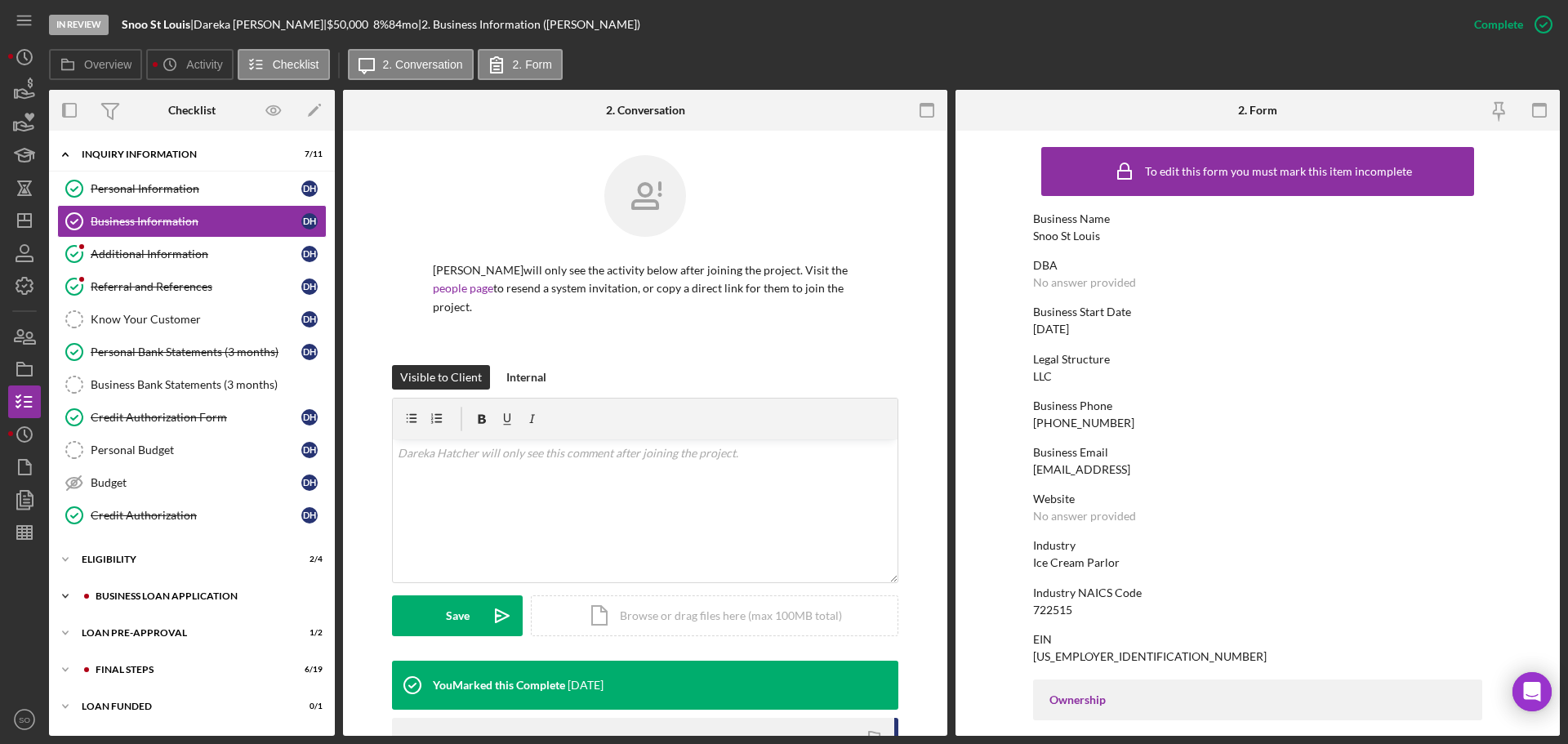
click at [194, 593] on div "BUSINESS LOAN APPLICATION" at bounding box center [205, 595] width 219 height 9
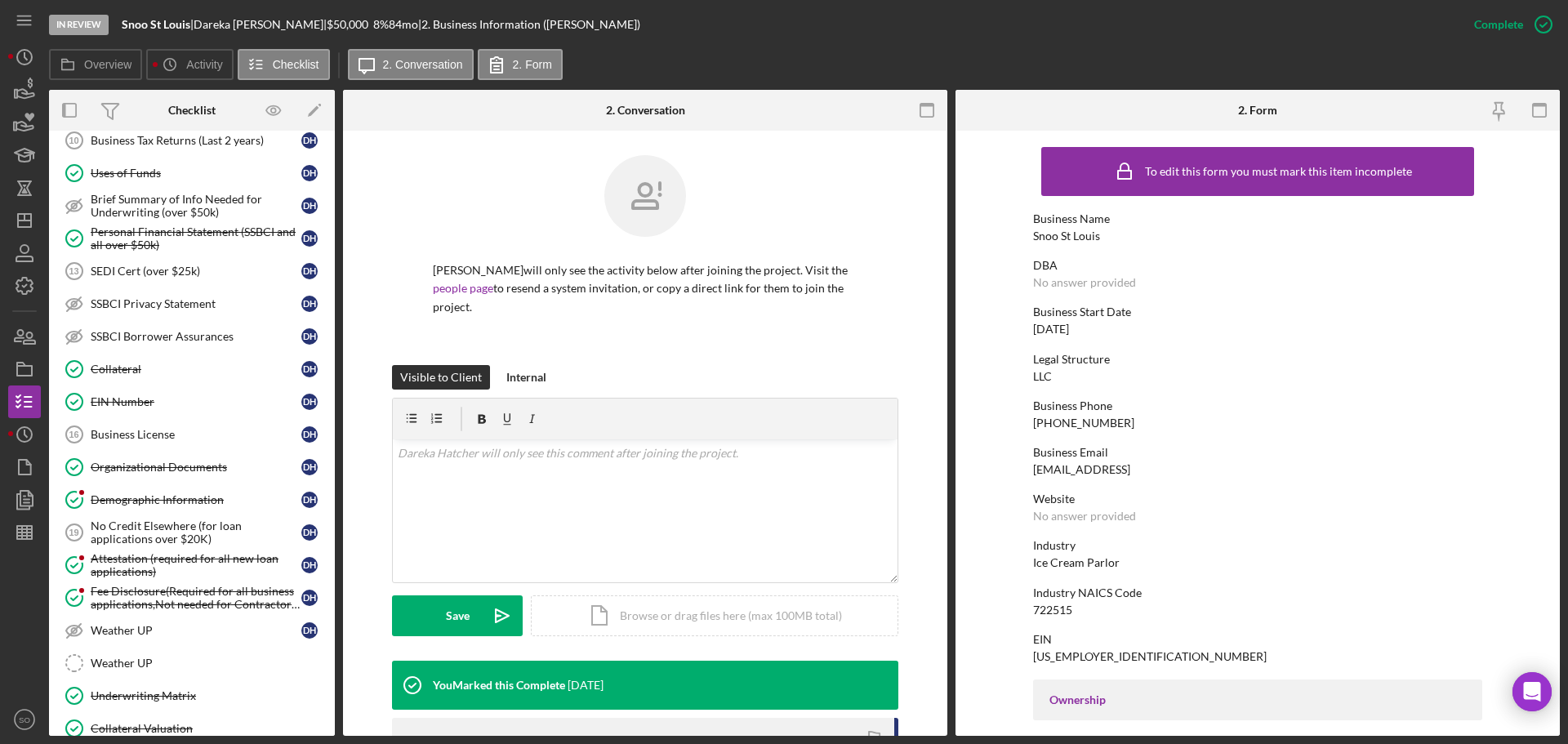
scroll to position [887, 0]
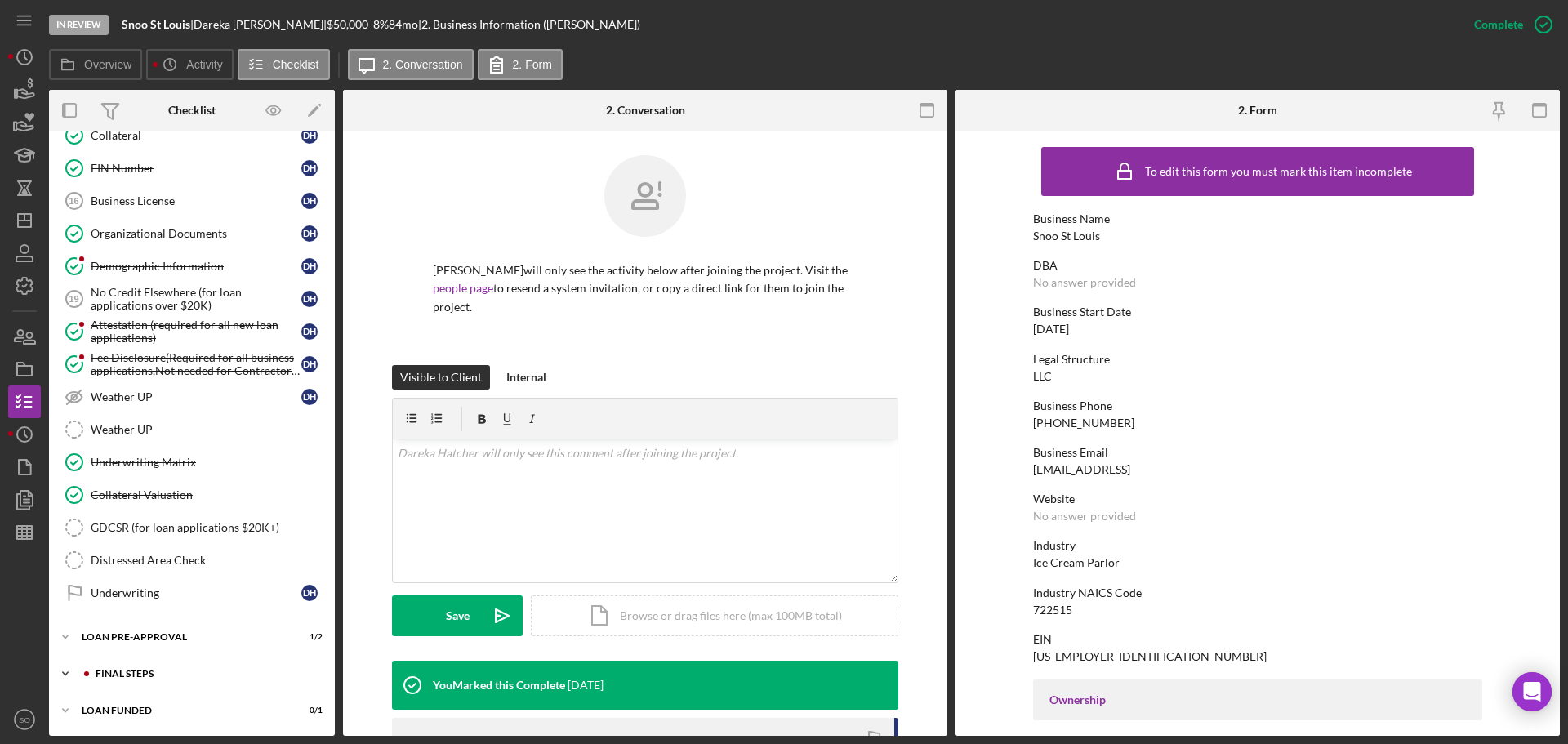
click at [169, 666] on div "Icon/Expander FINAL STEPS 6 / 19" at bounding box center [192, 673] width 286 height 32
click at [195, 268] on div "Demographic Information" at bounding box center [196, 266] width 211 height 13
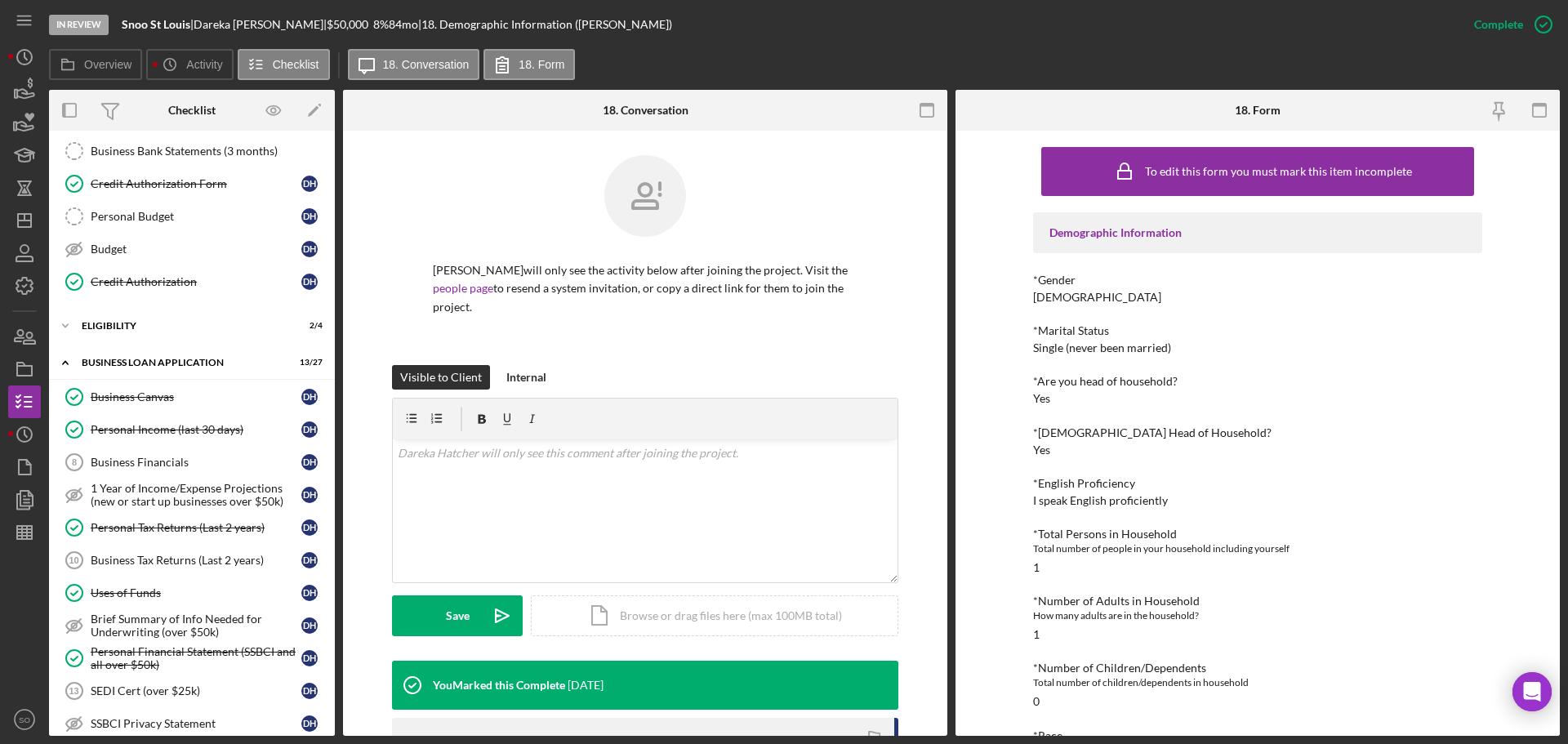
scroll to position [151, 0]
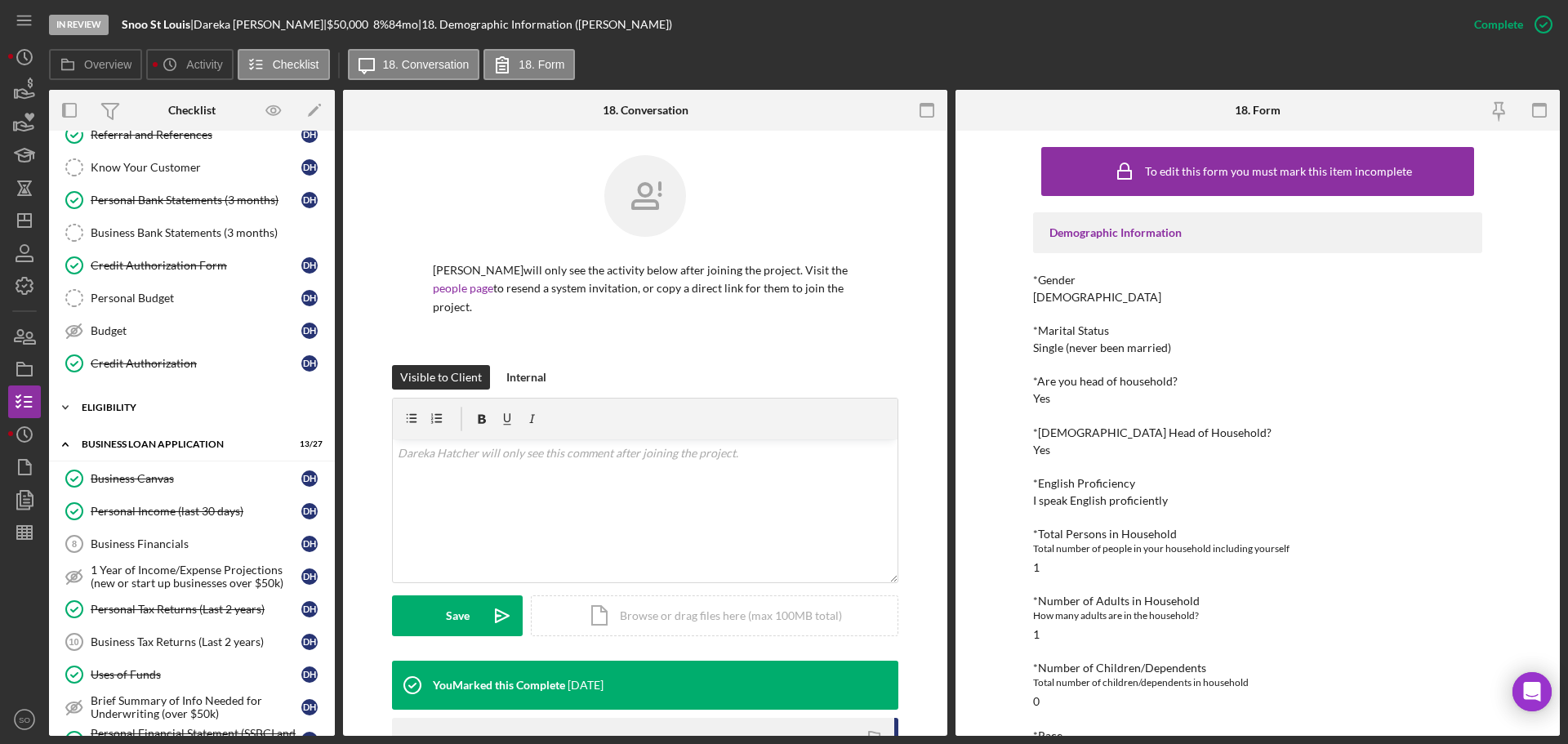
click at [161, 411] on div "ELIGIBILITY" at bounding box center [198, 407] width 233 height 9
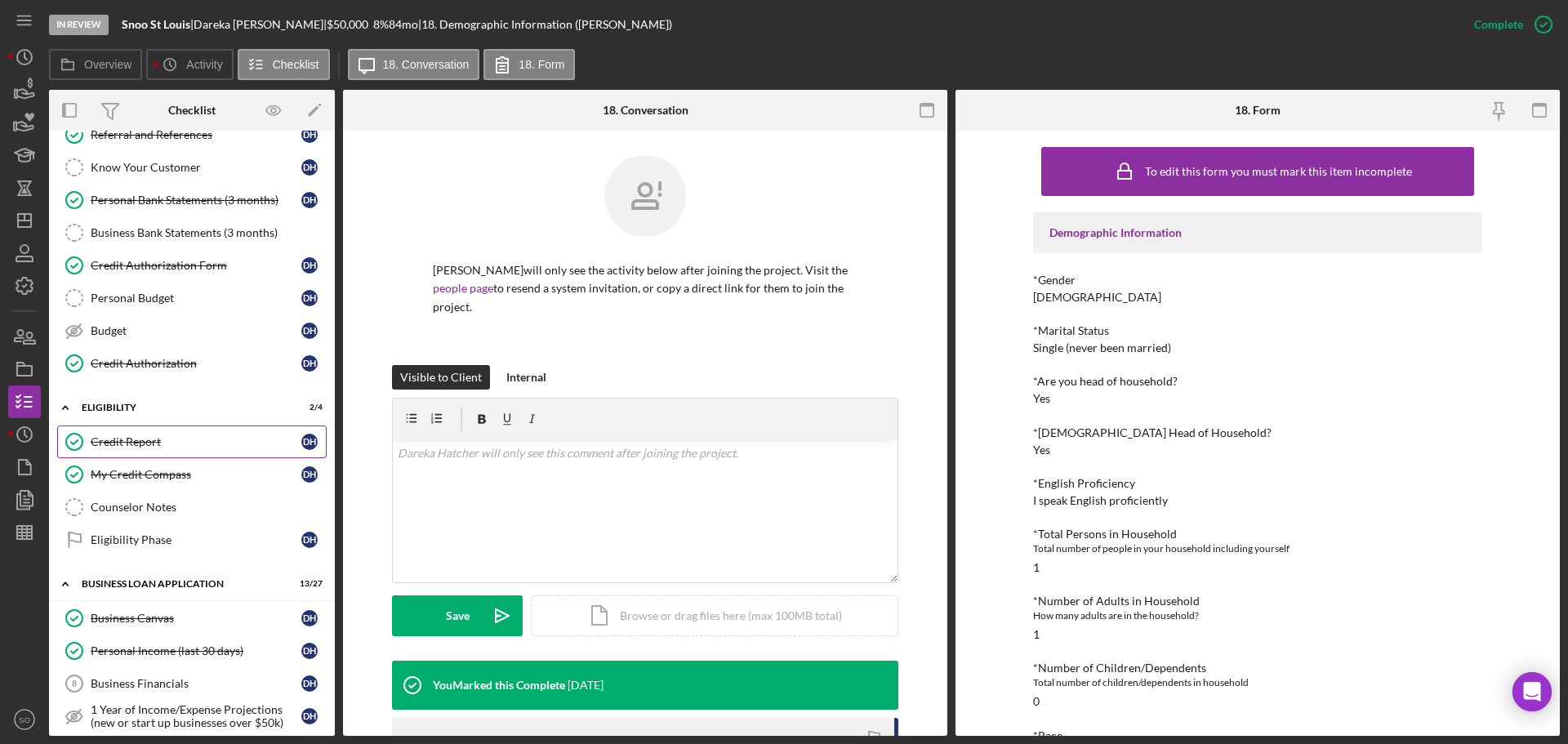
click at [162, 437] on div "Credit Report" at bounding box center [196, 442] width 211 height 13
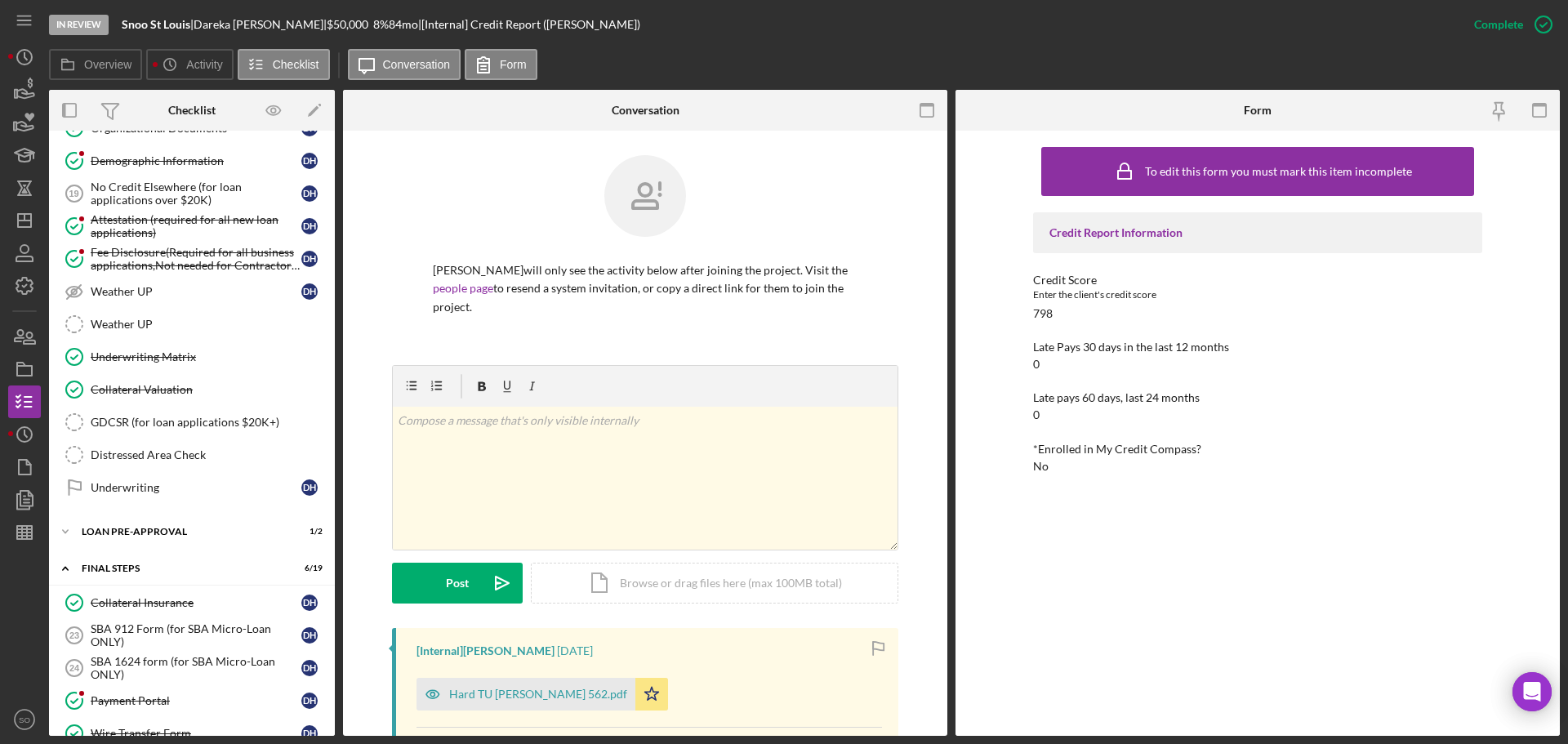
scroll to position [1458, 0]
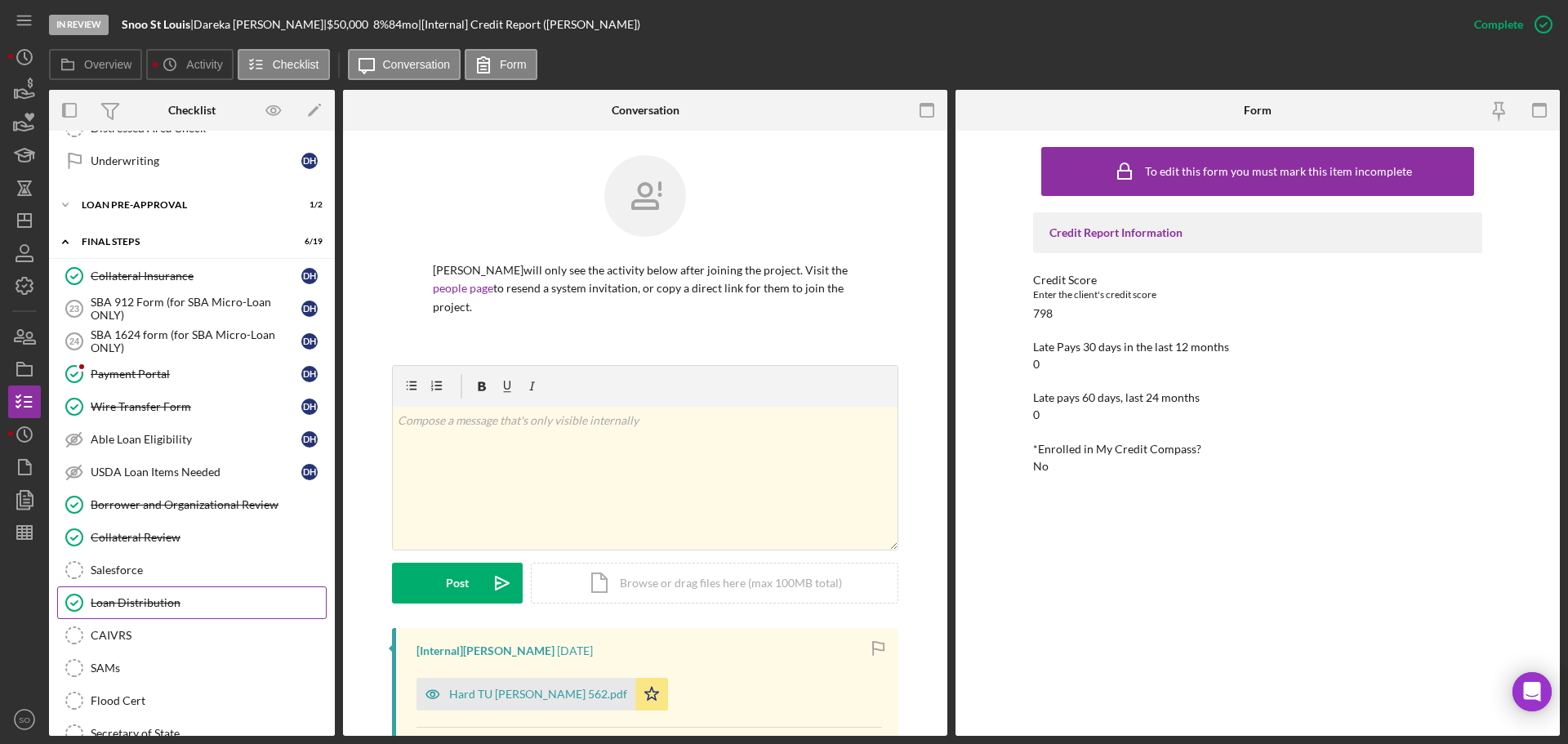
click at [175, 601] on div "Loan Distribution" at bounding box center [208, 603] width 235 height 13
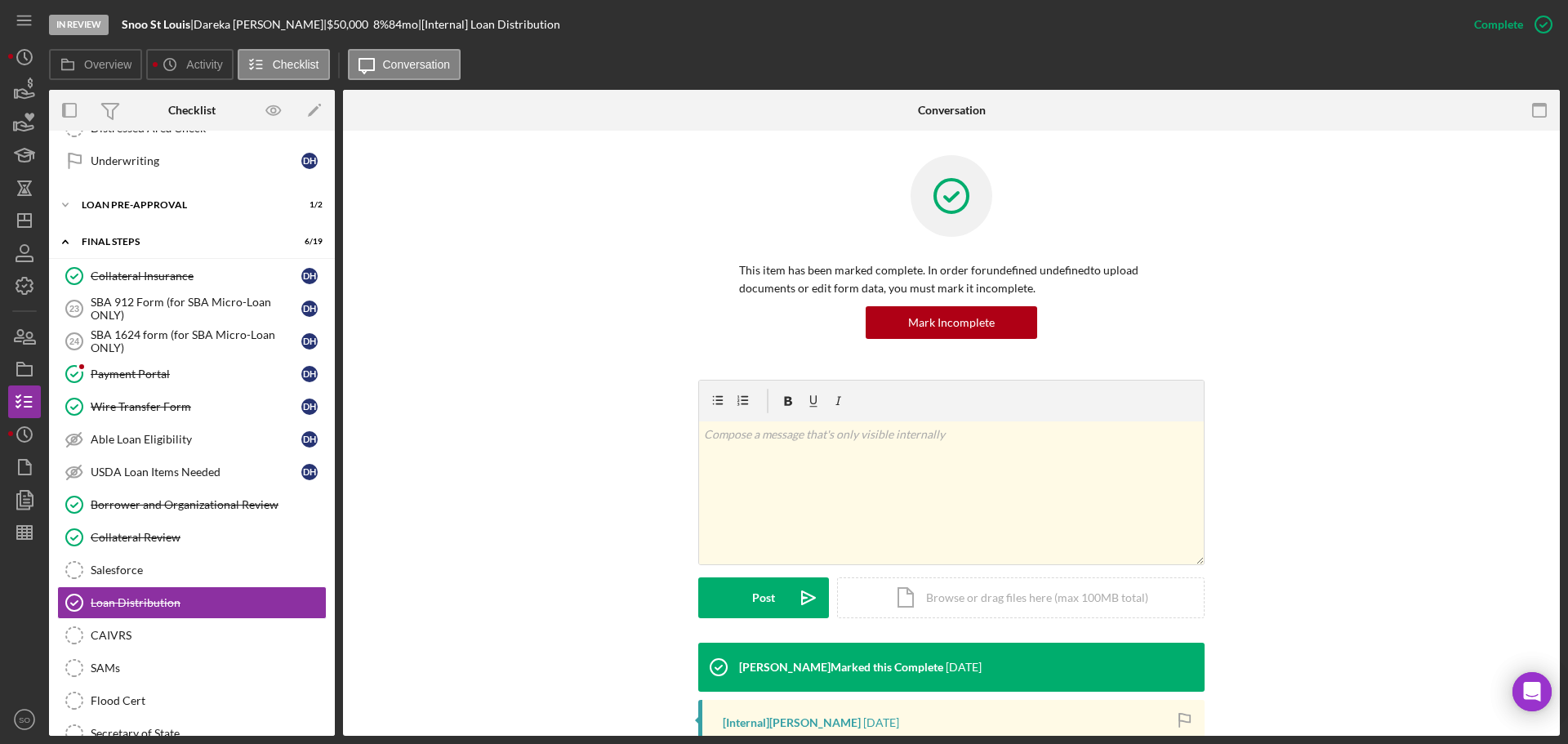
scroll to position [245, 0]
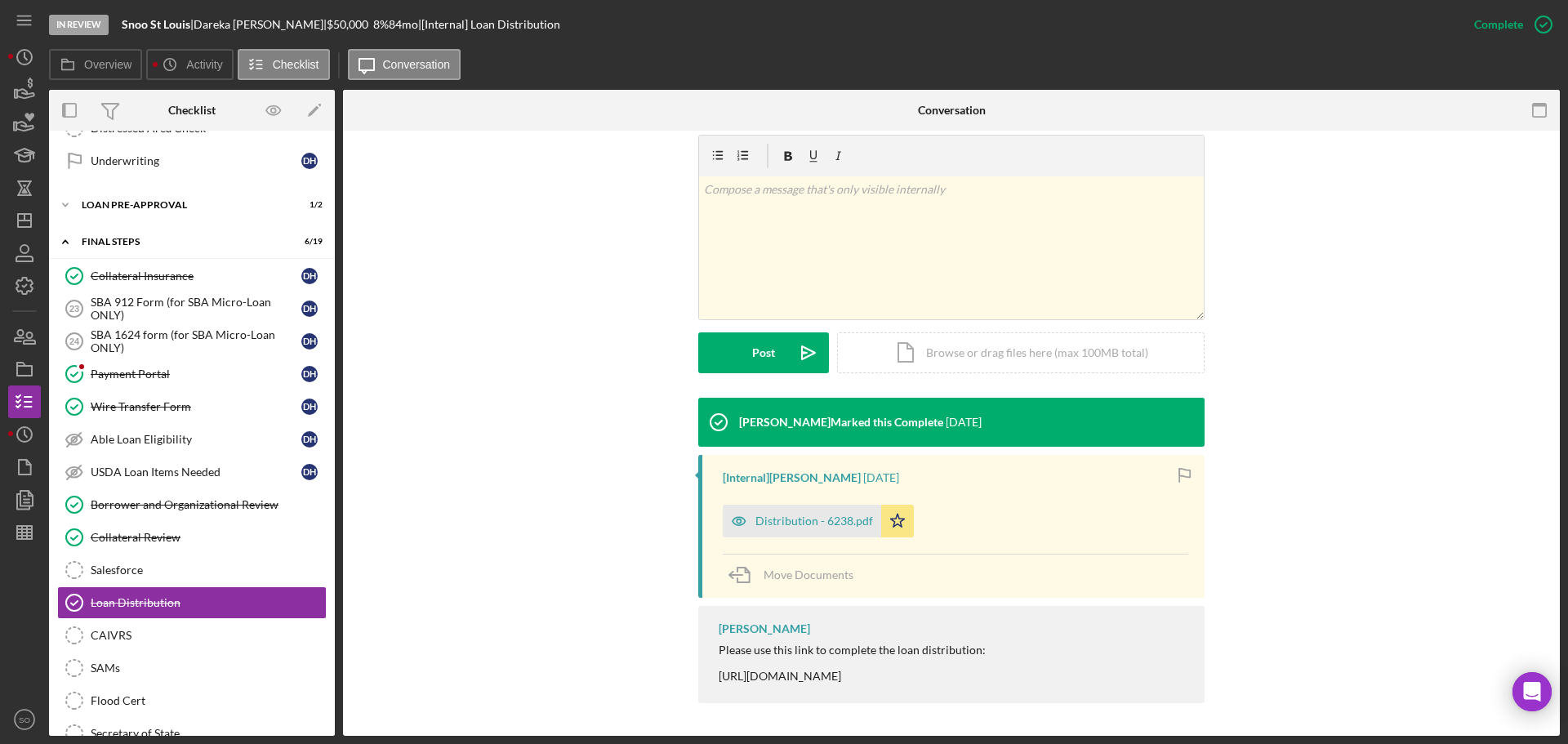
drag, startPoint x: 836, startPoint y: 514, endPoint x: 862, endPoint y: 517, distance: 26.2
click at [836, 516] on div "Distribution - 6238.pdf" at bounding box center [814, 521] width 117 height 13
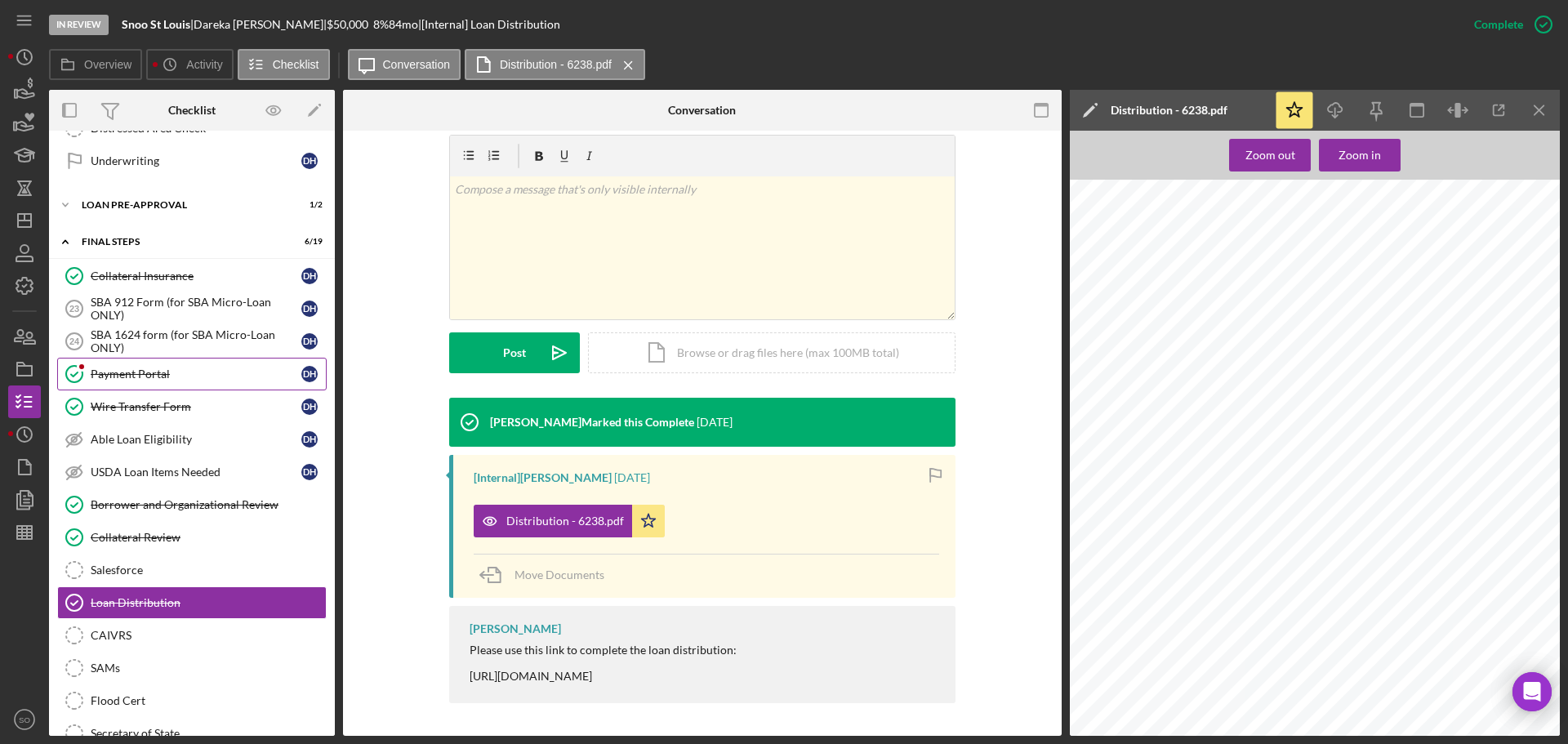
scroll to position [1295, 0]
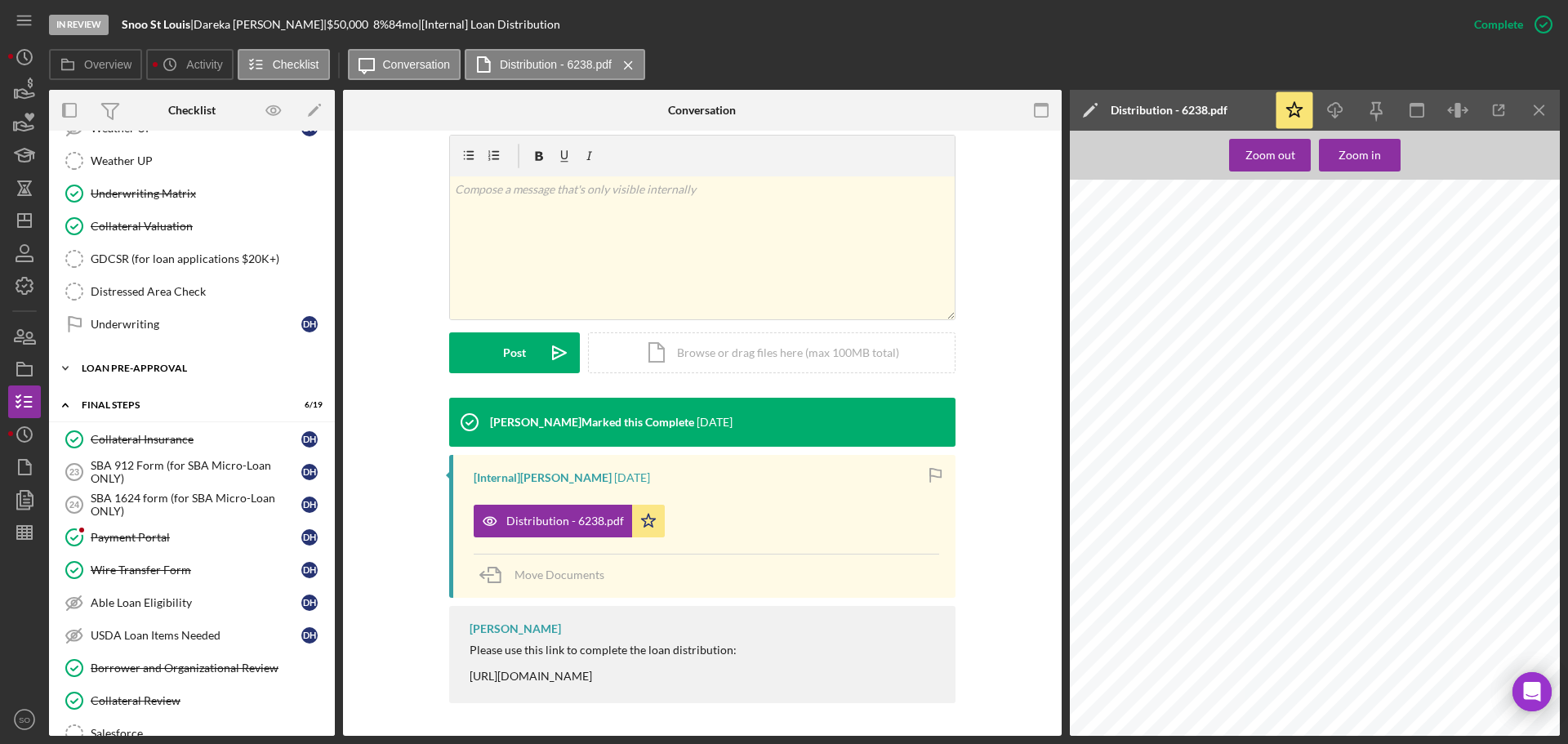
click at [195, 376] on div "Icon/Expander LOAN PRE-APPROVAL 1 / 2" at bounding box center [192, 368] width 286 height 32
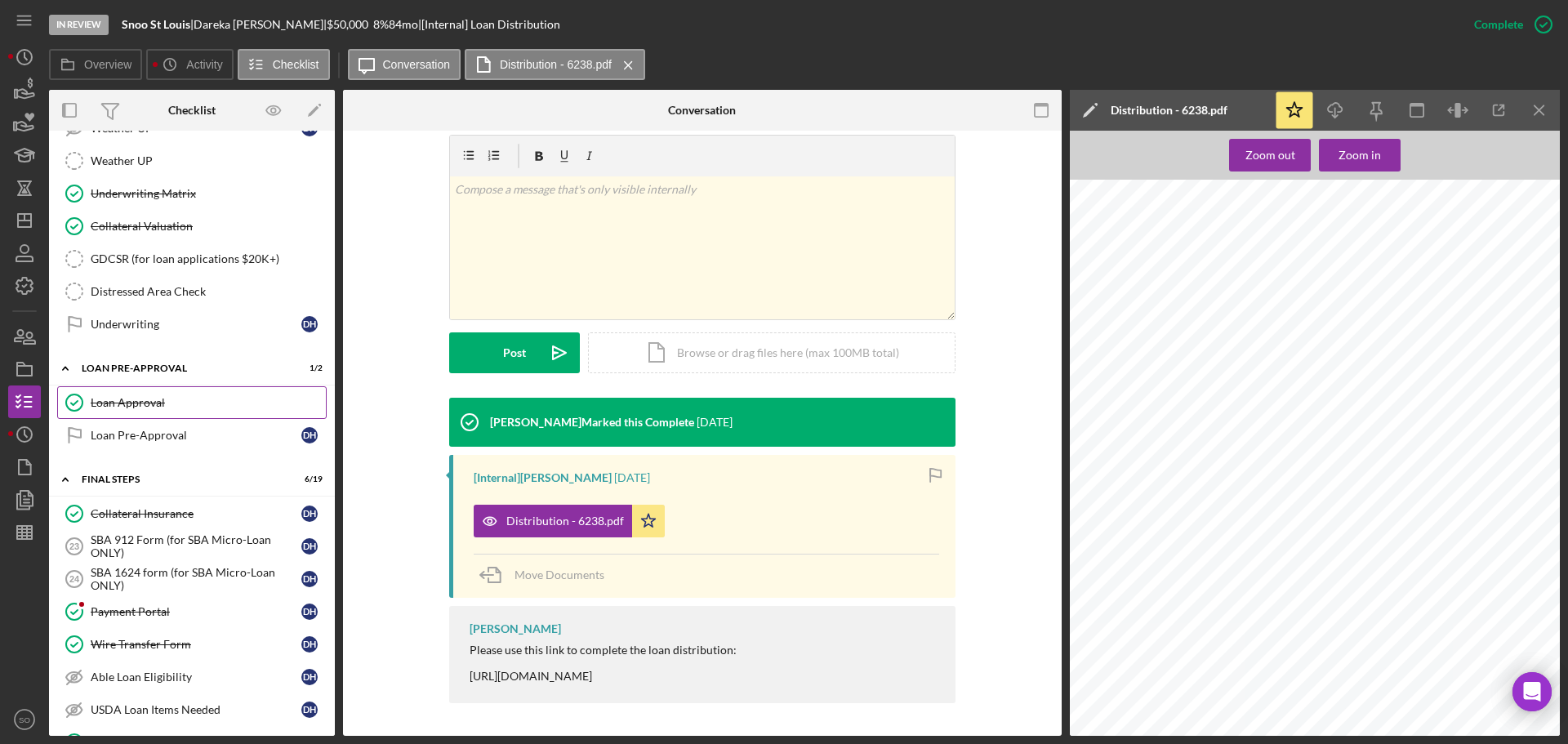
click at [184, 404] on div "Loan Approval" at bounding box center [208, 402] width 235 height 13
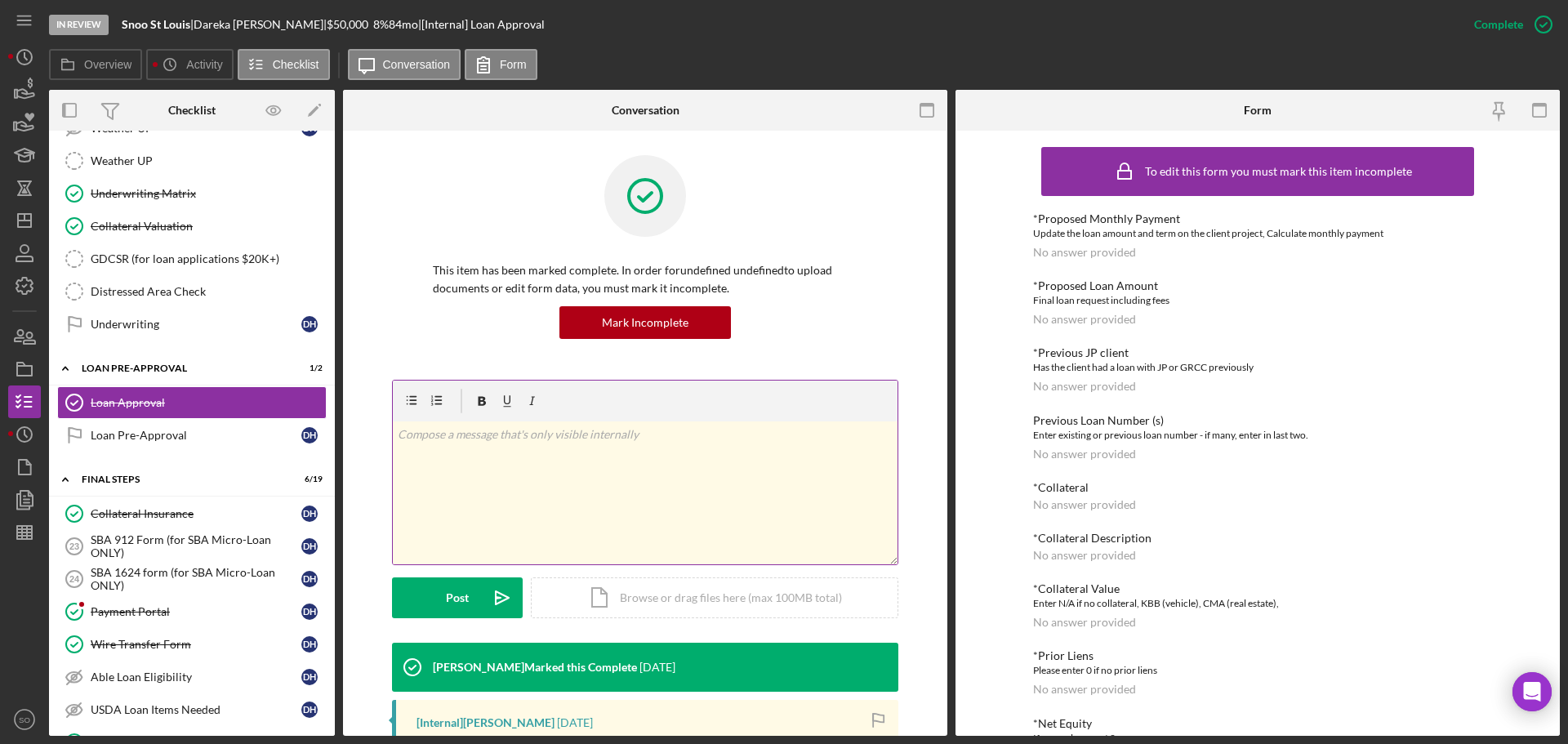
scroll to position [163, 0]
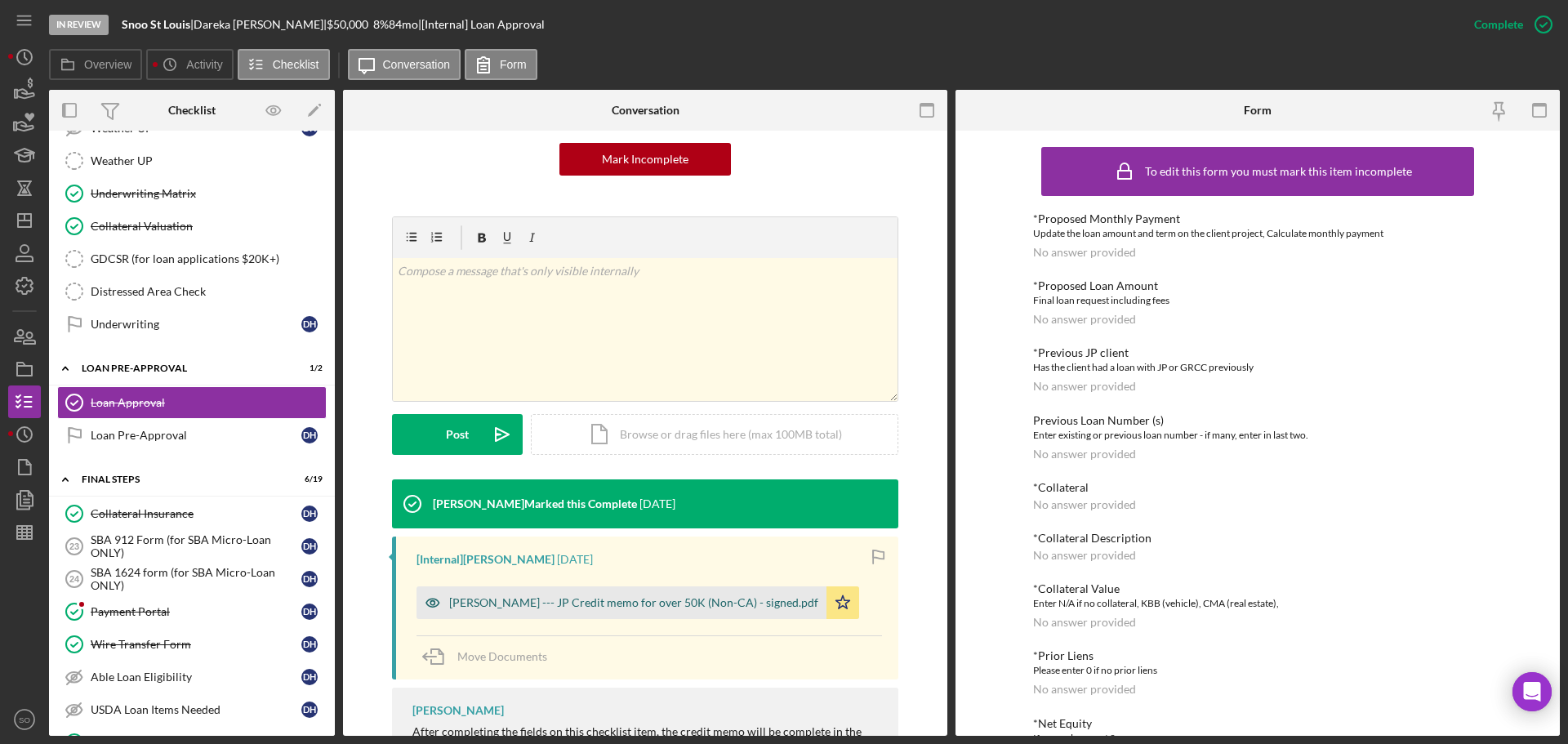
click at [599, 596] on div "Dareka Hatcher --- JP Credit memo for over 50K (Non-CA) - signed.pdf" at bounding box center [633, 603] width 369 height 13
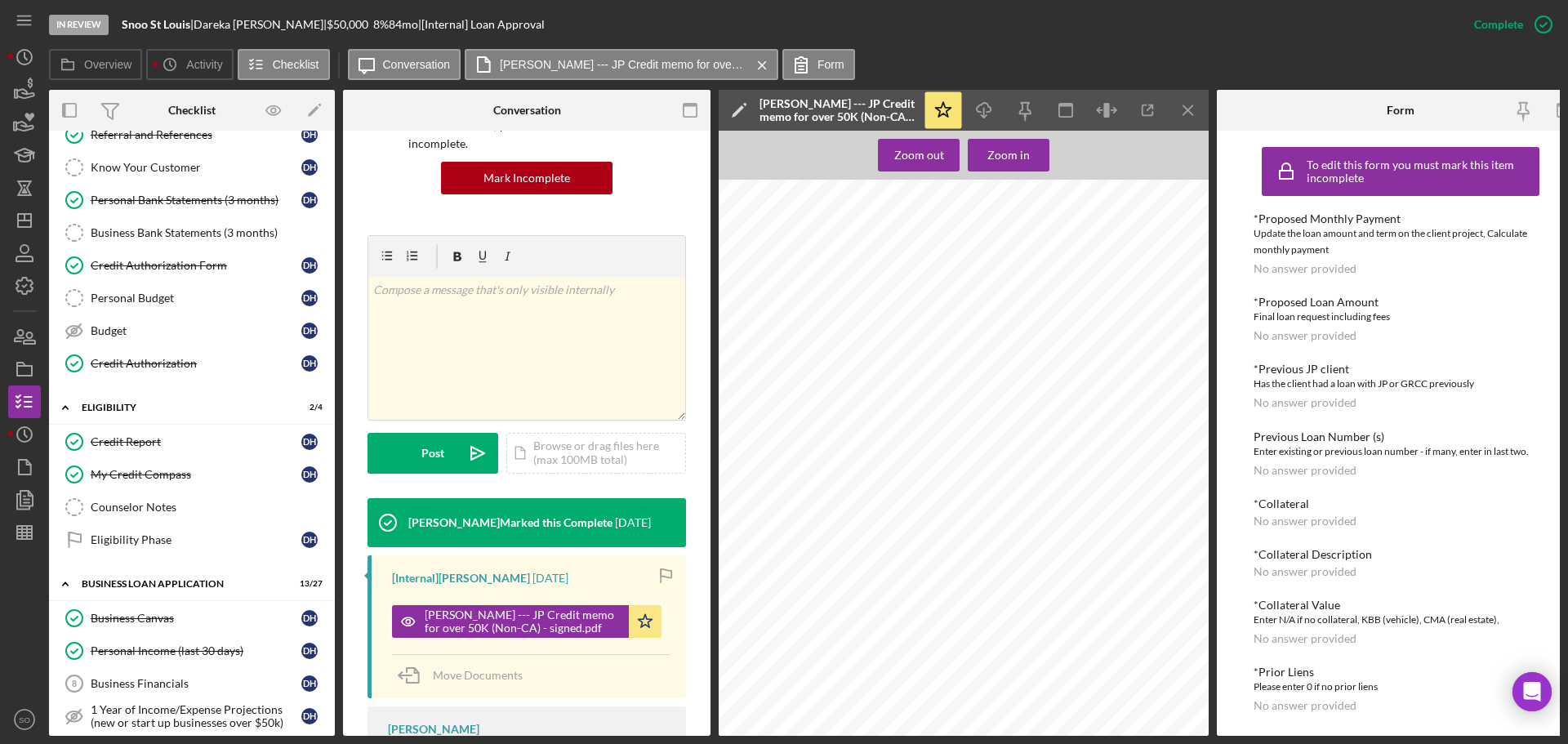
scroll to position [0, 0]
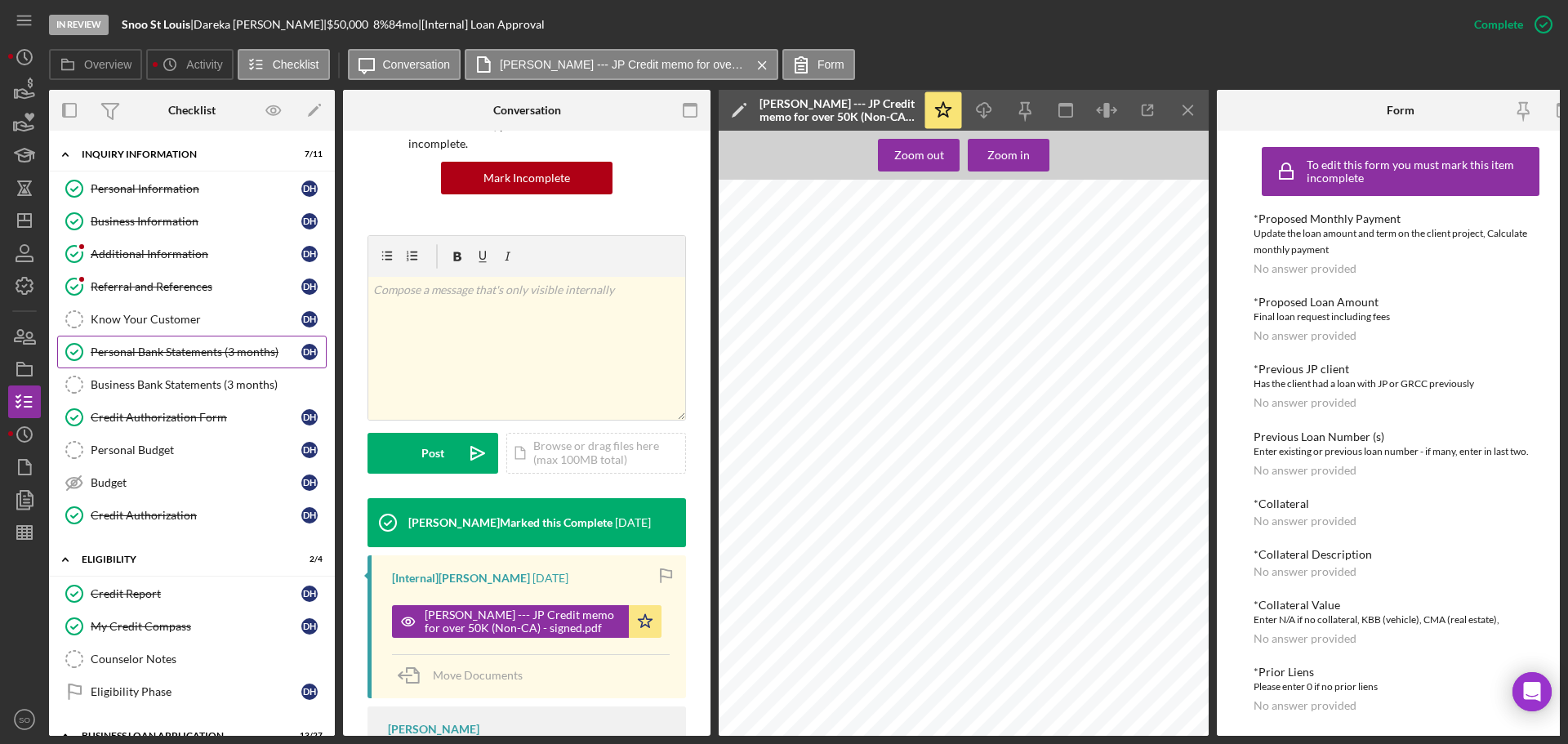
drag, startPoint x: 186, startPoint y: 288, endPoint x: 287, endPoint y: 357, distance: 122.3
click at [186, 288] on div "Referral and References" at bounding box center [196, 287] width 211 height 13
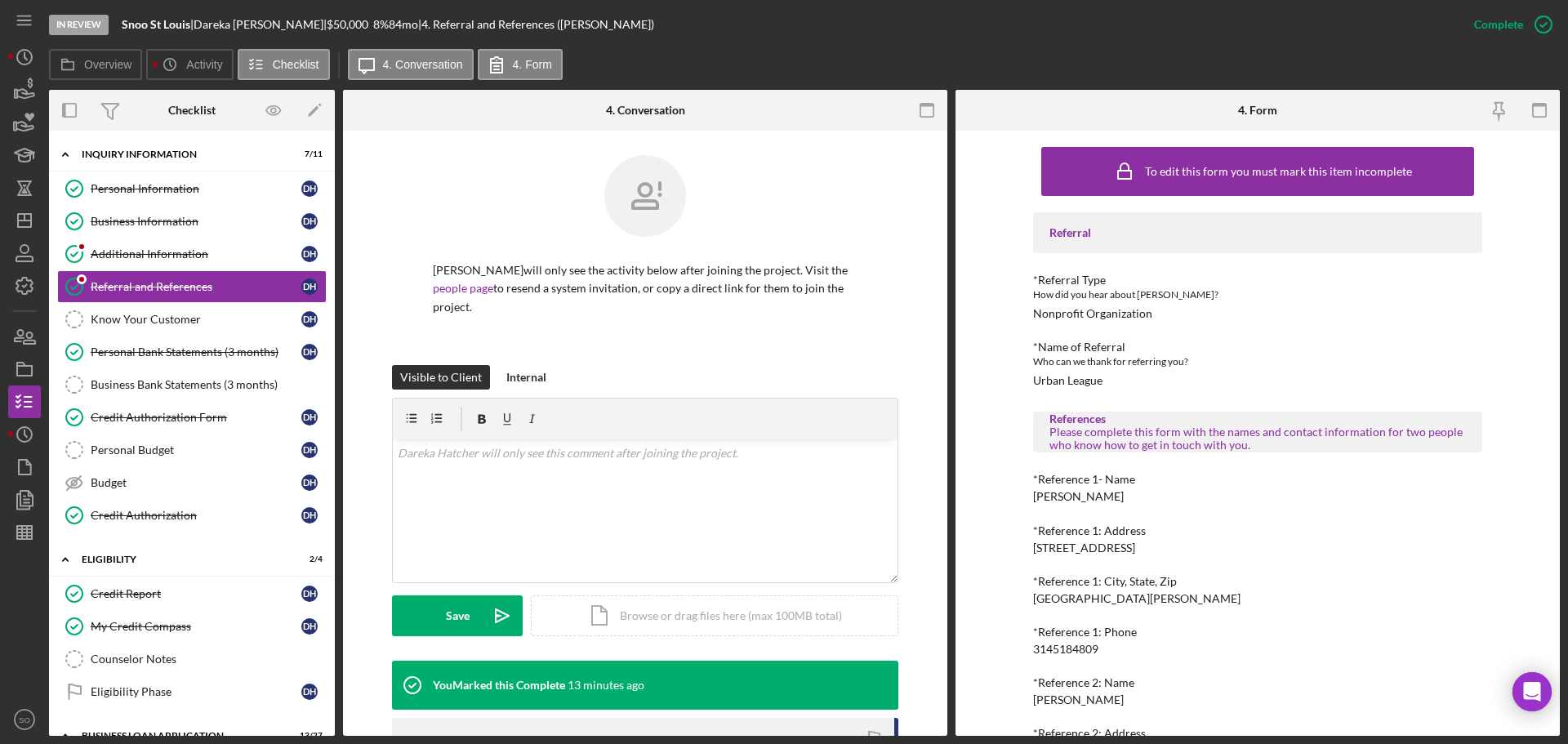
click at [1096, 496] on div "Theresa Jackson" at bounding box center [1078, 496] width 91 height 13
copy div "Theresa Jackson"
click at [1067, 658] on div "Referral *Referral Type How did you hear about Justine PETERSEN? Nonprofit Orga…" at bounding box center [1257, 535] width 449 height 647
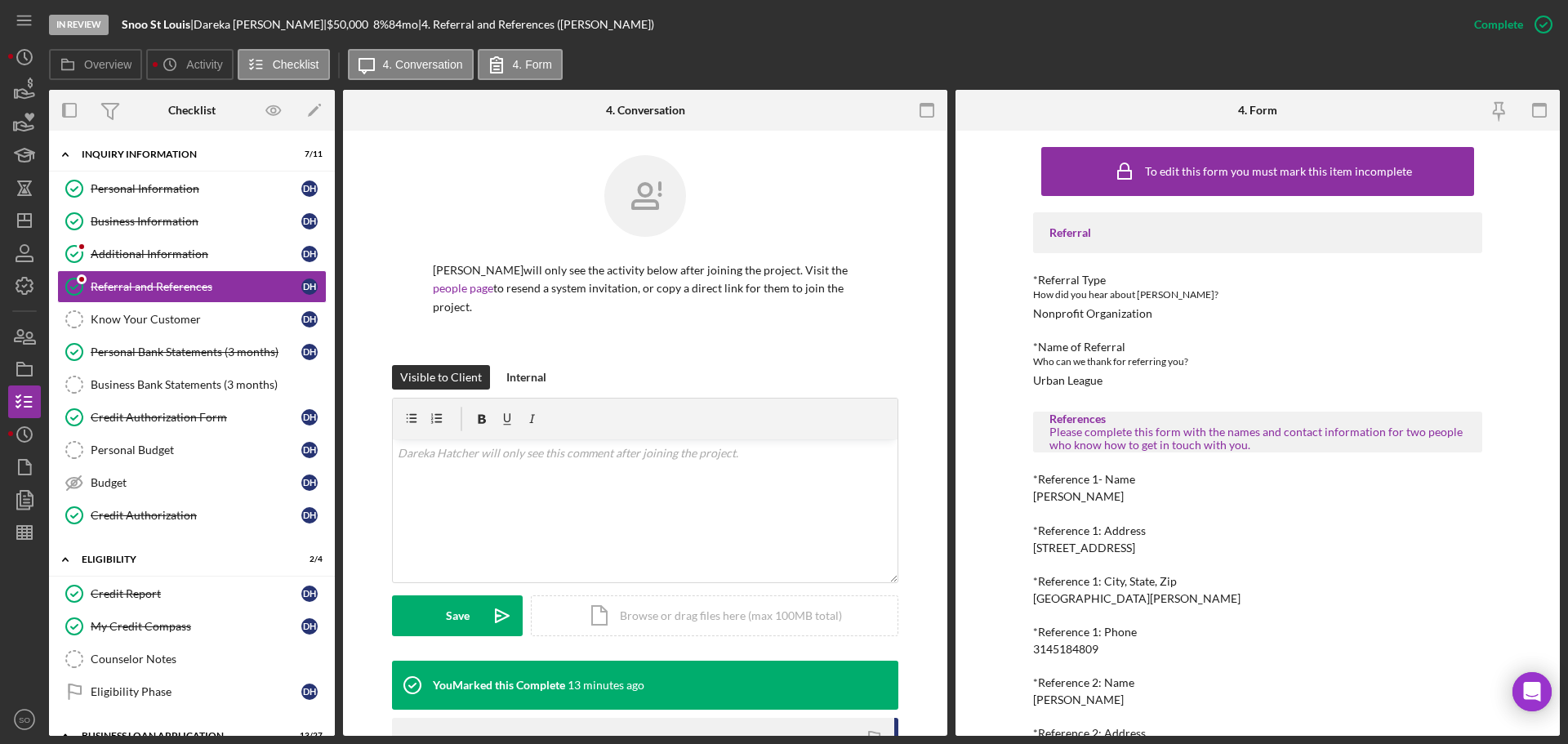
click at [1070, 646] on div "3145184809" at bounding box center [1065, 649] width 65 height 13
copy div "3145184809"
click at [1044, 700] on div "Ella Rogers" at bounding box center [1078, 700] width 91 height 13
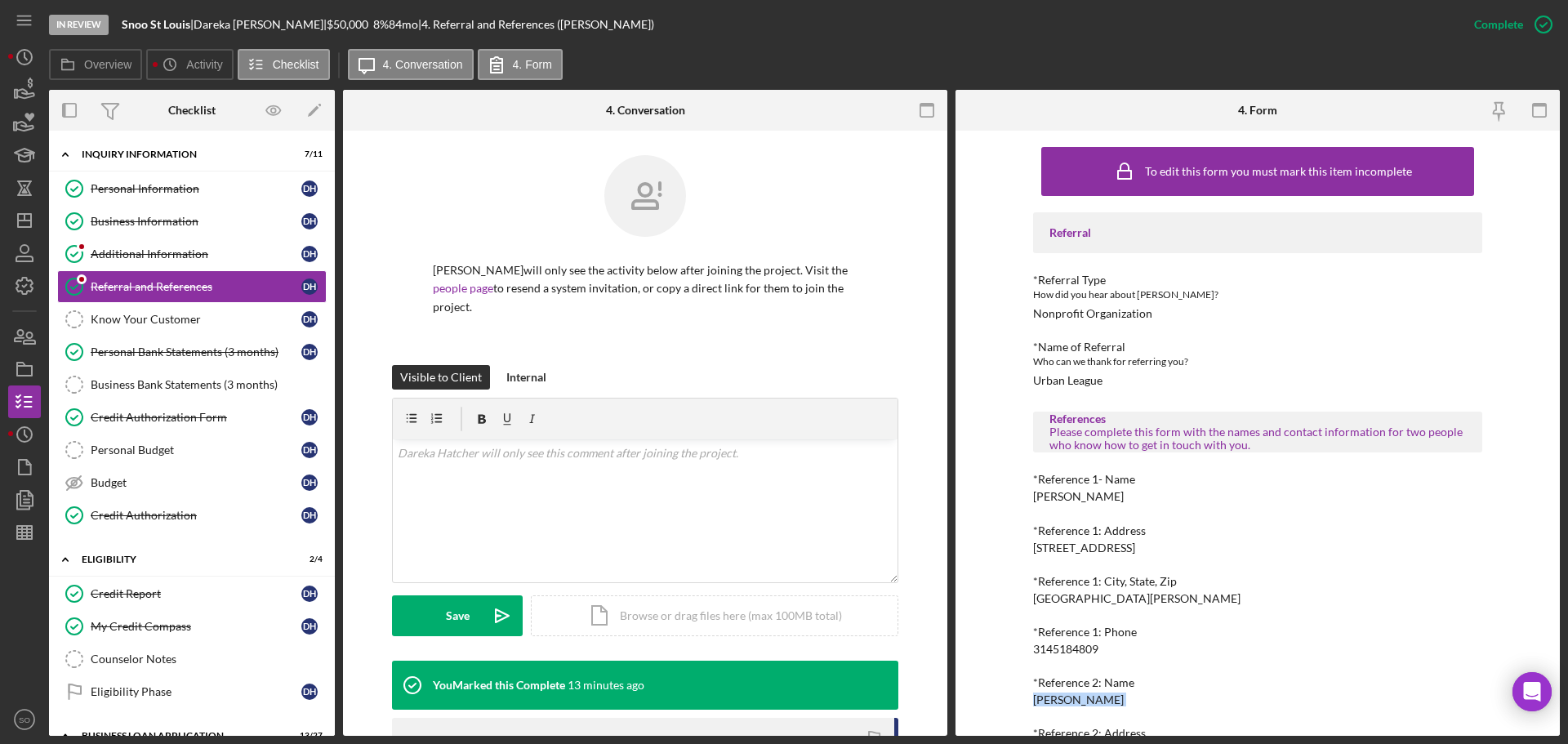
click at [1044, 700] on div "Ella Rogers" at bounding box center [1078, 700] width 91 height 13
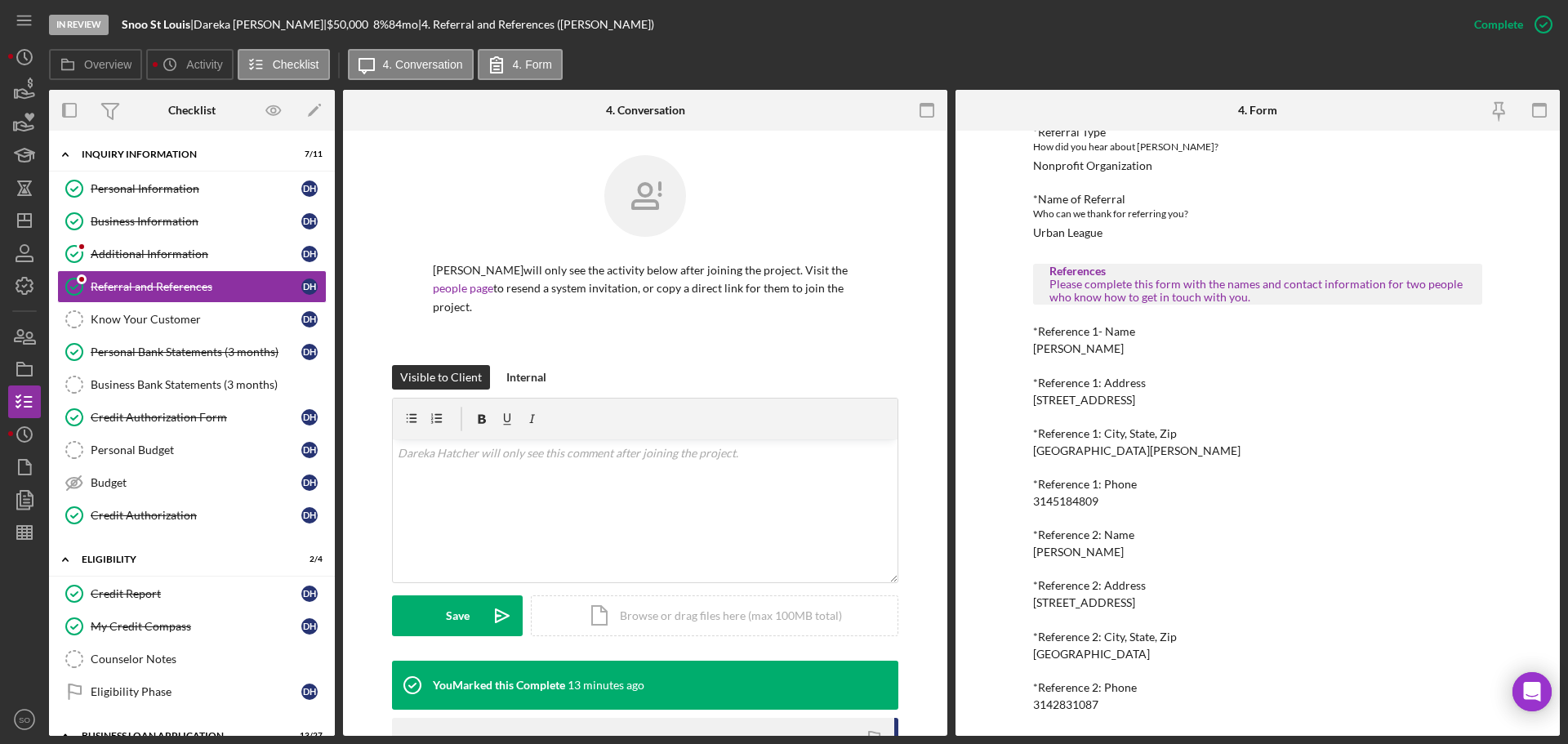
click at [1078, 703] on div "3142831087" at bounding box center [1065, 704] width 65 height 13
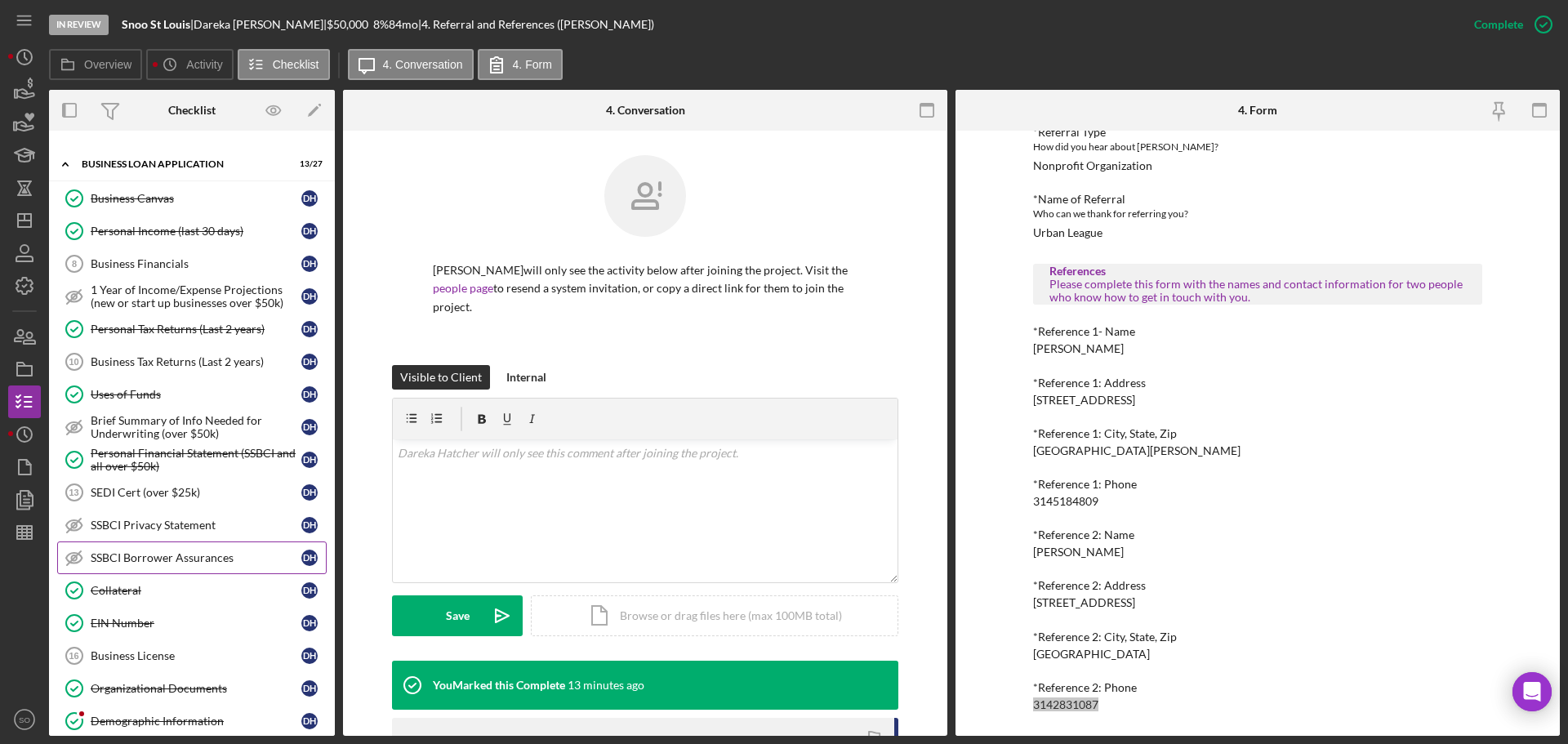
scroll to position [816, 0]
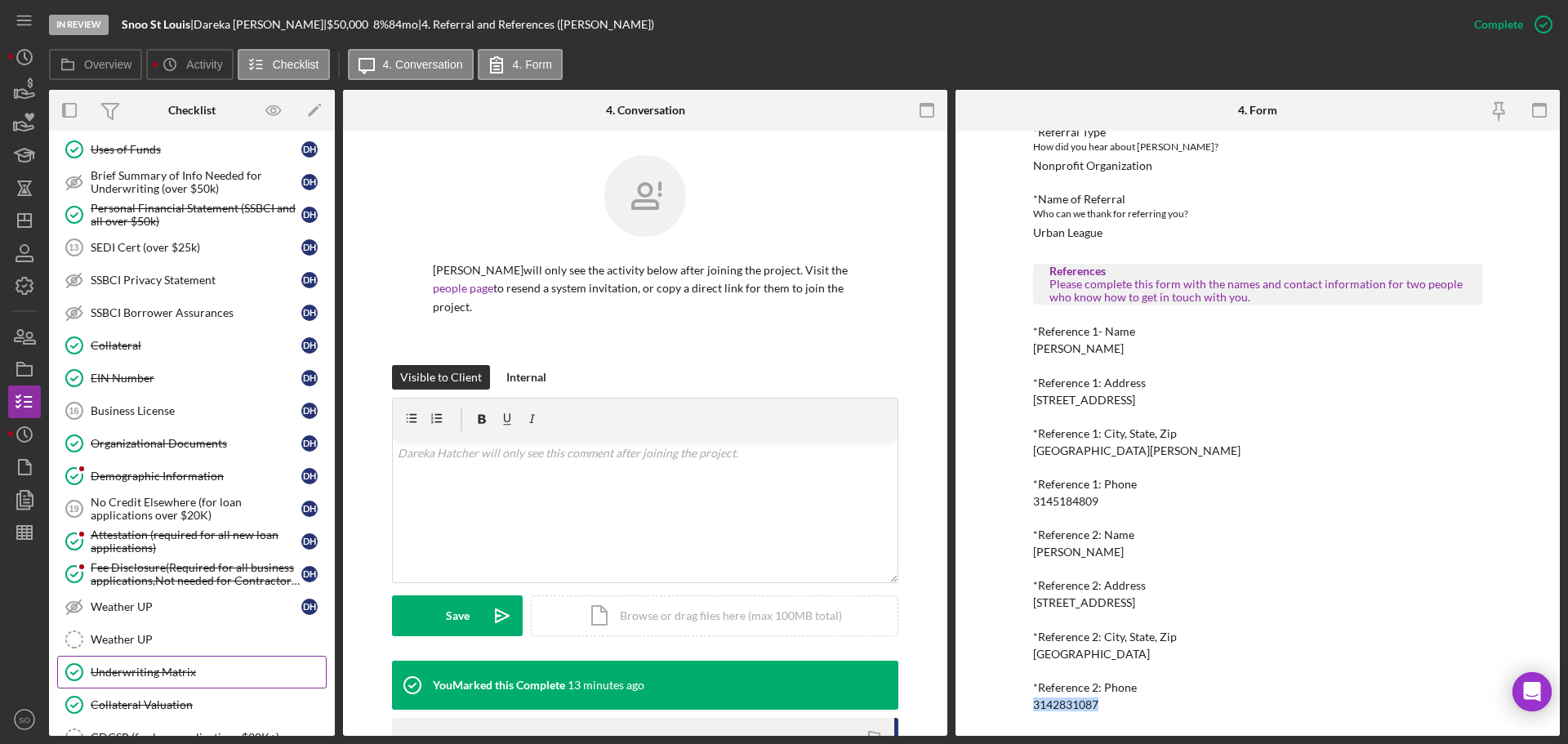
click at [146, 662] on link "Underwriting Matrix Underwriting Matrix" at bounding box center [191, 672] width 270 height 32
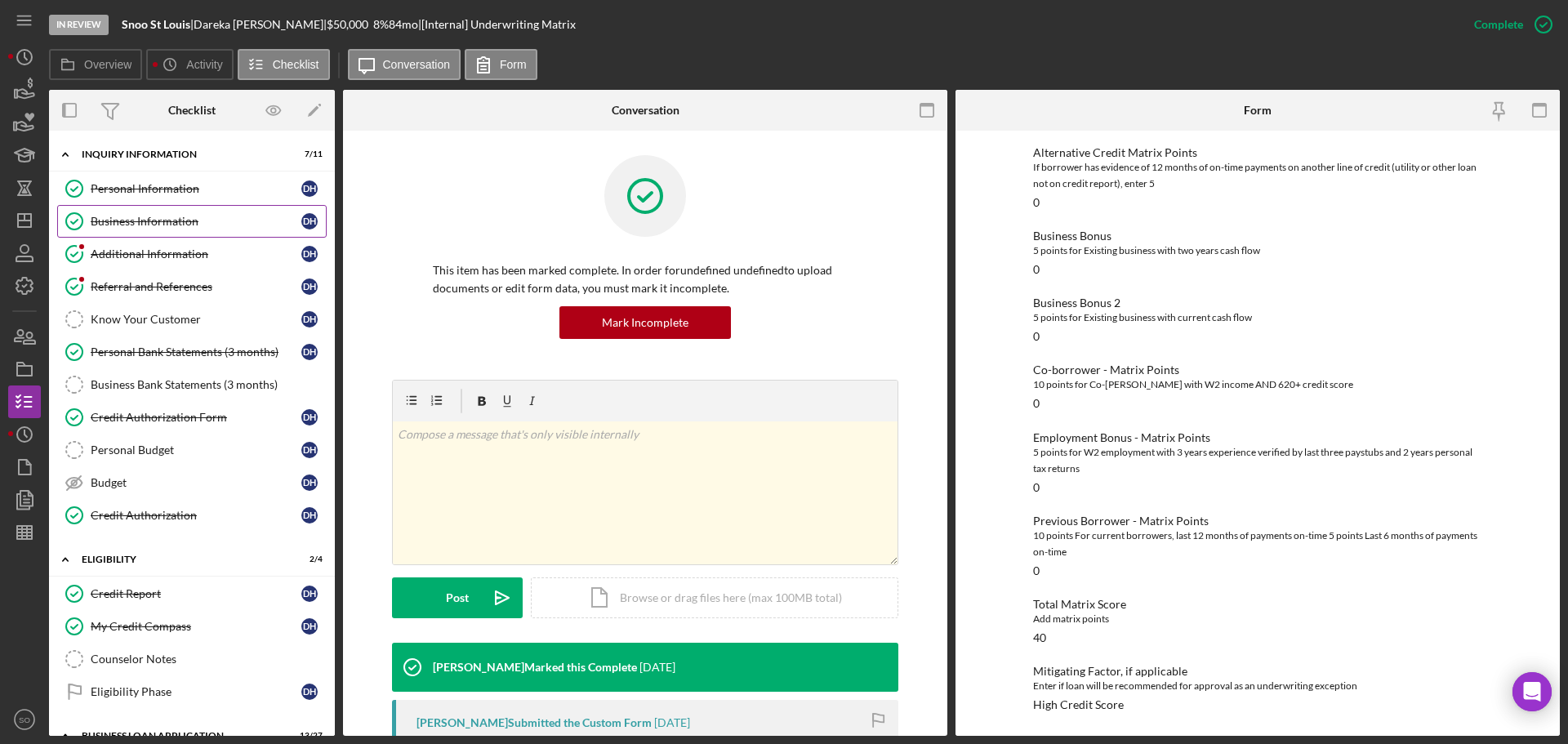
click at [162, 228] on link "Business Information Business Information D H" at bounding box center [191, 221] width 270 height 32
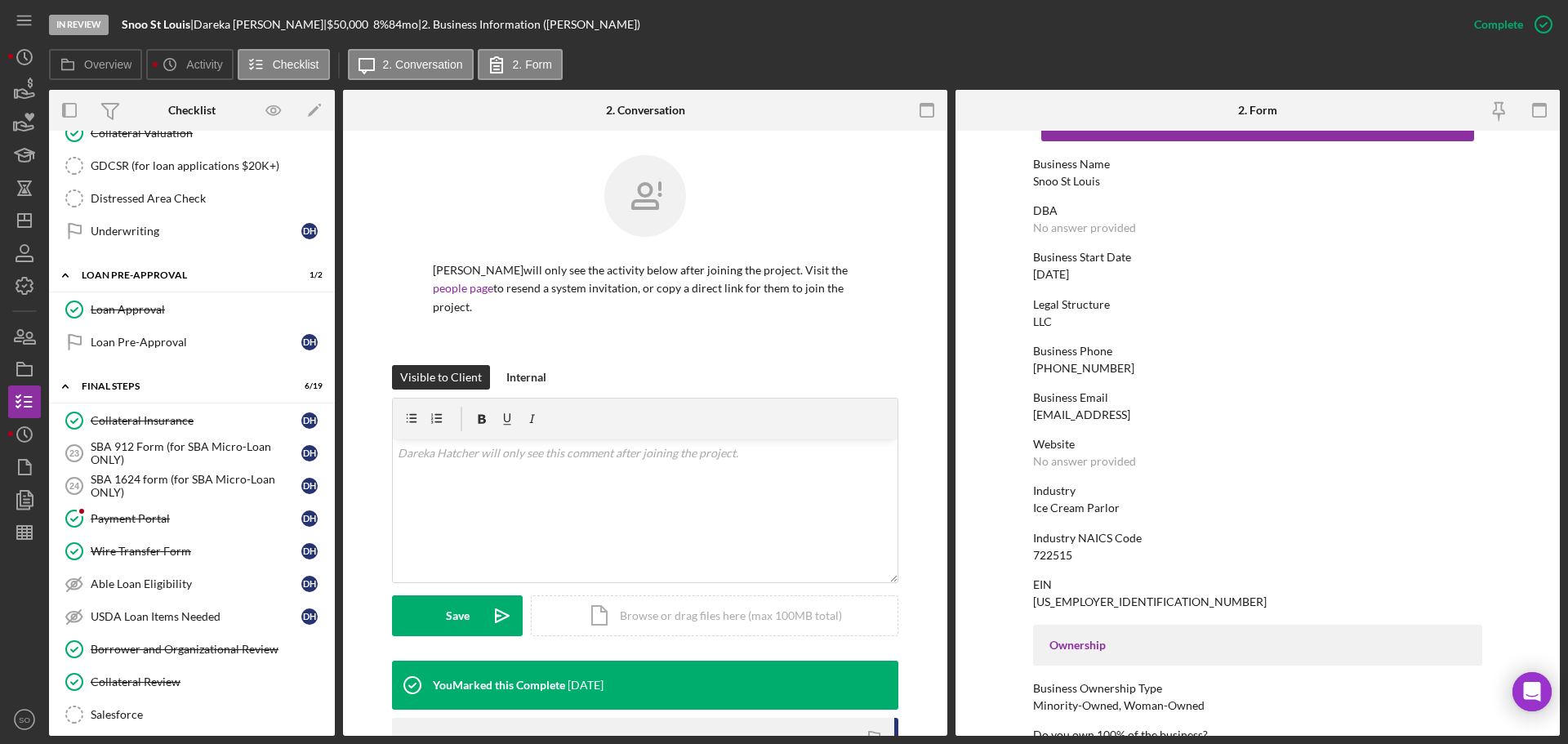
scroll to position [1469, 0]
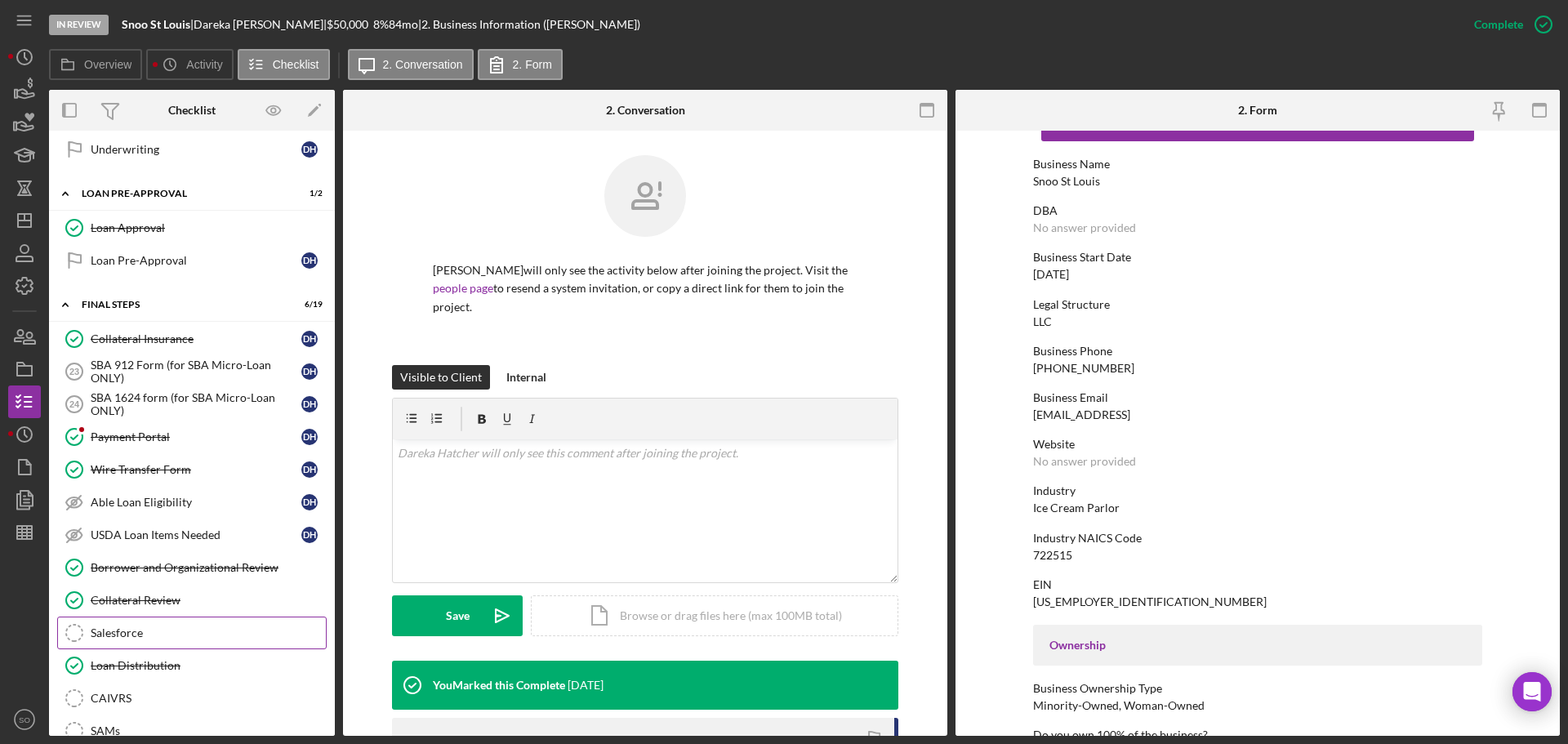
click at [143, 625] on link "Salesforce Salesforce" at bounding box center [191, 632] width 270 height 32
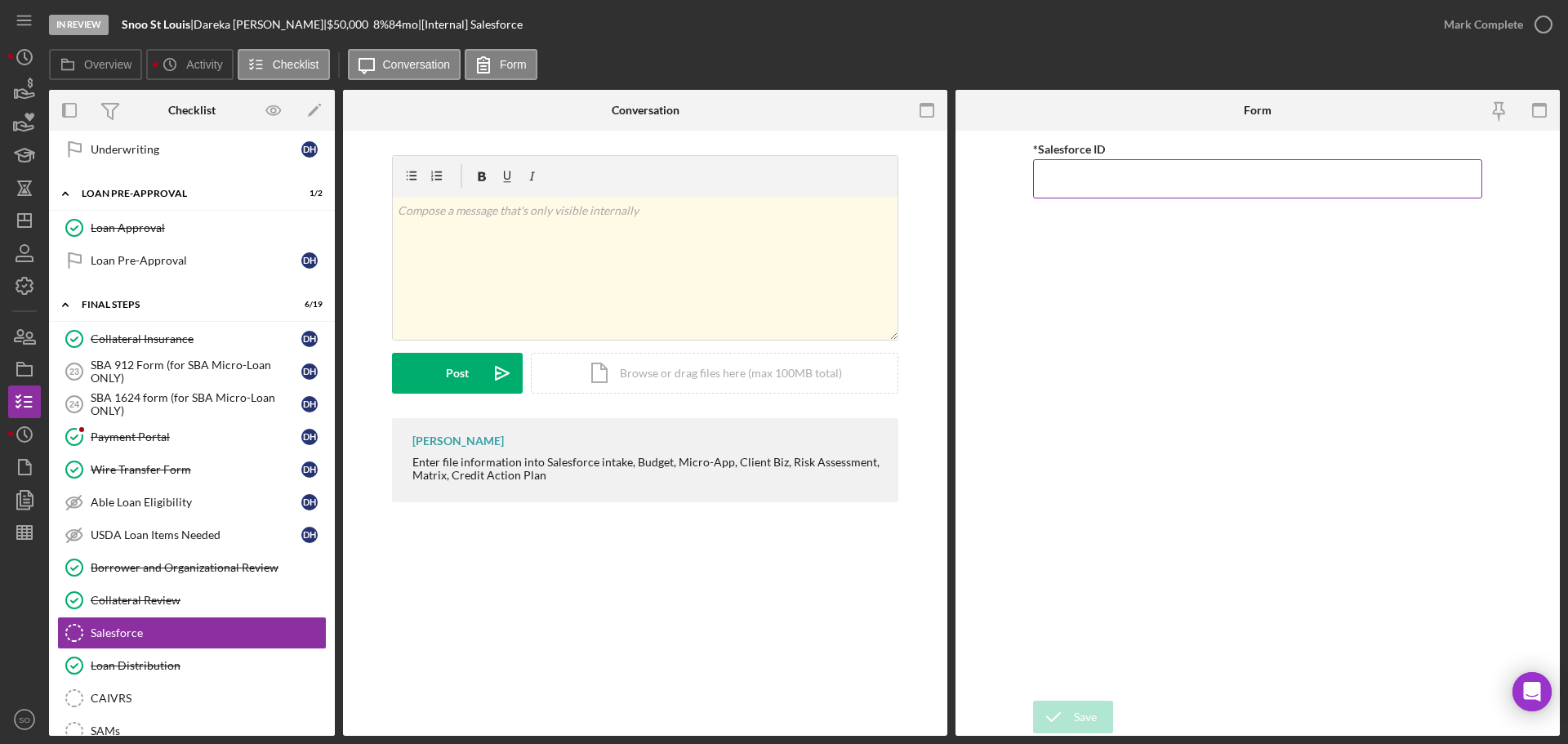
click at [1125, 181] on input "*Salesforce ID" at bounding box center [1257, 178] width 449 height 39
paste input "a0wPC0000020parYAA"
type input "a0wPC0000020parYAA"
click at [1074, 707] on div "Save" at bounding box center [1085, 717] width 23 height 32
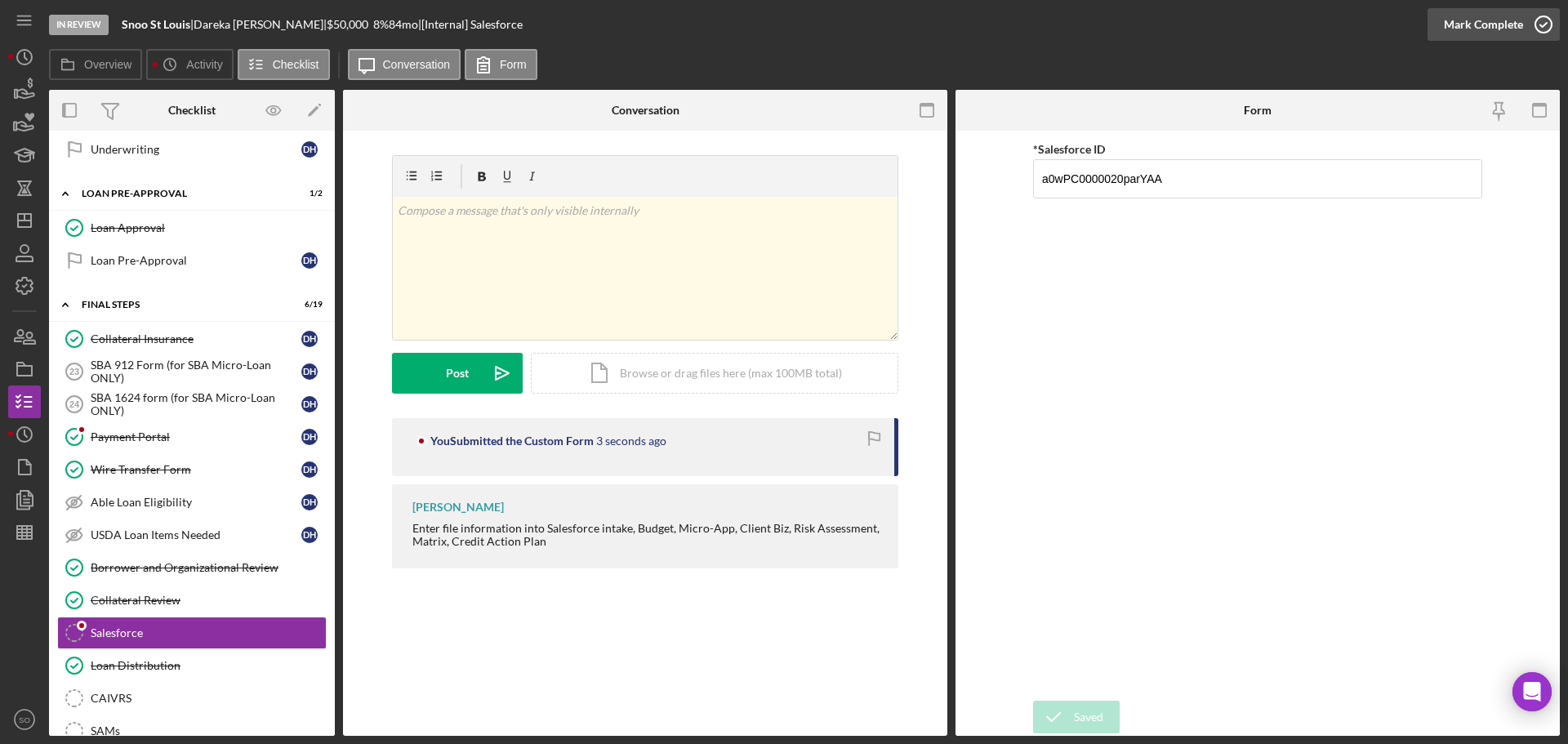
click at [1486, 28] on div "Mark Complete" at bounding box center [1484, 25] width 80 height 32
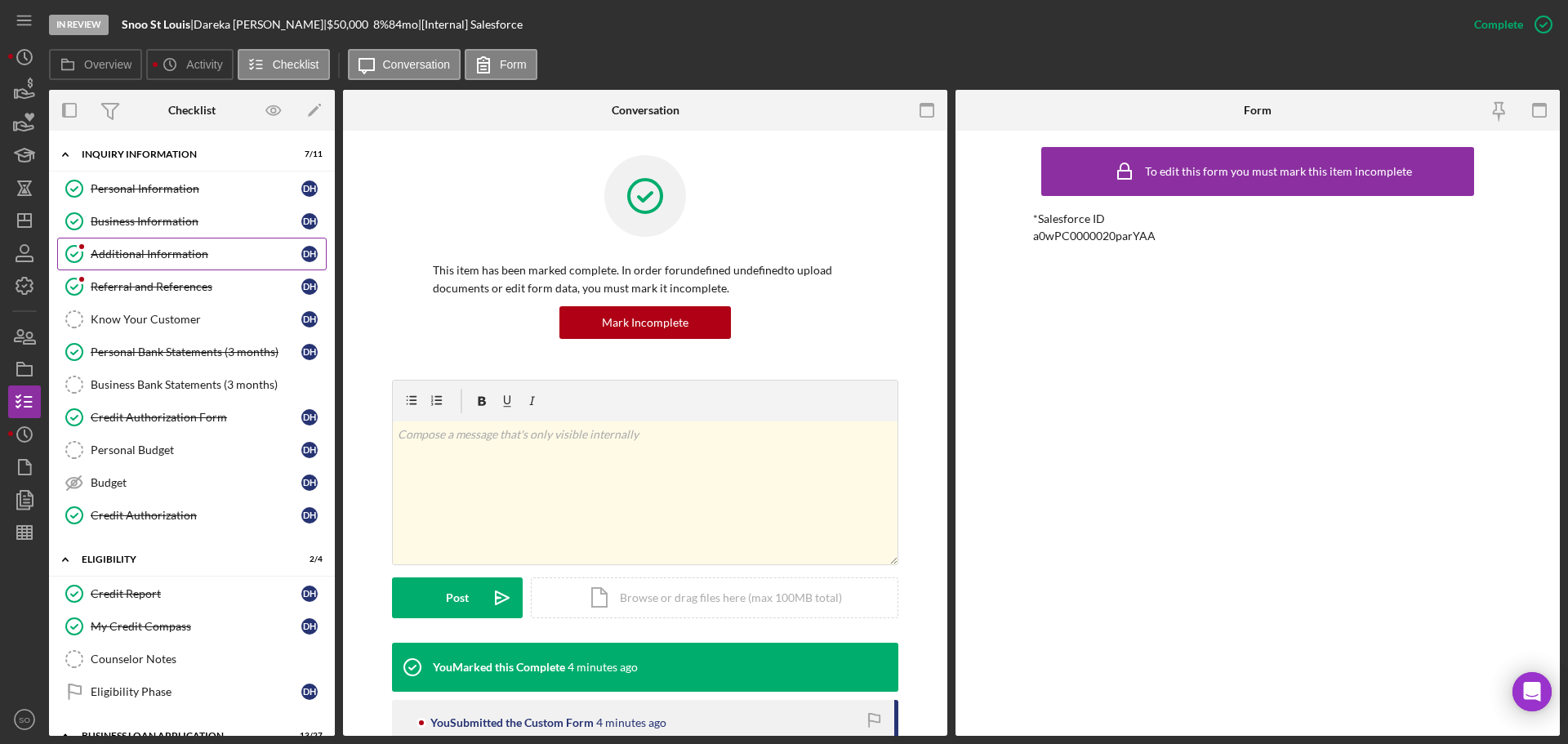
drag, startPoint x: 161, startPoint y: 221, endPoint x: 233, endPoint y: 259, distance: 81.4
click at [161, 221] on div "Business Information" at bounding box center [196, 221] width 211 height 13
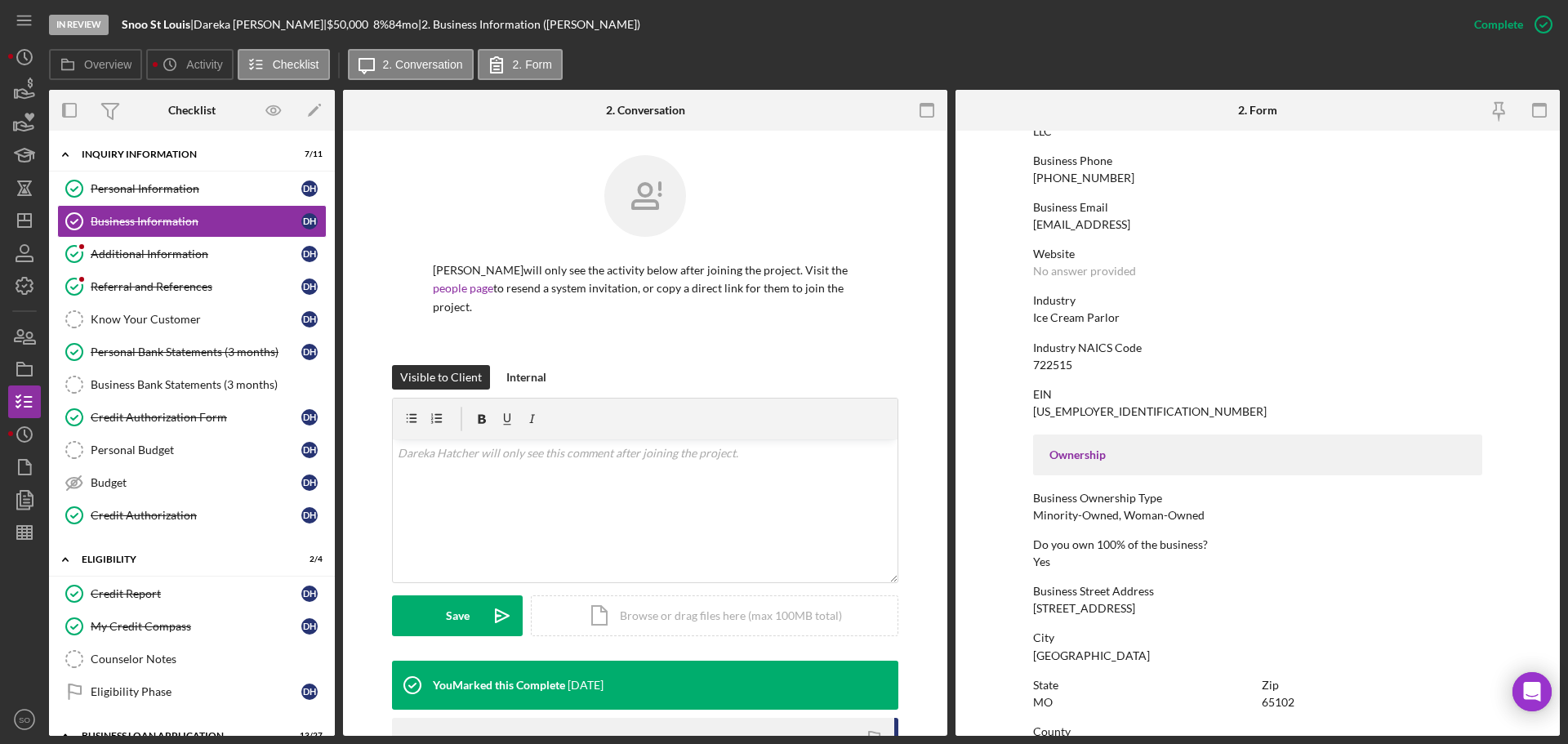
scroll to position [327, 0]
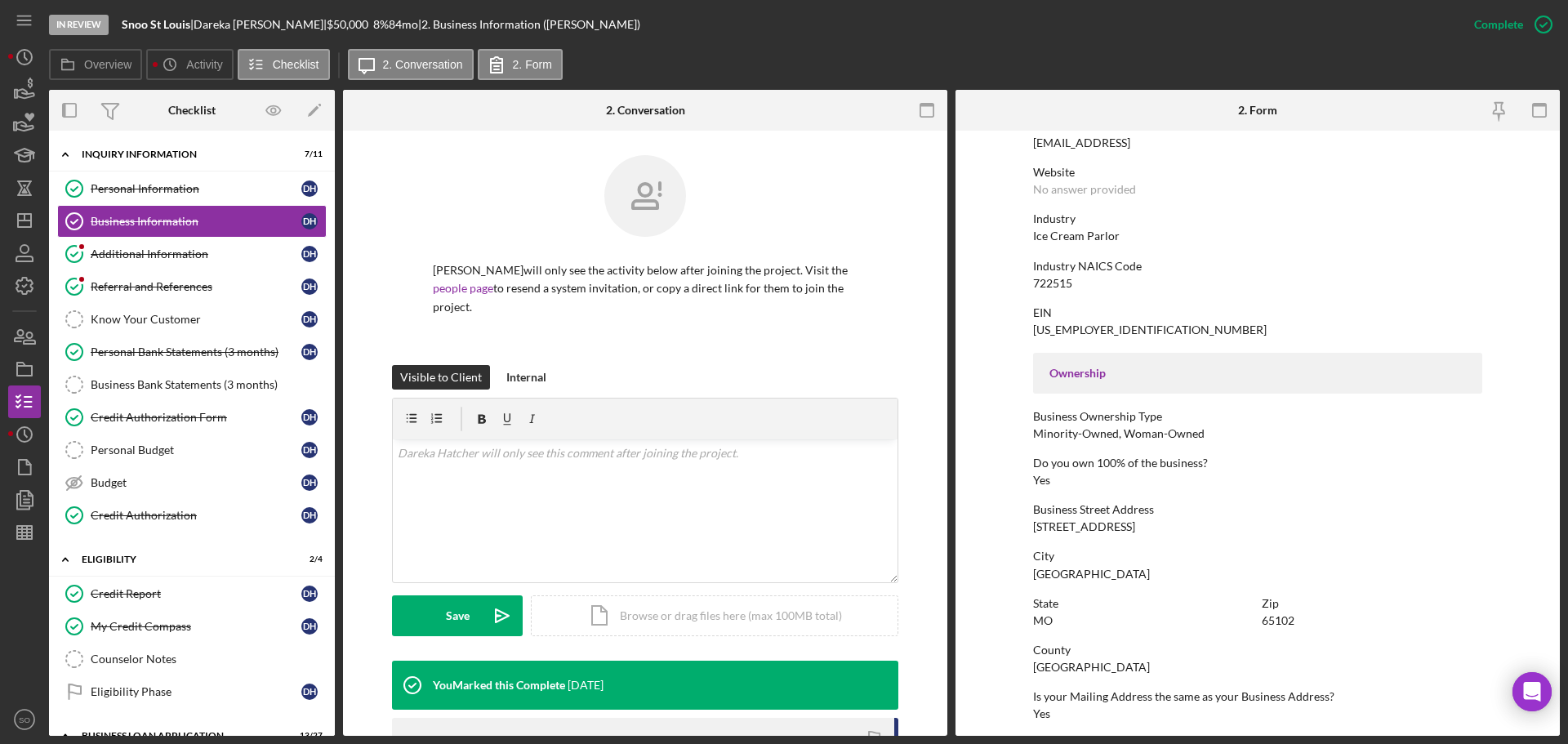
click at [1083, 574] on div "Jefferson City" at bounding box center [1091, 574] width 116 height 13
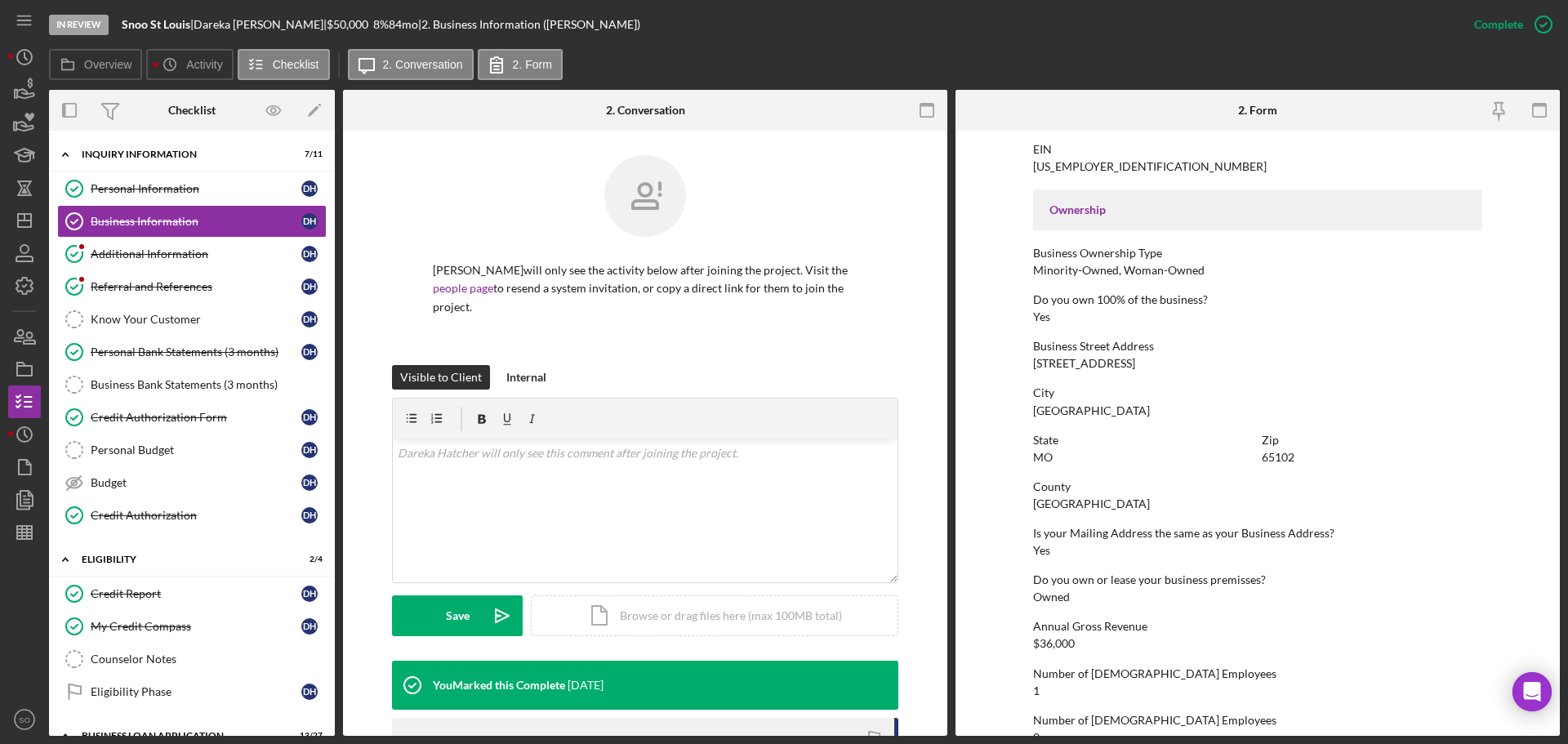
click at [1054, 492] on div "County" at bounding box center [1257, 487] width 449 height 13
click at [1068, 507] on div "Cole County" at bounding box center [1091, 504] width 116 height 13
click at [1070, 507] on div "Cole County" at bounding box center [1091, 504] width 116 height 13
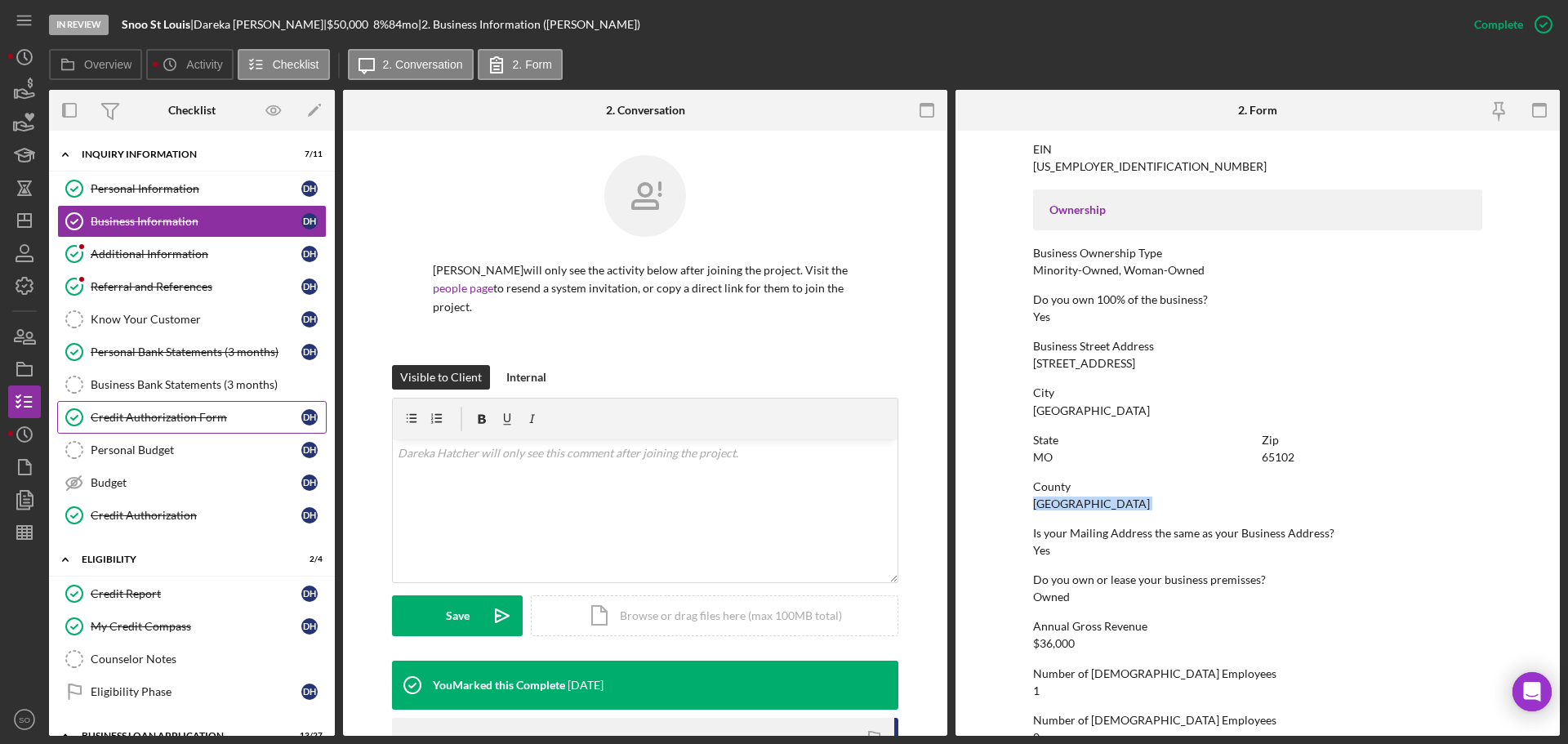
click at [211, 418] on div "Credit Authorization Form" at bounding box center [196, 417] width 211 height 13
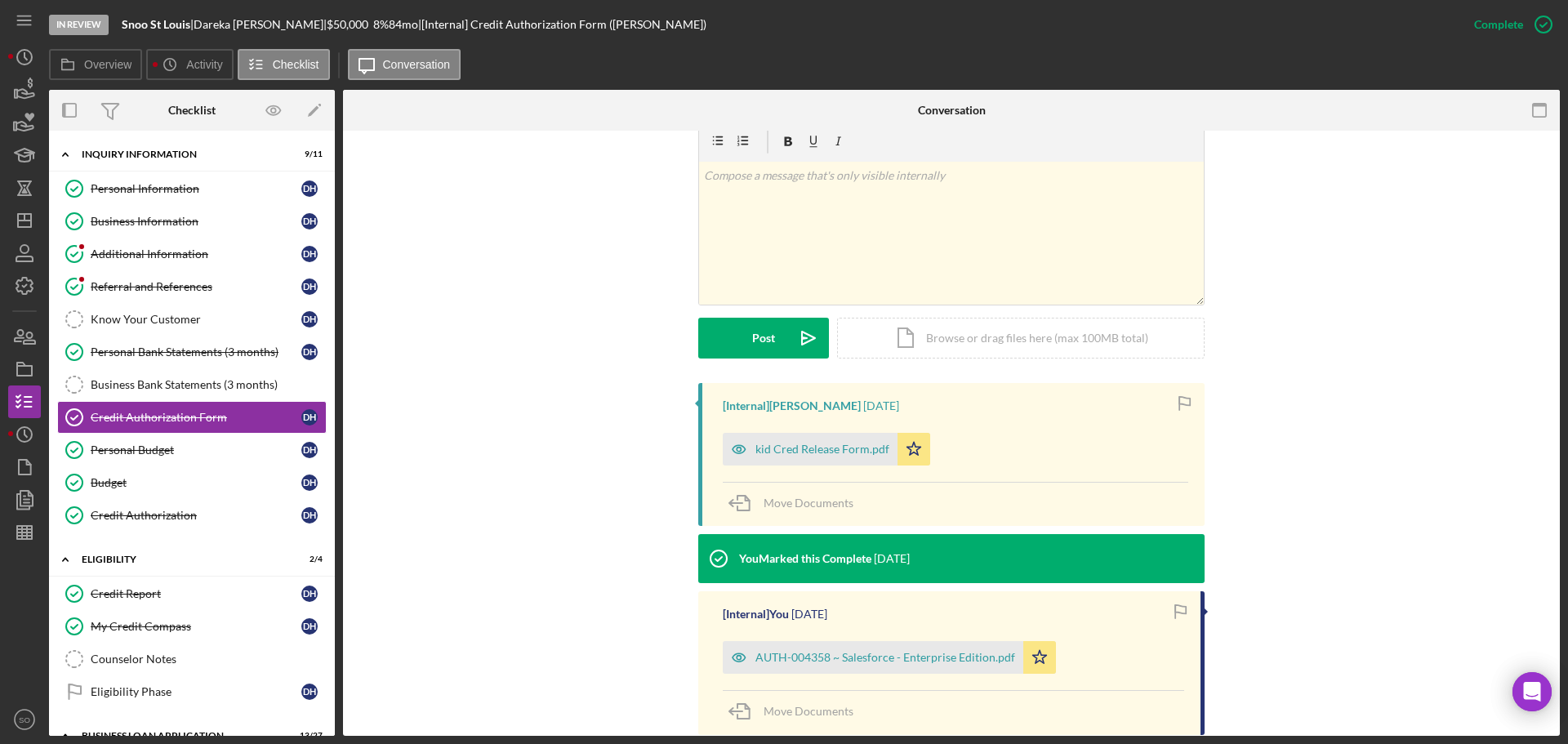
scroll to position [408, 0]
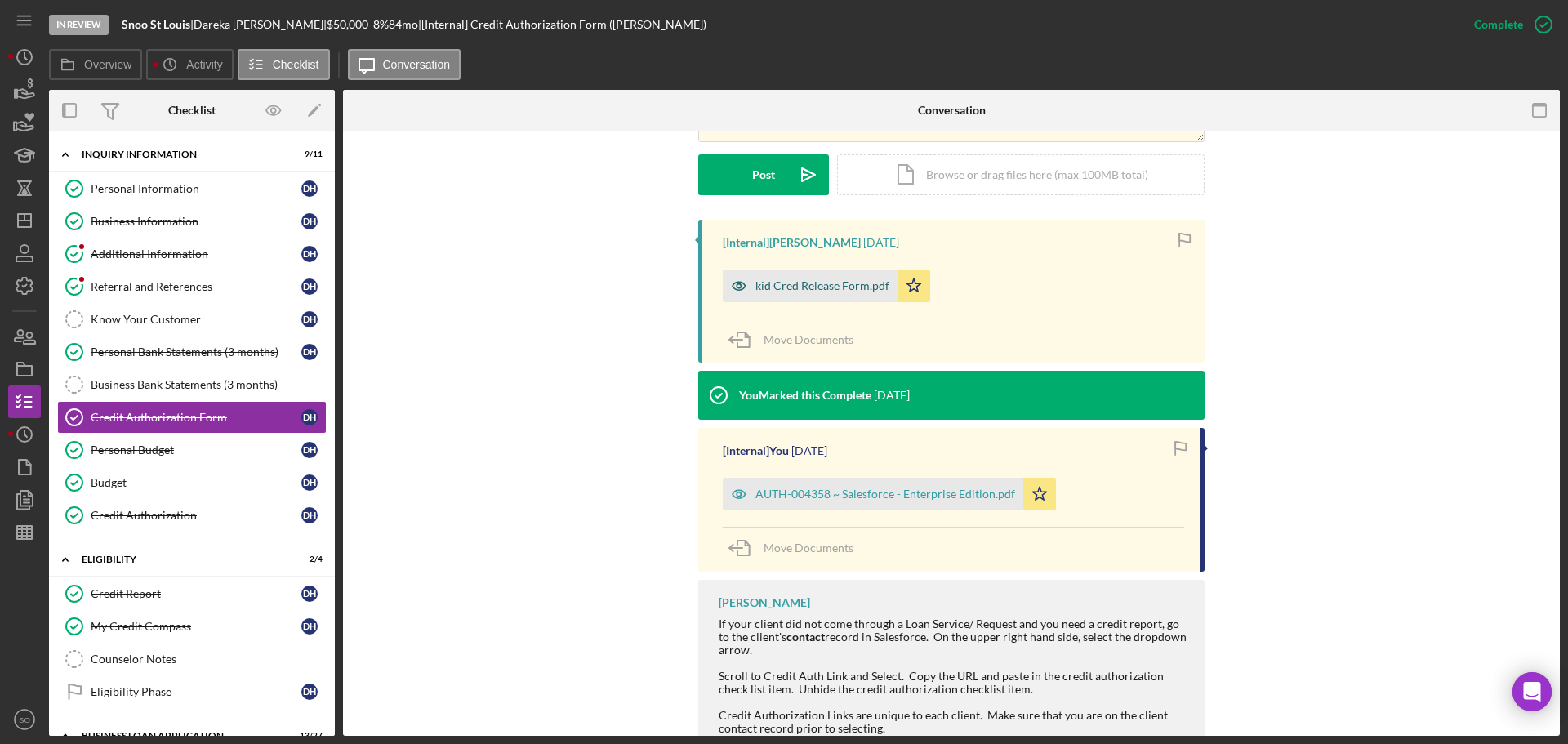
click at [802, 284] on div "kid Cred Release Form.pdf" at bounding box center [822, 286] width 134 height 13
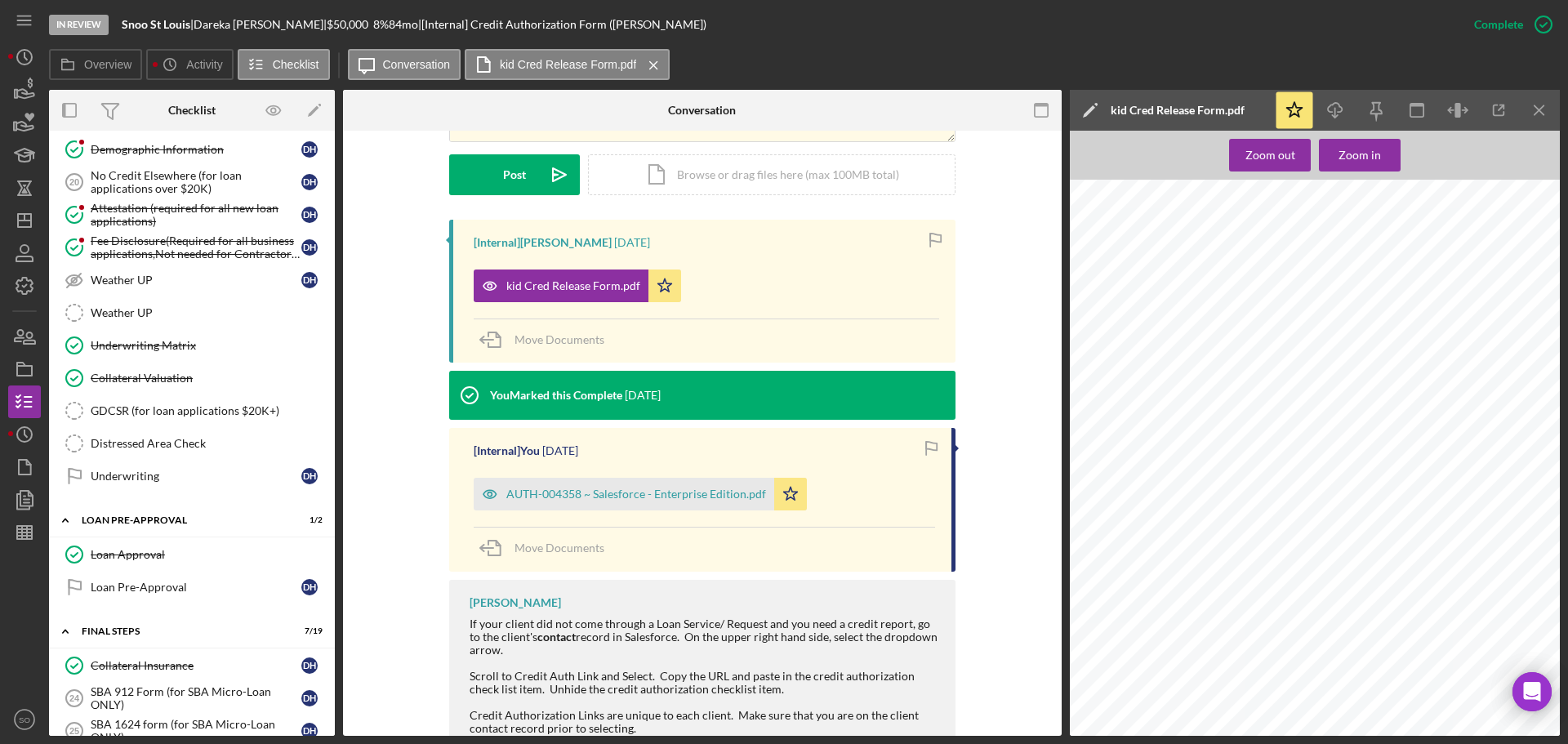
scroll to position [1061, 0]
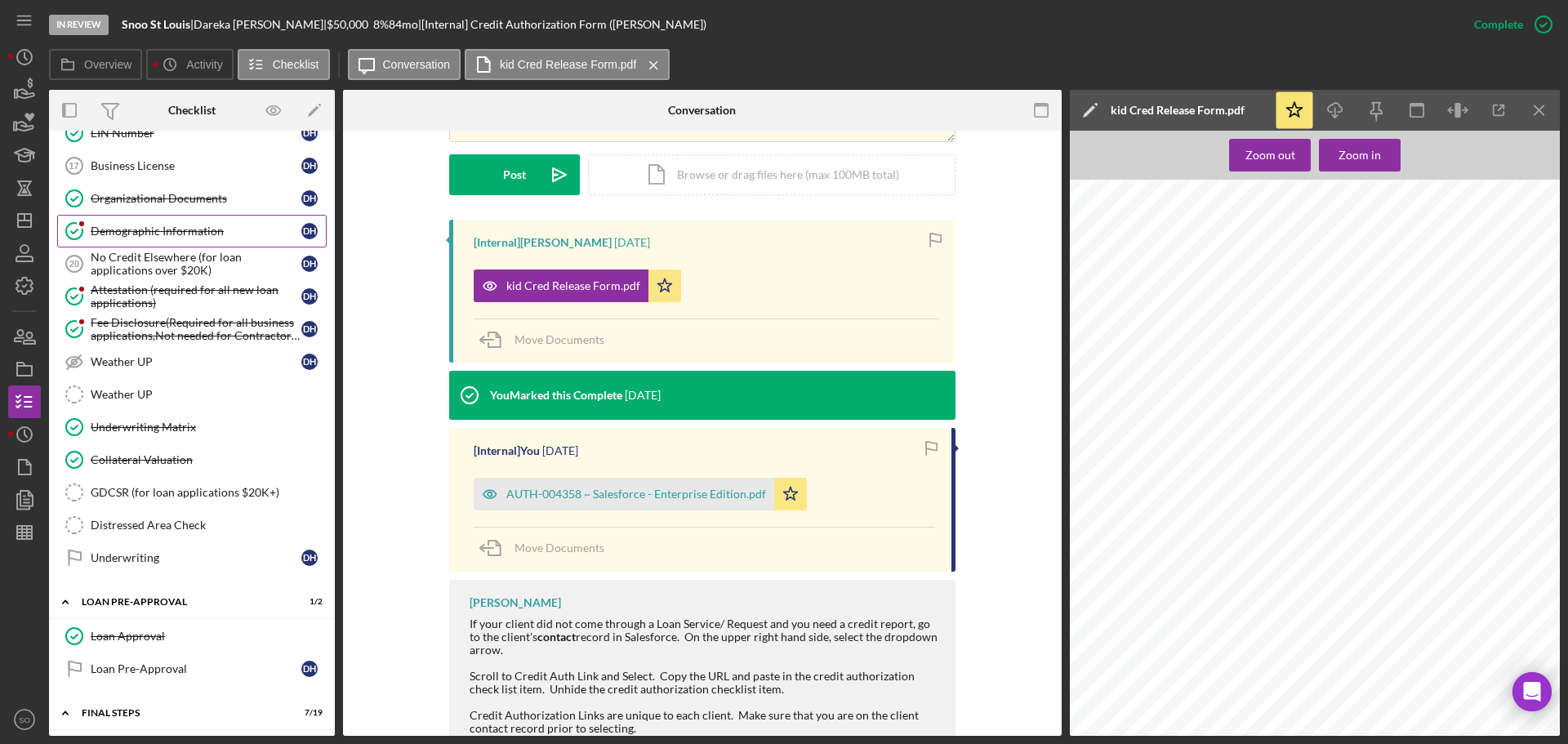
click at [179, 228] on div "Demographic Information" at bounding box center [196, 231] width 211 height 13
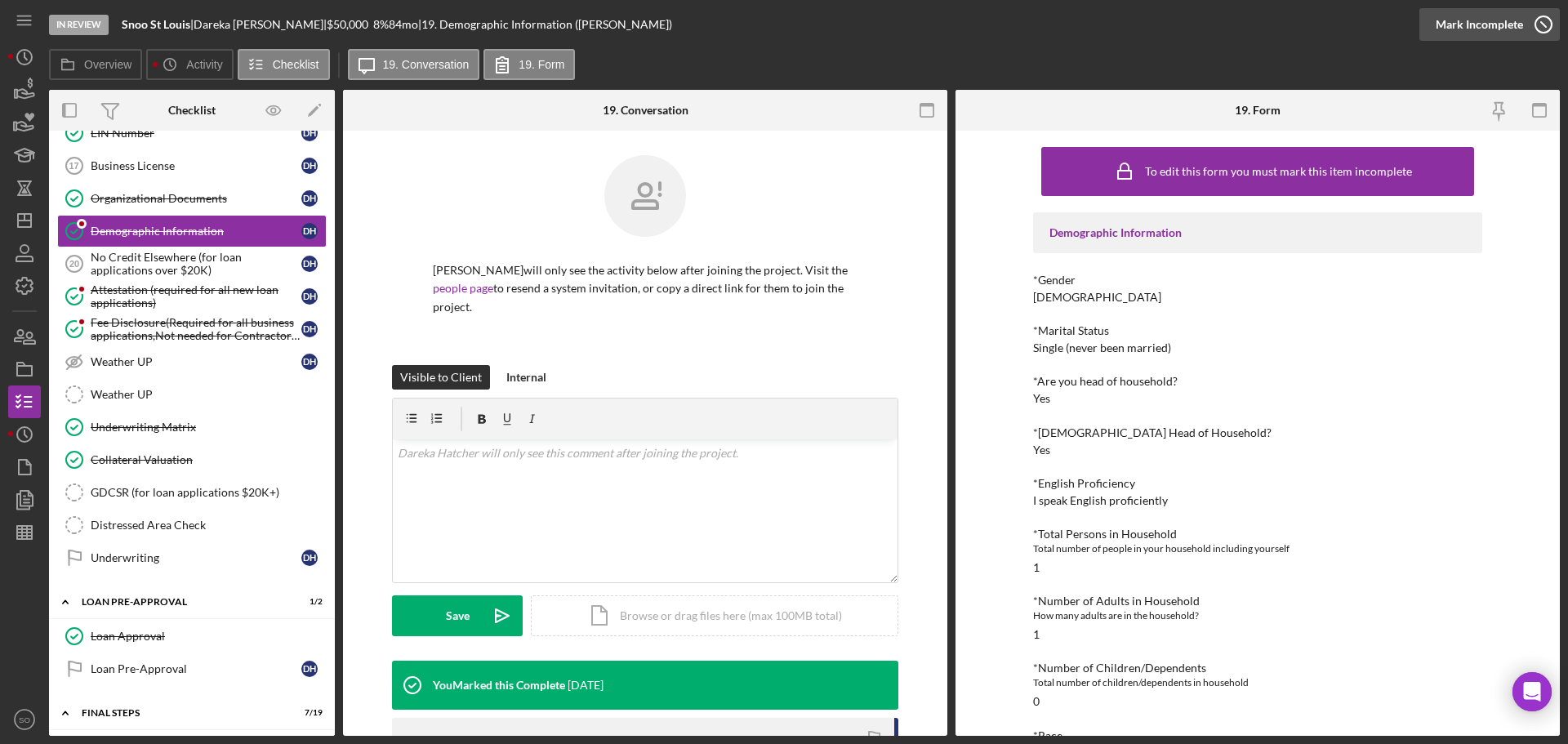
click at [1484, 27] on div "Mark Incomplete" at bounding box center [1479, 25] width 87 height 32
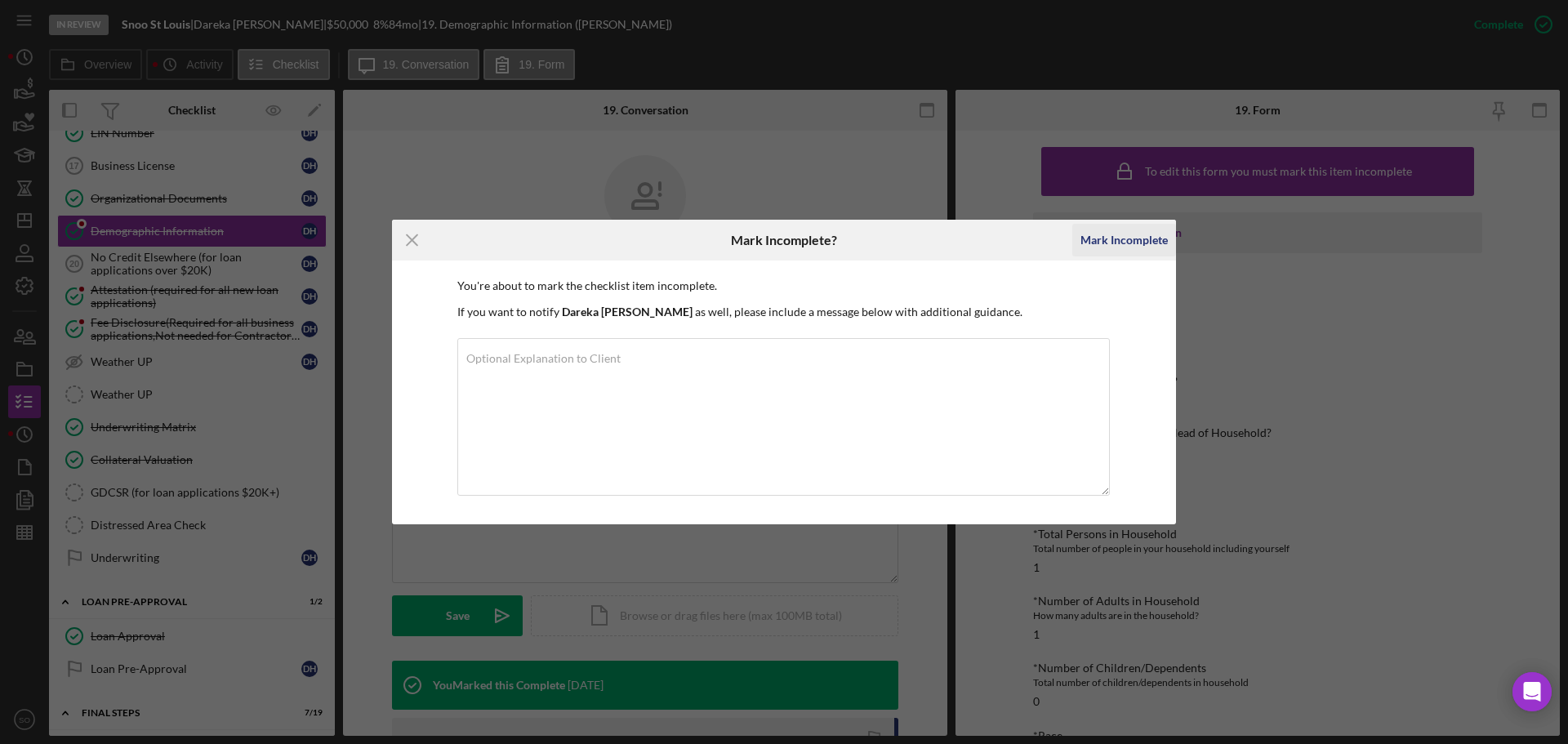
click at [1131, 246] on div "Mark Incomplete" at bounding box center [1124, 239] width 87 height 32
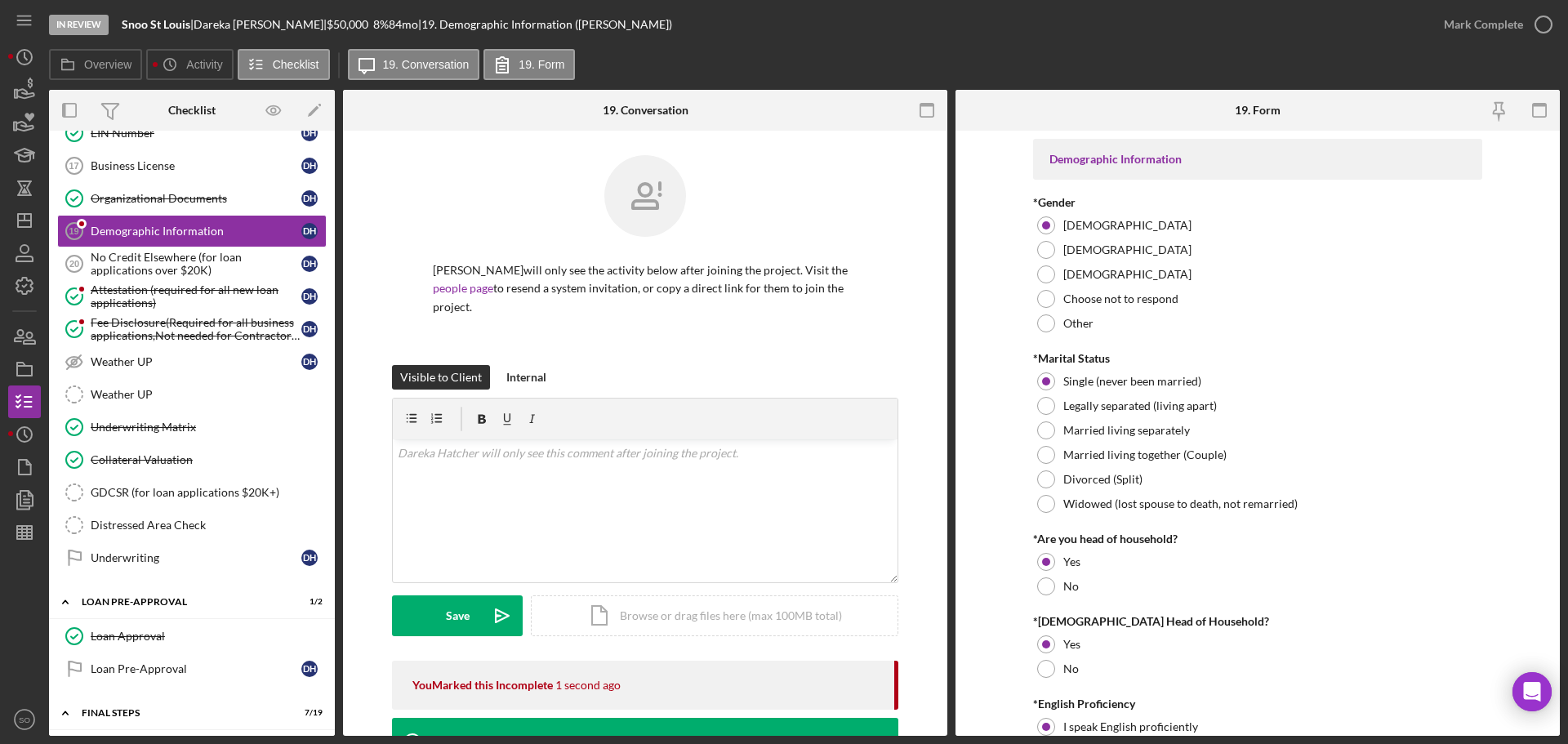
scroll to position [327, 0]
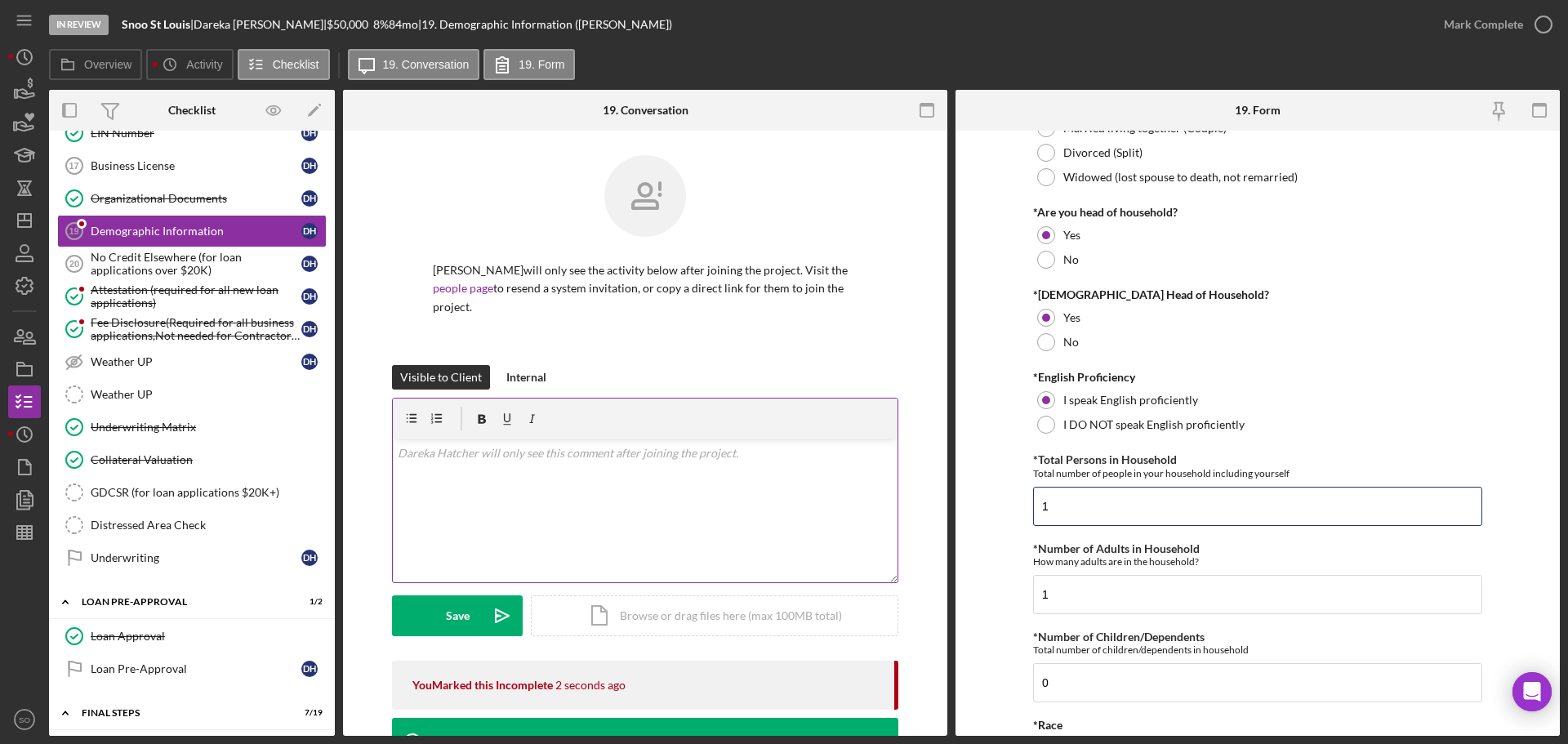
drag, startPoint x: 1094, startPoint y: 497, endPoint x: 764, endPoint y: 499, distance: 330.0
click at [764, 499] on div "Overview Internal Workflow Stage In Review Icon/Dropdown Arrow Archive (can una…" at bounding box center [805, 413] width 1511 height 646
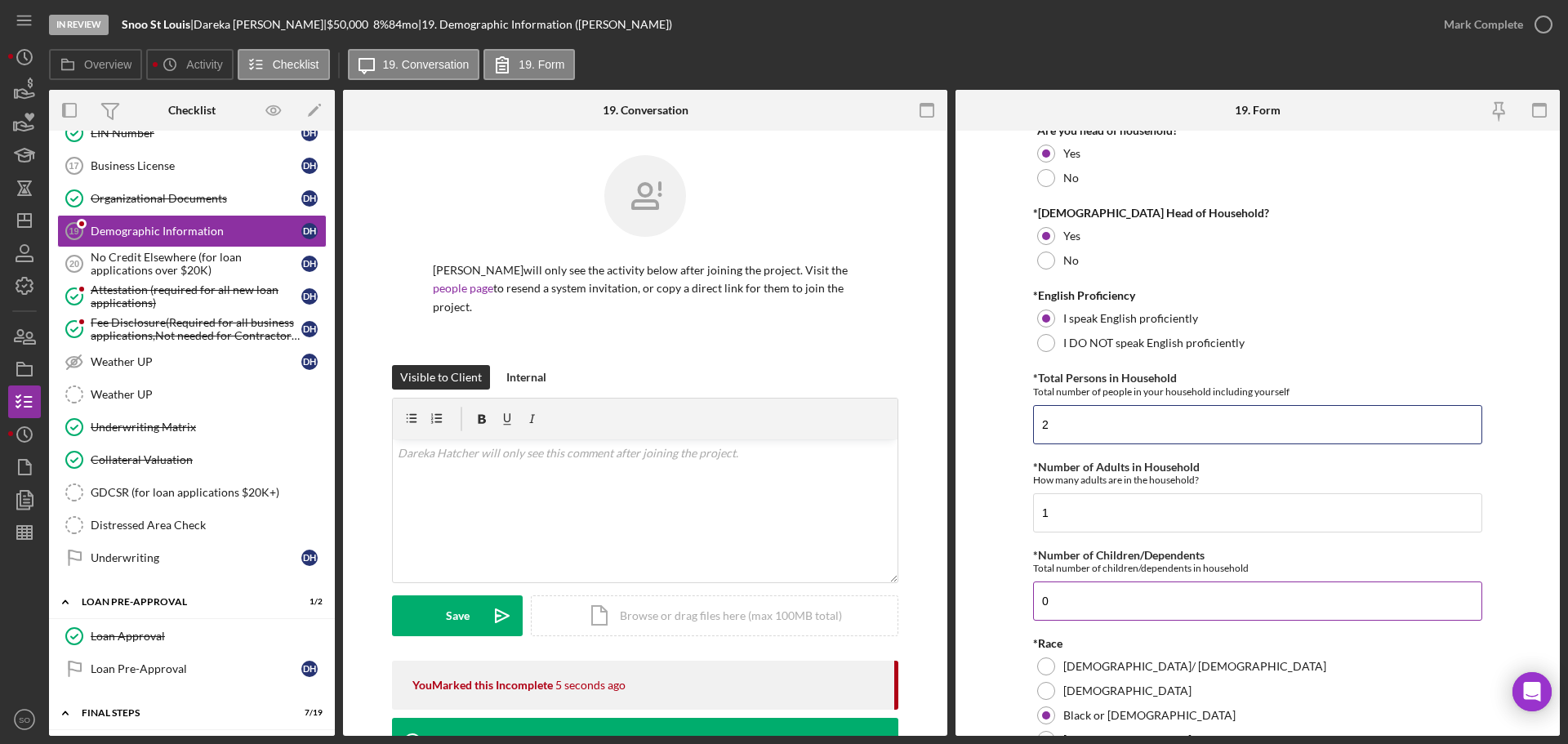
type input "2"
drag, startPoint x: 1042, startPoint y: 600, endPoint x: 764, endPoint y: 591, distance: 278.1
click at [879, 598] on div "Overview Internal Workflow Stage In Review Icon/Dropdown Arrow Archive (can una…" at bounding box center [805, 413] width 1511 height 646
type input "1"
click at [1028, 517] on form "Demographic Information *Gender Female Male Nonbinary Choose not to respond Oth…" at bounding box center [1257, 433] width 604 height 605
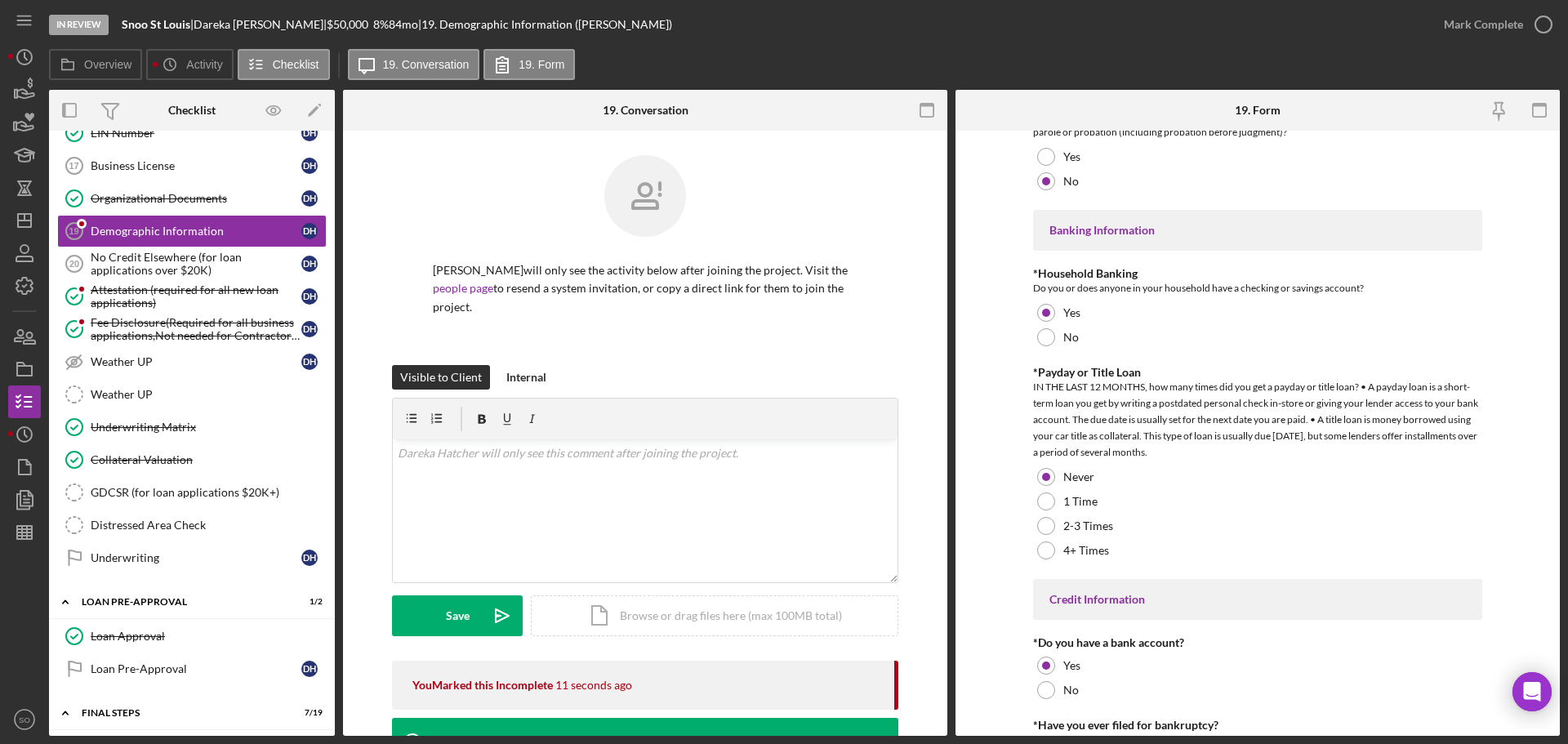
scroll to position [3209, 0]
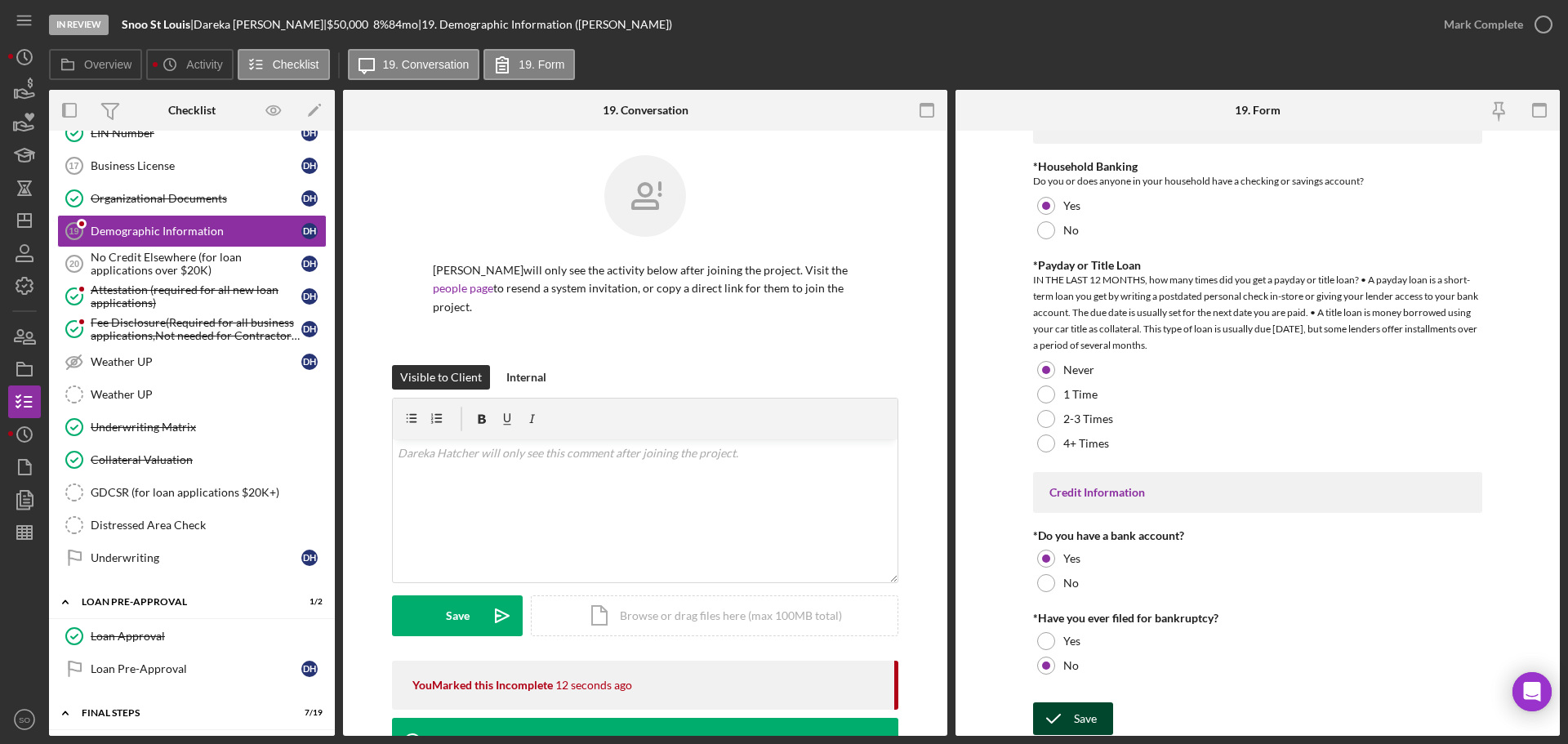
click at [1077, 711] on div "Save" at bounding box center [1085, 718] width 23 height 32
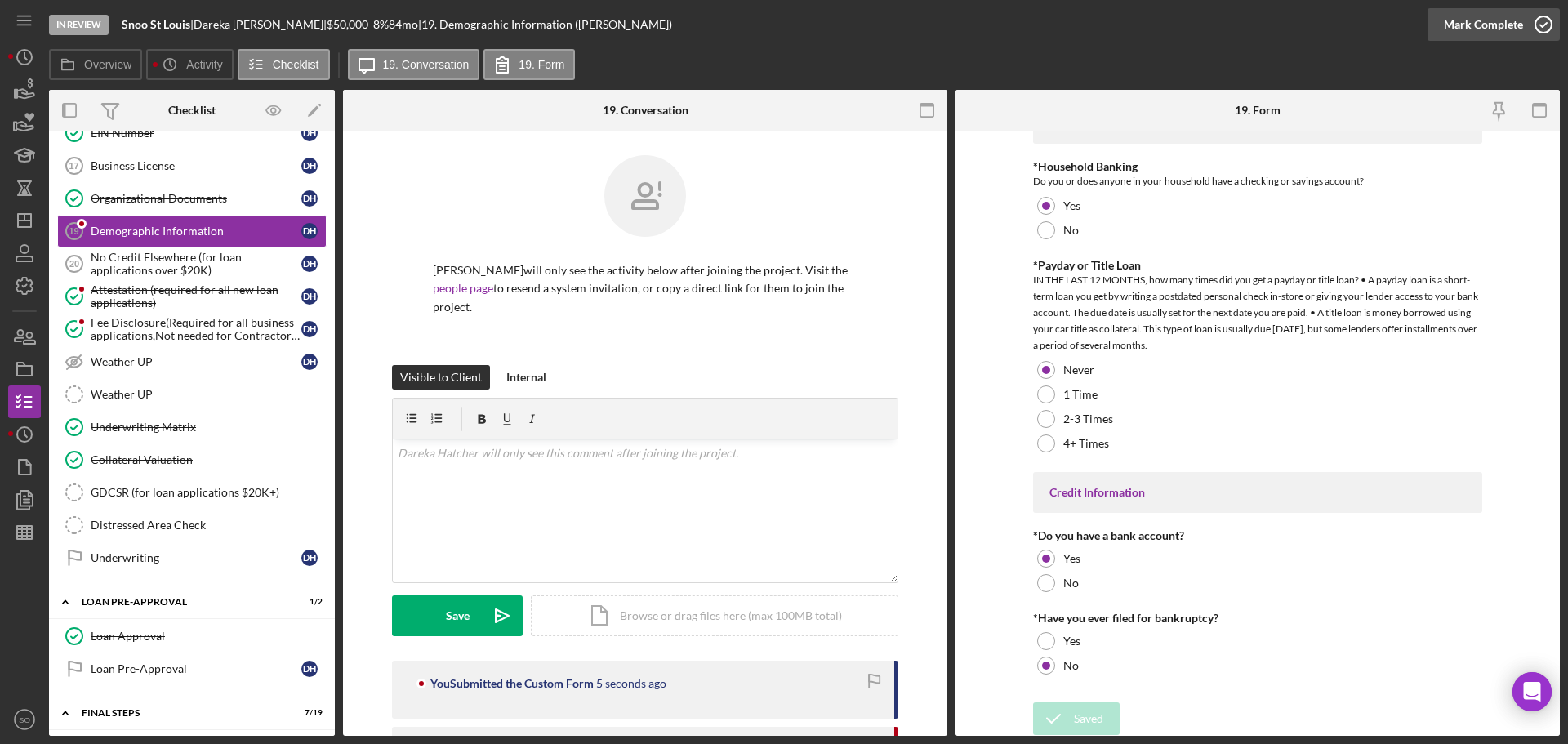
click at [1459, 22] on div "Mark Complete" at bounding box center [1484, 25] width 80 height 32
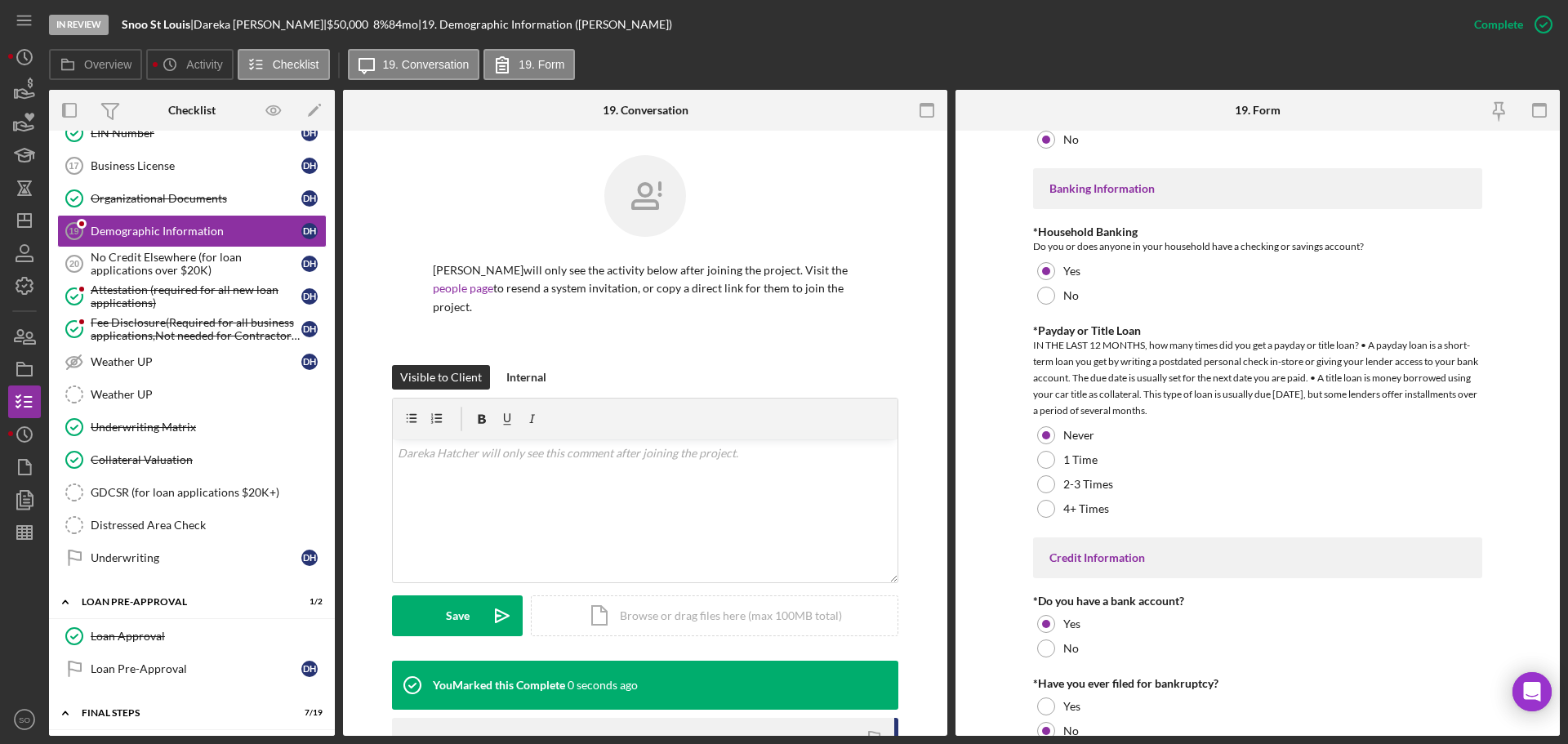
scroll to position [3274, 0]
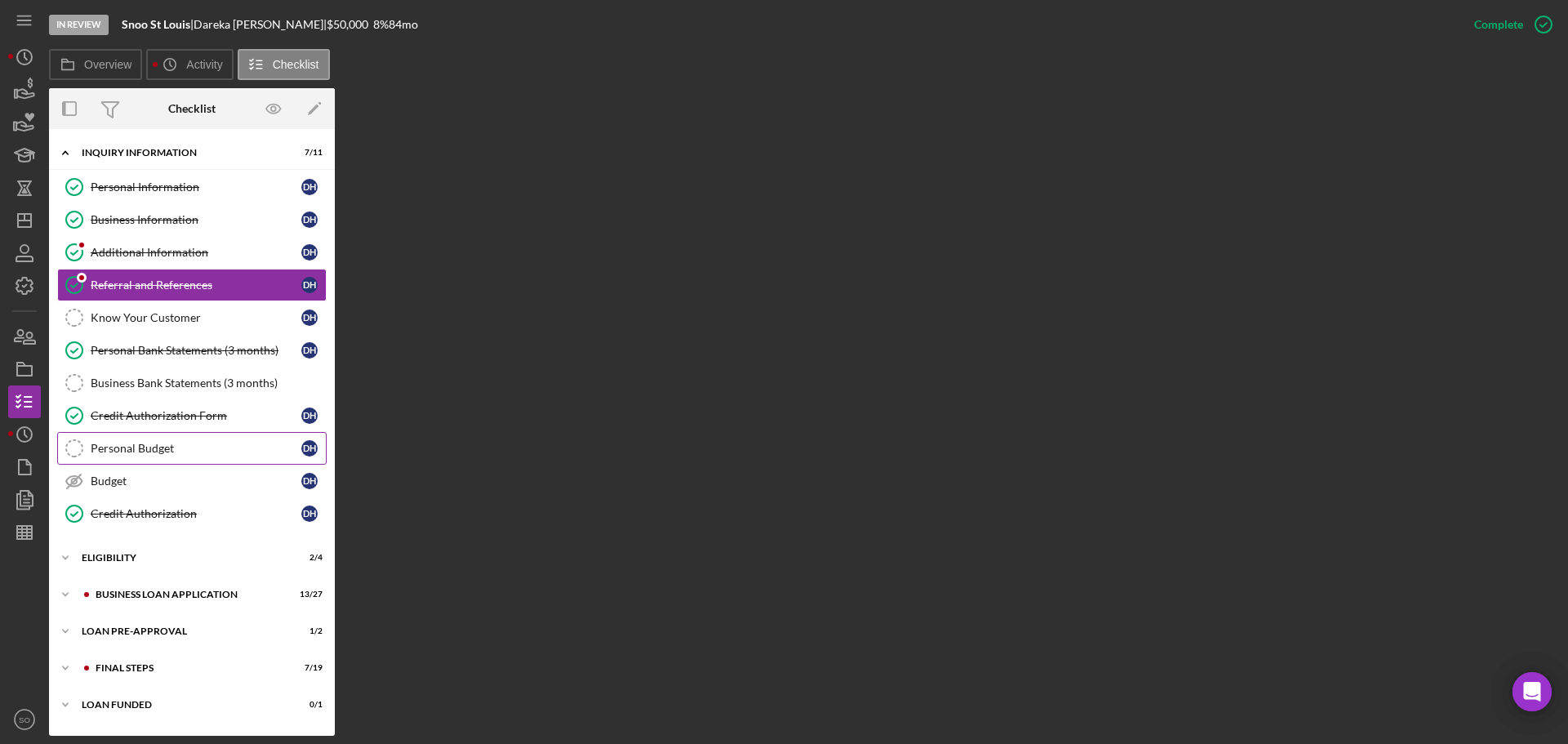
click at [181, 440] on link "Personal Budget Personal Budget D H" at bounding box center [191, 448] width 270 height 32
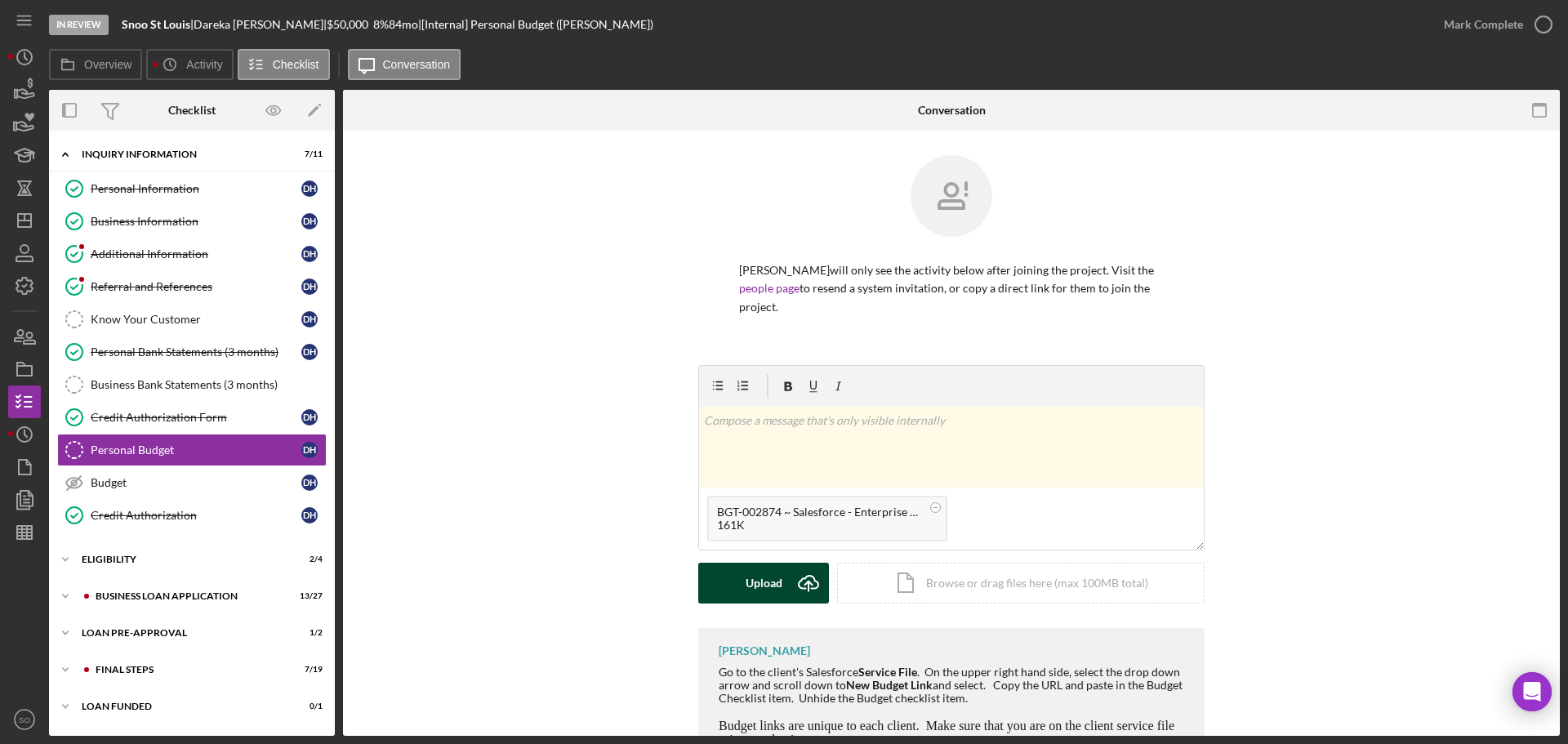
click at [762, 579] on div "Upload" at bounding box center [763, 582] width 37 height 41
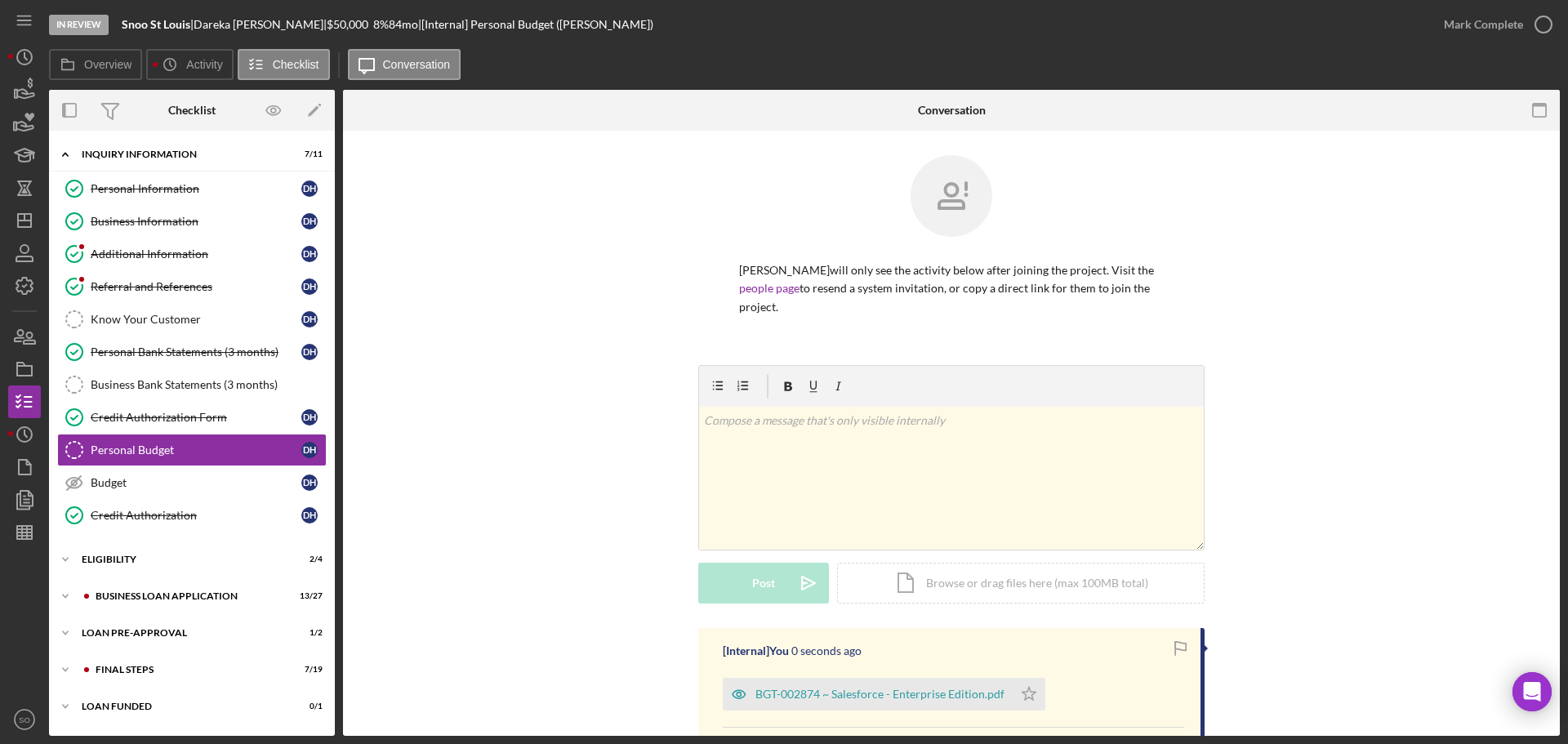
scroll to position [163, 0]
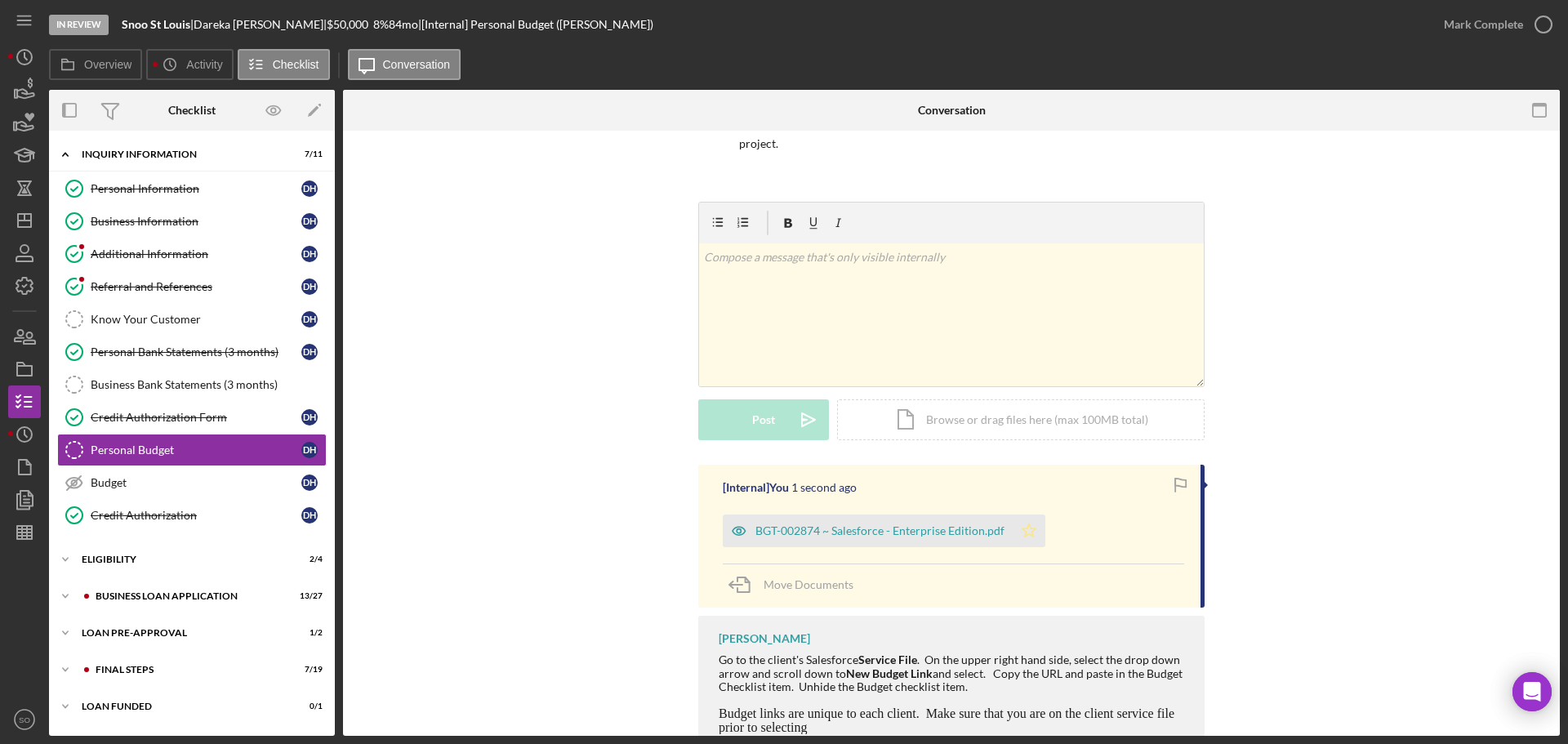
click at [1018, 526] on icon "Icon/Star" at bounding box center [1028, 530] width 32 height 32
click at [1457, 22] on div "Mark Complete" at bounding box center [1484, 25] width 80 height 32
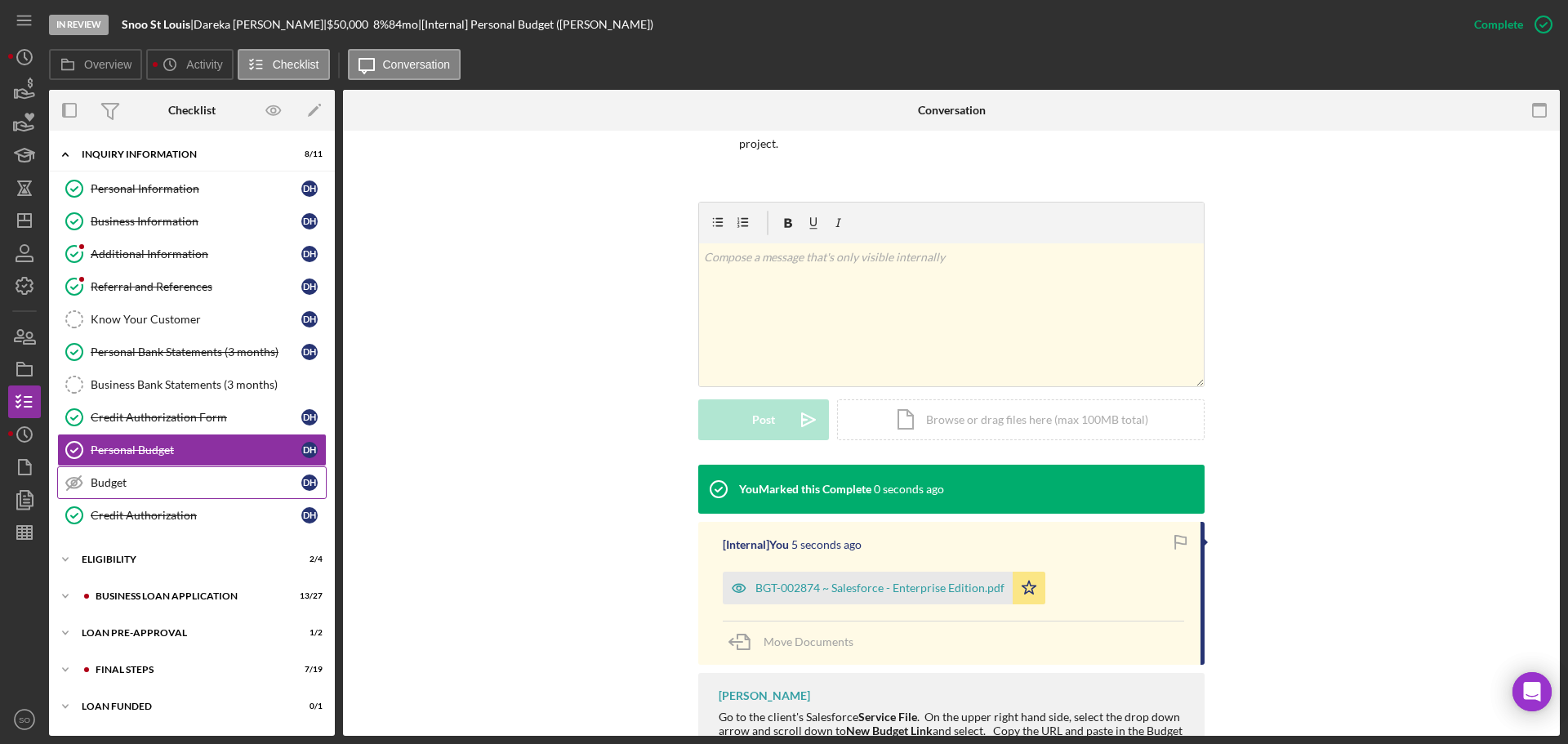
drag, startPoint x: 139, startPoint y: 479, endPoint x: 185, endPoint y: 478, distance: 46.0
click at [140, 480] on div "Budget" at bounding box center [196, 483] width 211 height 13
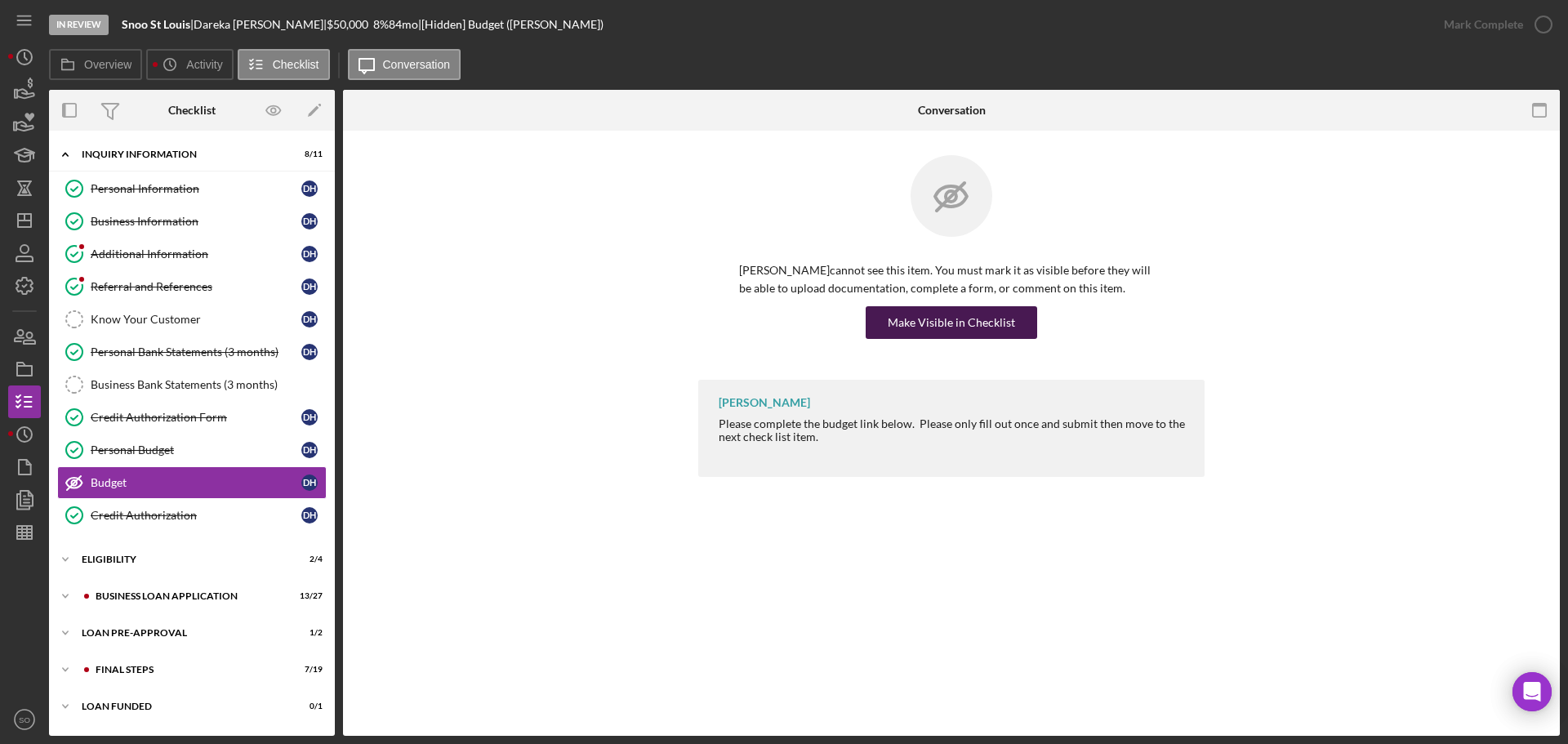
click at [964, 321] on div "Make Visible in Checklist" at bounding box center [951, 322] width 128 height 32
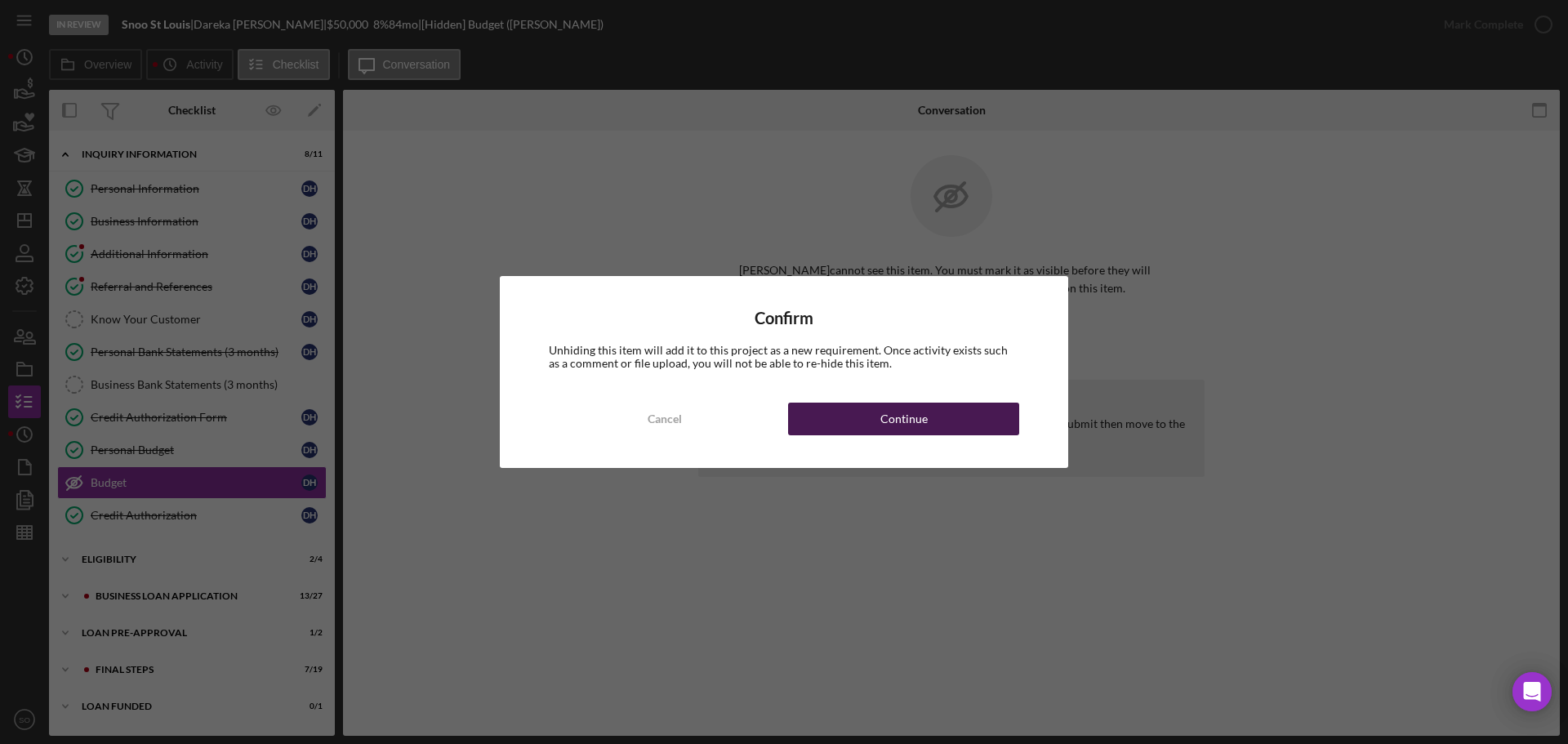
drag, startPoint x: 946, startPoint y: 420, endPoint x: 954, endPoint y: 420, distance: 8.0
click at [949, 420] on button "Continue" at bounding box center [903, 418] width 231 height 32
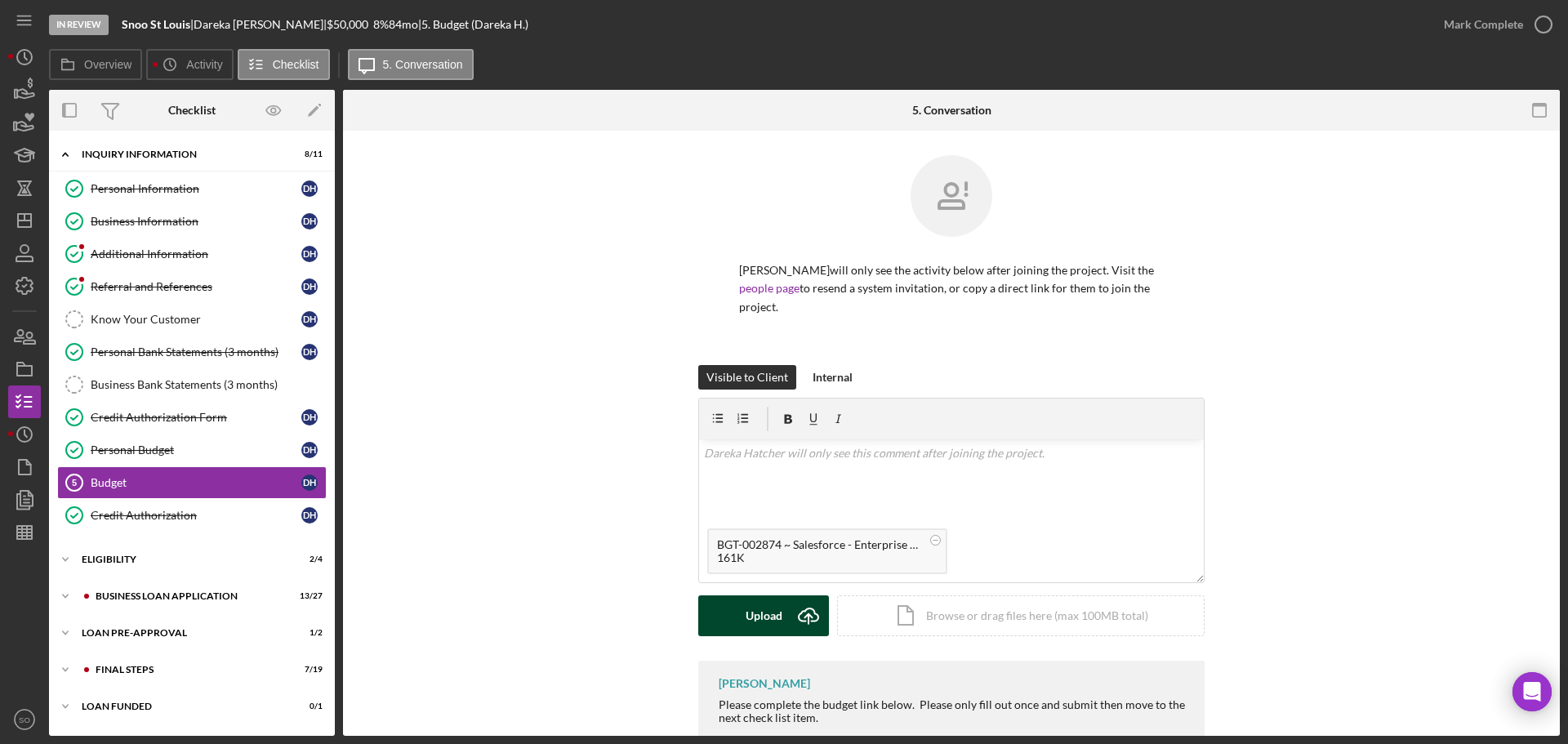
click at [771, 605] on div "Upload" at bounding box center [763, 615] width 37 height 41
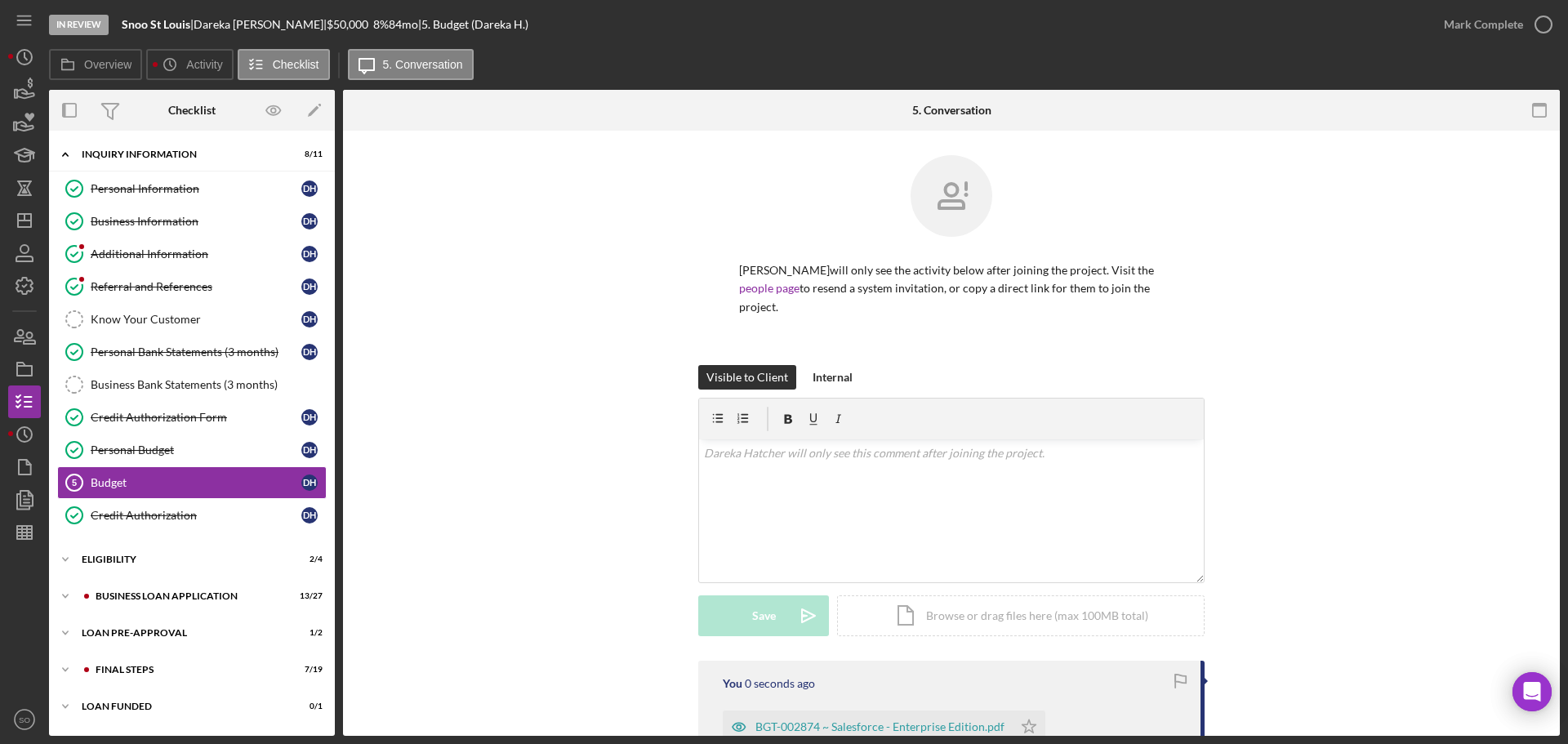
scroll to position [163, 0]
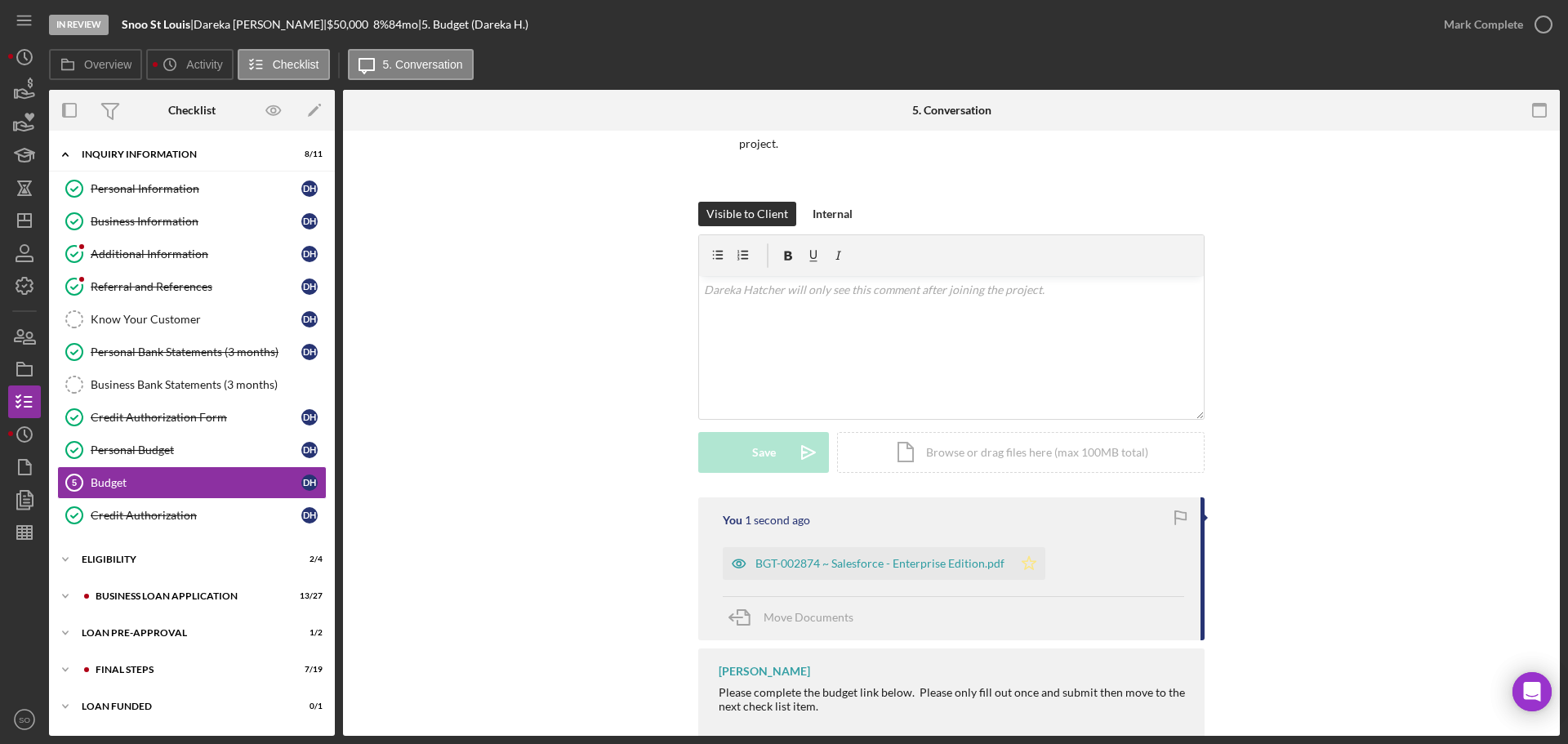
drag, startPoint x: 1014, startPoint y: 562, endPoint x: 1079, endPoint y: 500, distance: 89.8
click at [1015, 562] on icon "Icon/Star" at bounding box center [1028, 563] width 32 height 32
click at [1446, 19] on div "Mark Complete" at bounding box center [1484, 25] width 80 height 32
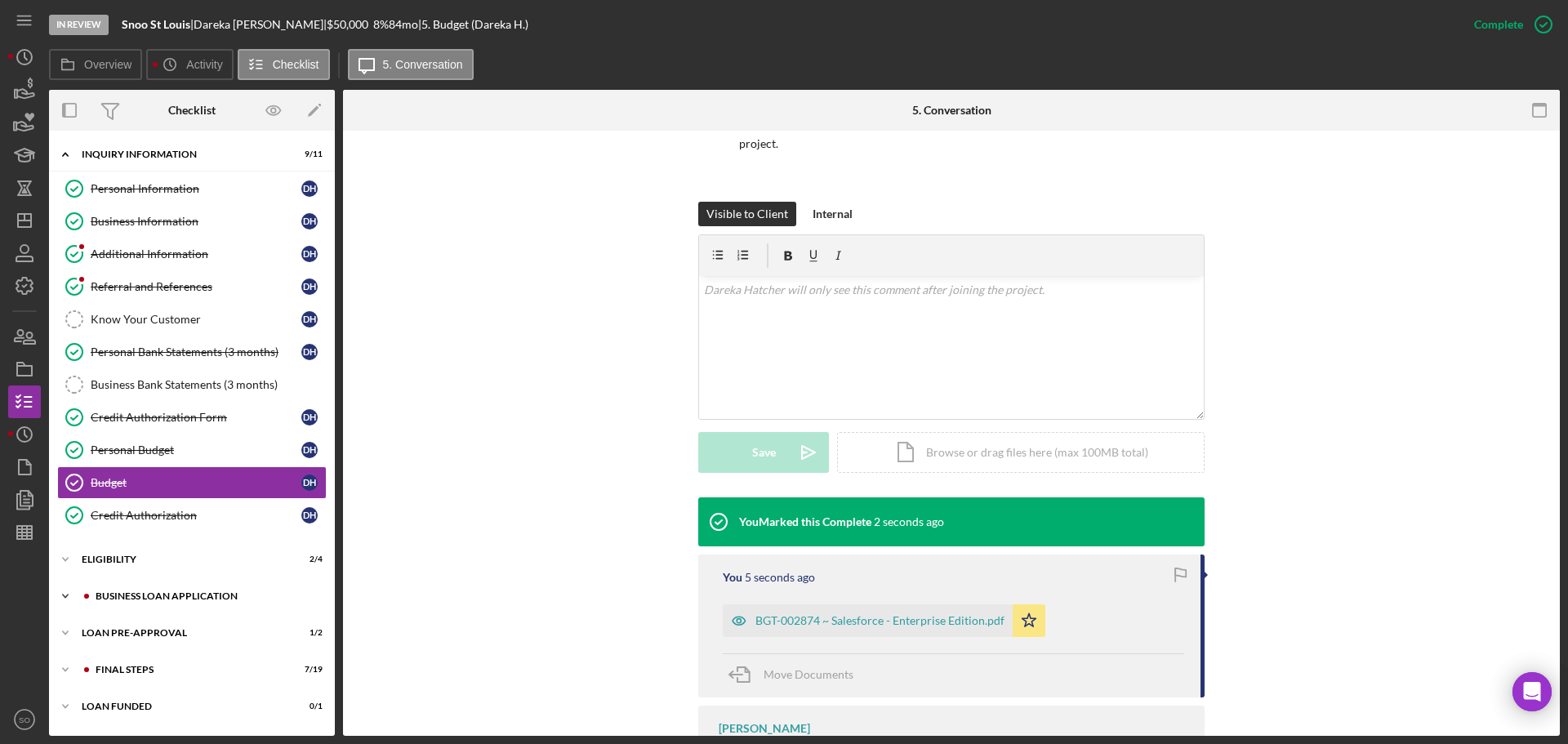
click at [205, 591] on div "Icon/Expander BUSINESS LOAN APPLICATION 13 / 27" at bounding box center [192, 595] width 286 height 32
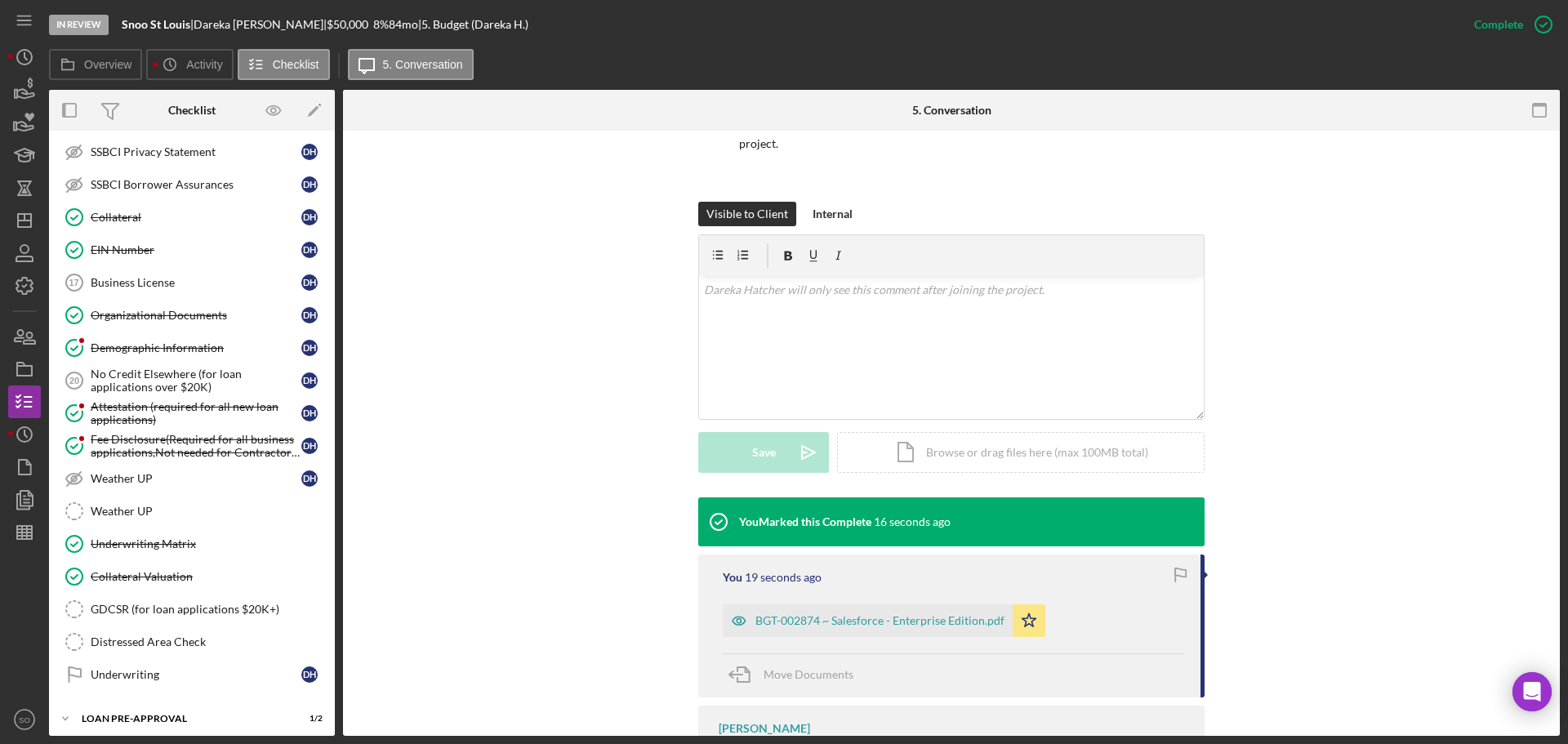
scroll to position [887, 0]
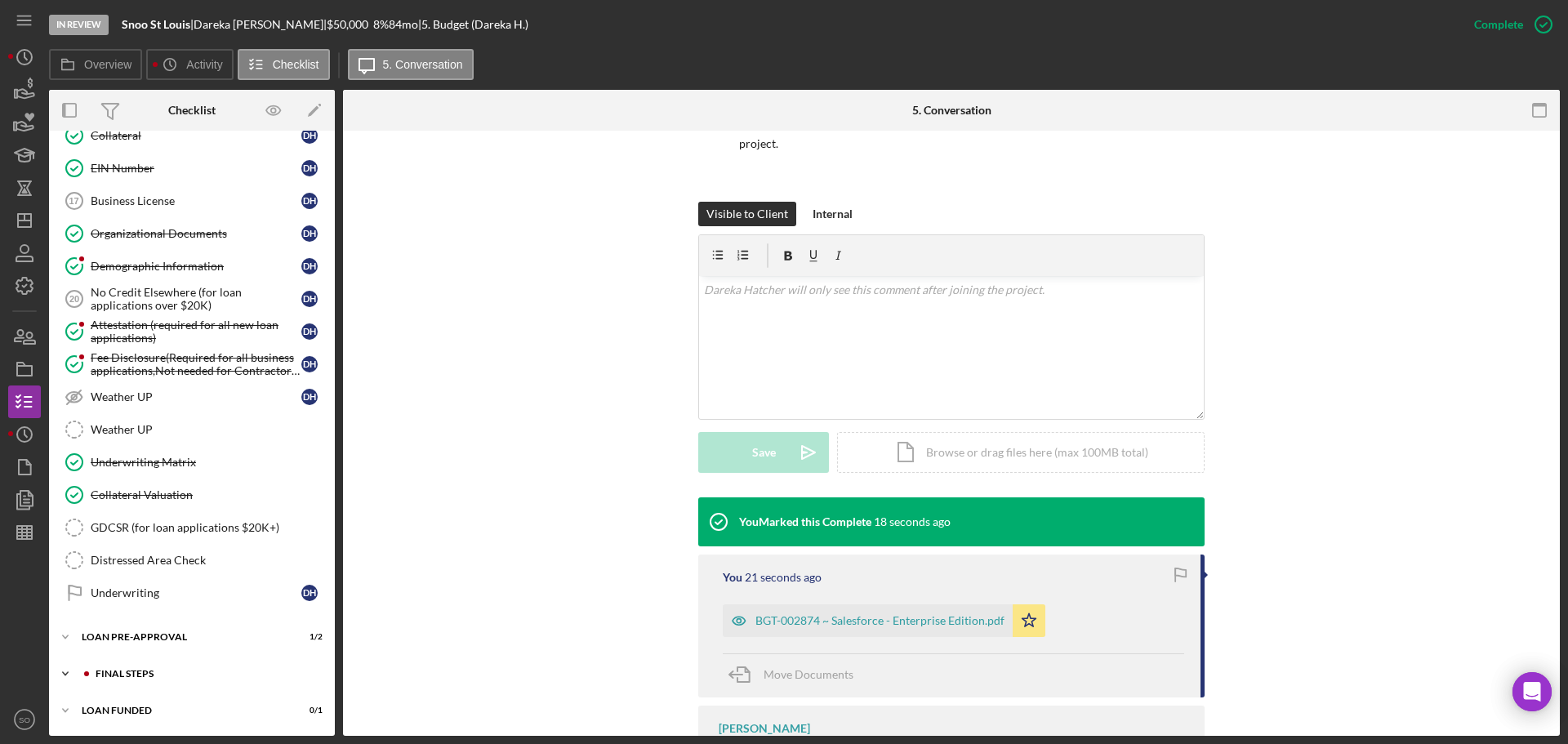
click at [223, 663] on div "Icon/Expander FINAL STEPS 7 / 19" at bounding box center [192, 673] width 286 height 32
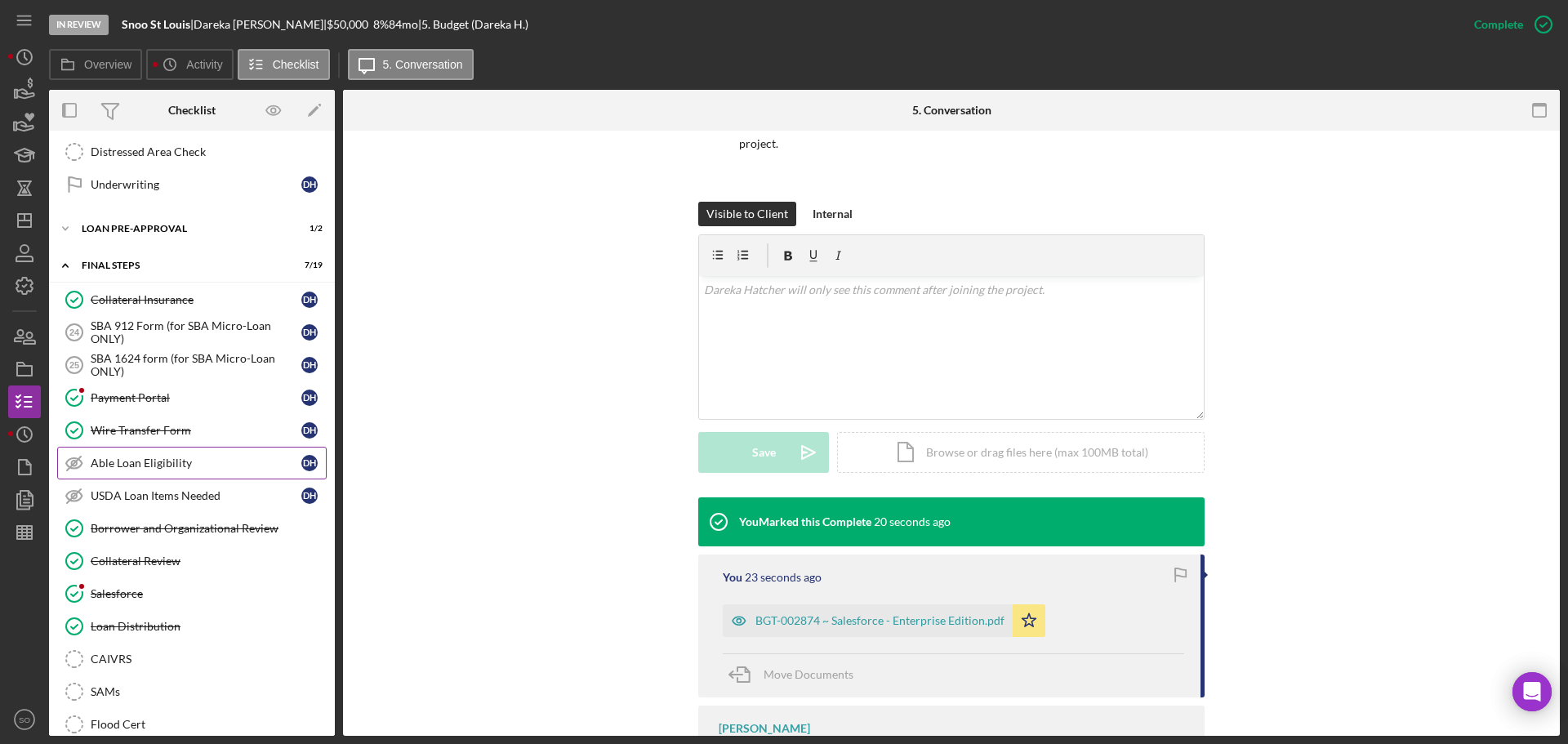
scroll to position [1376, 0]
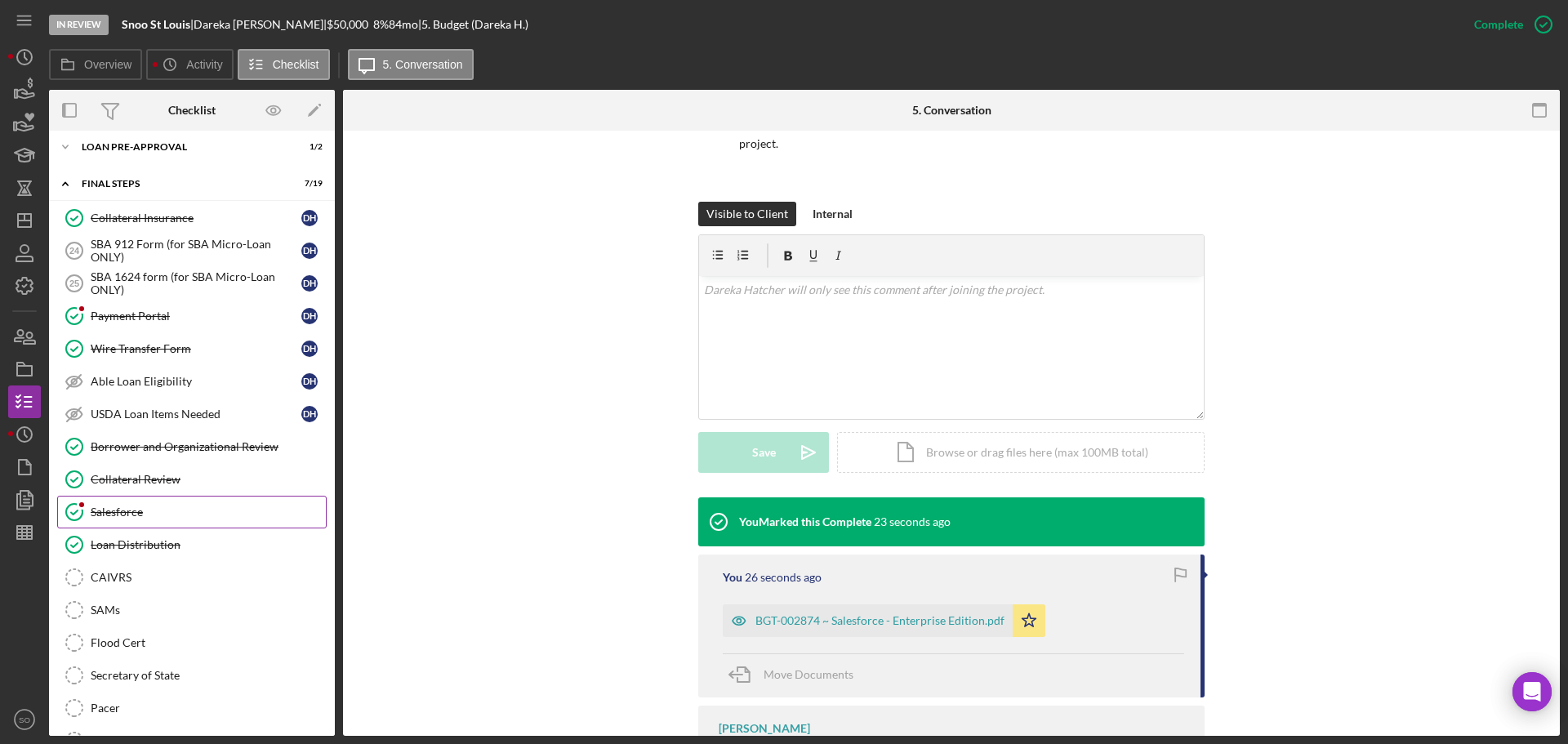
click at [170, 524] on link "Salesforce Salesforce" at bounding box center [191, 512] width 270 height 32
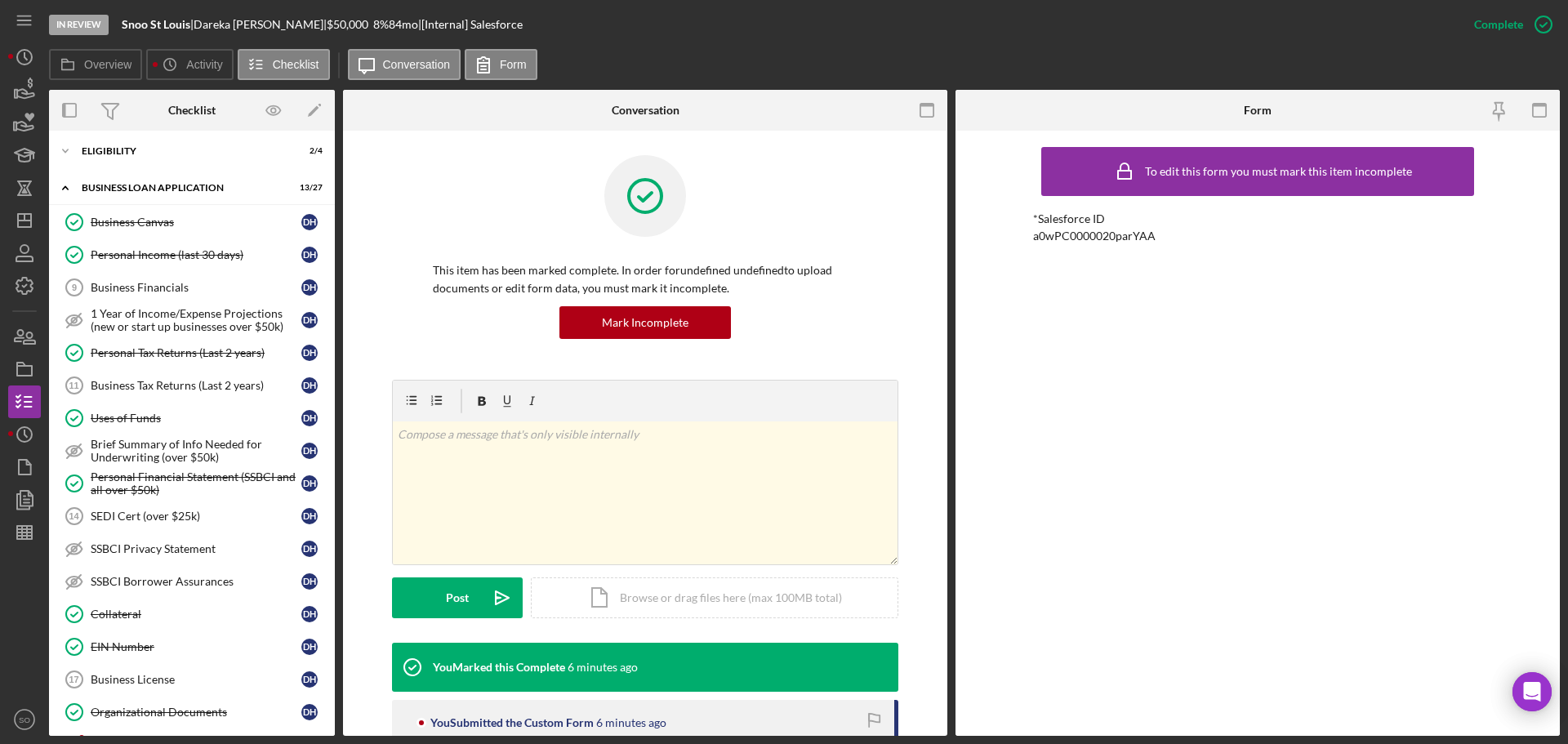
scroll to position [653, 0]
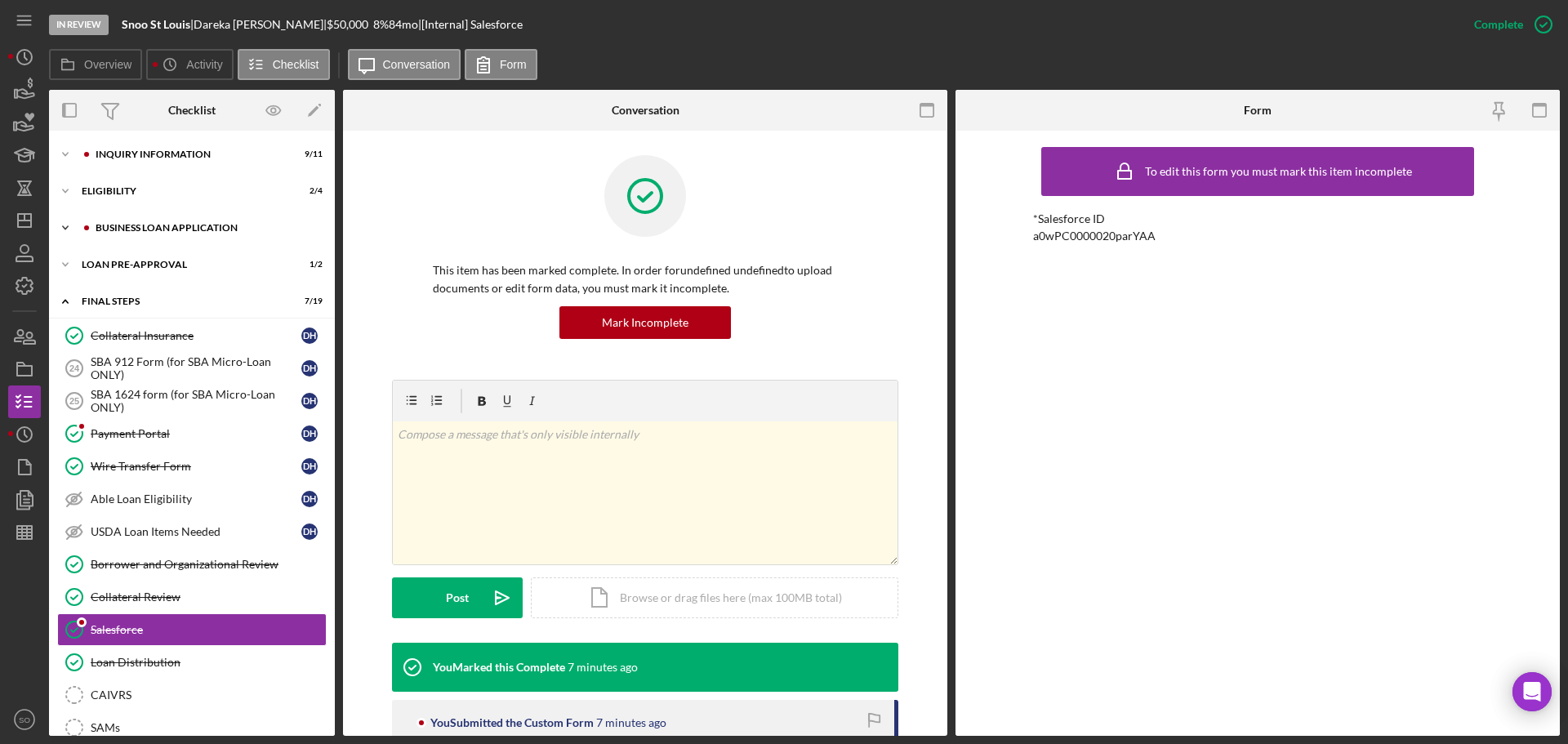
click at [155, 222] on div "Icon/Expander BUSINESS LOAN APPLICATION 13 / 27" at bounding box center [192, 227] width 286 height 32
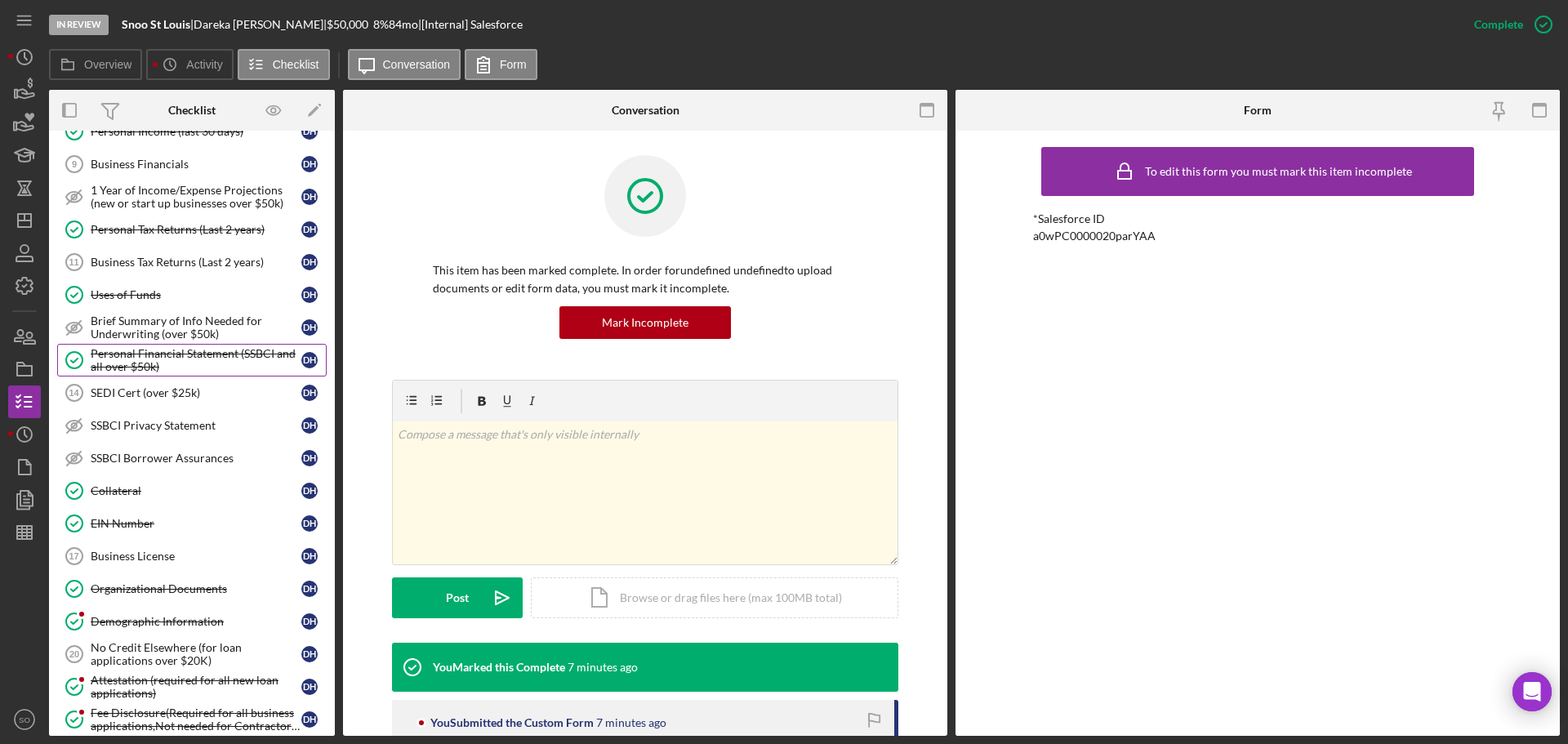
scroll to position [245, 0]
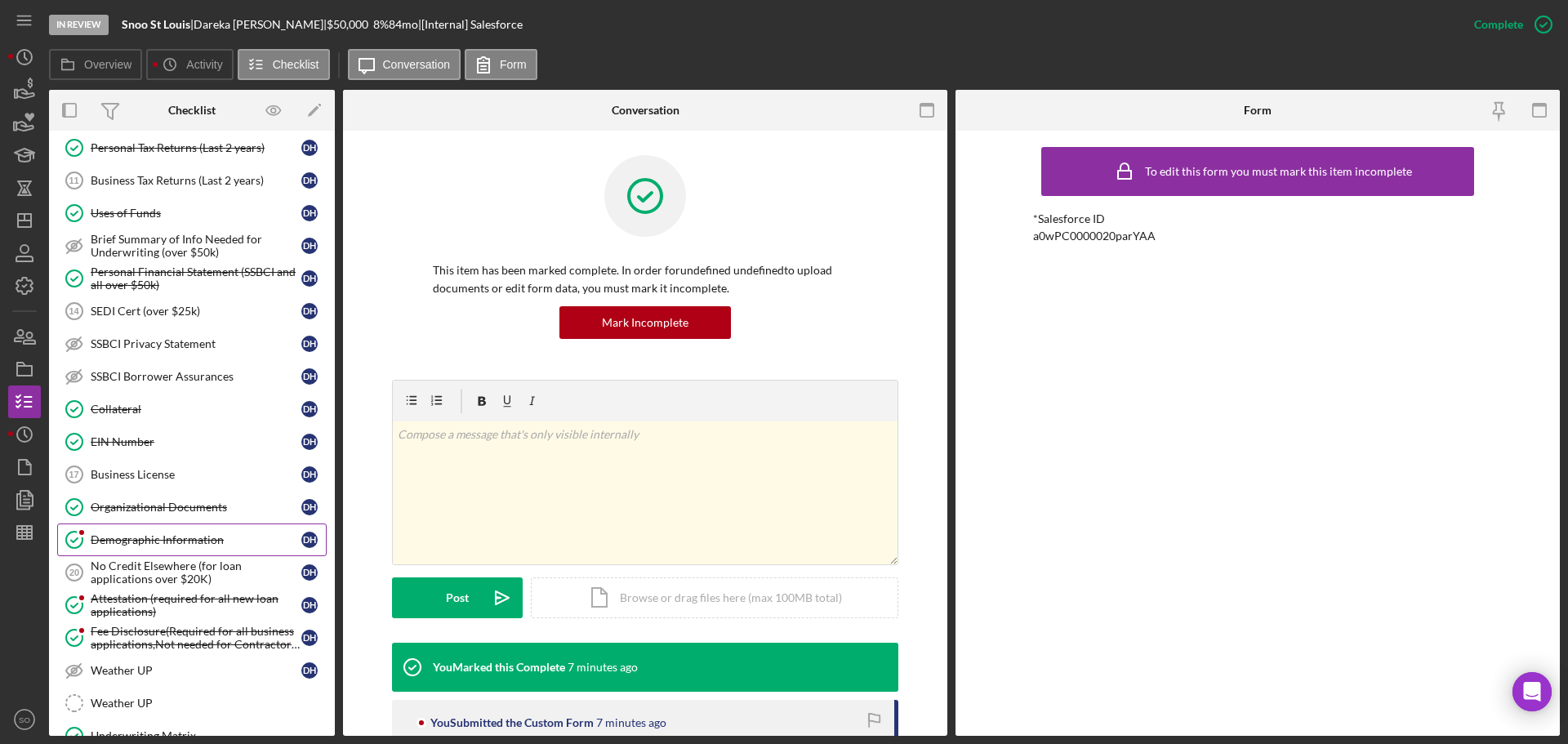
click at [172, 540] on div "Demographic Information" at bounding box center [196, 540] width 211 height 13
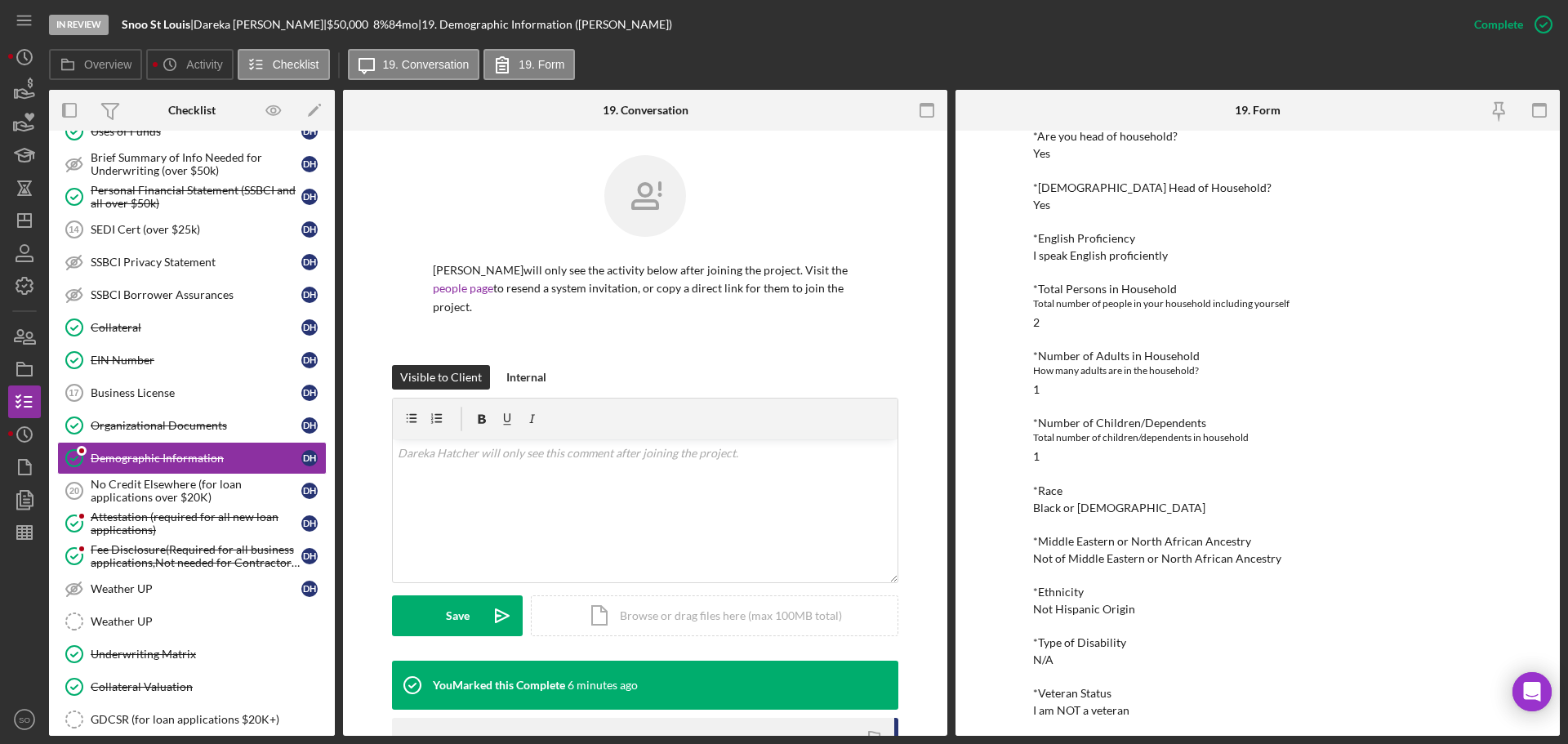
scroll to position [408, 0]
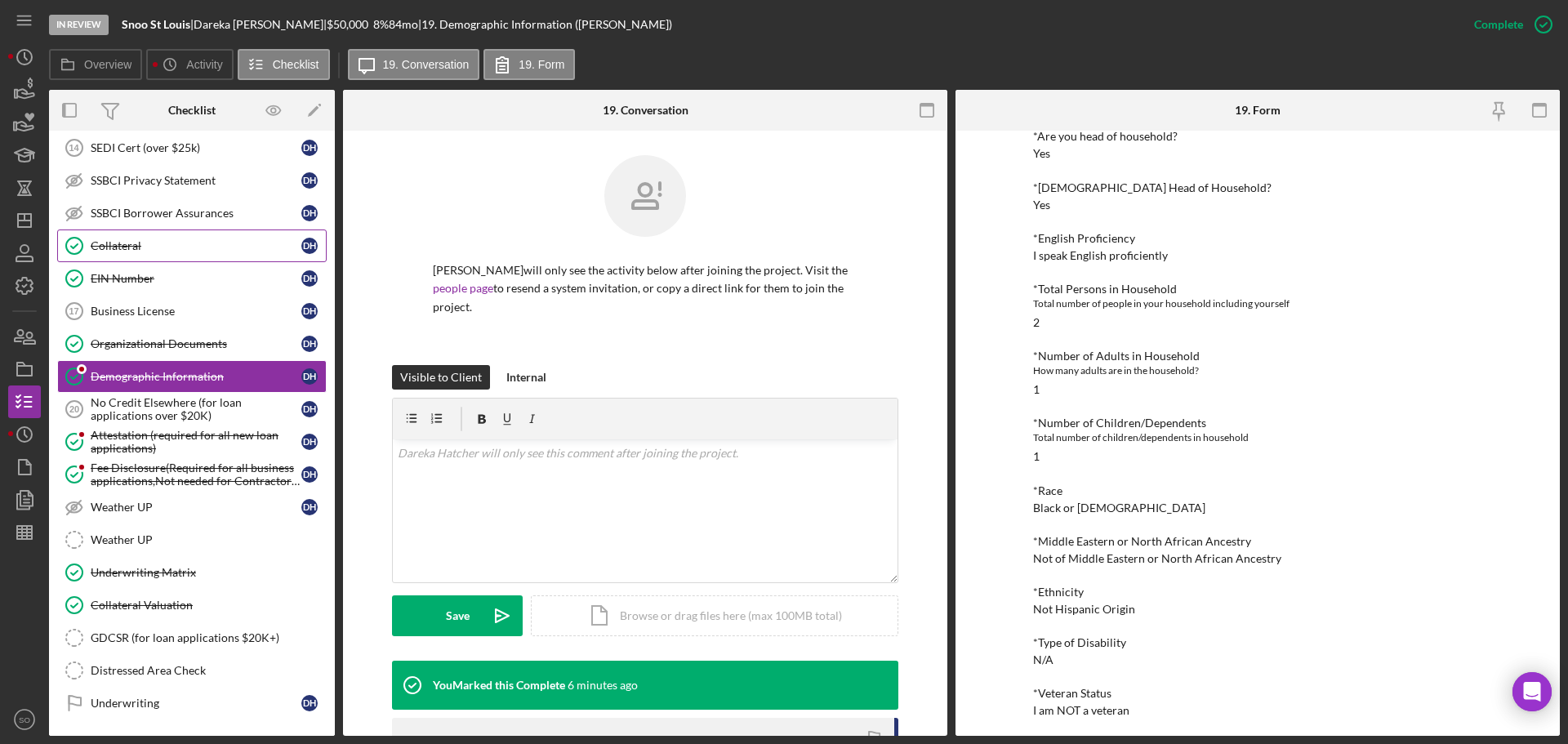
click at [169, 248] on div "Collateral" at bounding box center [196, 246] width 211 height 13
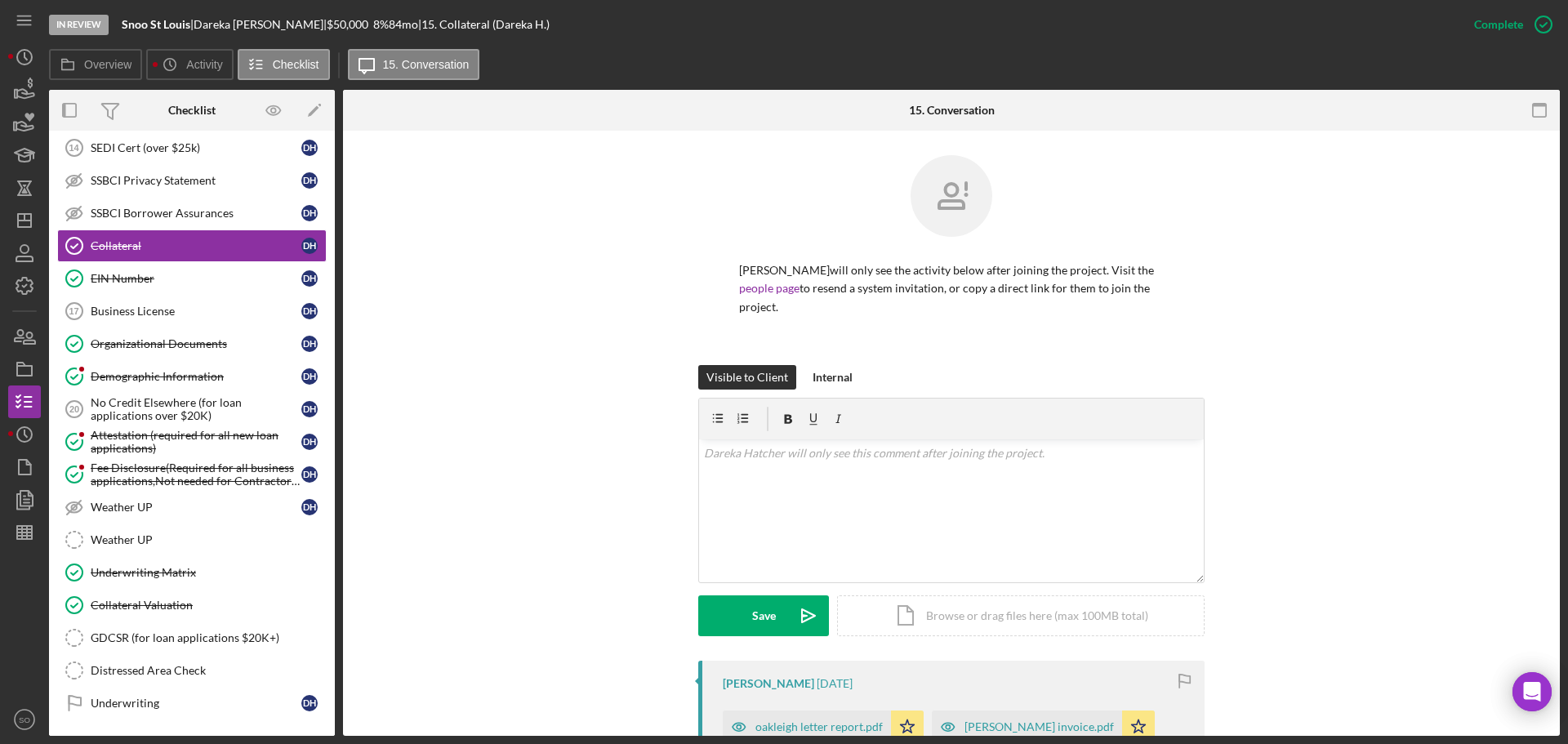
scroll to position [245, 0]
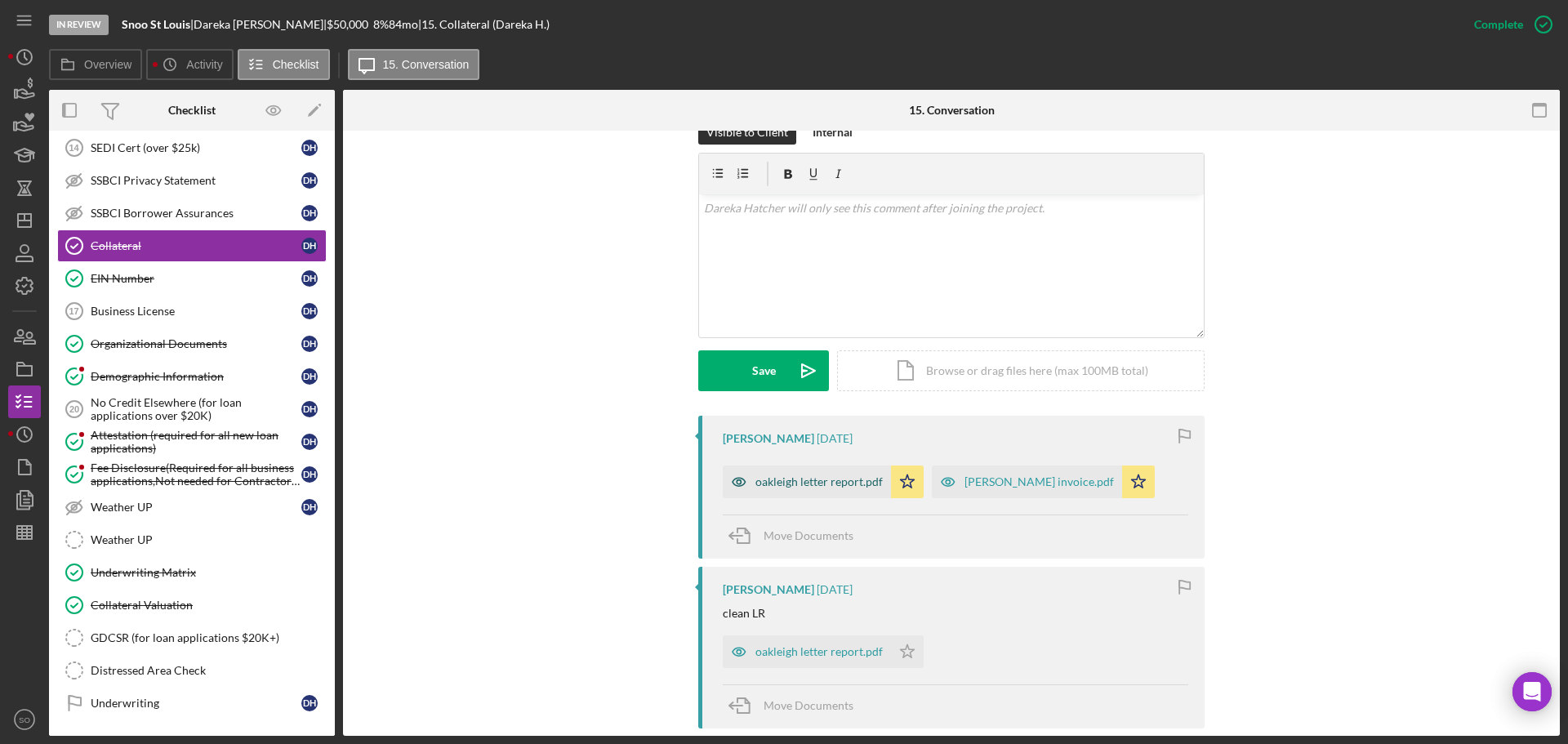
click at [821, 482] on div "oakleigh letter report.pdf" at bounding box center [819, 482] width 128 height 13
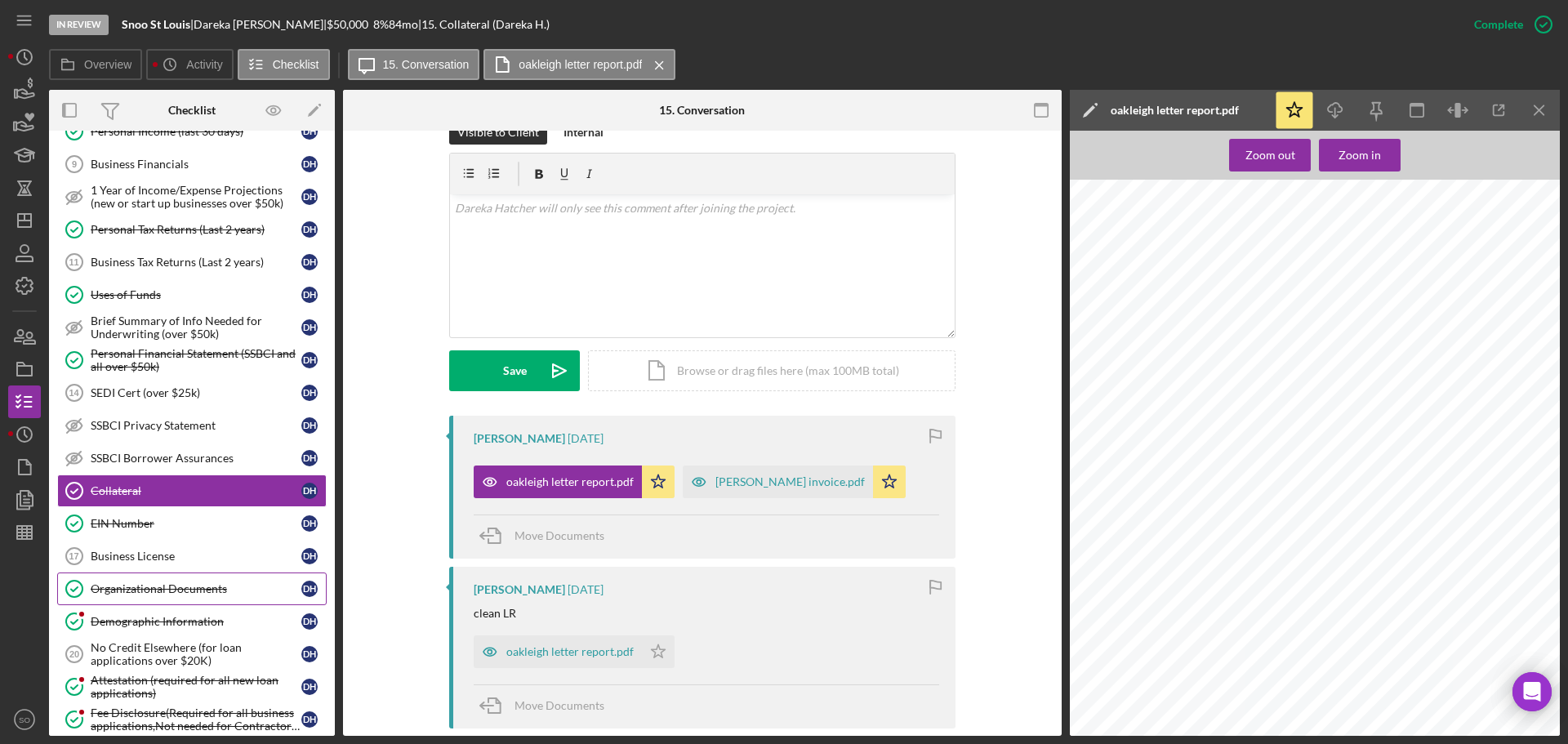
scroll to position [0, 0]
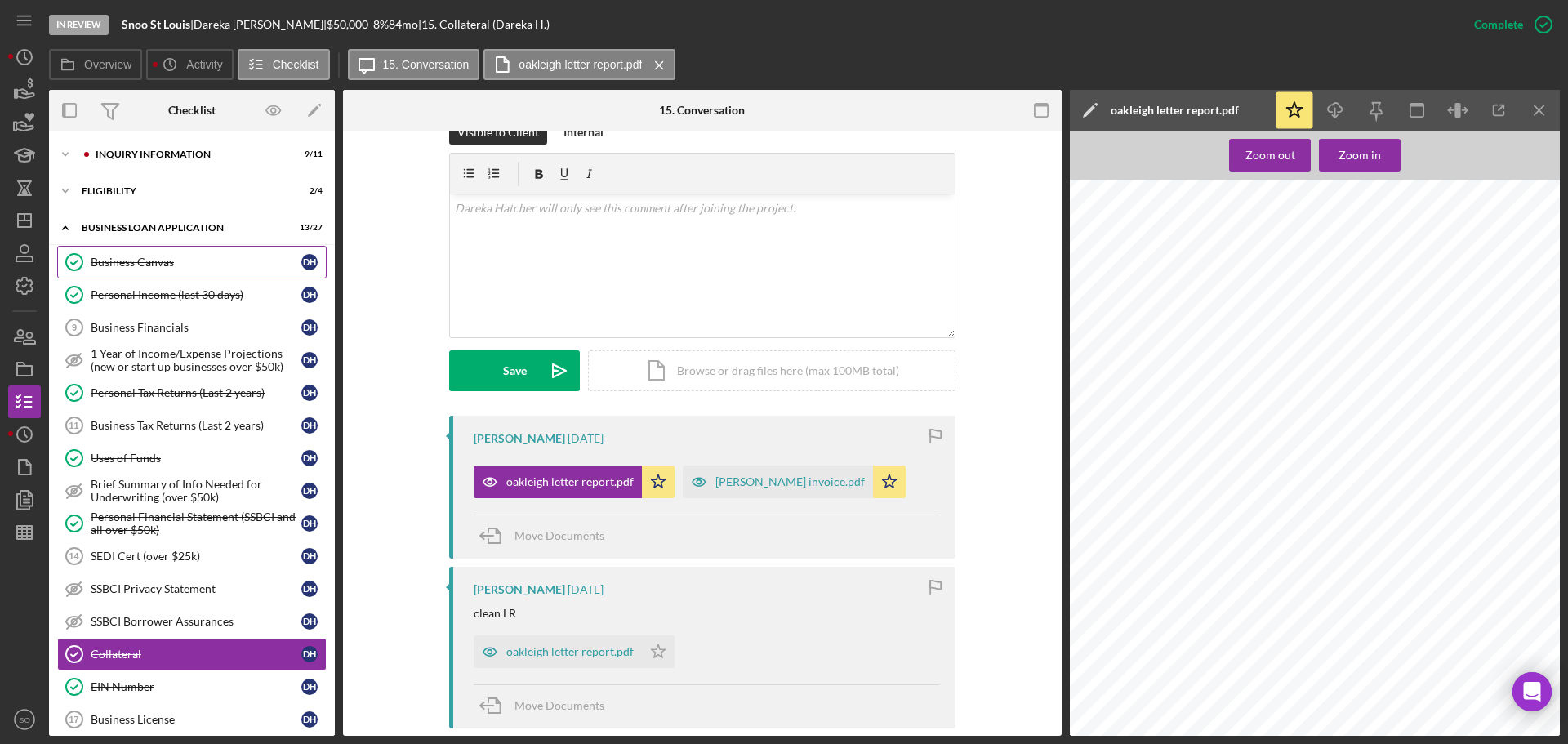
click at [178, 265] on div "Business Canvas" at bounding box center [196, 262] width 211 height 13
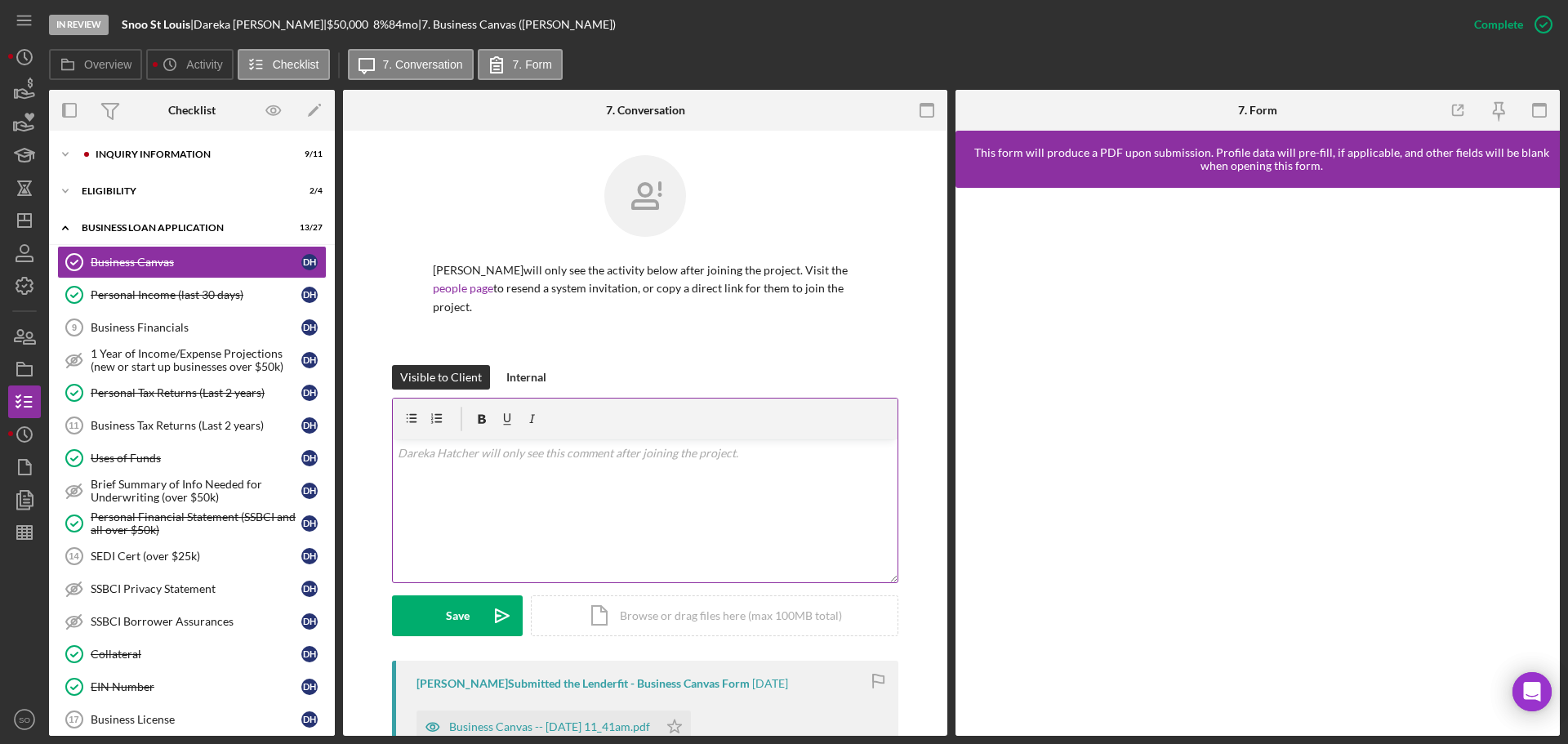
scroll to position [163, 0]
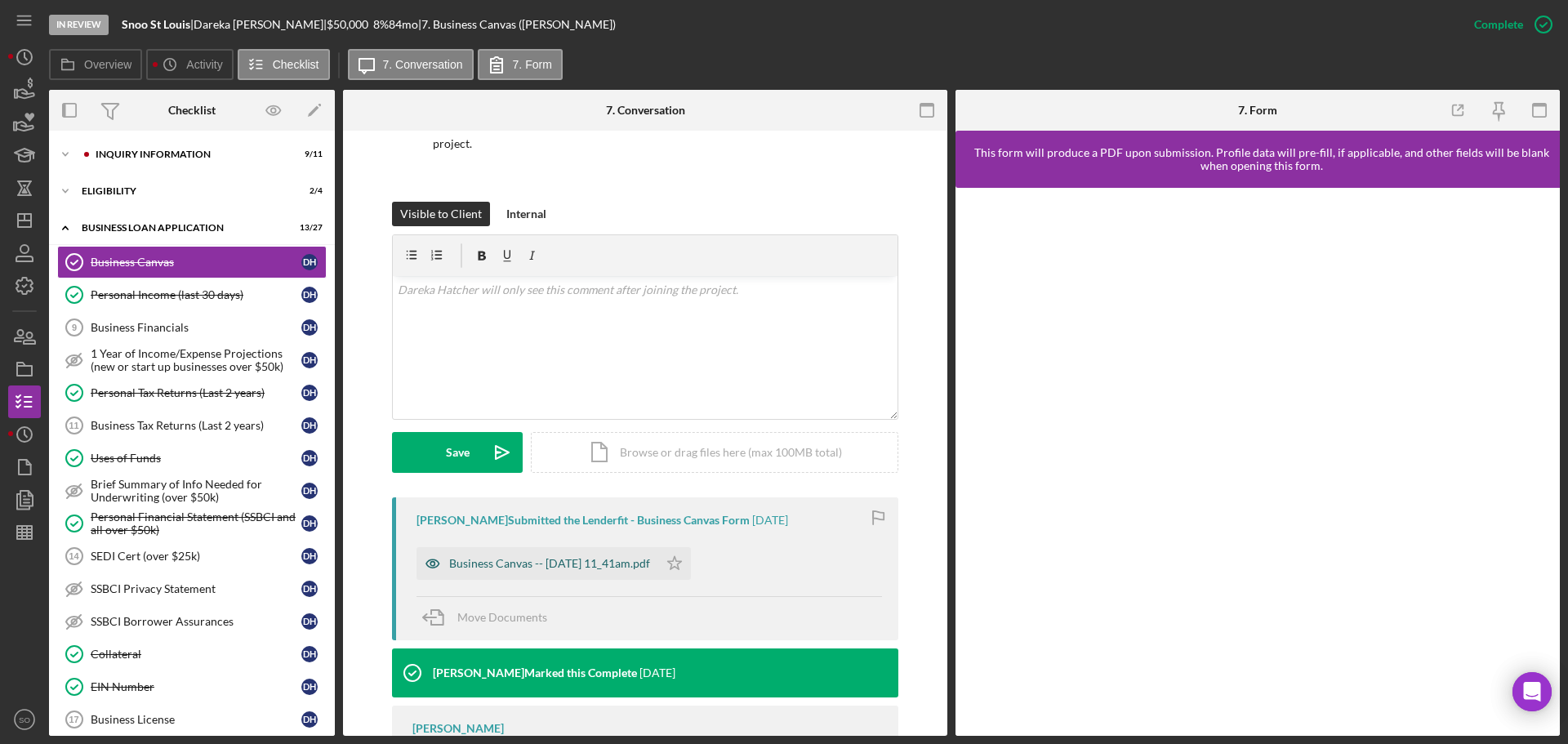
click at [608, 565] on div "Business Canvas -- [DATE] 11_41am.pdf" at bounding box center [549, 563] width 201 height 13
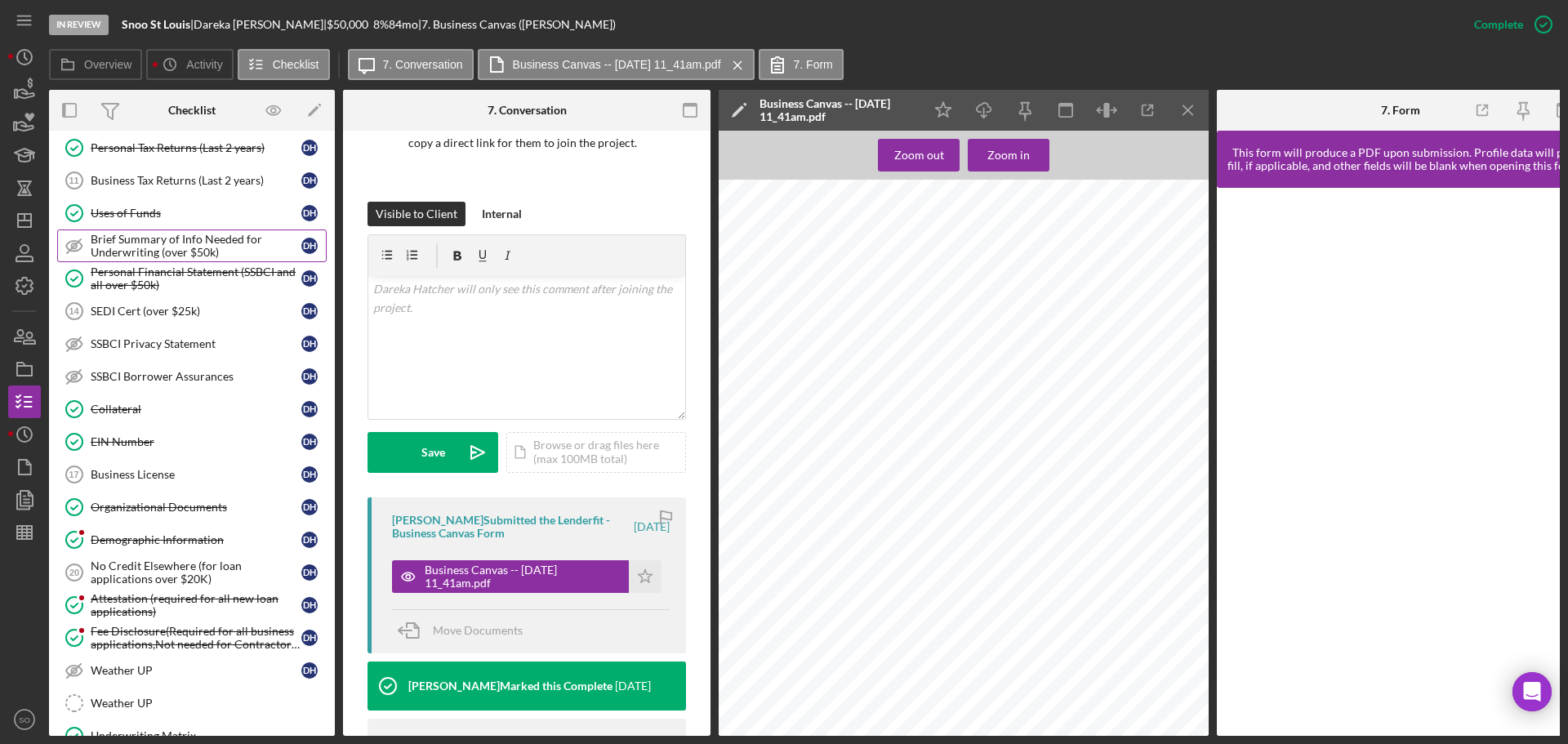
scroll to position [327, 0]
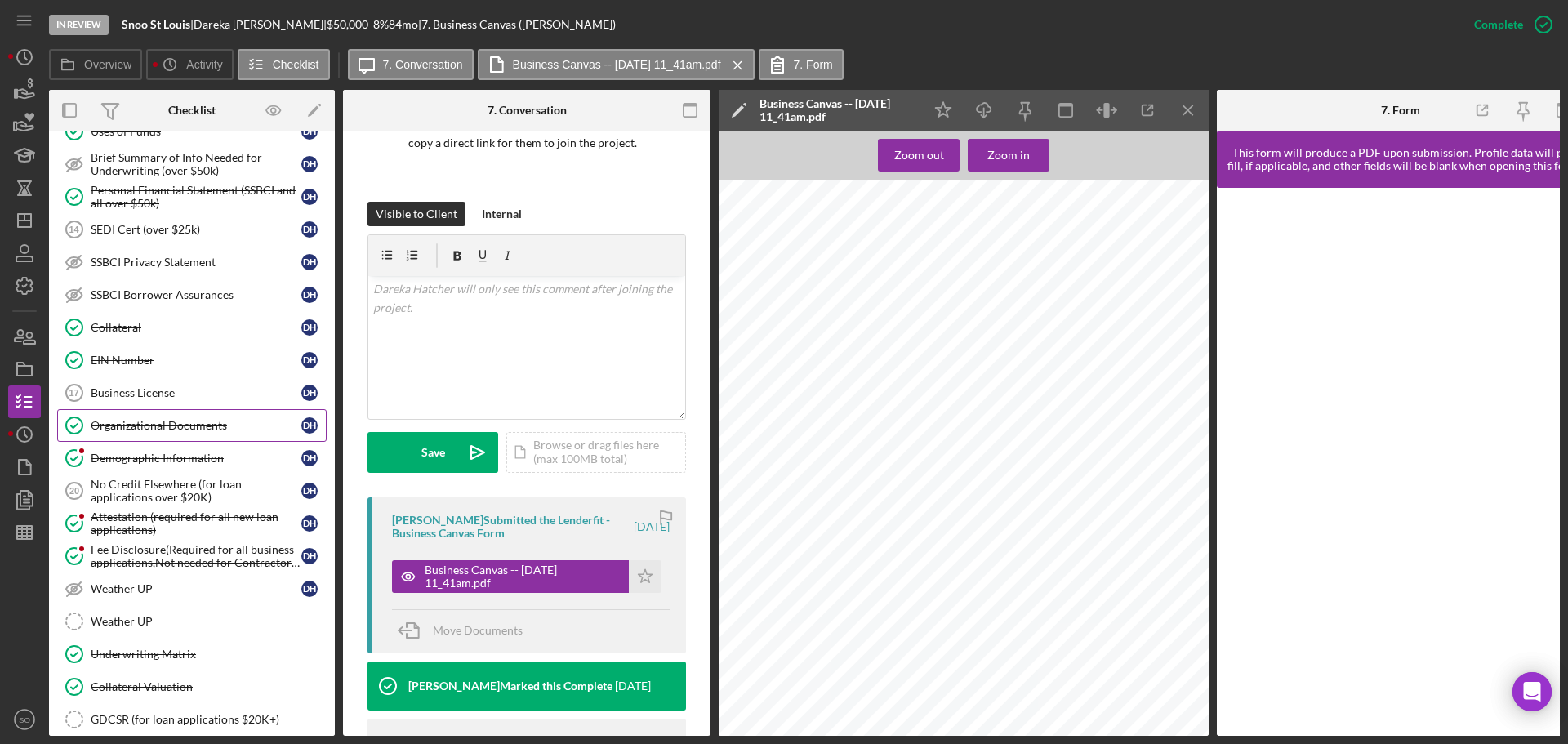
click at [179, 426] on div "Organizational Documents" at bounding box center [196, 425] width 211 height 13
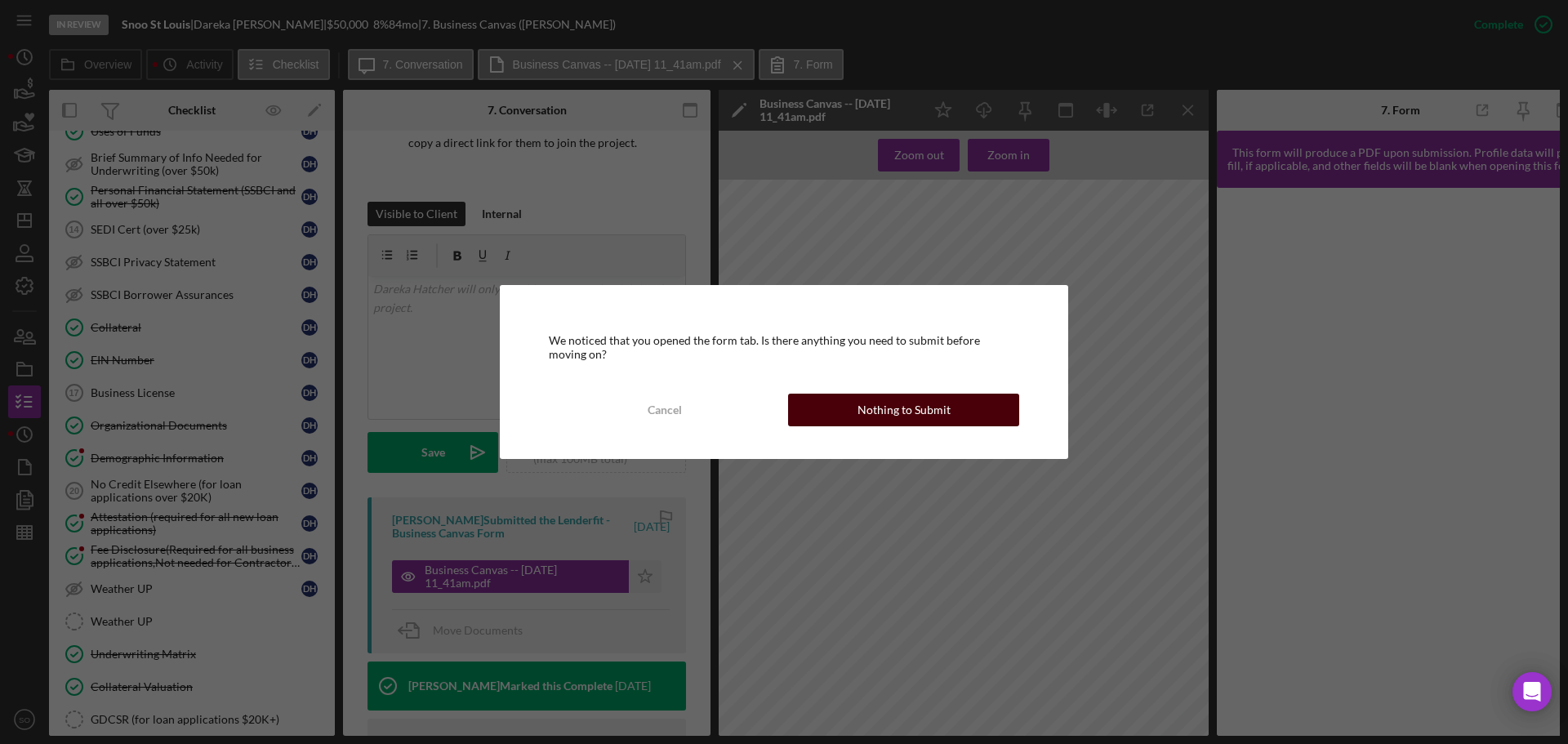
click at [894, 409] on div "Nothing to Submit" at bounding box center [904, 410] width 93 height 32
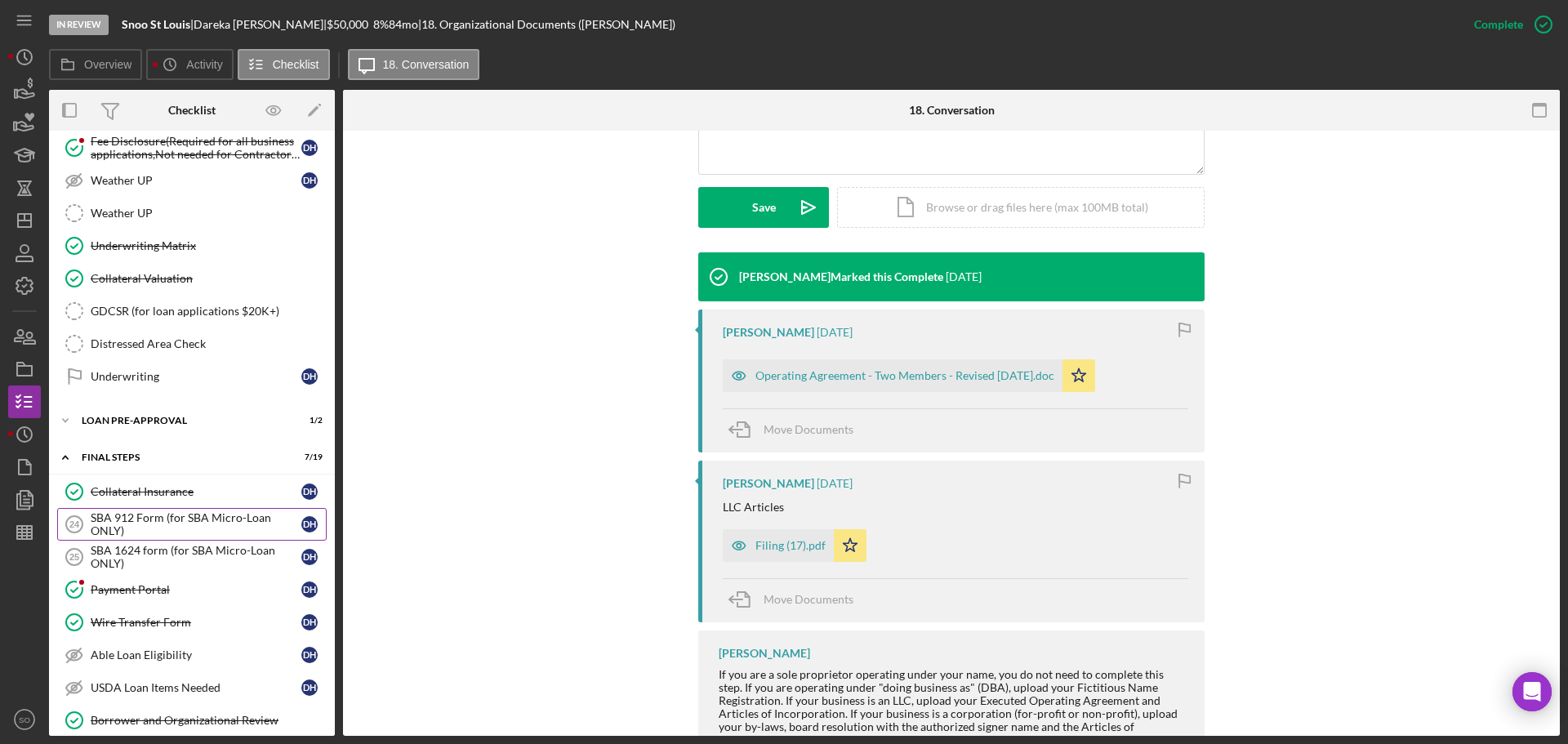
scroll to position [653, 0]
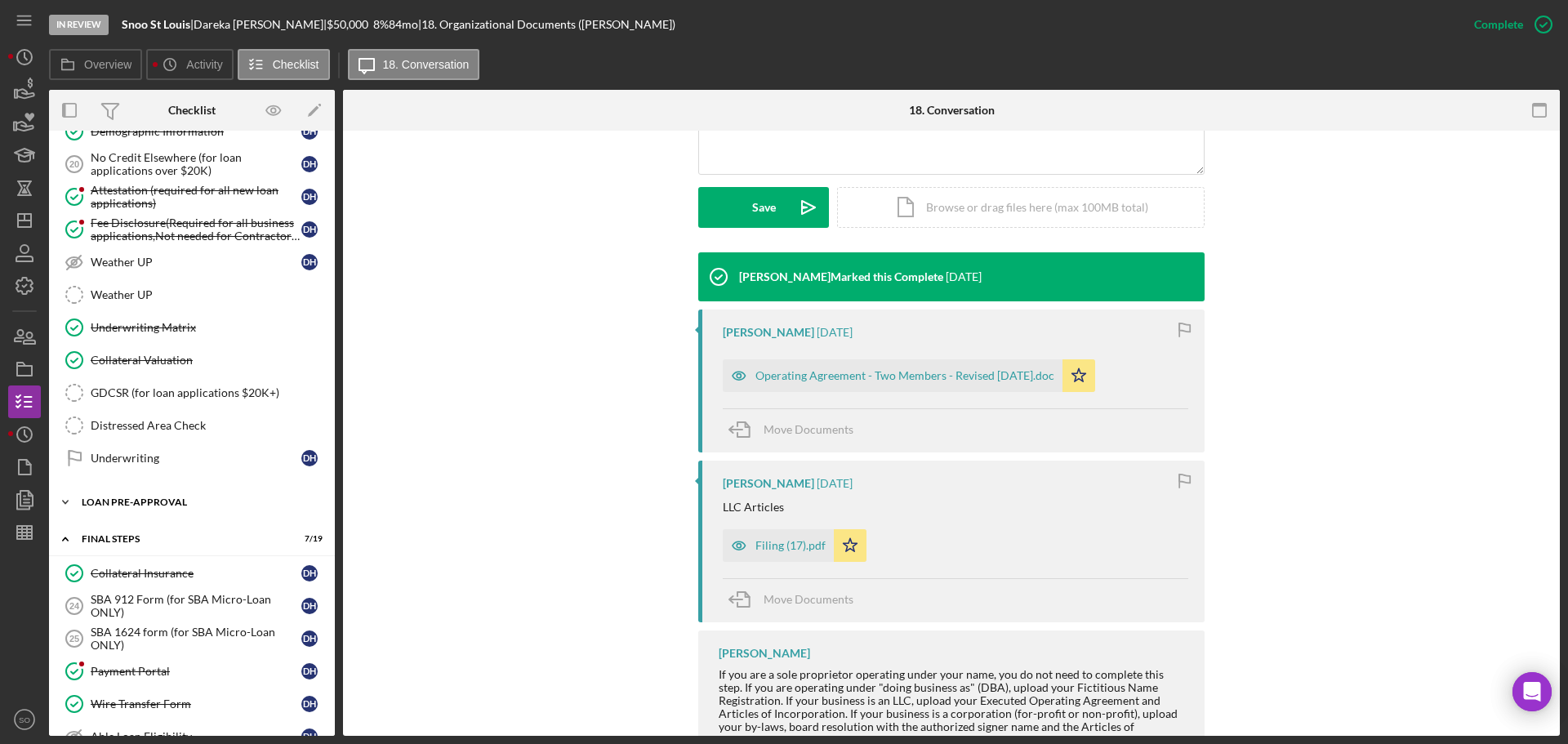
click at [136, 511] on div "Icon/Expander LOAN PRE-APPROVAL 1 / 2" at bounding box center [192, 502] width 286 height 32
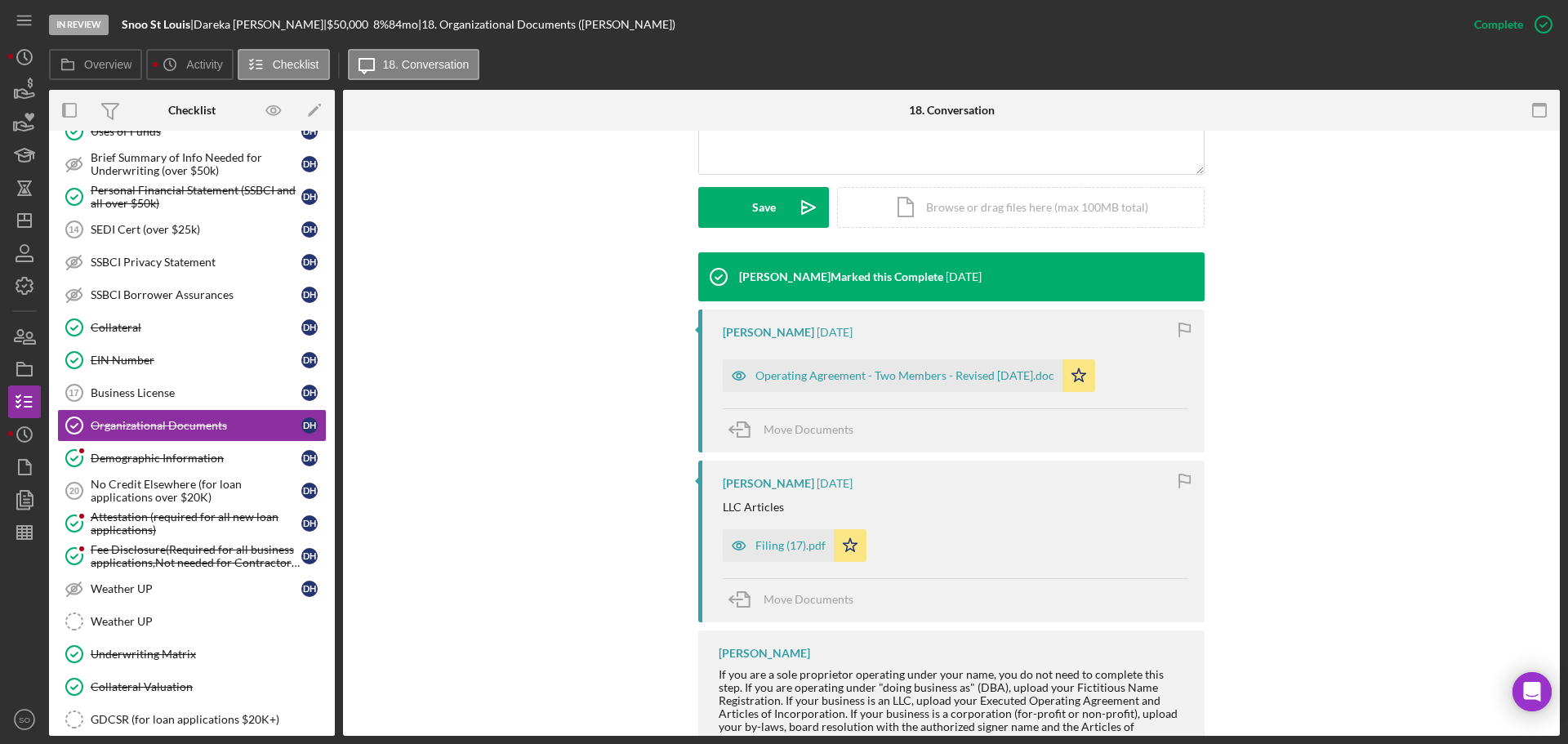
scroll to position [245, 0]
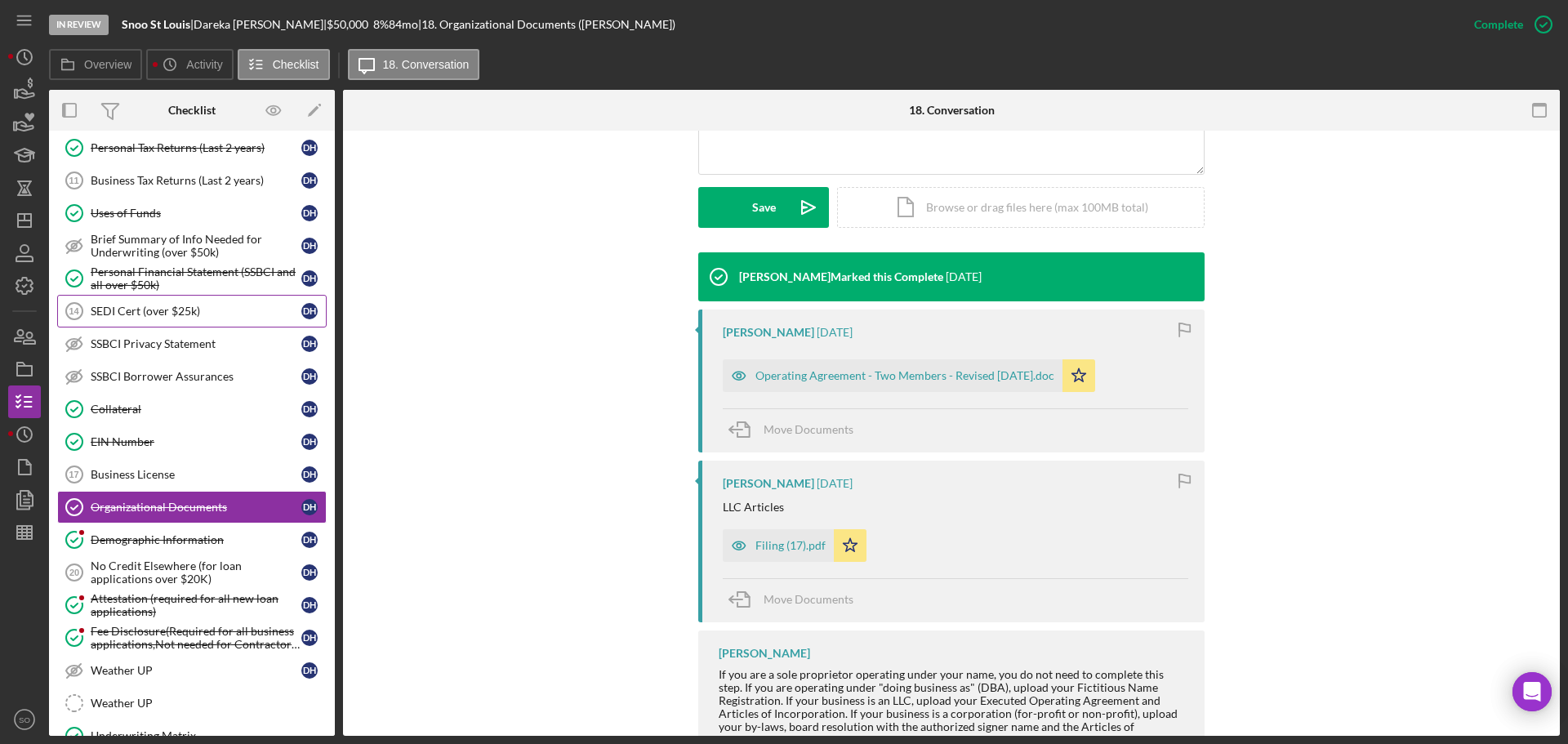
click at [164, 317] on div "SEDI Cert (over $25k)" at bounding box center [196, 311] width 211 height 13
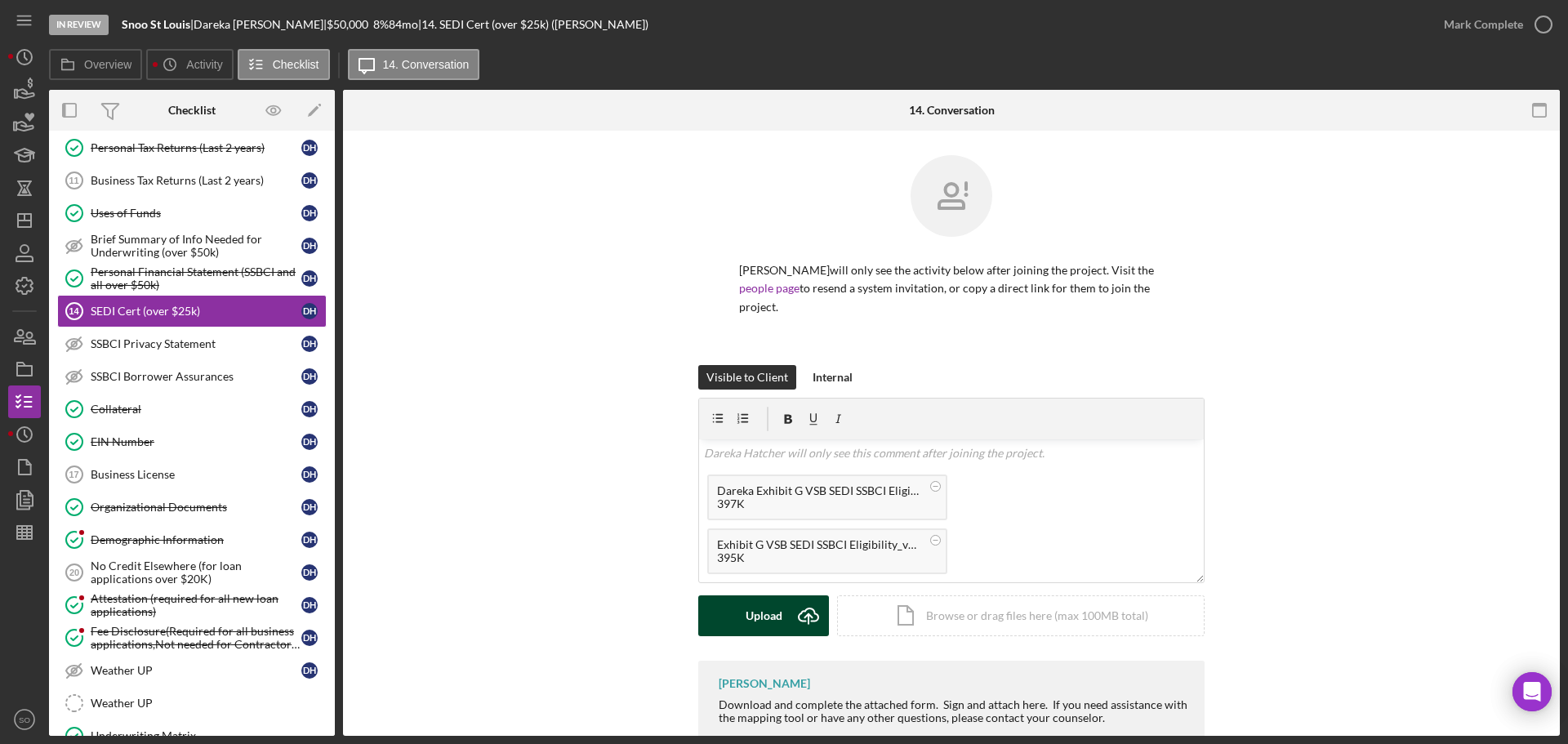
click at [762, 621] on div "Upload" at bounding box center [763, 615] width 37 height 41
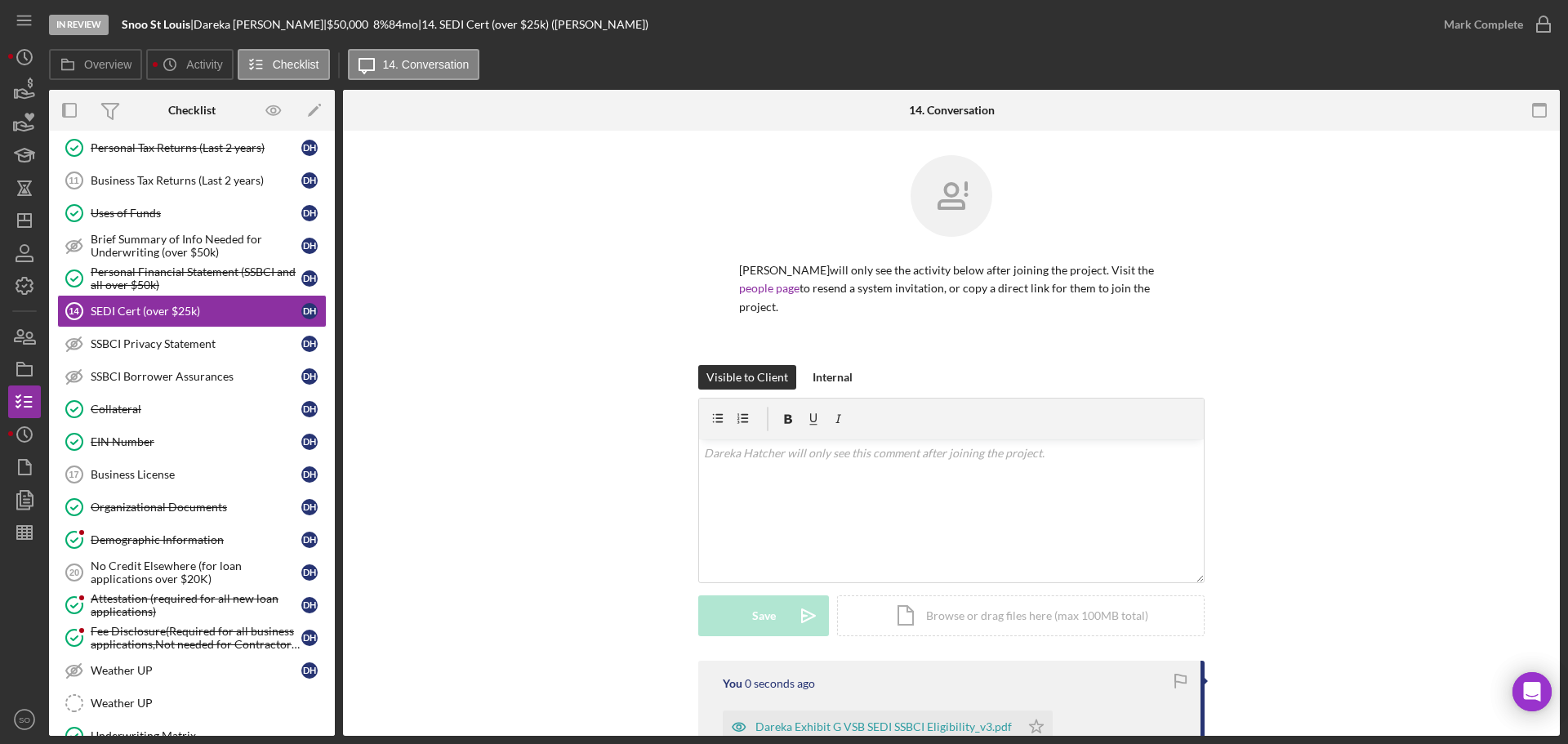
scroll to position [245, 0]
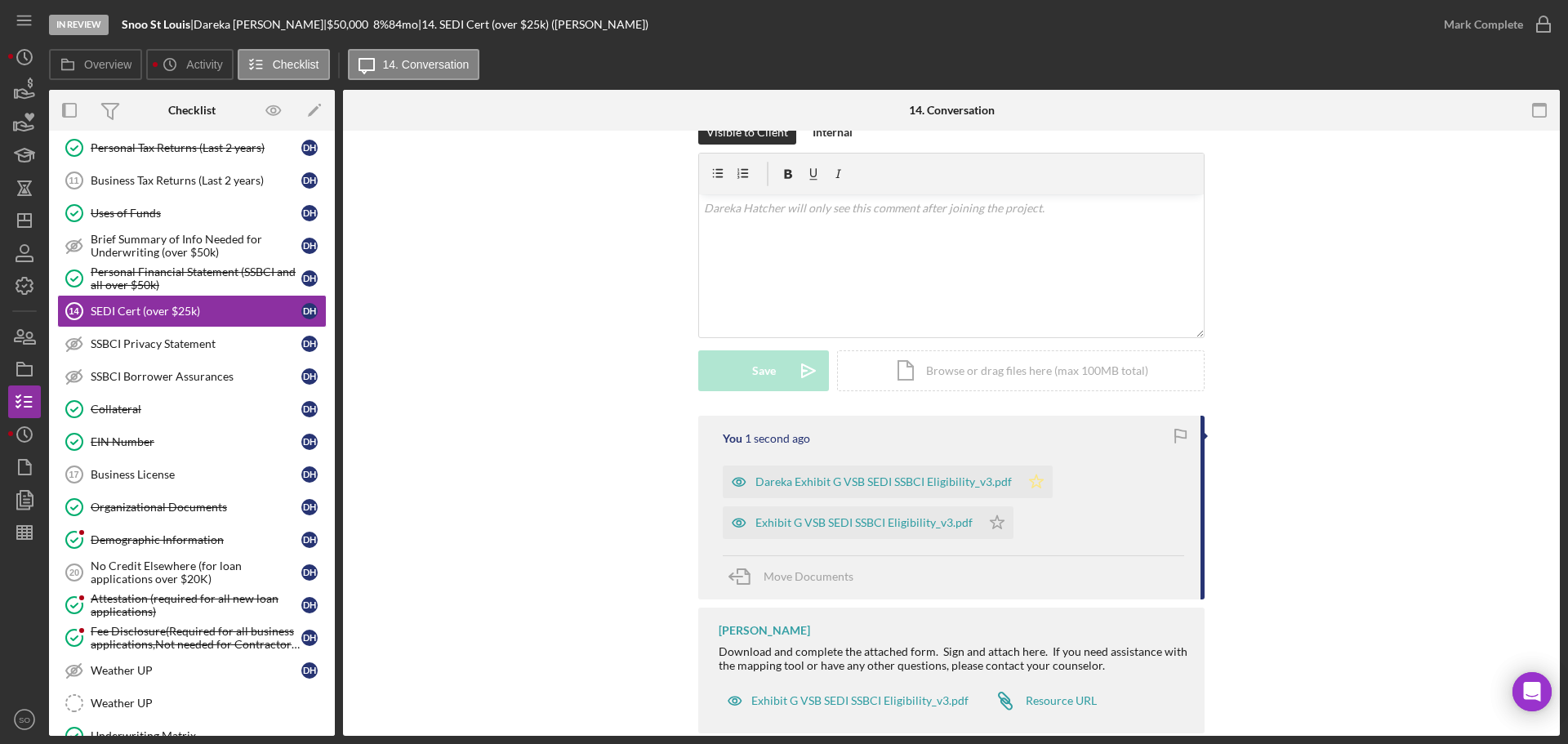
click at [1030, 479] on icon "Icon/Star" at bounding box center [1036, 482] width 32 height 32
click at [1003, 520] on icon "Icon/Star" at bounding box center [997, 523] width 32 height 32
click at [1465, 31] on div "Mark Complete" at bounding box center [1484, 25] width 80 height 32
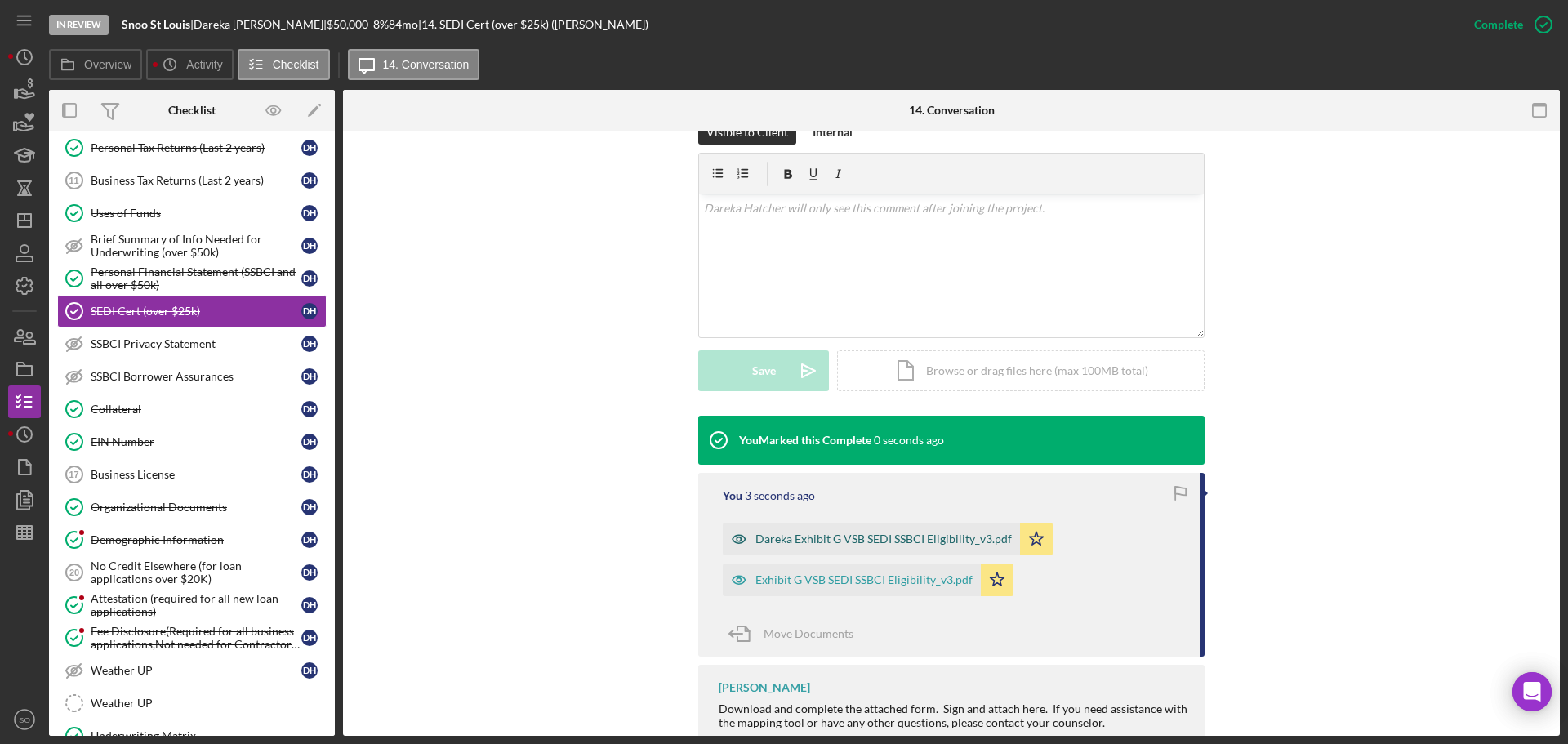
click at [923, 547] on div "Dareka Exhibit G VSB SEDI SSBCI Eligibility_v3.pdf" at bounding box center [871, 539] width 297 height 32
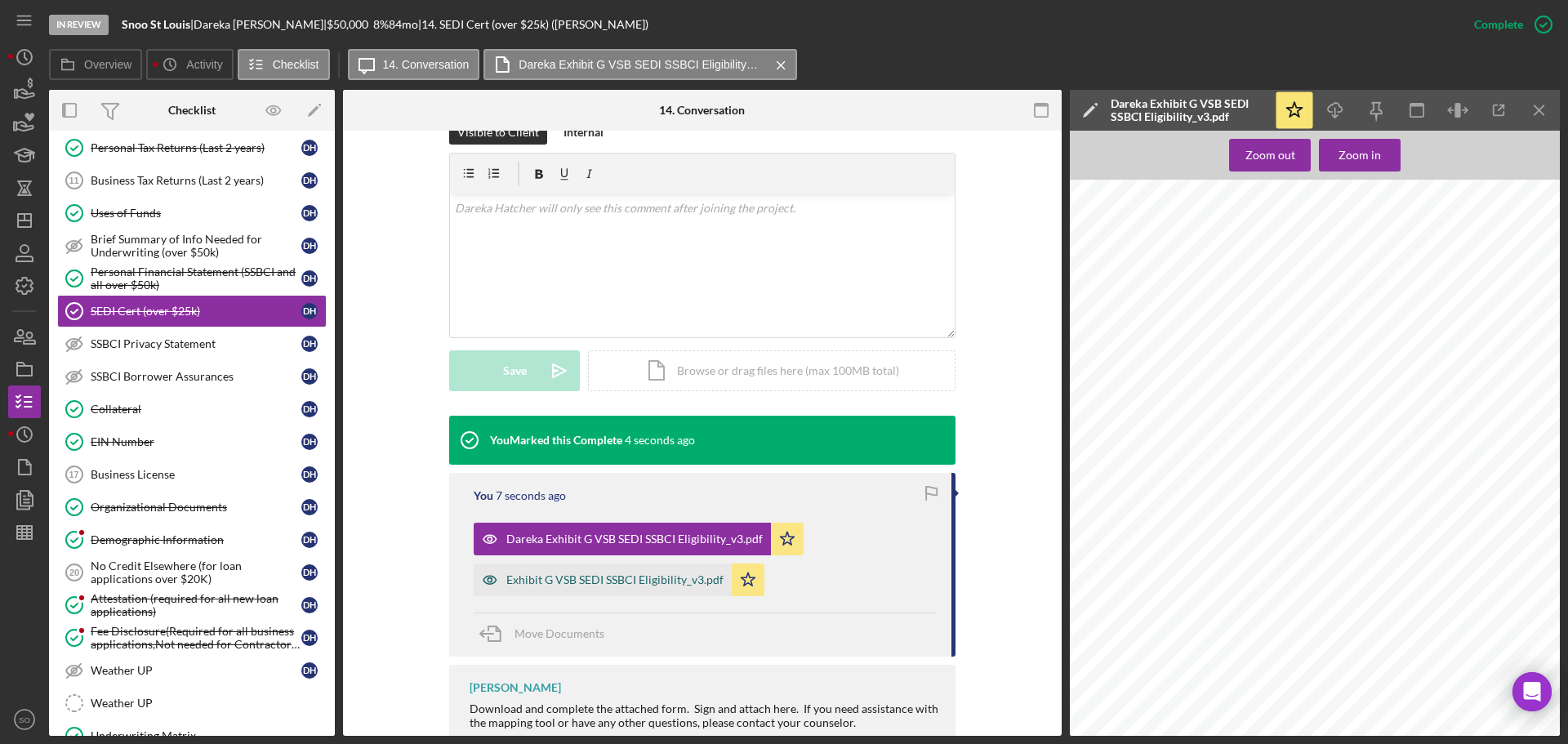
click at [697, 580] on div "Exhibit G VSB SEDI SSBCI Eligibility_v3.pdf" at bounding box center [615, 579] width 217 height 13
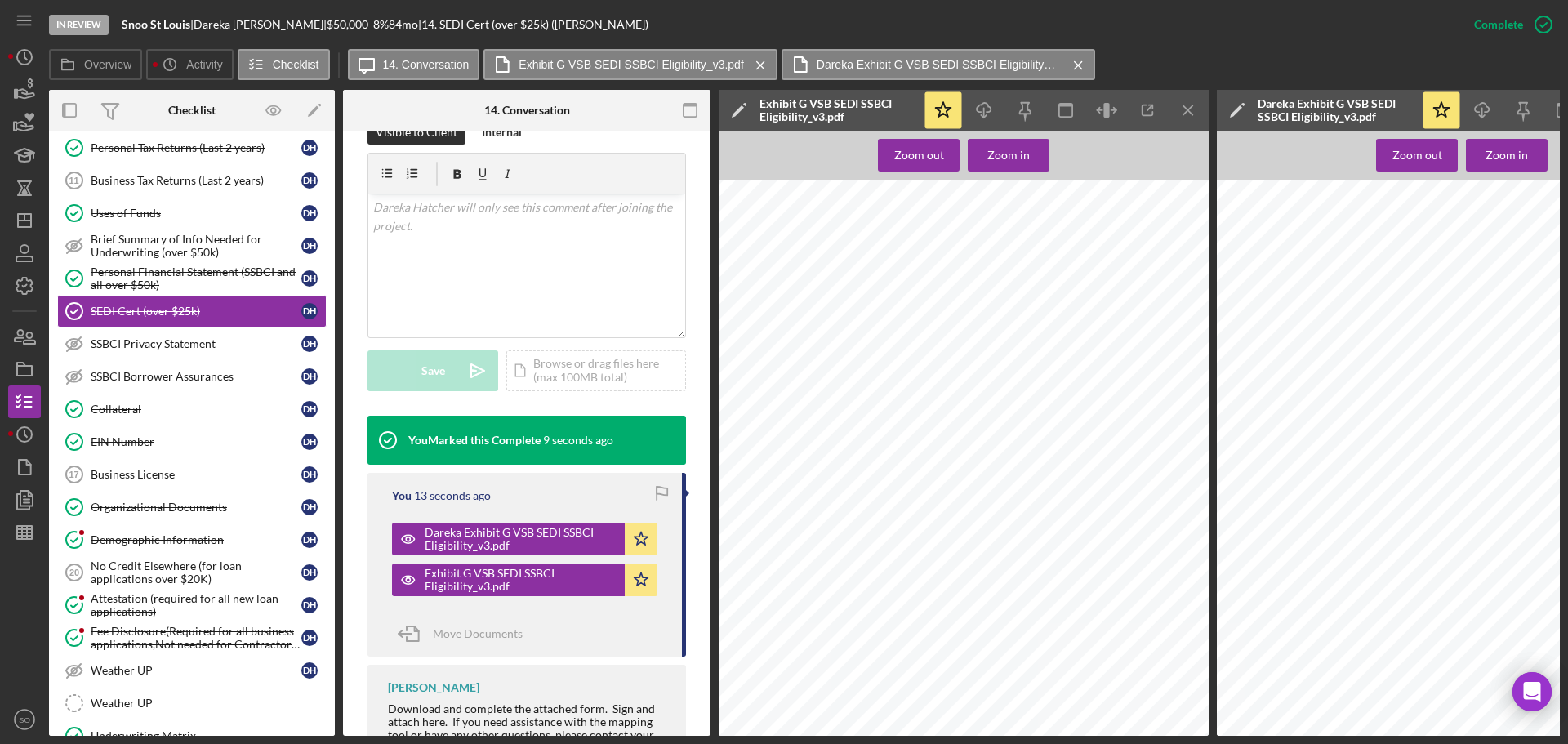
scroll to position [735, 0]
click at [213, 352] on link "SSBCI Privacy Statement SSBCI Privacy Statement D H" at bounding box center [191, 344] width 270 height 32
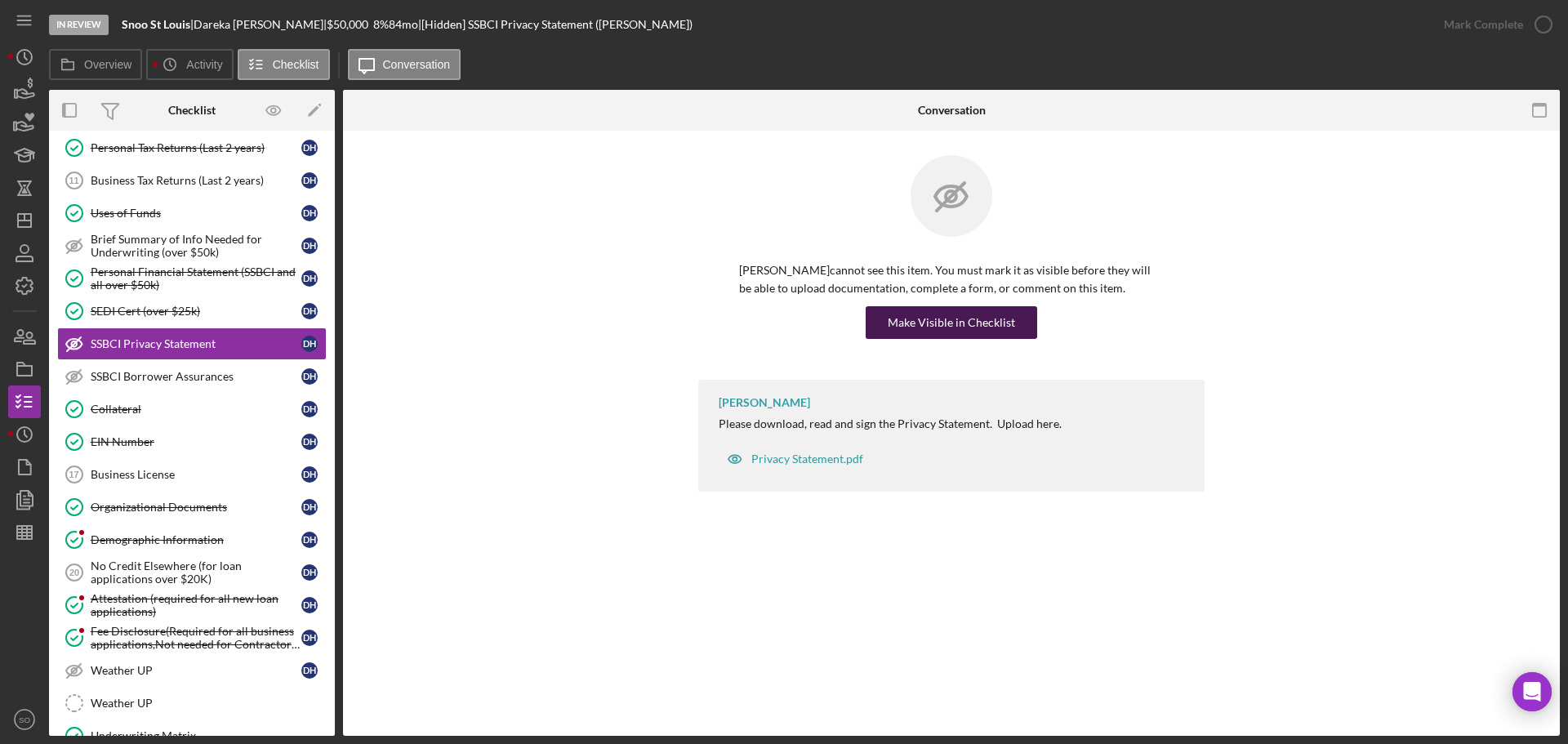
click at [905, 328] on div "Make Visible in Checklist" at bounding box center [951, 322] width 128 height 32
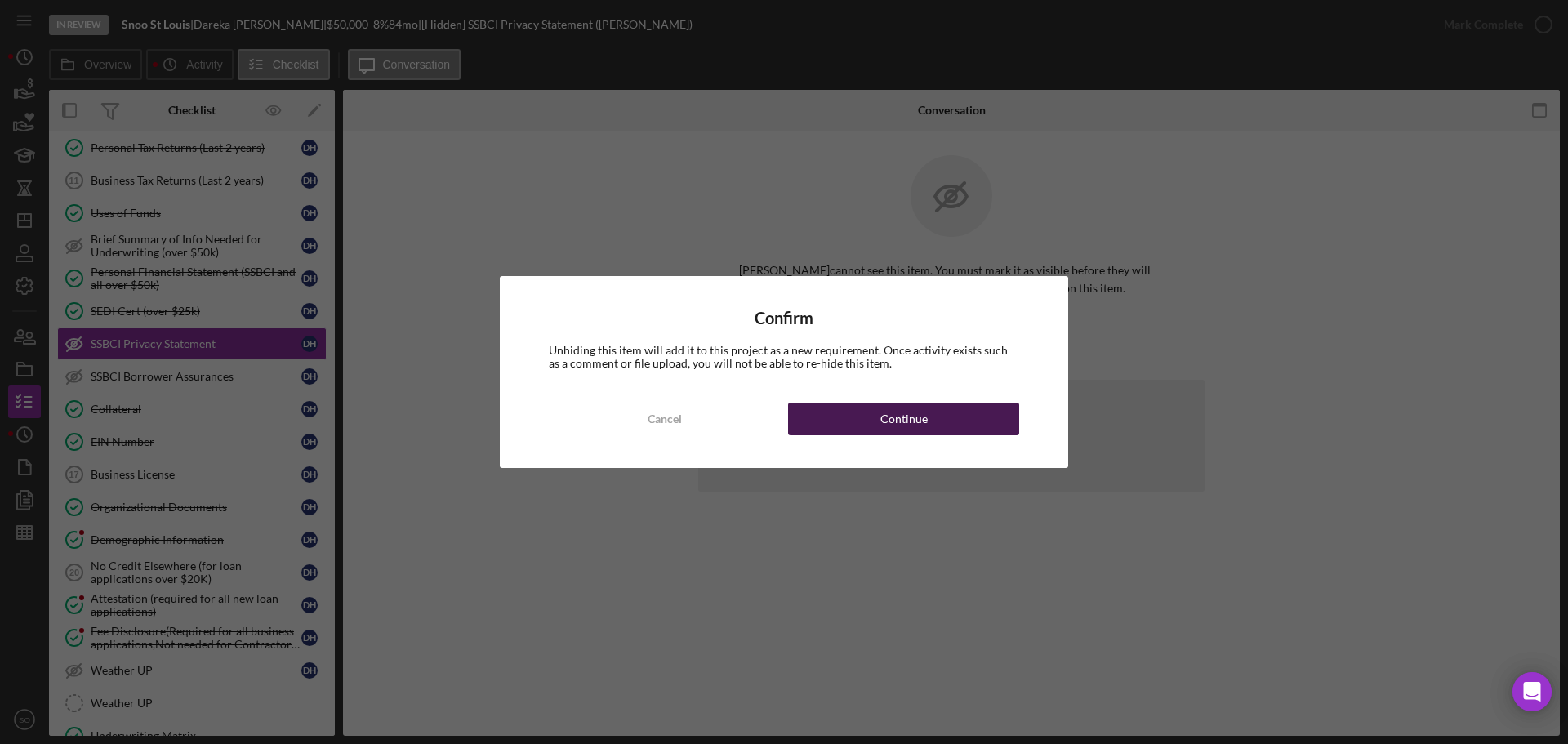
click at [929, 416] on button "Continue" at bounding box center [903, 418] width 231 height 32
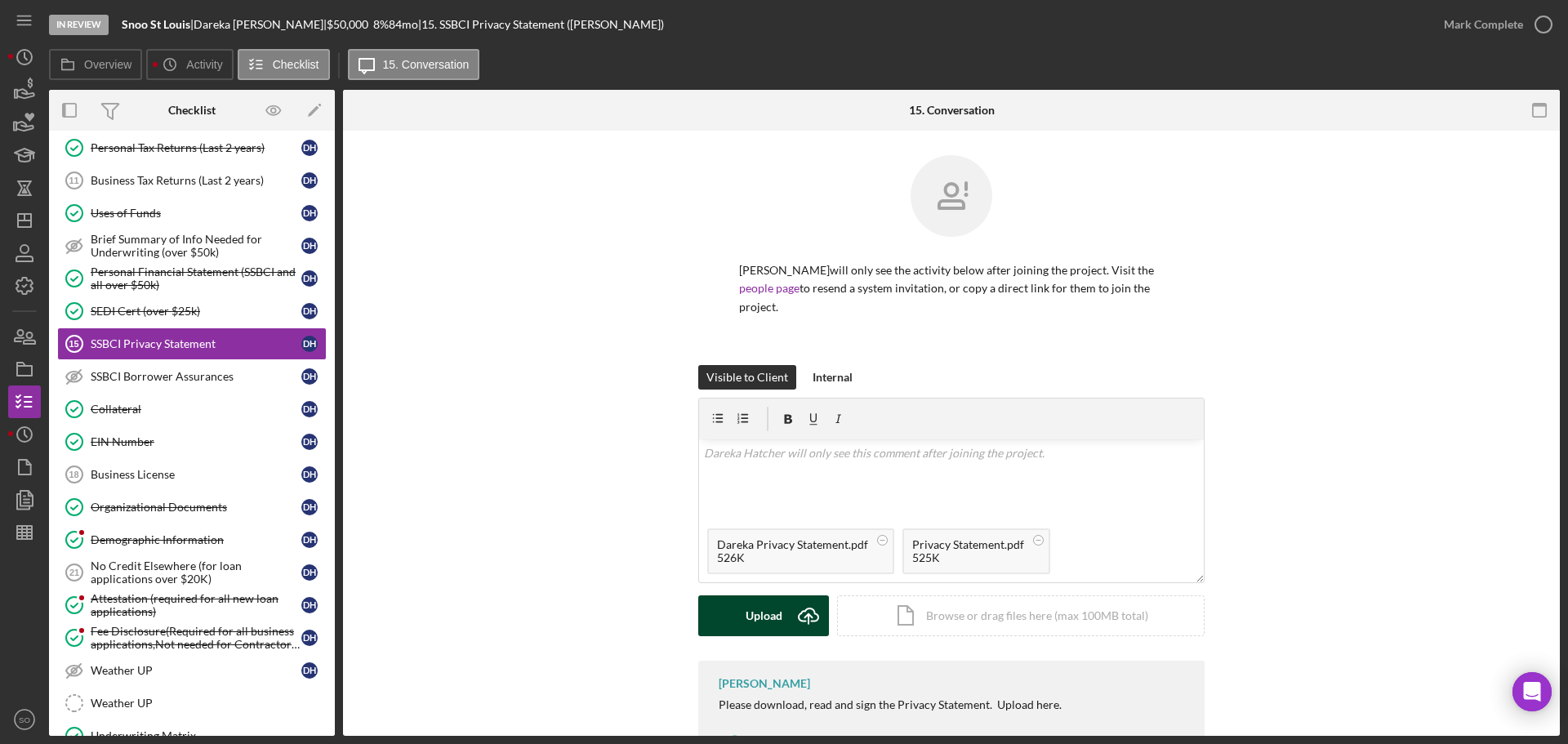
click at [779, 608] on button "Upload Icon/Upload" at bounding box center [763, 615] width 131 height 41
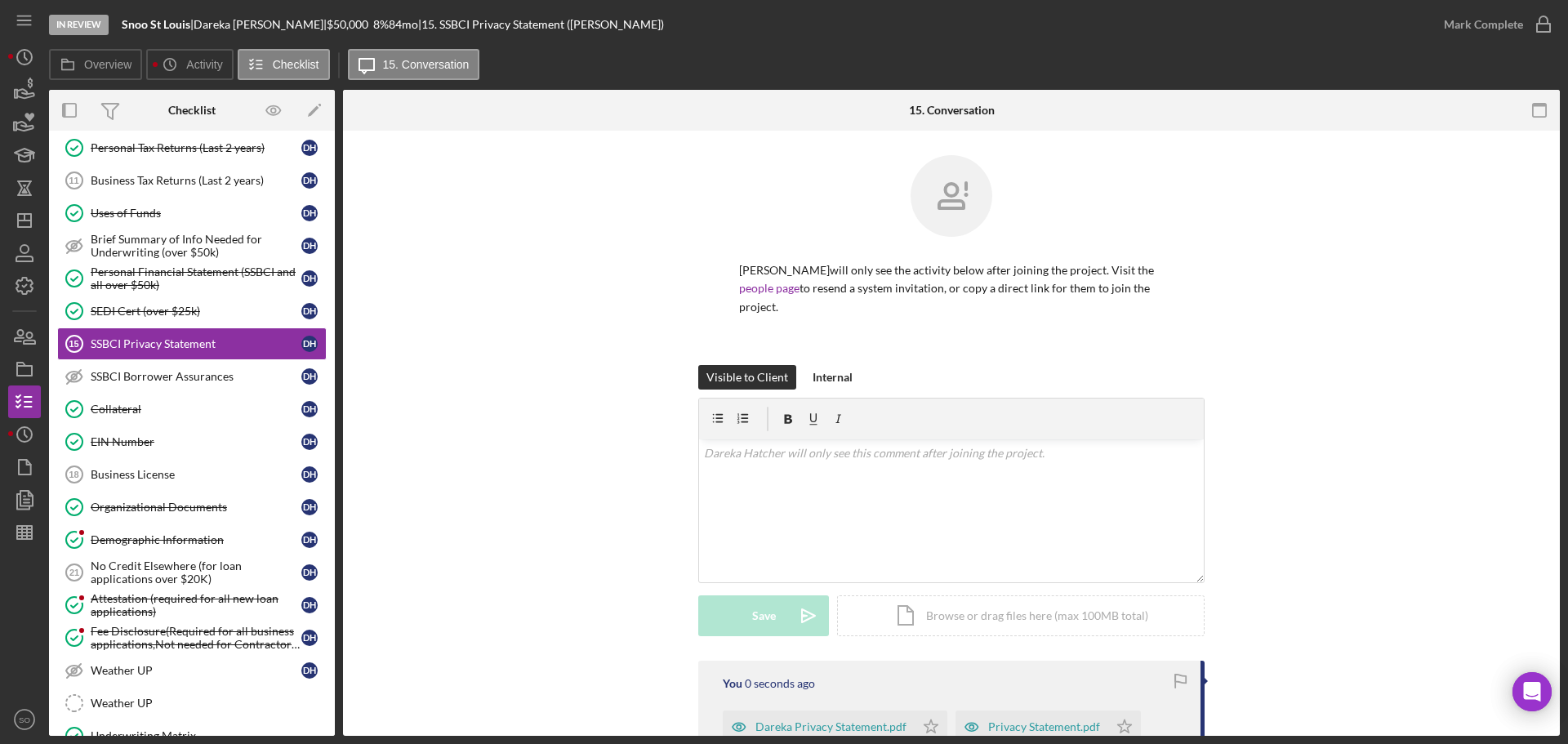
scroll to position [163, 0]
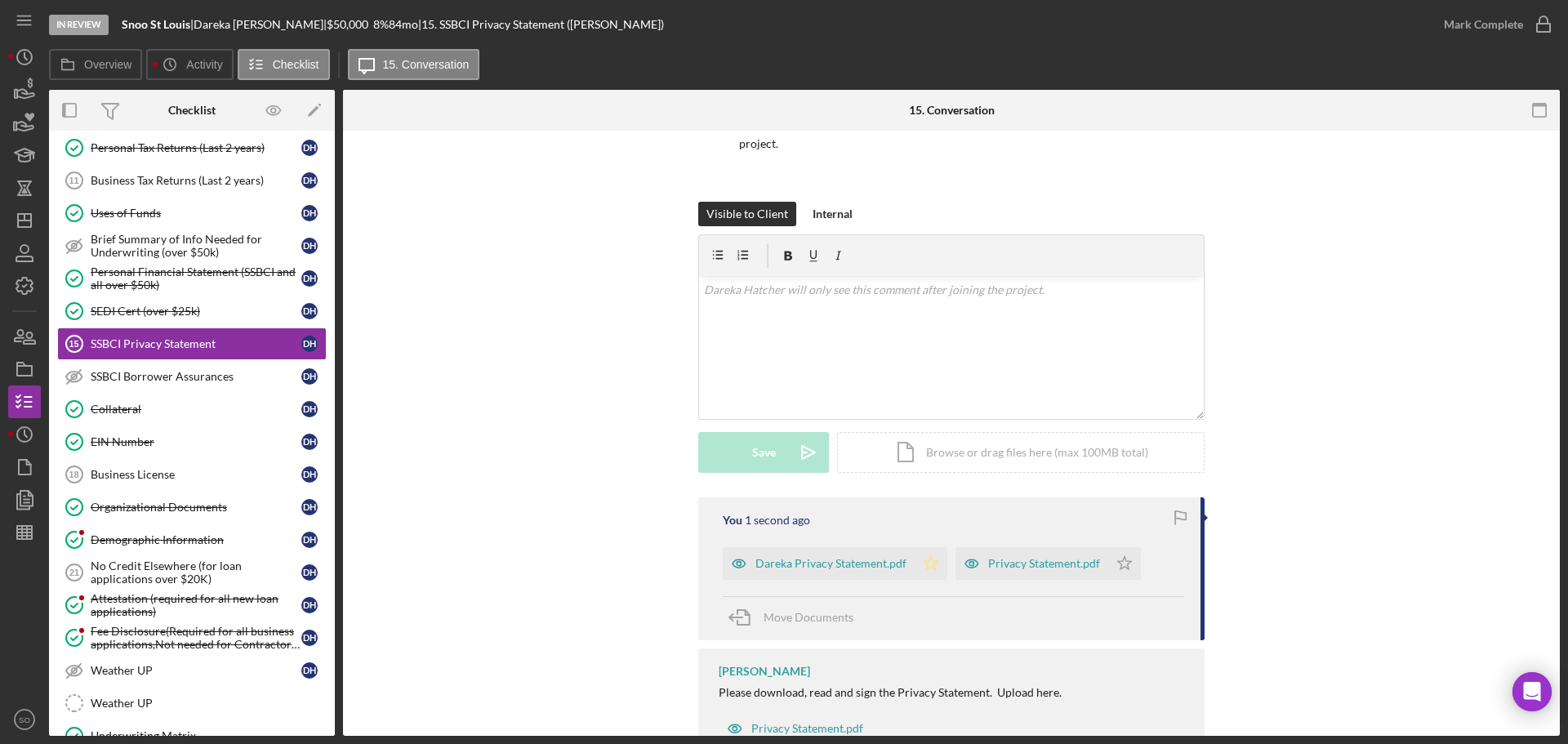
drag, startPoint x: 925, startPoint y: 578, endPoint x: 974, endPoint y: 565, distance: 50.7
click at [926, 578] on icon "Icon/Star" at bounding box center [931, 563] width 32 height 32
click at [1110, 570] on icon "Icon/Star" at bounding box center [1124, 563] width 32 height 32
click at [1480, 30] on div "Mark Complete" at bounding box center [1484, 25] width 80 height 32
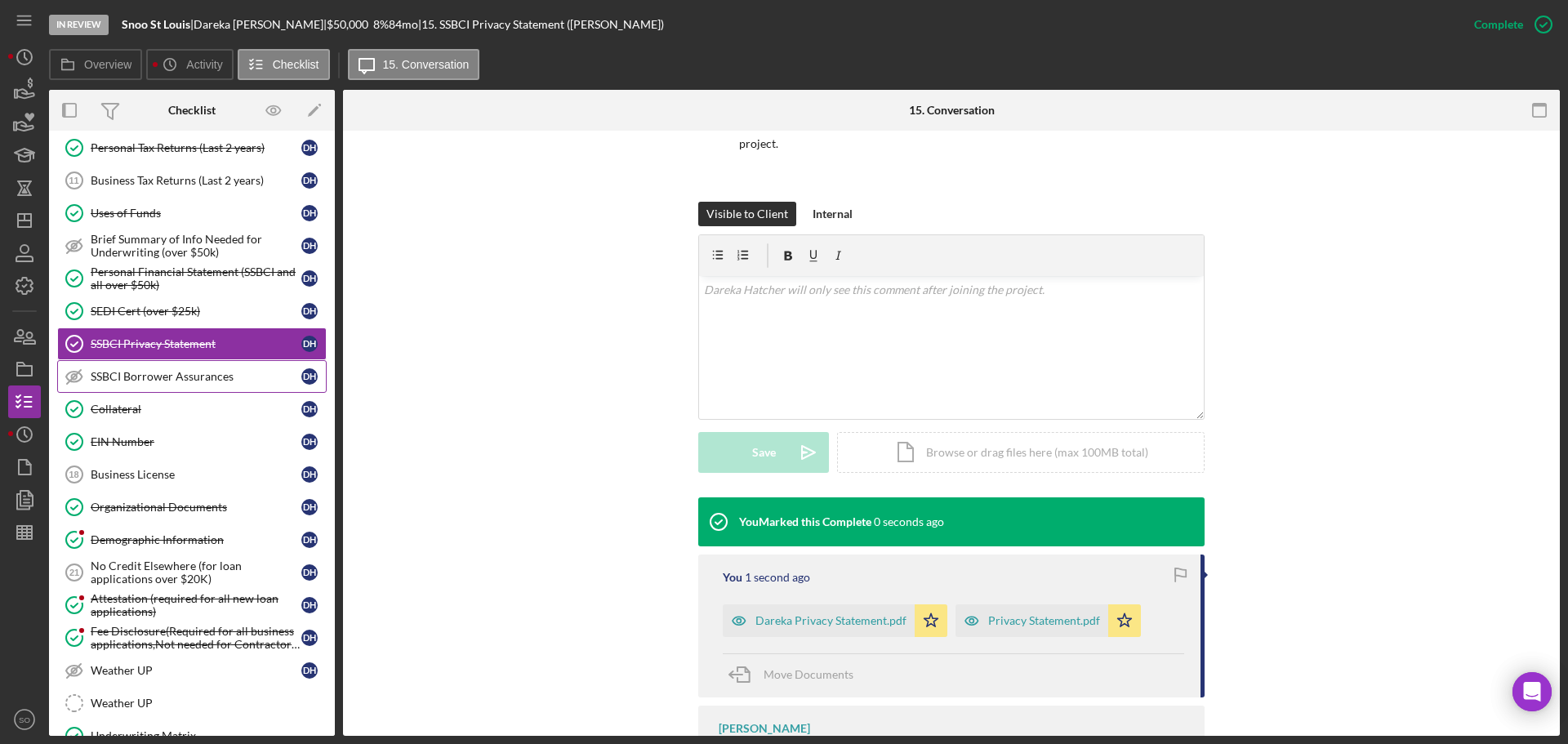
click at [248, 373] on div "SSBCI Borrower Assurances" at bounding box center [196, 377] width 211 height 13
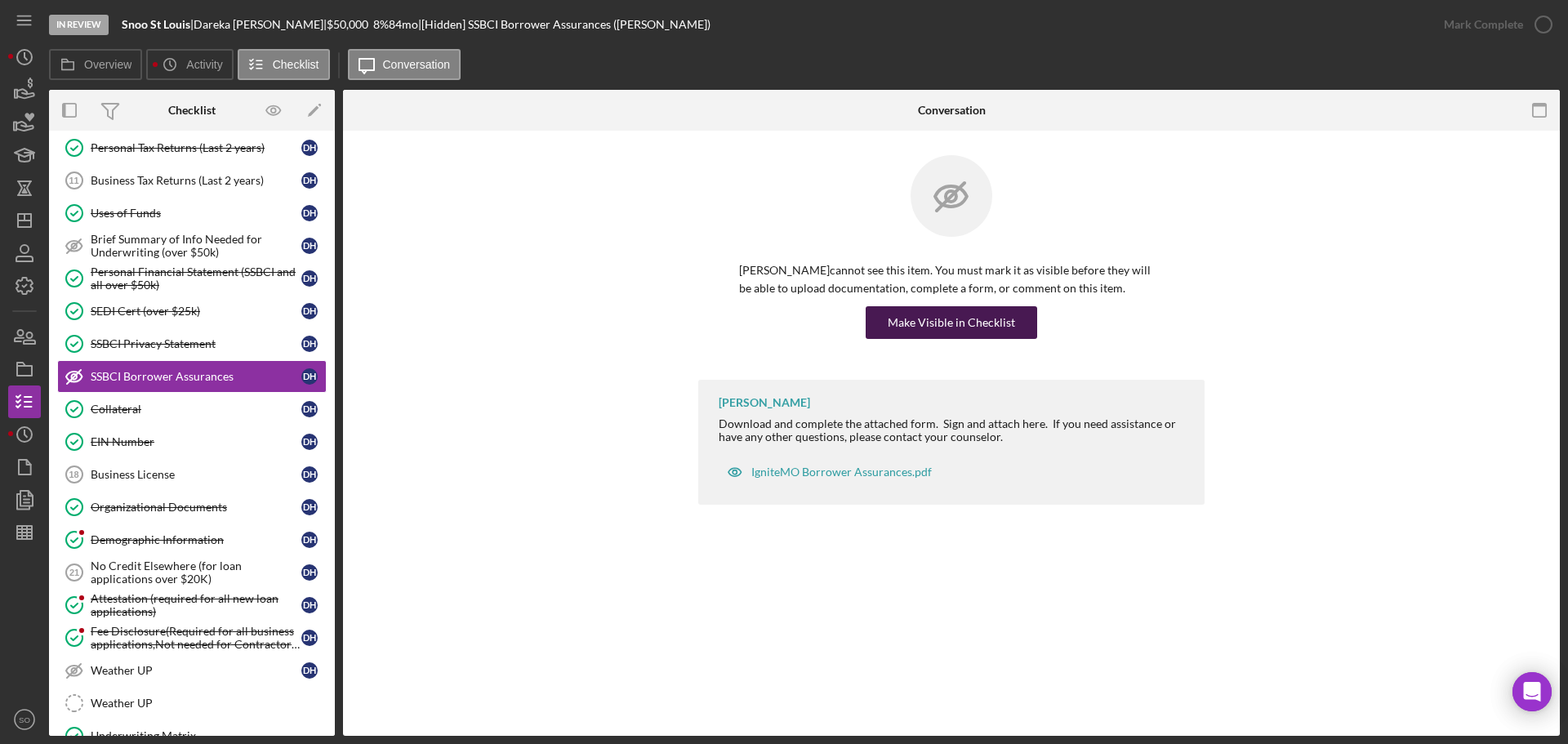
click at [980, 324] on div "Make Visible in Checklist" at bounding box center [951, 322] width 128 height 32
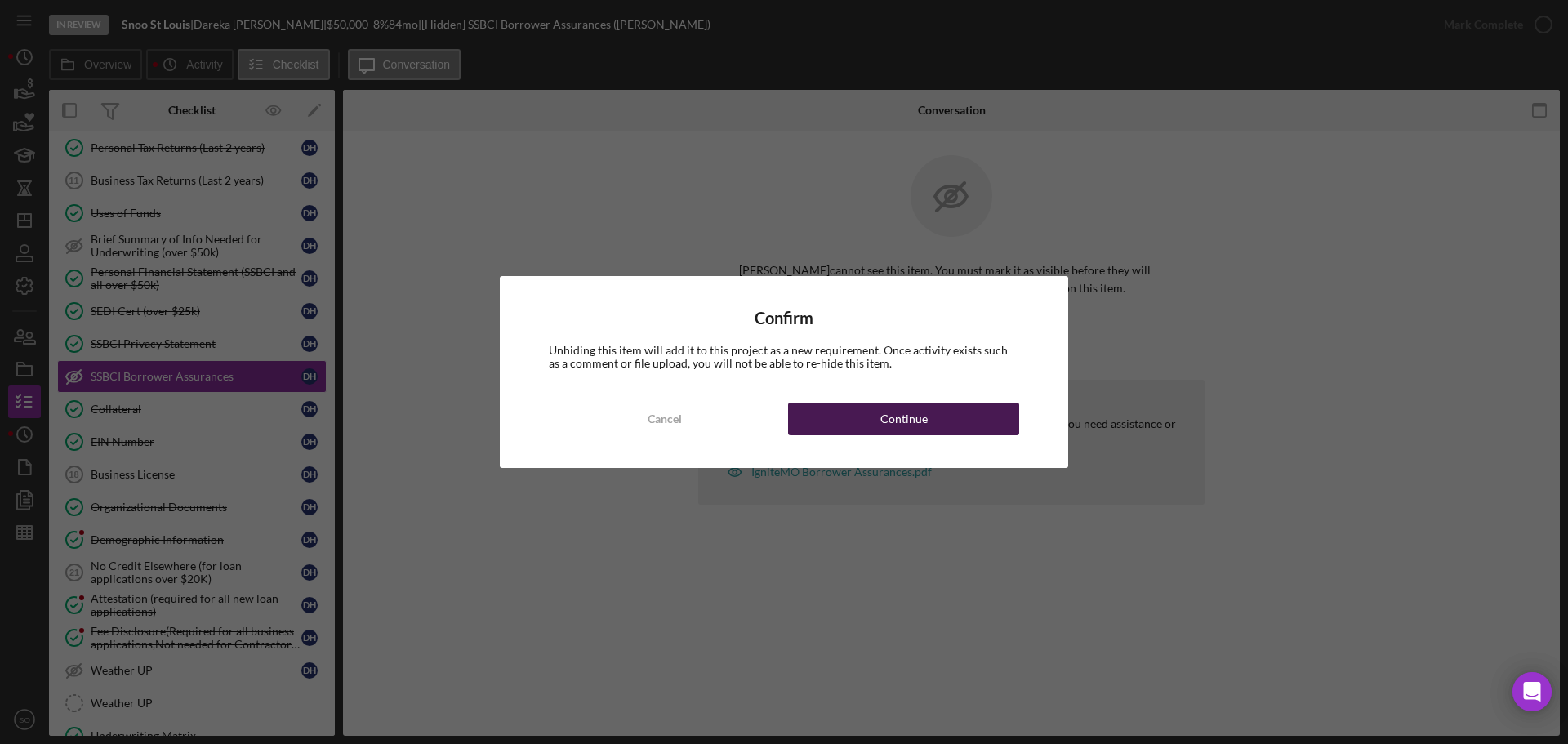
click at [975, 417] on button "Continue" at bounding box center [903, 418] width 231 height 32
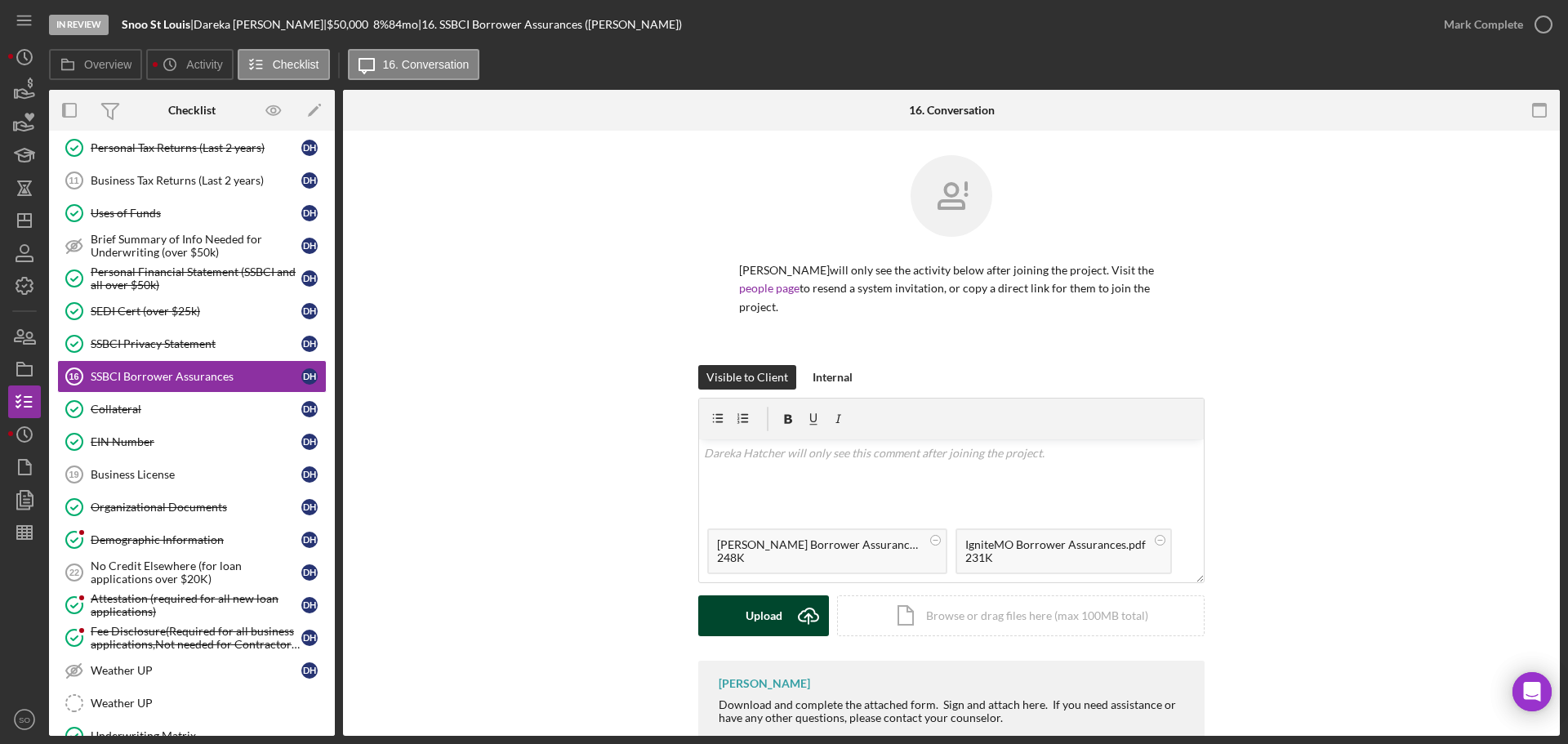
click at [788, 602] on icon "Icon/Upload" at bounding box center [808, 615] width 41 height 41
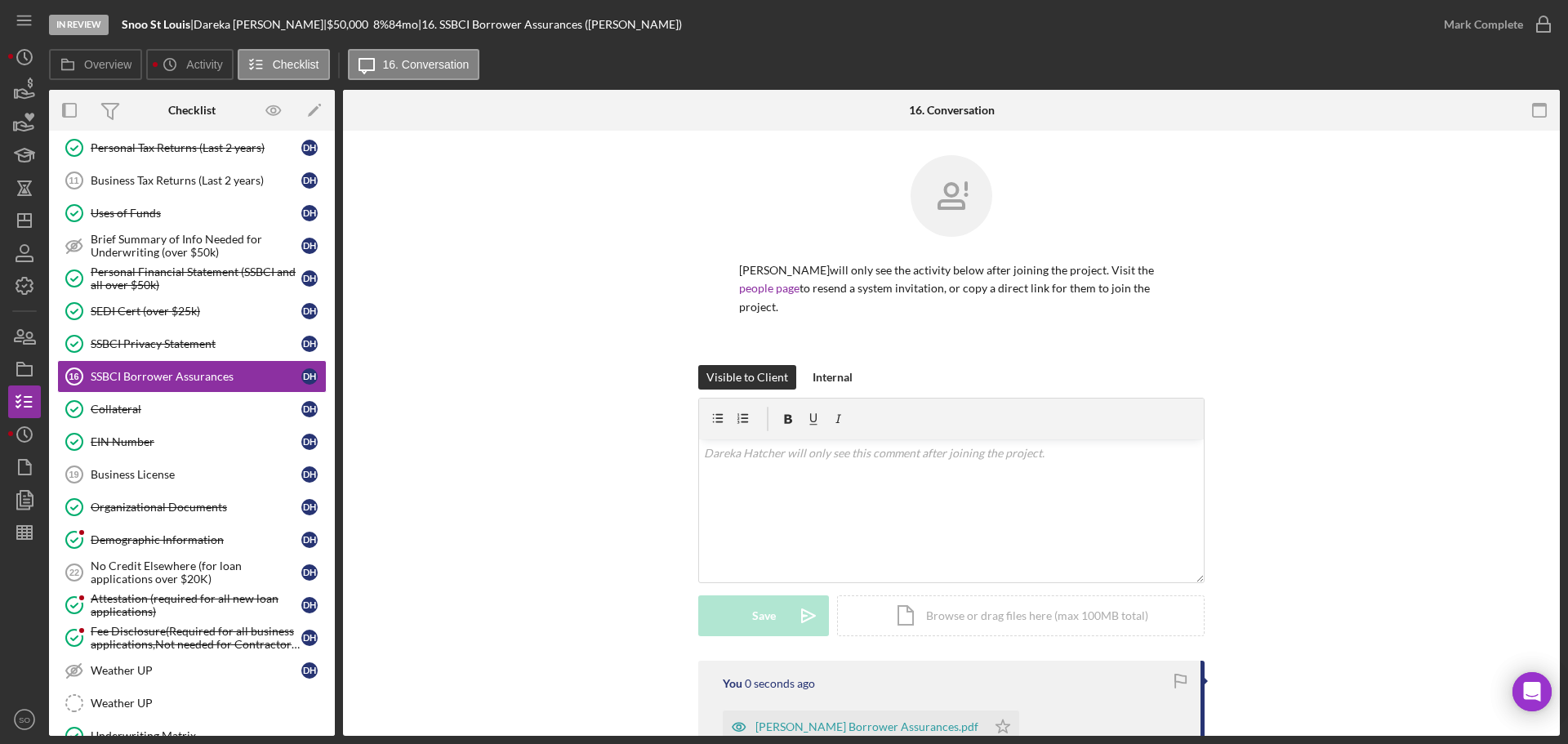
scroll to position [163, 0]
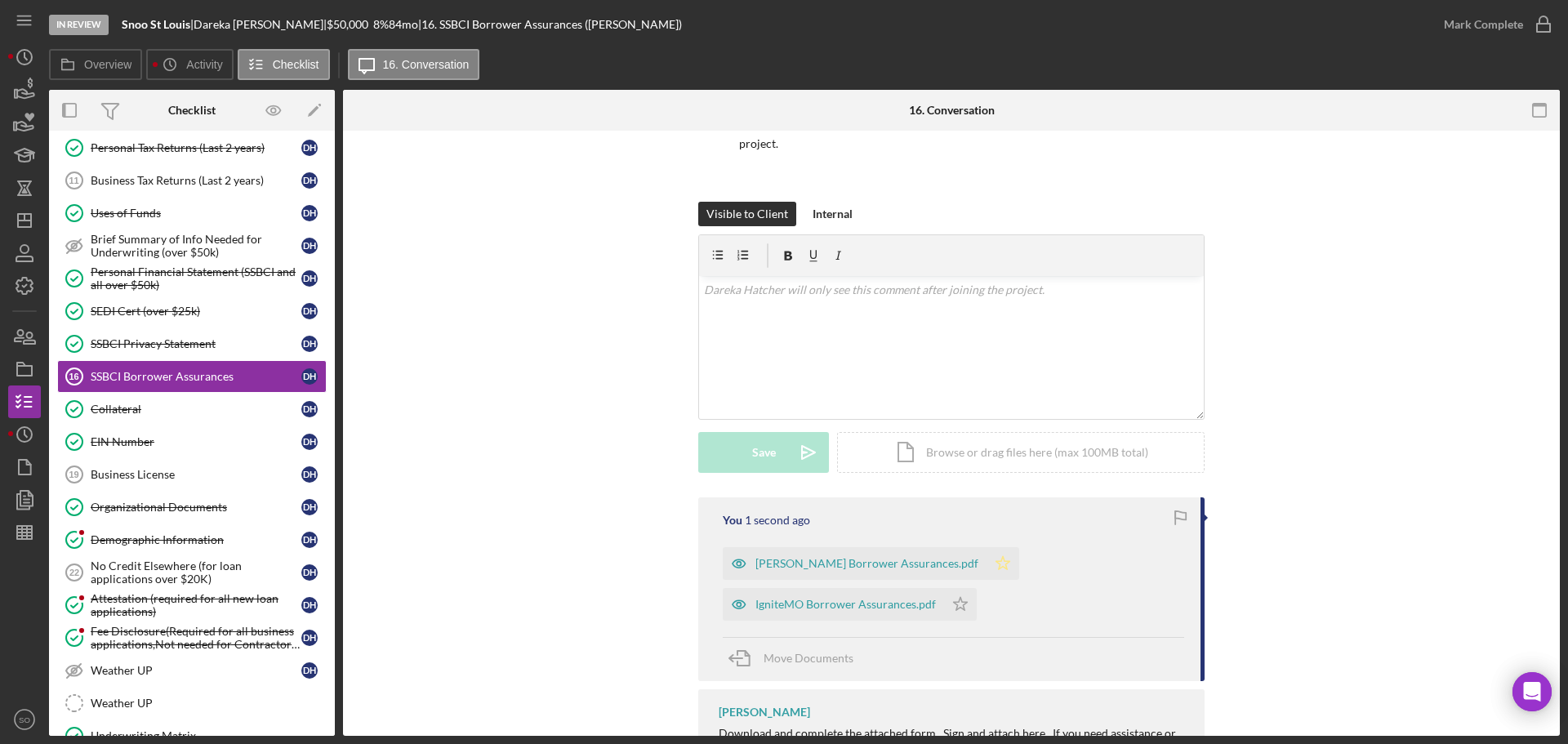
click at [995, 563] on icon "Icon/Star" at bounding box center [1003, 563] width 32 height 32
drag, startPoint x: 952, startPoint y: 601, endPoint x: 983, endPoint y: 589, distance: 33.2
click at [952, 602] on icon "Icon/Star" at bounding box center [960, 604] width 32 height 32
click at [1466, 22] on div "Mark Complete" at bounding box center [1484, 25] width 80 height 32
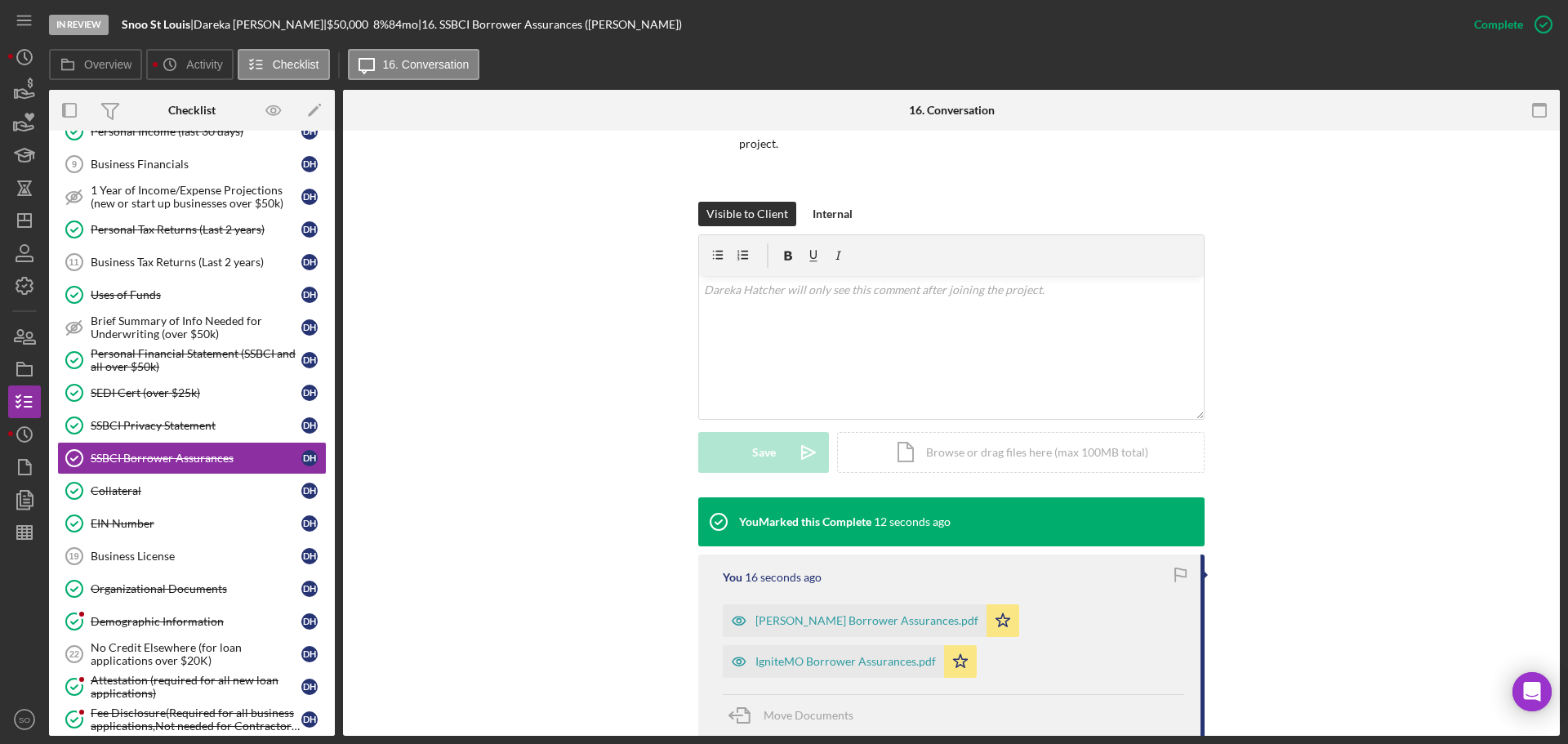
scroll to position [0, 0]
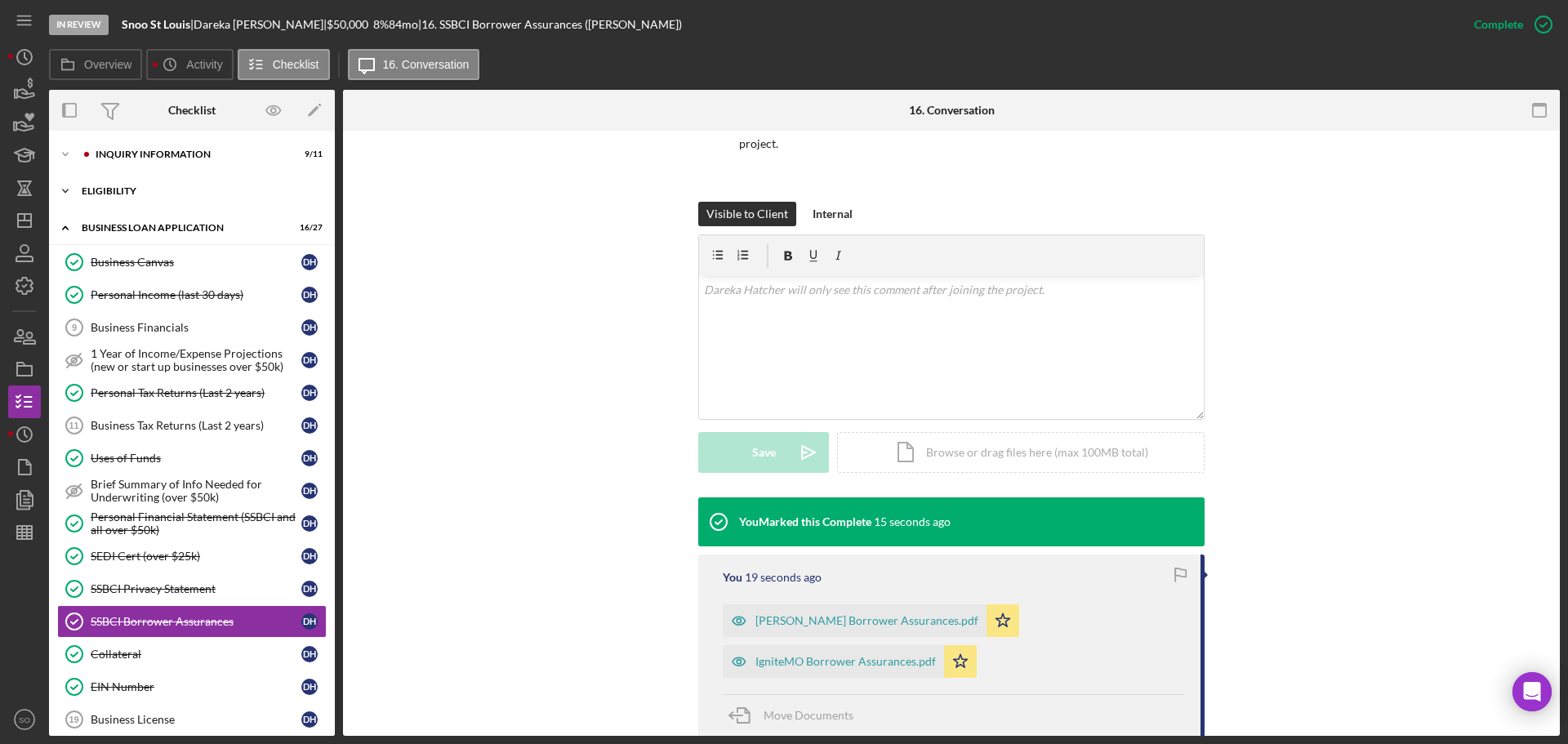
click at [129, 197] on div "Icon/Expander ELIGIBILITY 2 / 4" at bounding box center [192, 191] width 286 height 32
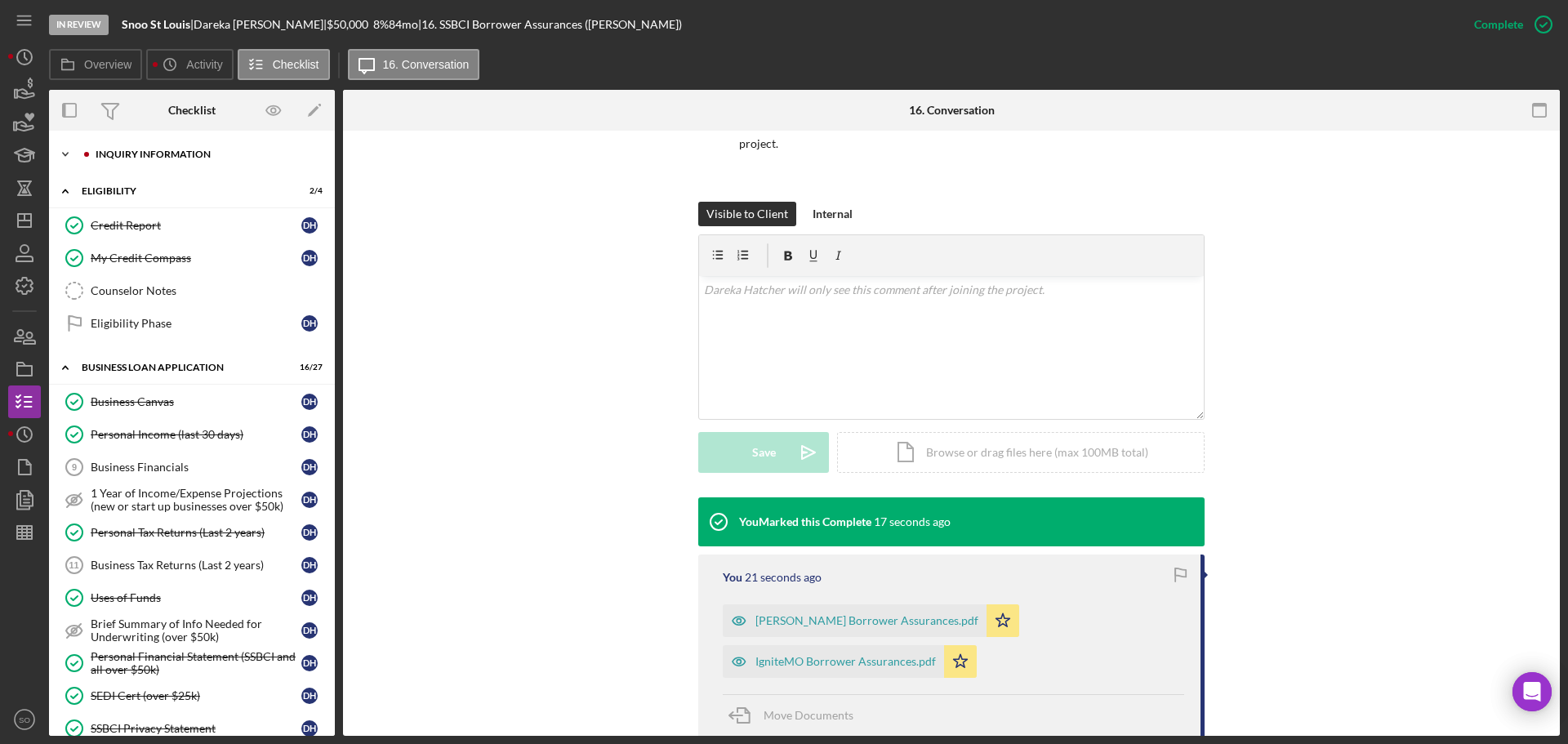
click at [146, 165] on div "Icon/Expander INQUIRY INFORMATION 9 / 11" at bounding box center [192, 154] width 286 height 32
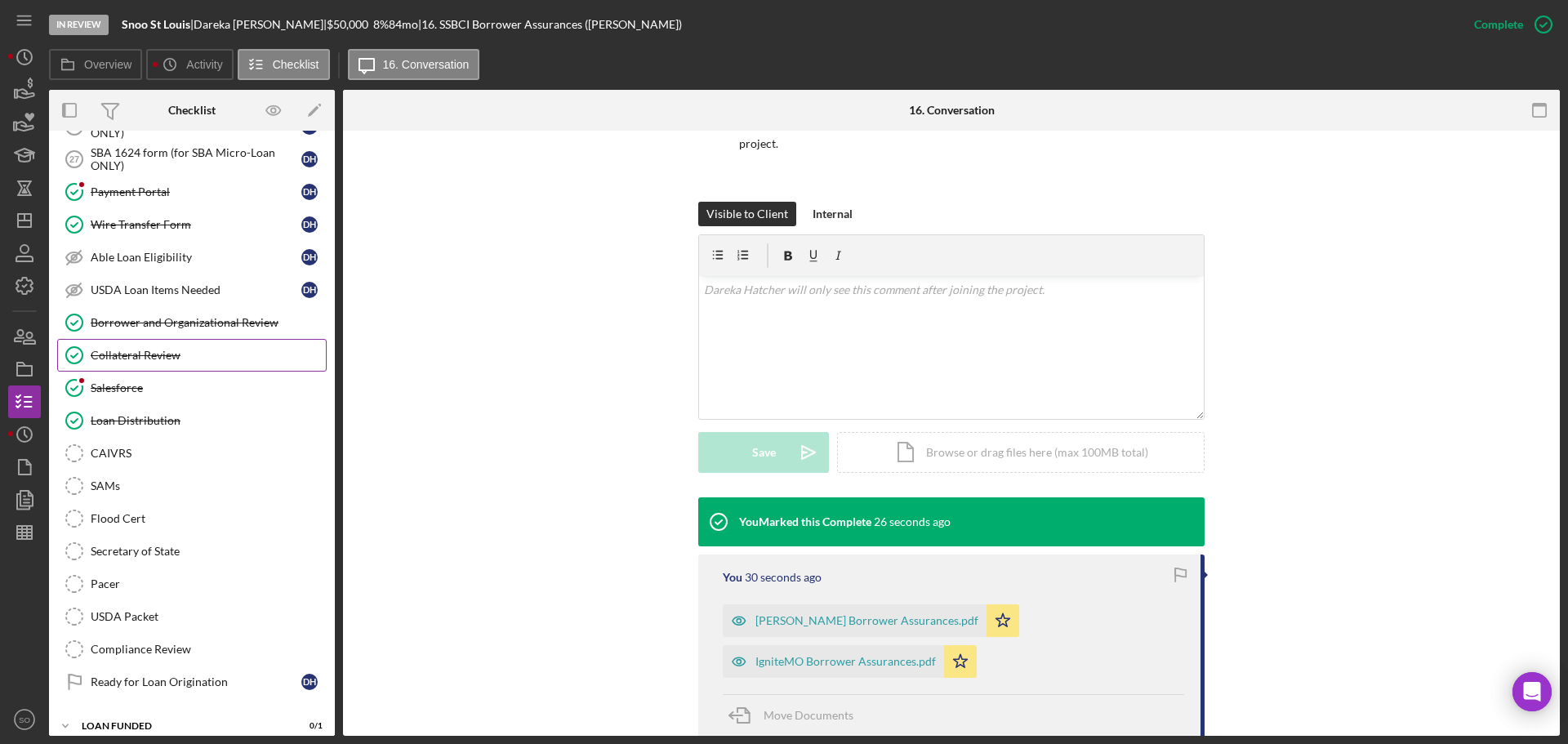
scroll to position [1730, 0]
